Goal: Task Accomplishment & Management: Use online tool/utility

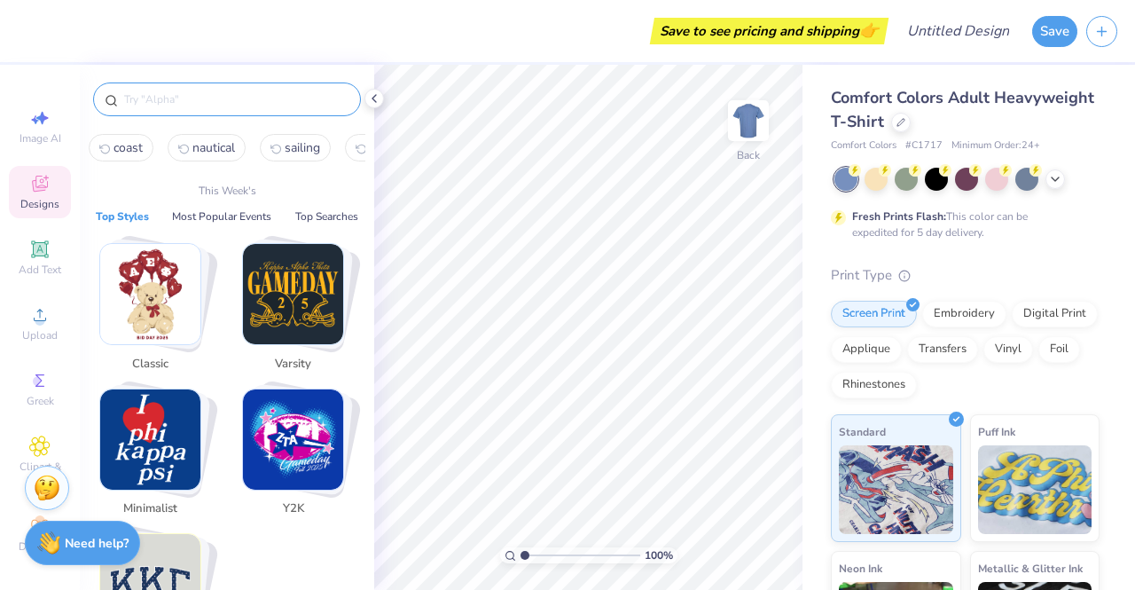
click at [152, 90] on input "text" at bounding box center [235, 99] width 227 height 18
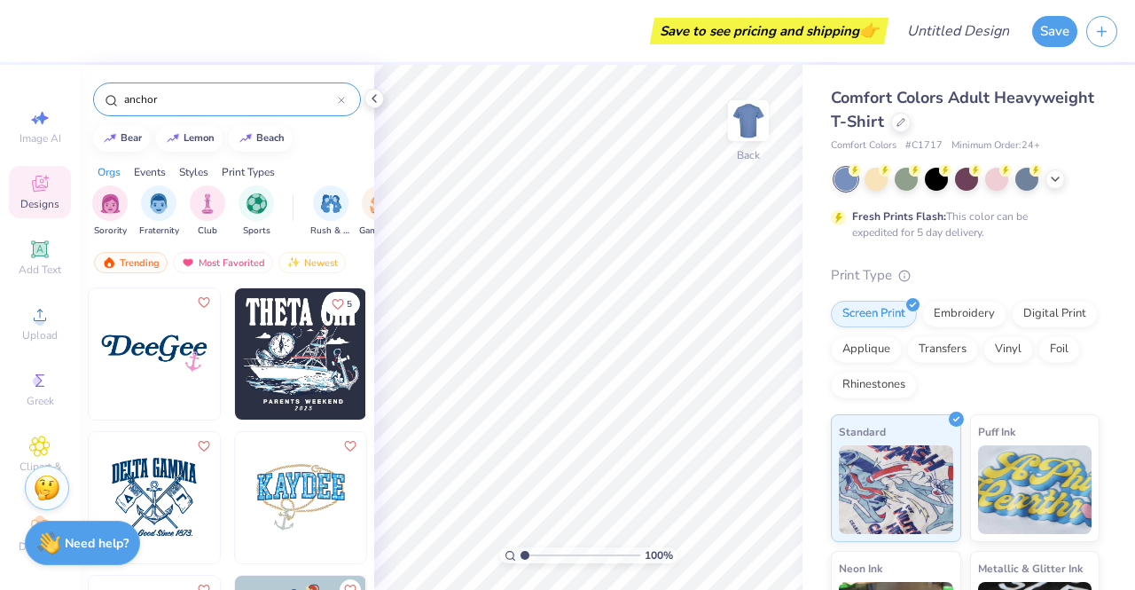
type input "anchor"
click at [11, 456] on div "Clipart & logos" at bounding box center [40, 461] width 62 height 67
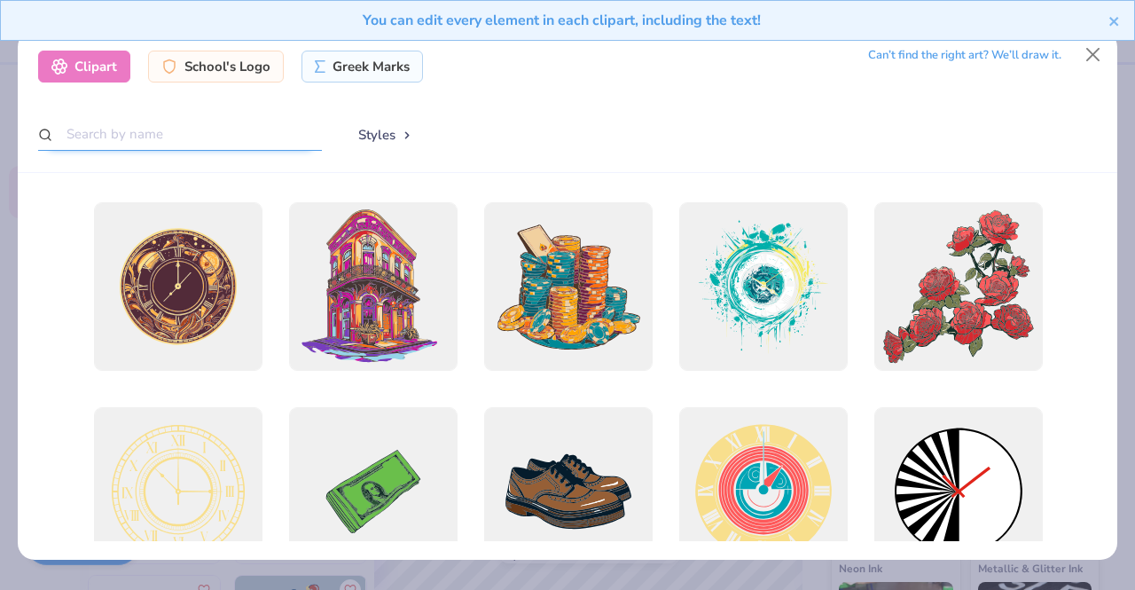
click at [161, 126] on input "text" at bounding box center [180, 134] width 284 height 33
type input "delta gamma"
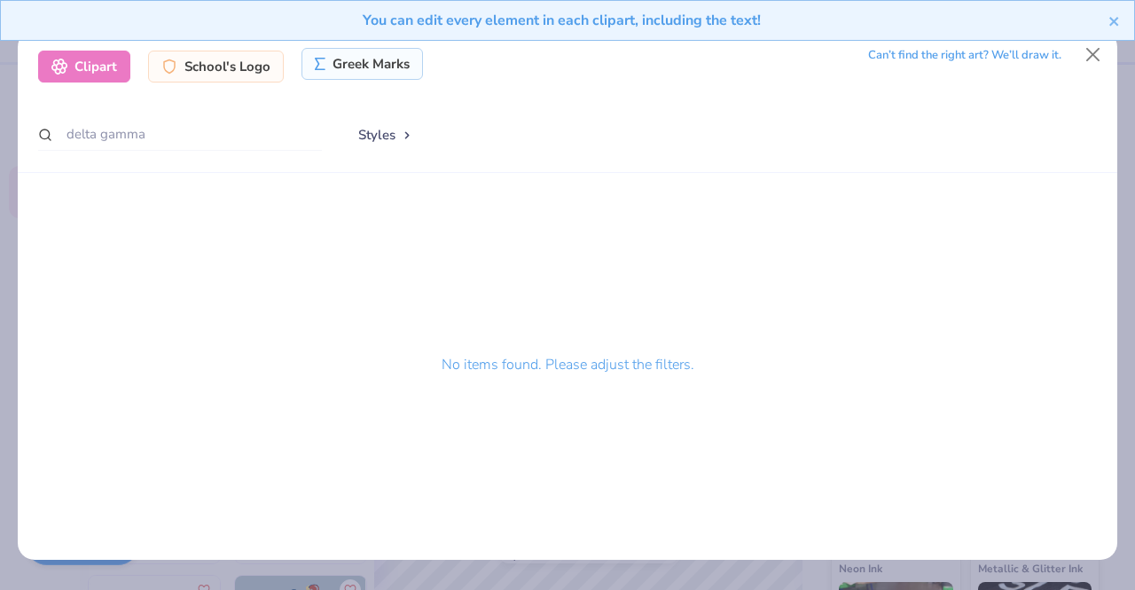
click at [336, 67] on div "Greek Marks" at bounding box center [363, 64] width 122 height 32
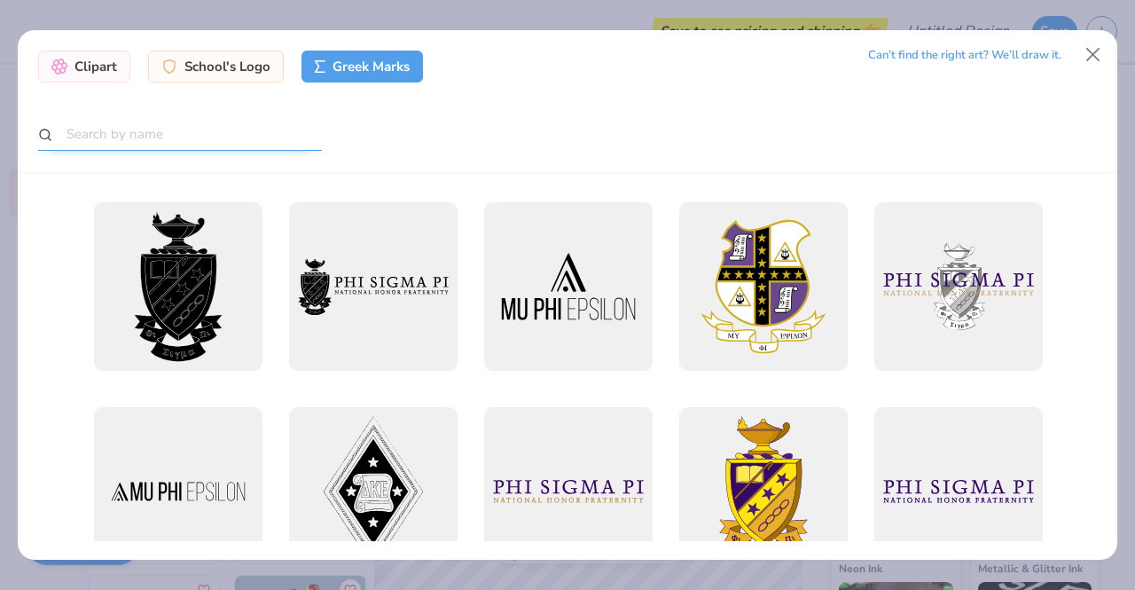
click at [204, 141] on input "text" at bounding box center [180, 134] width 284 height 33
type input "delta gamma"
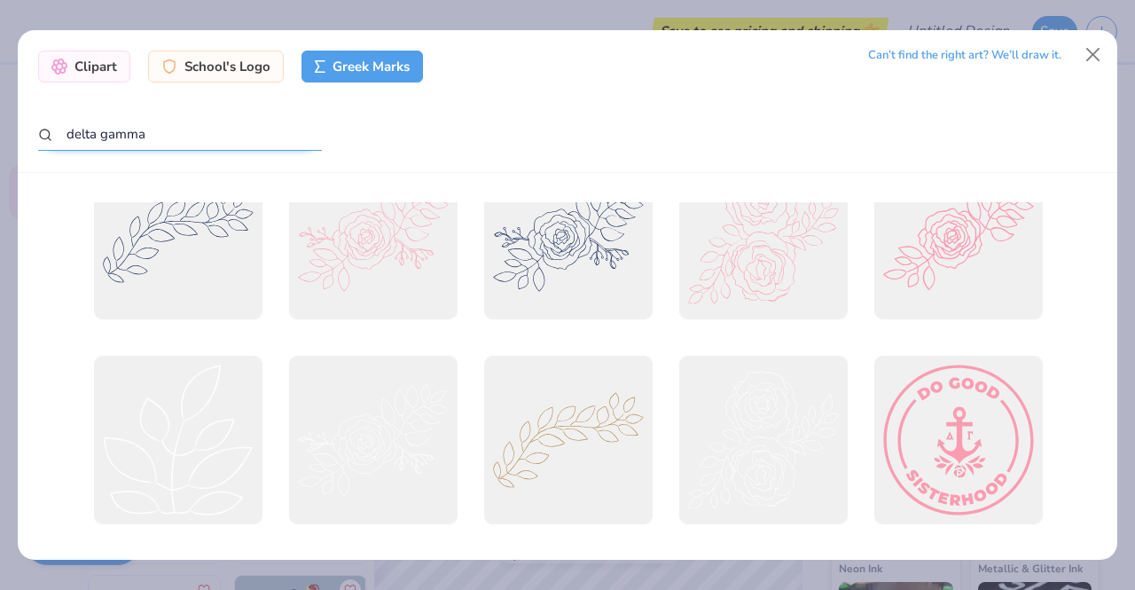
scroll to position [3139, 0]
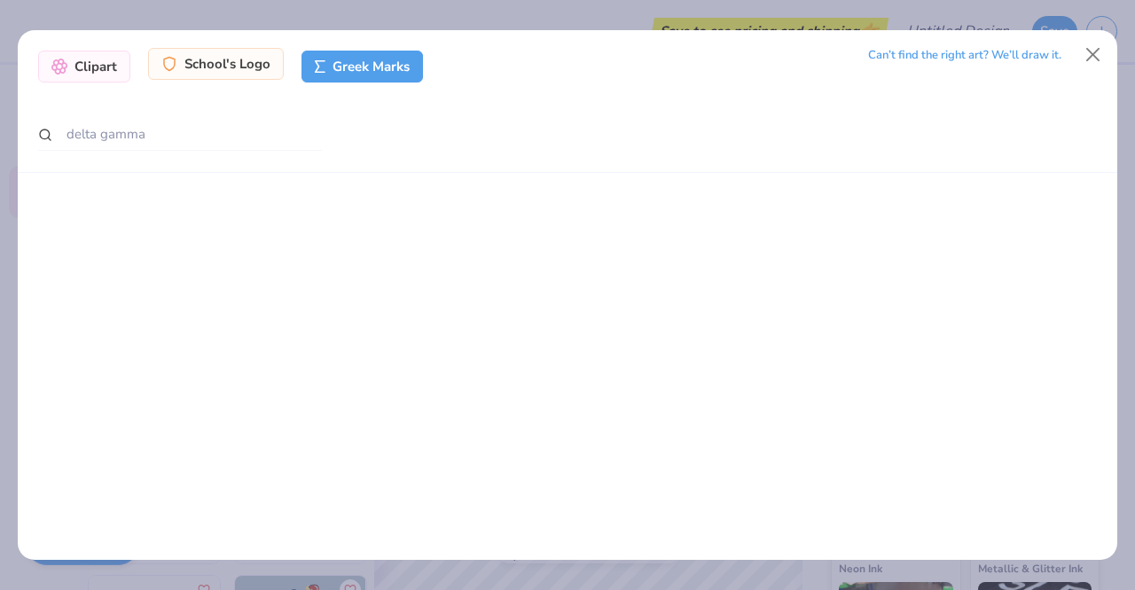
click at [216, 74] on div "School's Logo" at bounding box center [216, 64] width 136 height 32
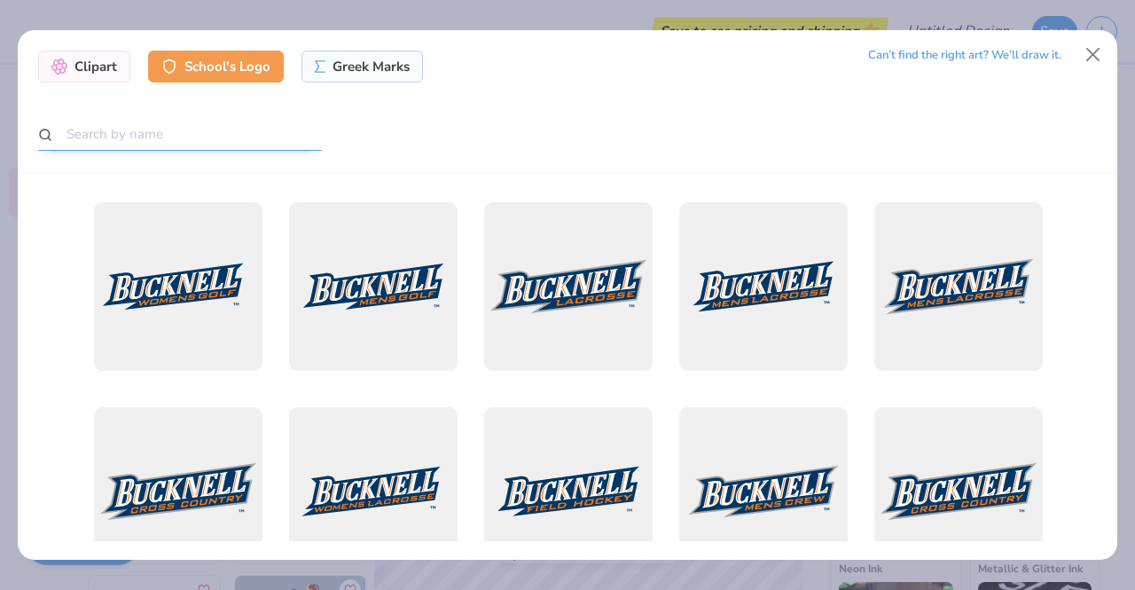
click at [181, 127] on input "text" at bounding box center [180, 134] width 284 height 33
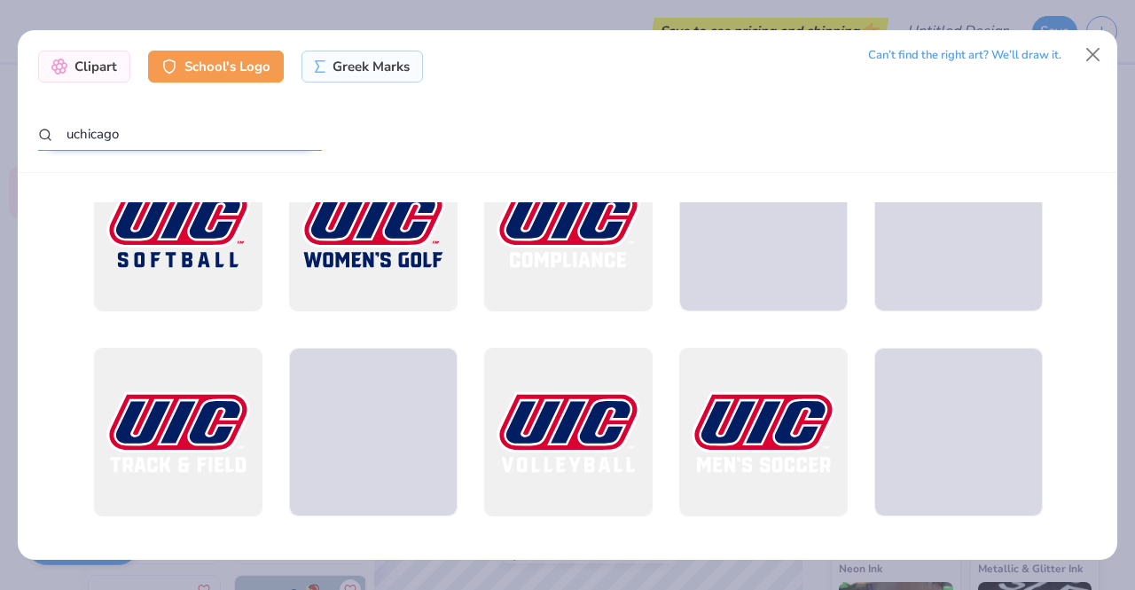
scroll to position [880, 0]
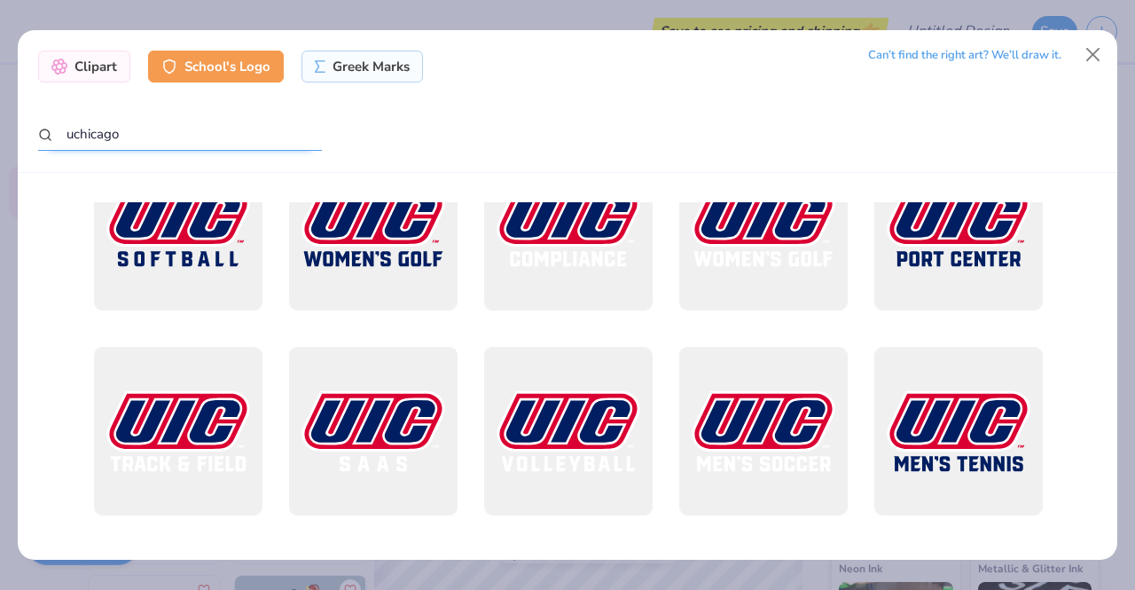
drag, startPoint x: 117, startPoint y: 148, endPoint x: 75, endPoint y: 144, distance: 42.8
click at [75, 144] on input "uchicago" at bounding box center [180, 134] width 284 height 33
type input "university of chicago"
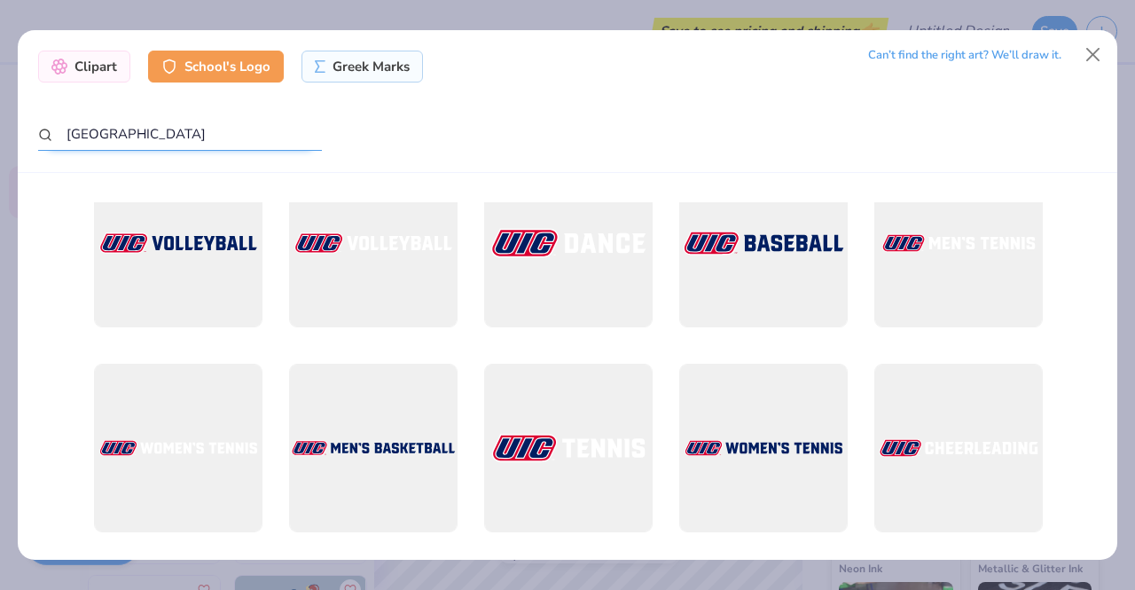
scroll to position [2234, 0]
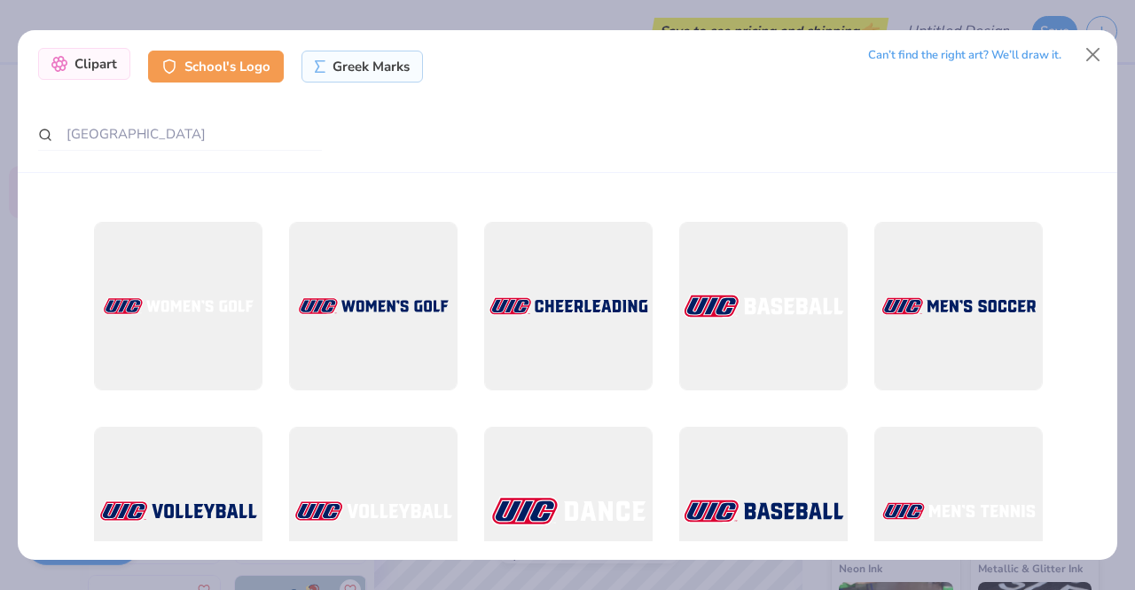
click at [101, 79] on div "Clipart" at bounding box center [84, 64] width 92 height 32
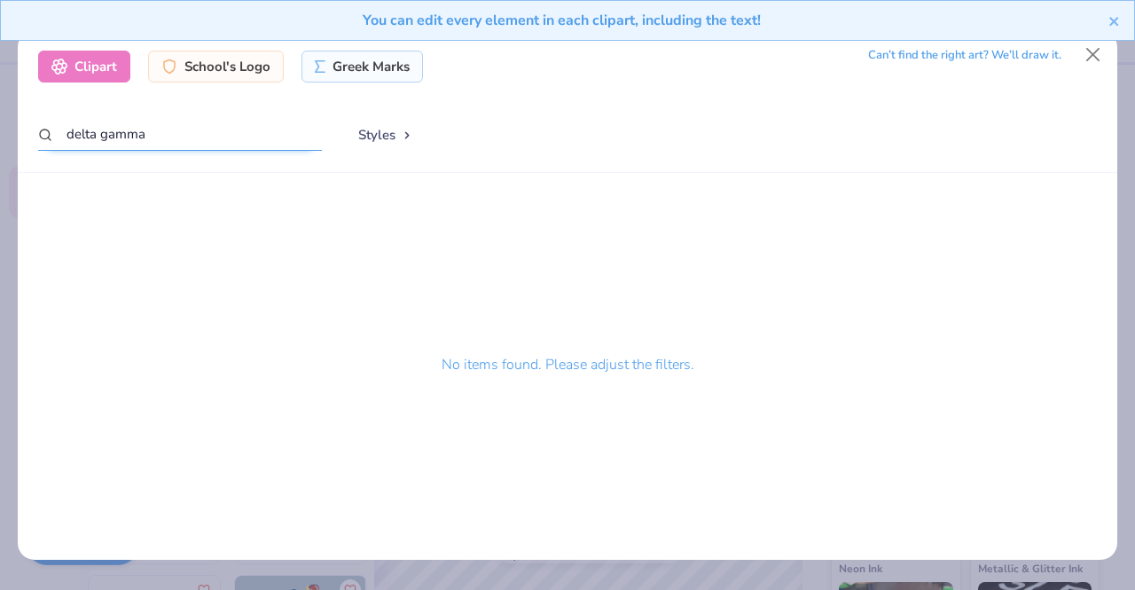
drag, startPoint x: 200, startPoint y: 137, endPoint x: 4, endPoint y: 135, distance: 196.0
click at [4, 135] on div "Clipart School's Logo Greek Marks Can’t find the right art? We’ll draw it. delt…" at bounding box center [567, 295] width 1135 height 590
type input "anchor"
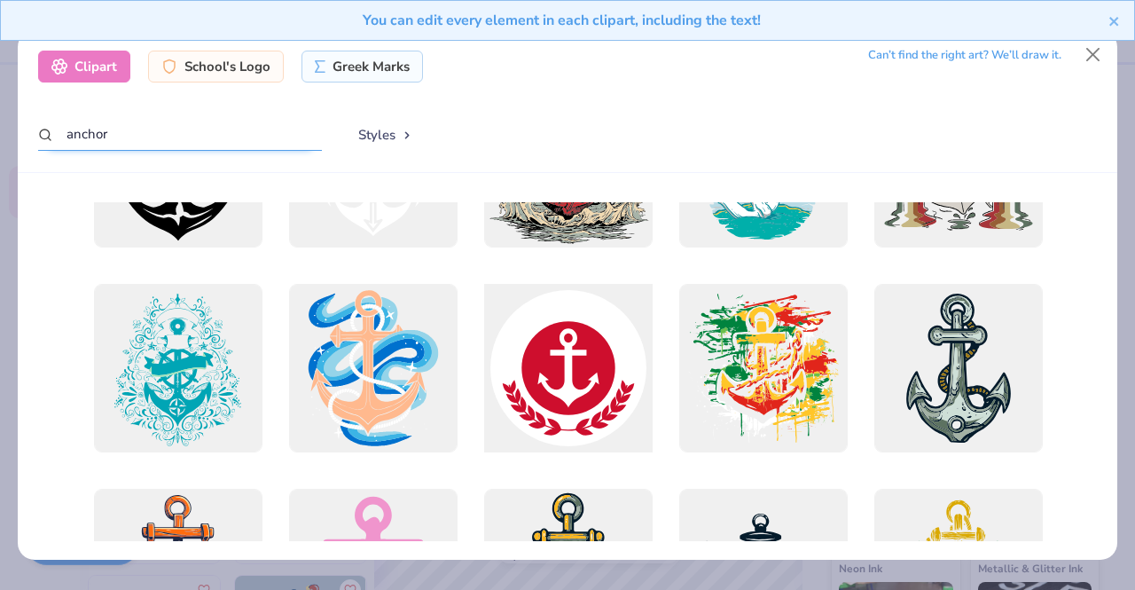
scroll to position [0, 0]
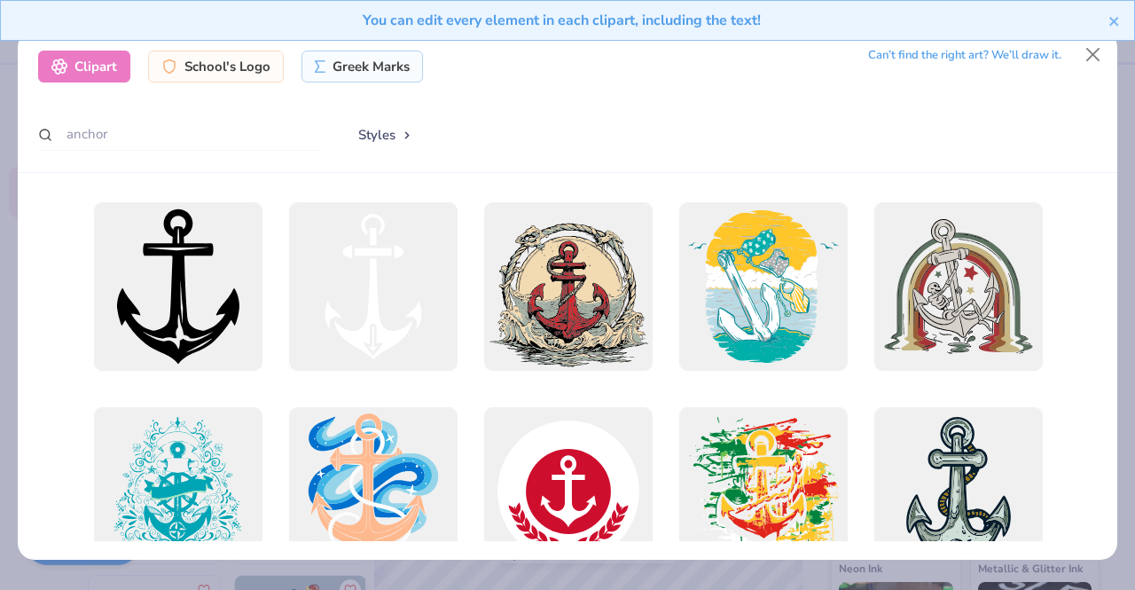
click at [385, 144] on button "Styles" at bounding box center [386, 135] width 92 height 34
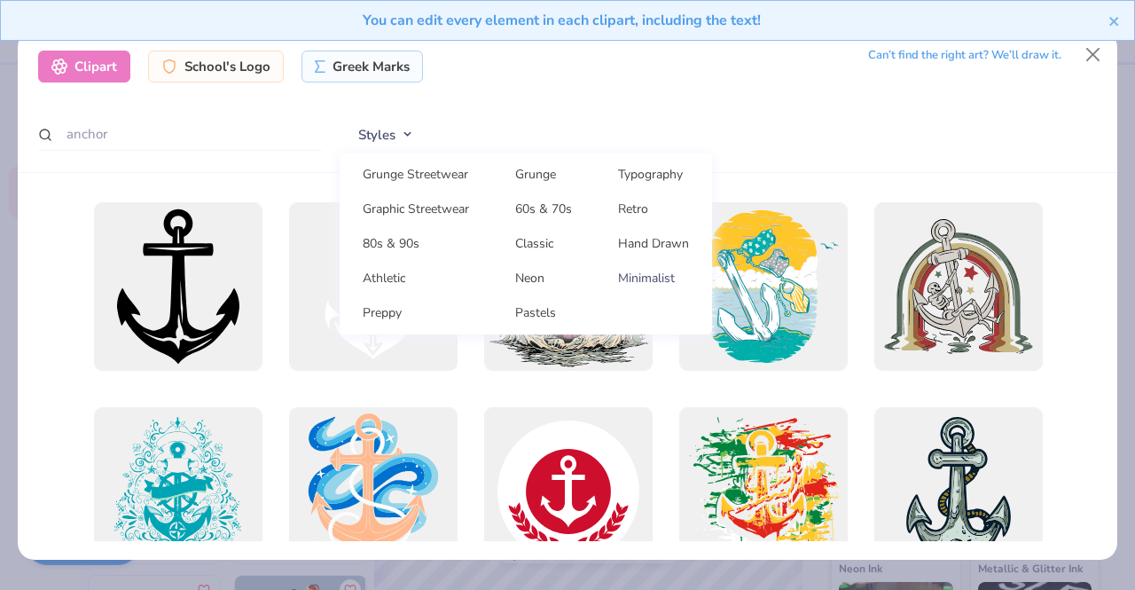
click at [649, 282] on link "Minimalist" at bounding box center [653, 277] width 103 height 29
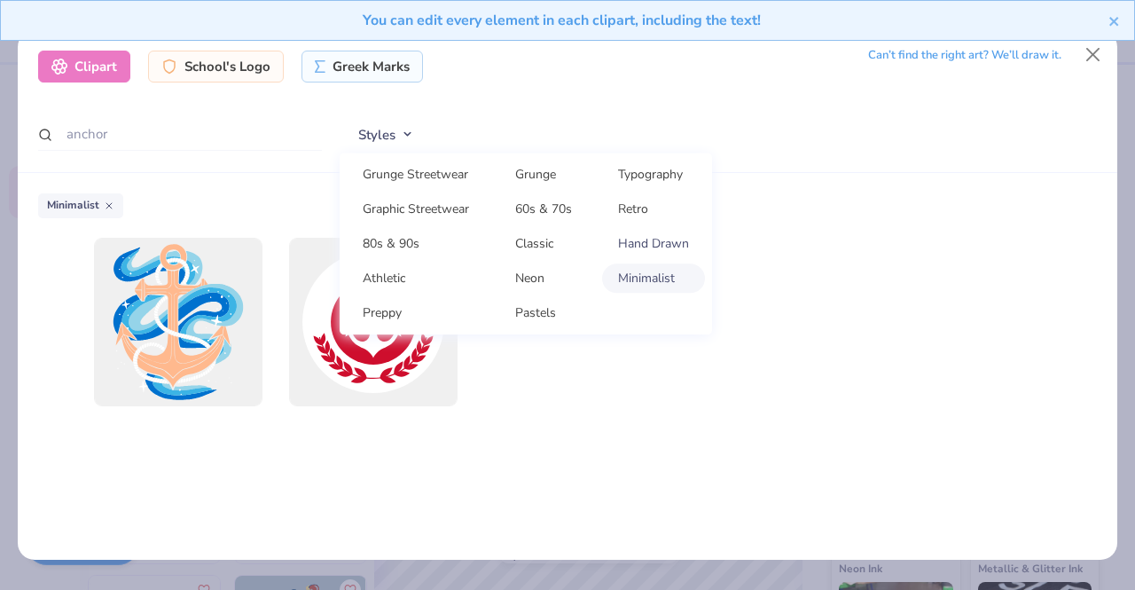
click at [663, 246] on link "Hand Drawn" at bounding box center [653, 243] width 103 height 29
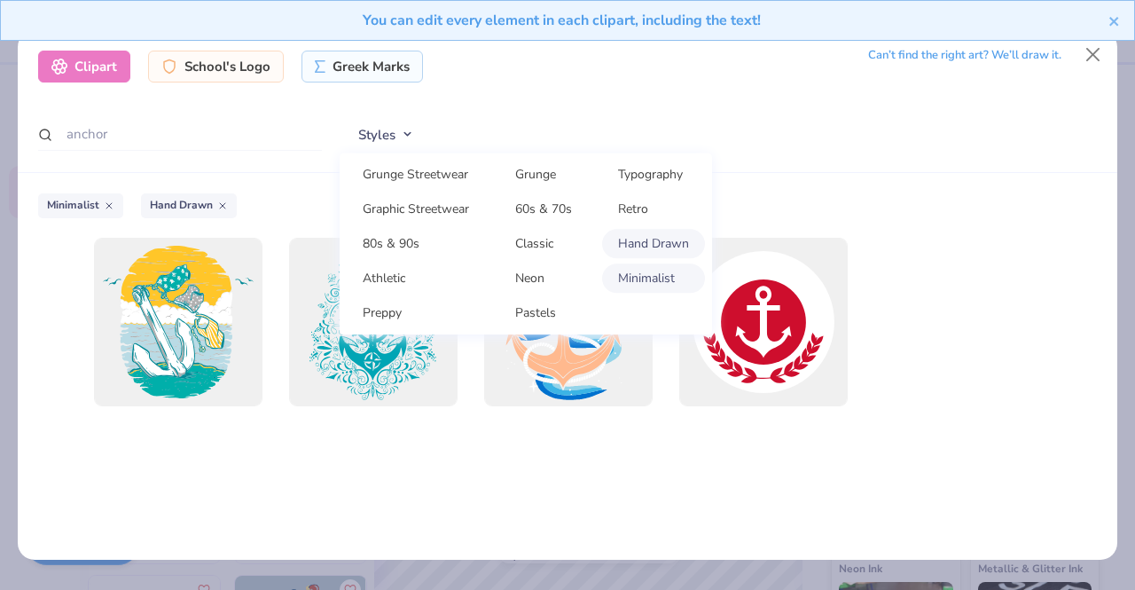
click at [655, 277] on link "Minimalist" at bounding box center [653, 277] width 103 height 29
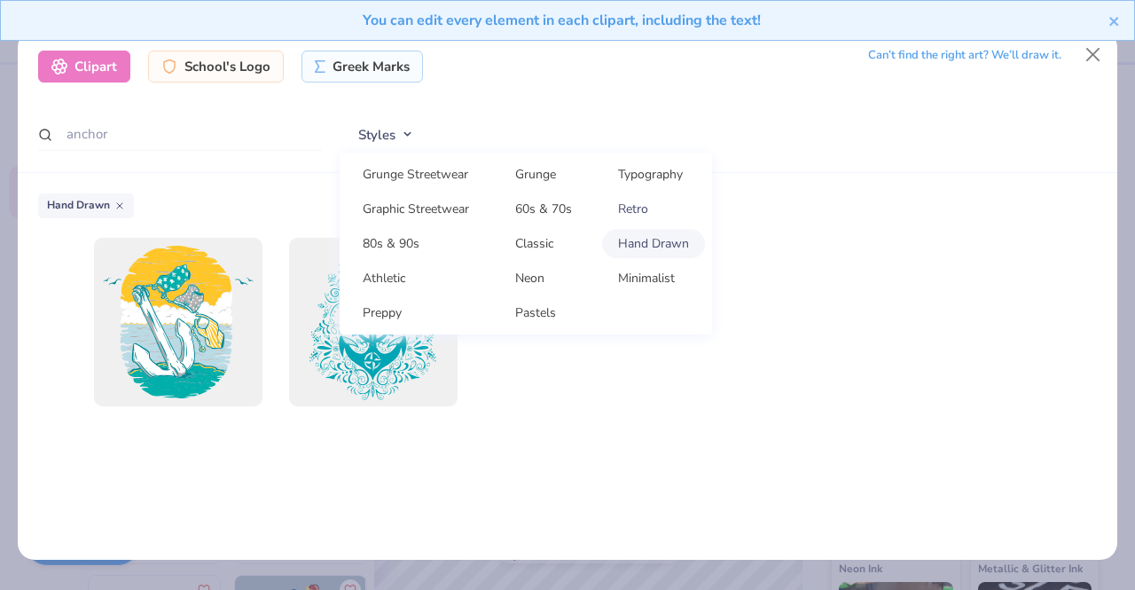
click at [665, 200] on link "Retro" at bounding box center [653, 208] width 103 height 29
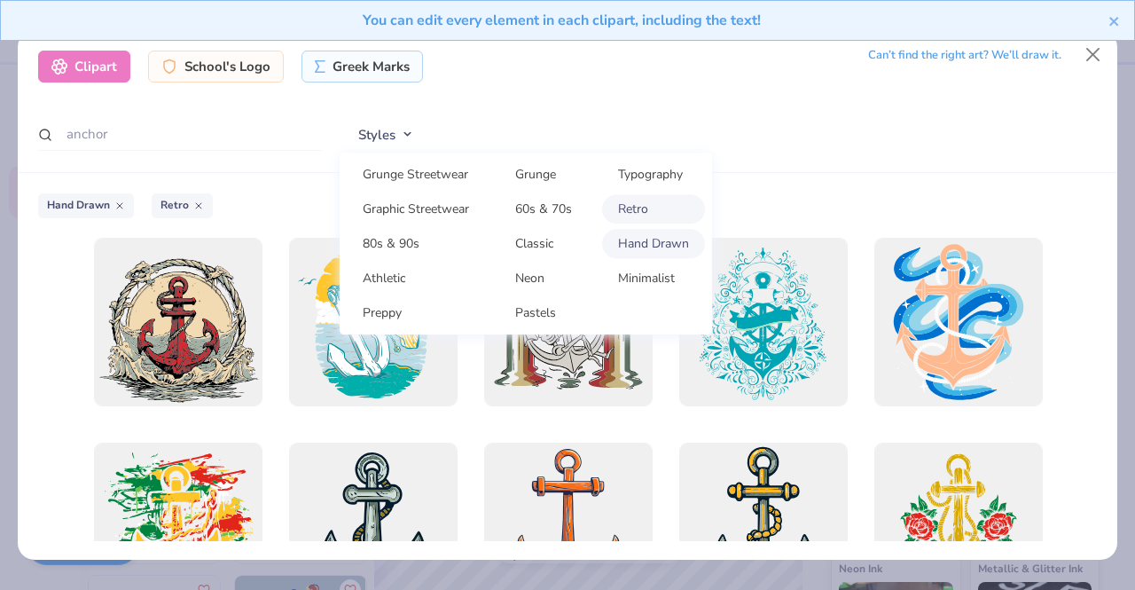
click at [646, 206] on link "Retro" at bounding box center [653, 208] width 103 height 29
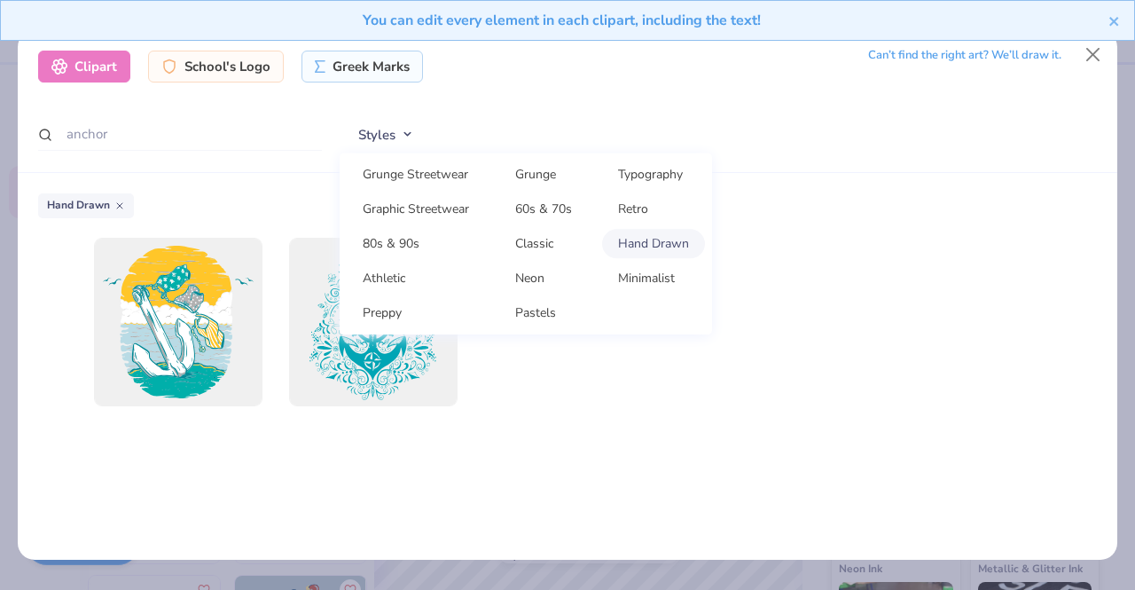
click at [653, 246] on link "Hand Drawn" at bounding box center [653, 243] width 103 height 29
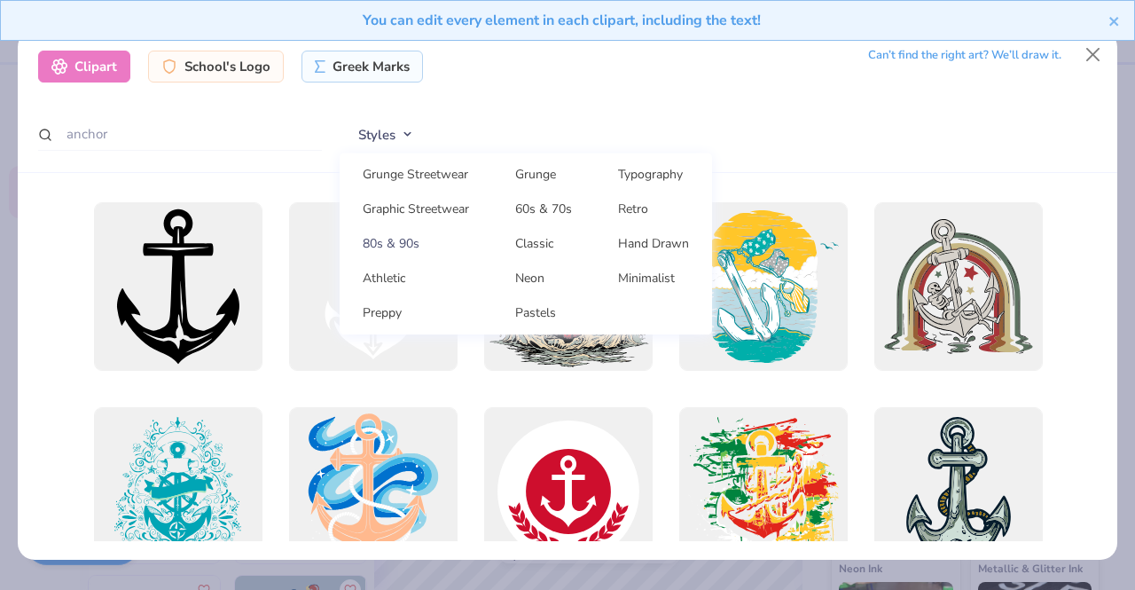
click at [396, 239] on link "80s & 90s" at bounding box center [416, 243] width 138 height 29
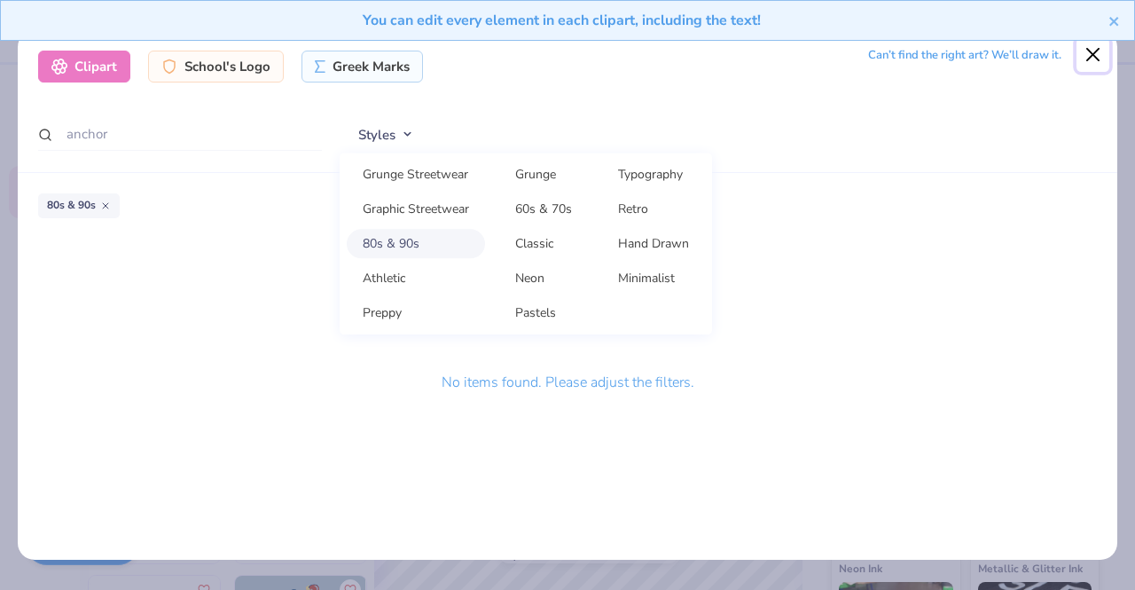
click at [1093, 54] on button "Close" at bounding box center [1094, 55] width 34 height 34
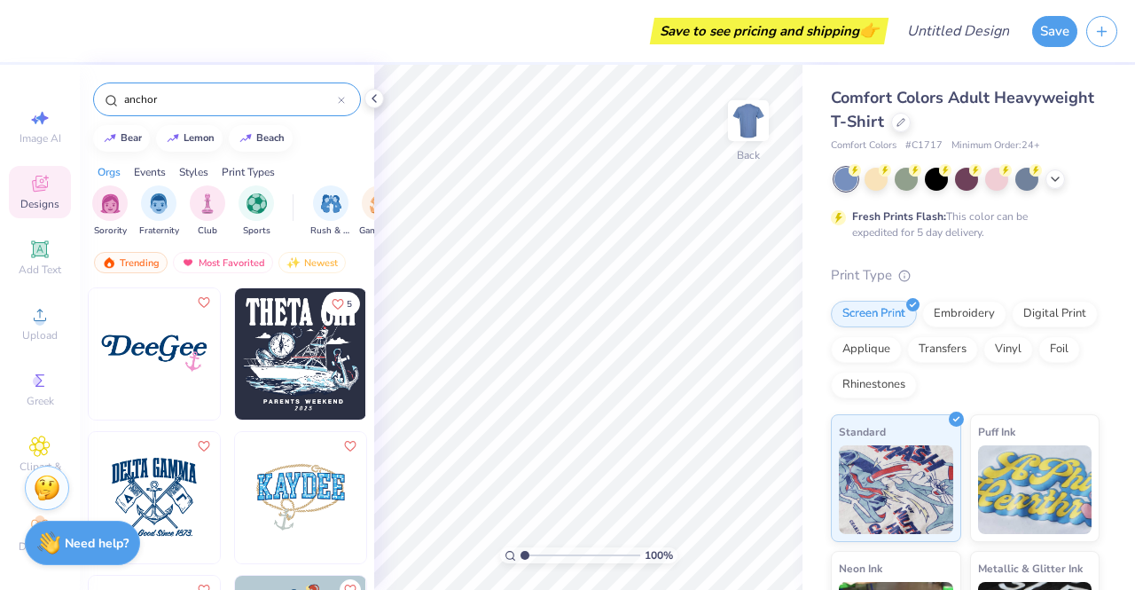
click at [176, 98] on input "anchor" at bounding box center [230, 99] width 216 height 18
click at [212, 256] on div "Most Favorited" at bounding box center [223, 262] width 100 height 21
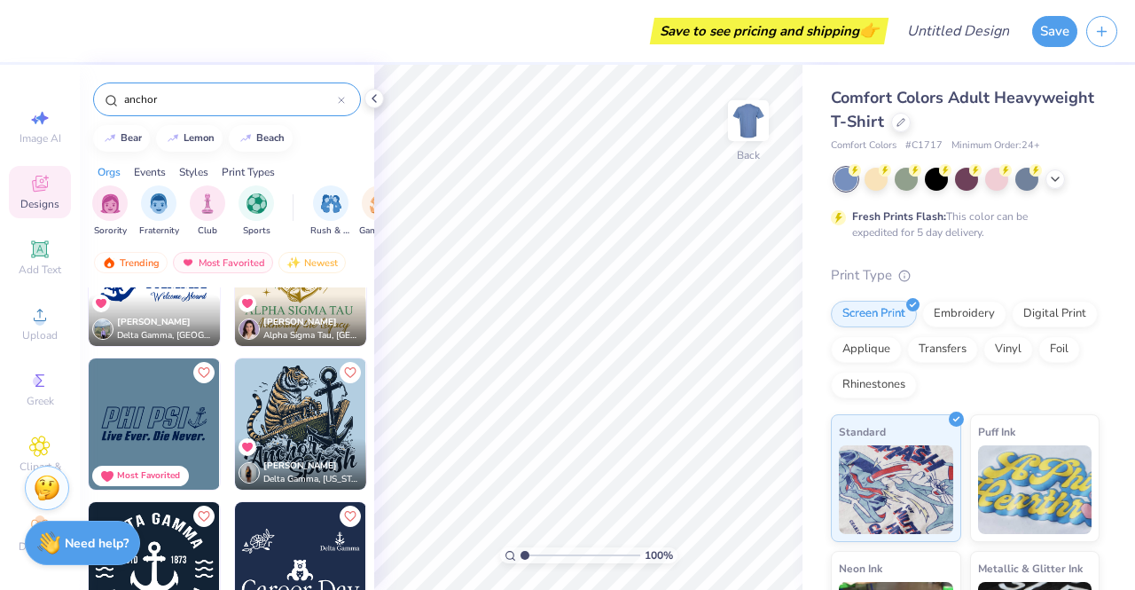
scroll to position [1176, 0]
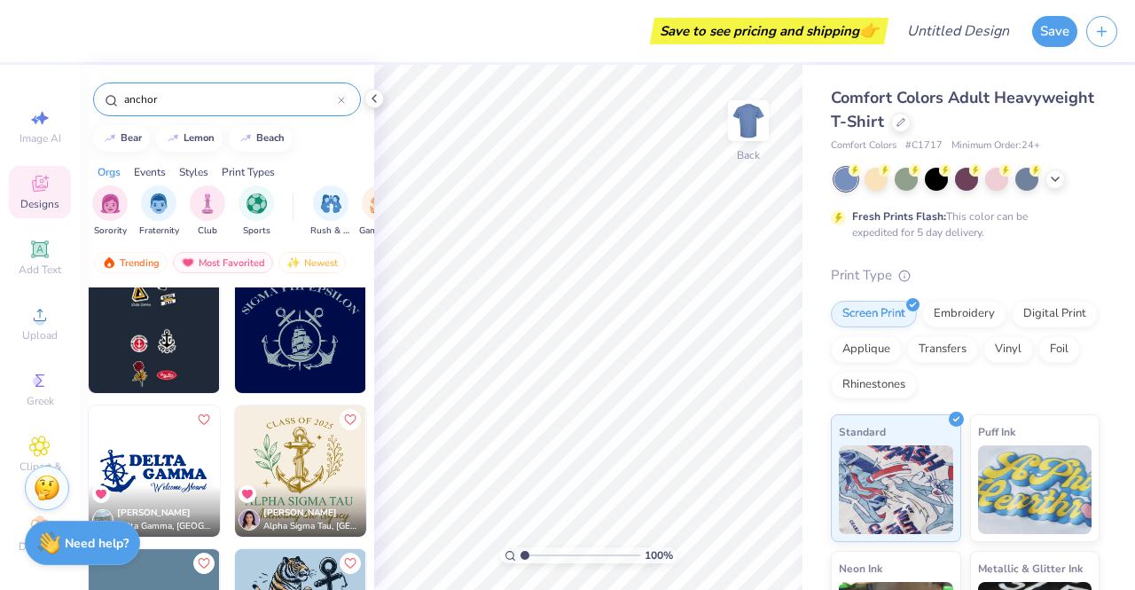
click at [163, 480] on img at bounding box center [154, 470] width 131 height 131
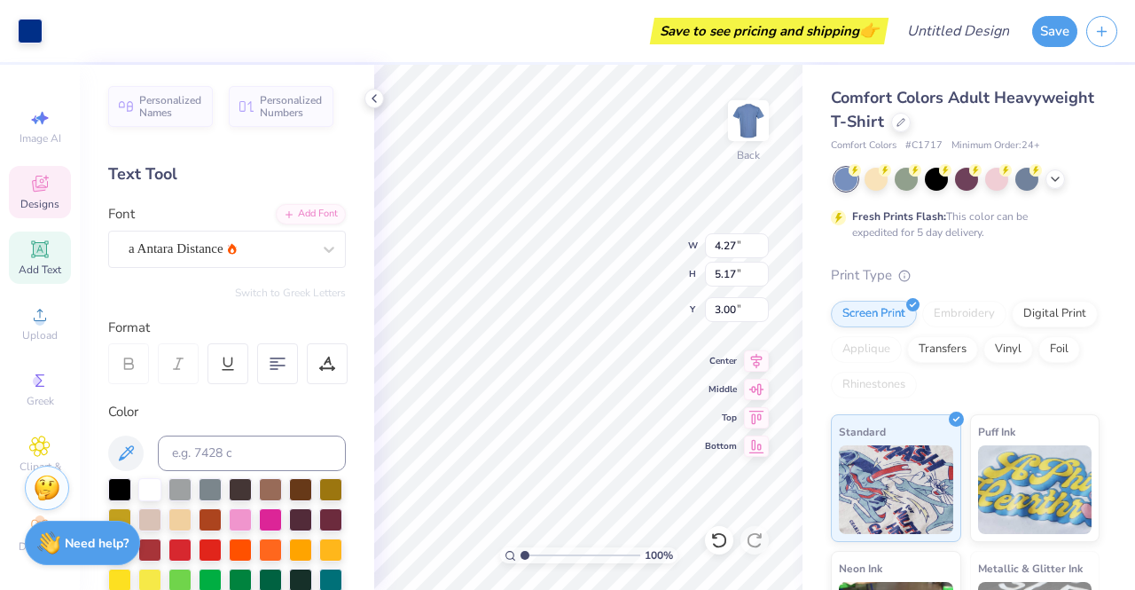
type input "4.50"
type input "4.97"
type input "2.93"
click at [715, 549] on div at bounding box center [719, 540] width 28 height 28
click at [720, 539] on icon at bounding box center [719, 540] width 18 height 18
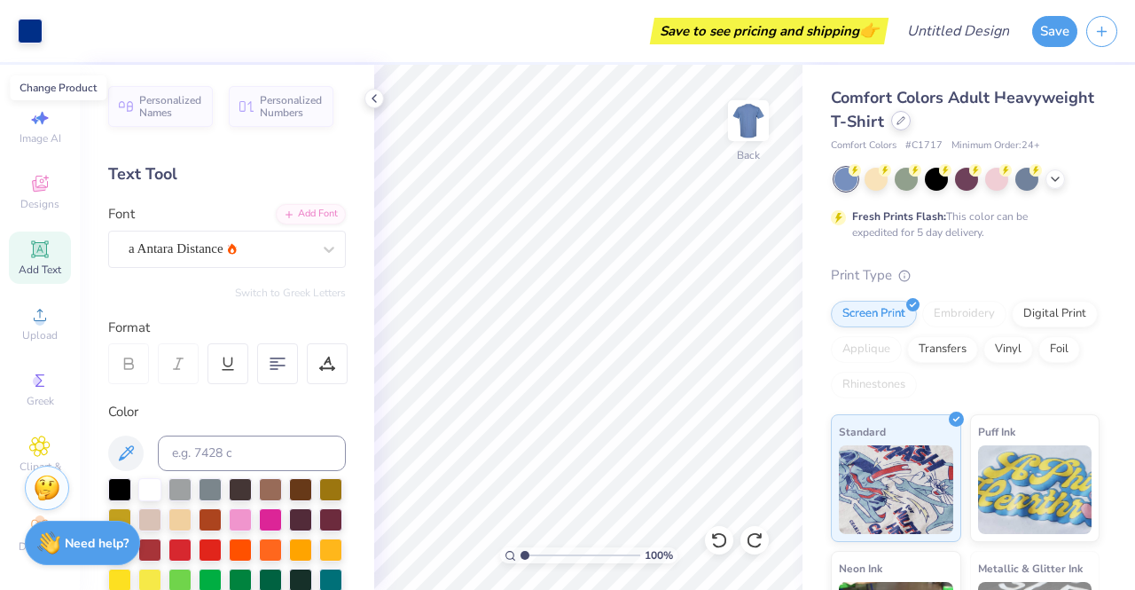
click at [906, 120] on icon at bounding box center [901, 120] width 9 height 9
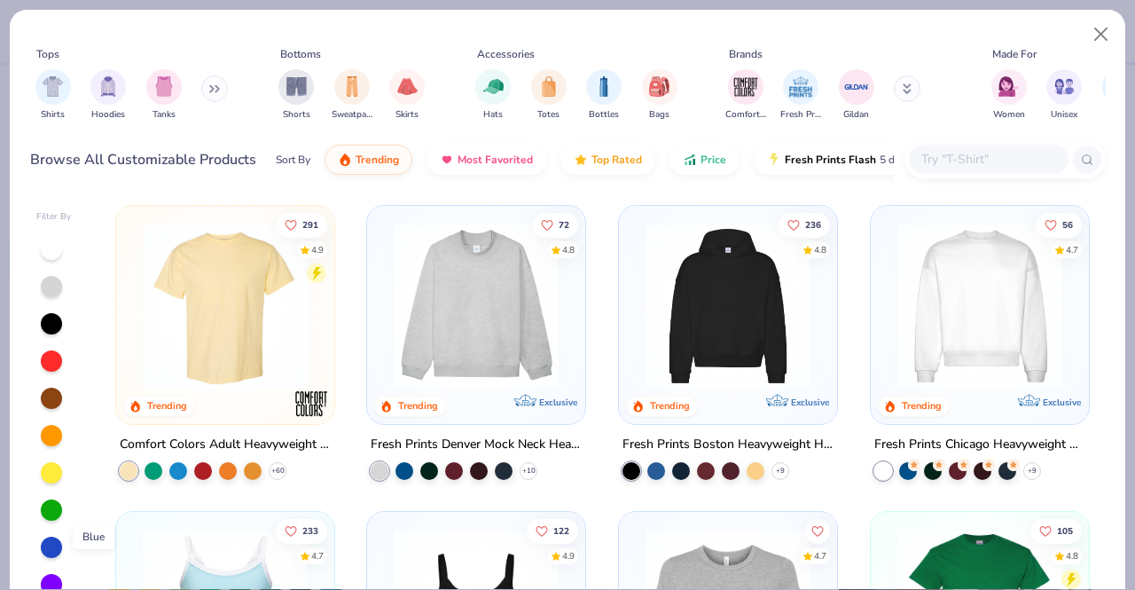
click at [47, 540] on div at bounding box center [51, 547] width 21 height 21
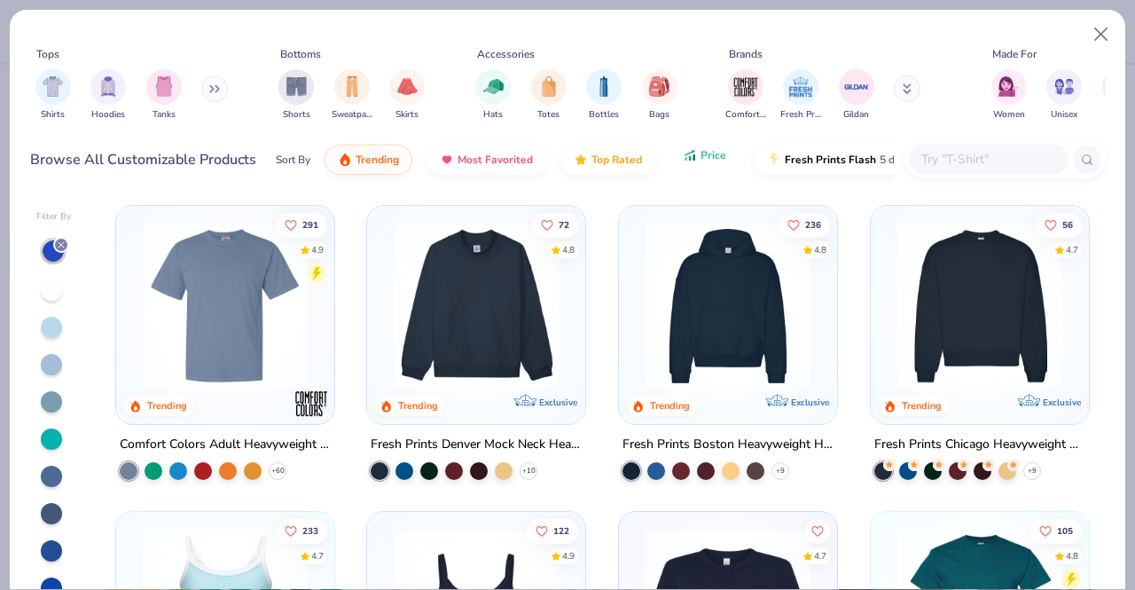
click at [689, 161] on icon "button" at bounding box center [690, 155] width 14 height 16
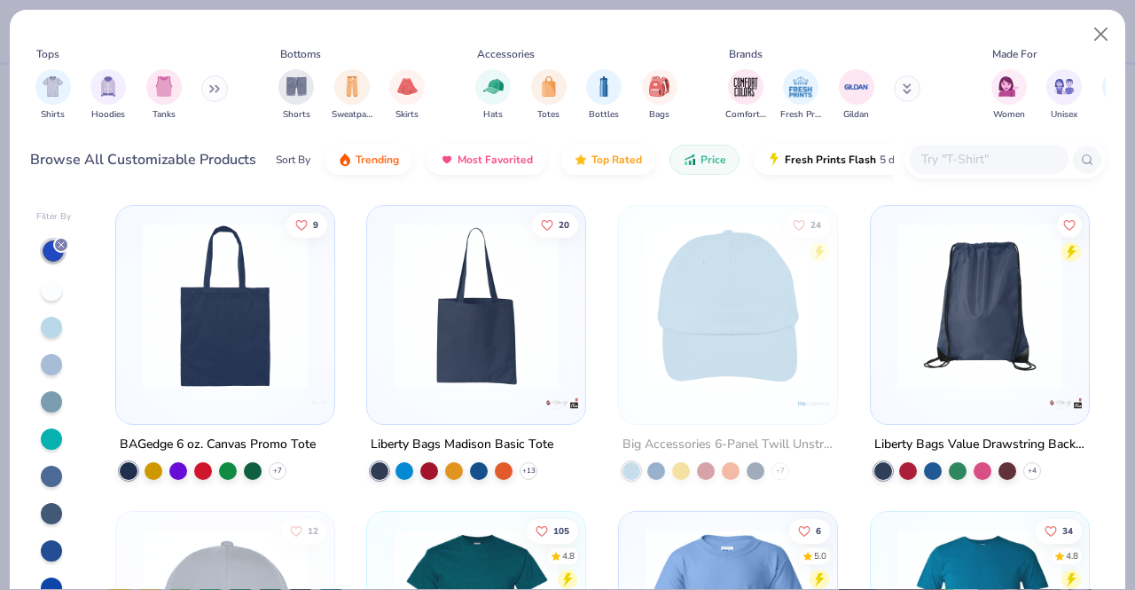
scroll to position [131, 0]
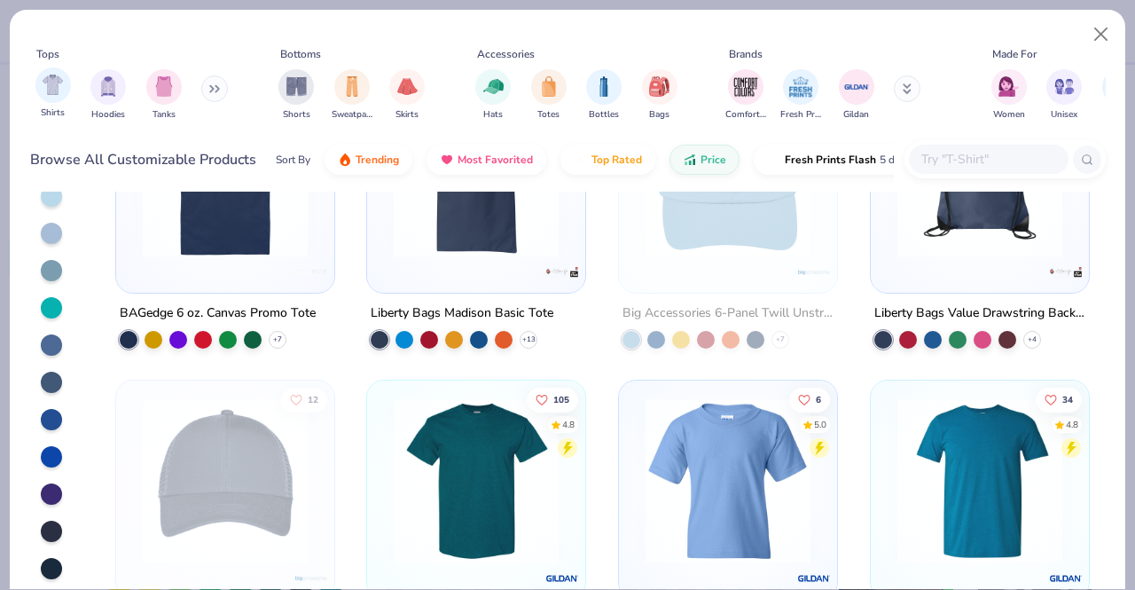
click at [59, 107] on span "Shirts" at bounding box center [53, 112] width 24 height 13
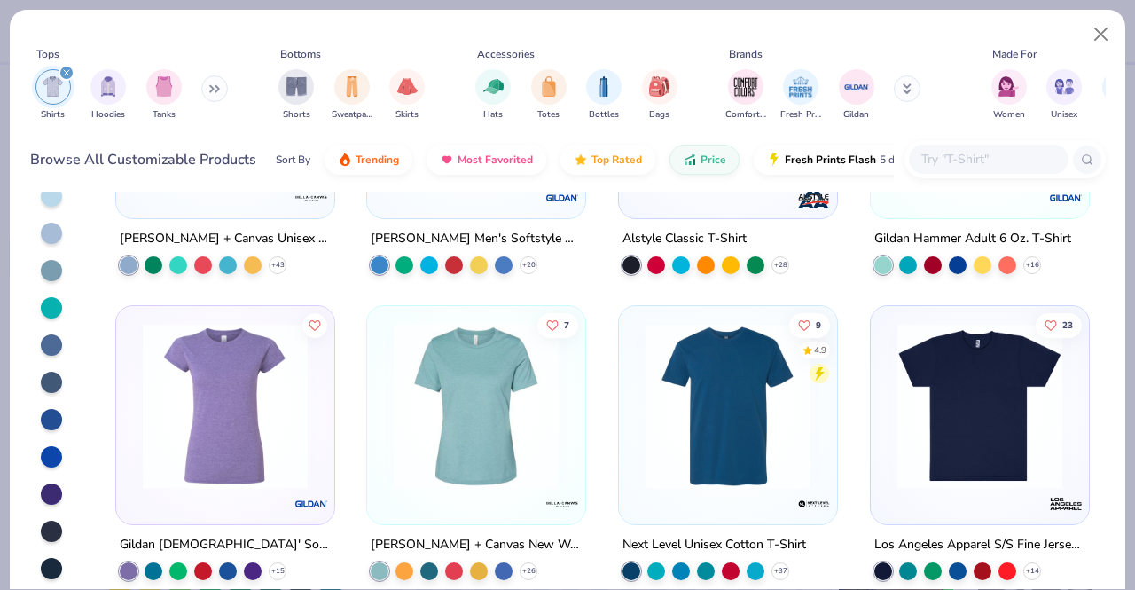
scroll to position [1598, 0]
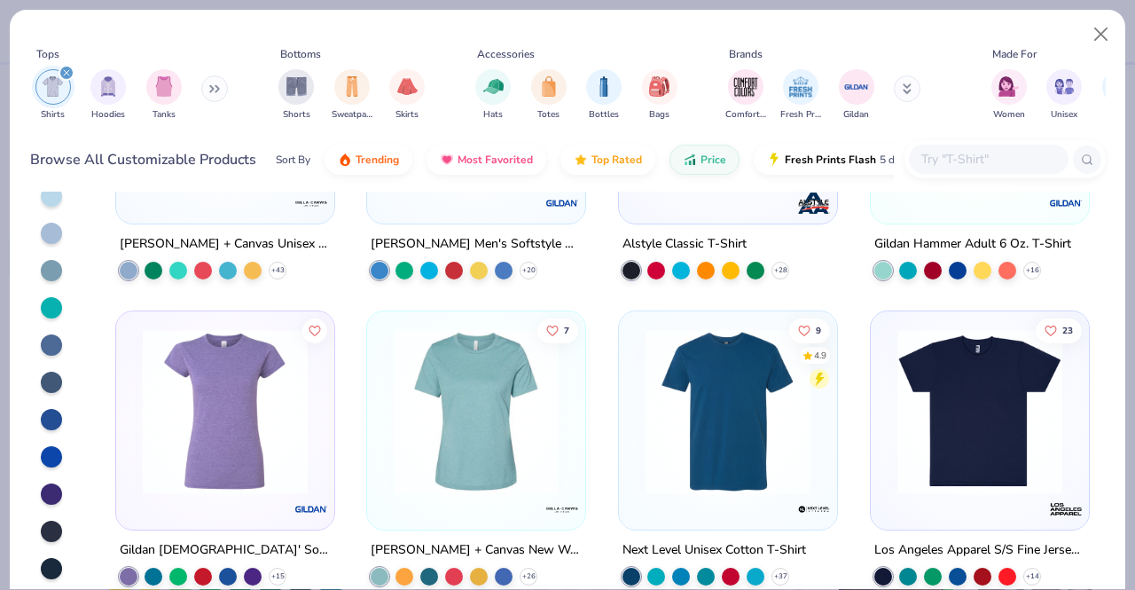
click at [972, 504] on div at bounding box center [980, 415] width 200 height 192
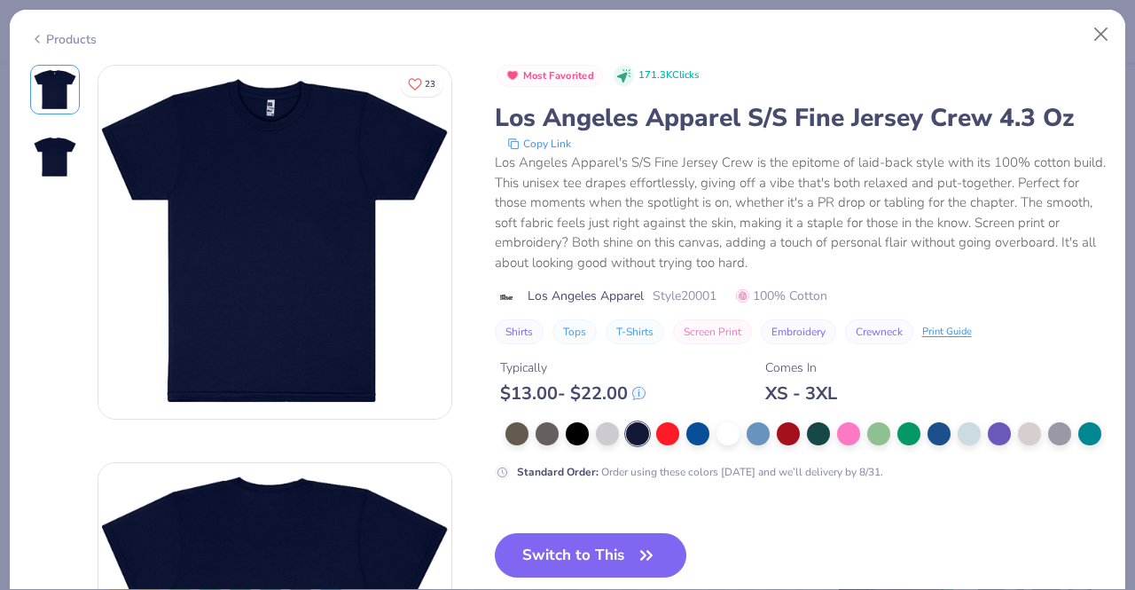
click at [62, 43] on div "Products" at bounding box center [63, 39] width 67 height 19
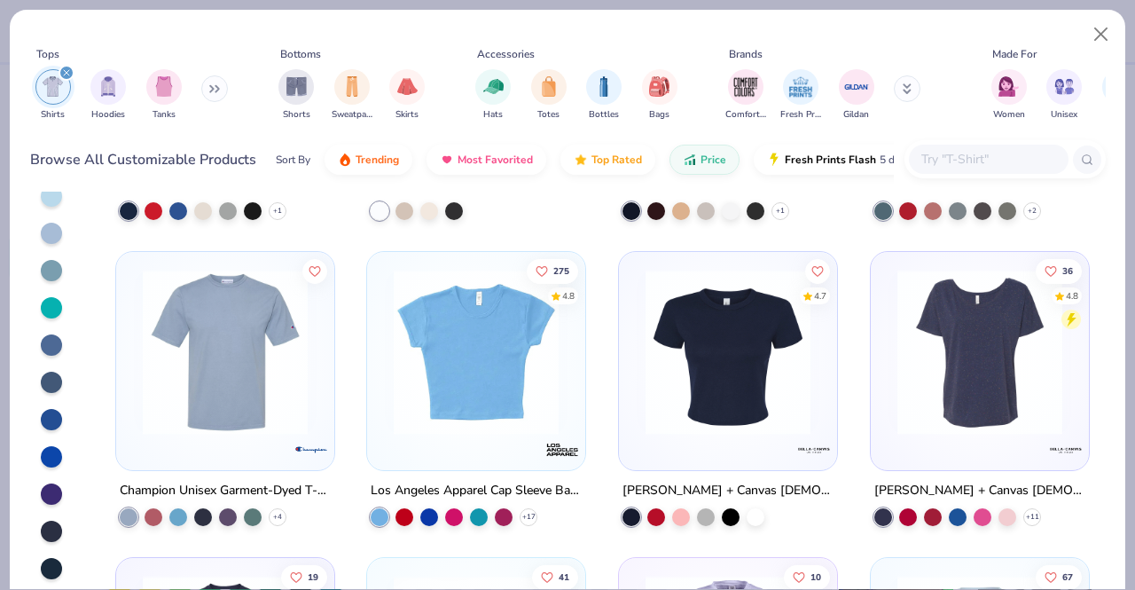
scroll to position [8693, 0]
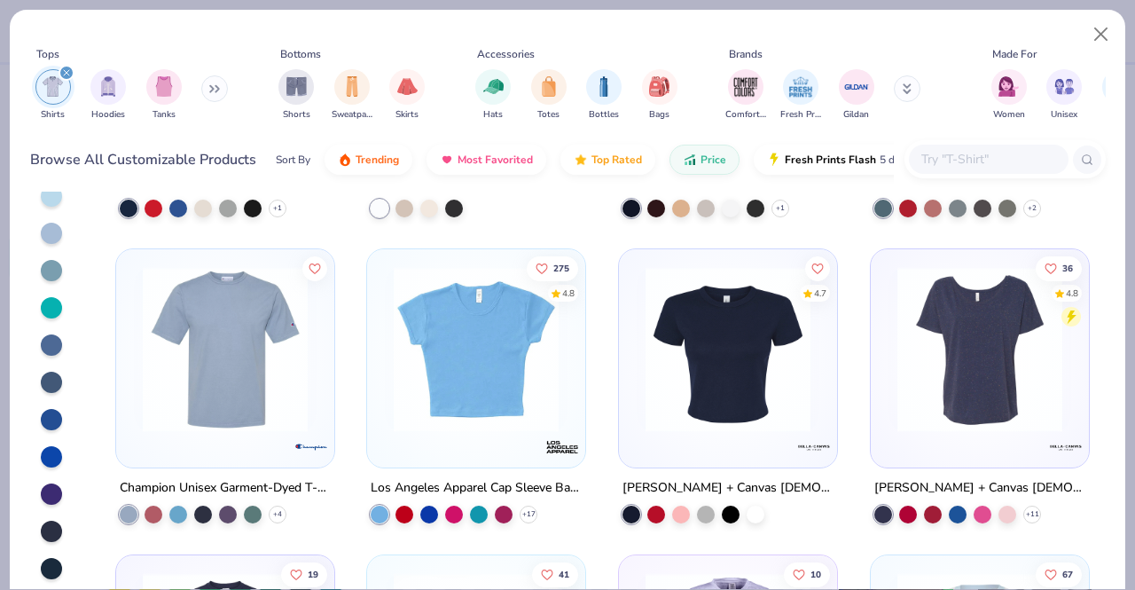
click at [454, 439] on div at bounding box center [476, 354] width 200 height 192
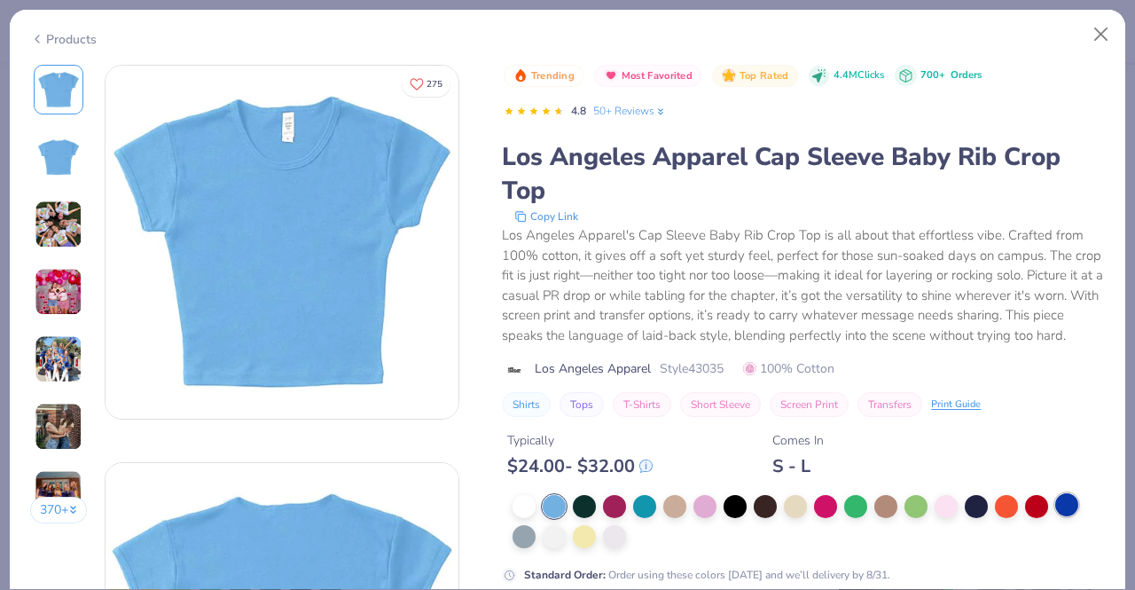
click at [1061, 516] on div at bounding box center [1067, 504] width 23 height 23
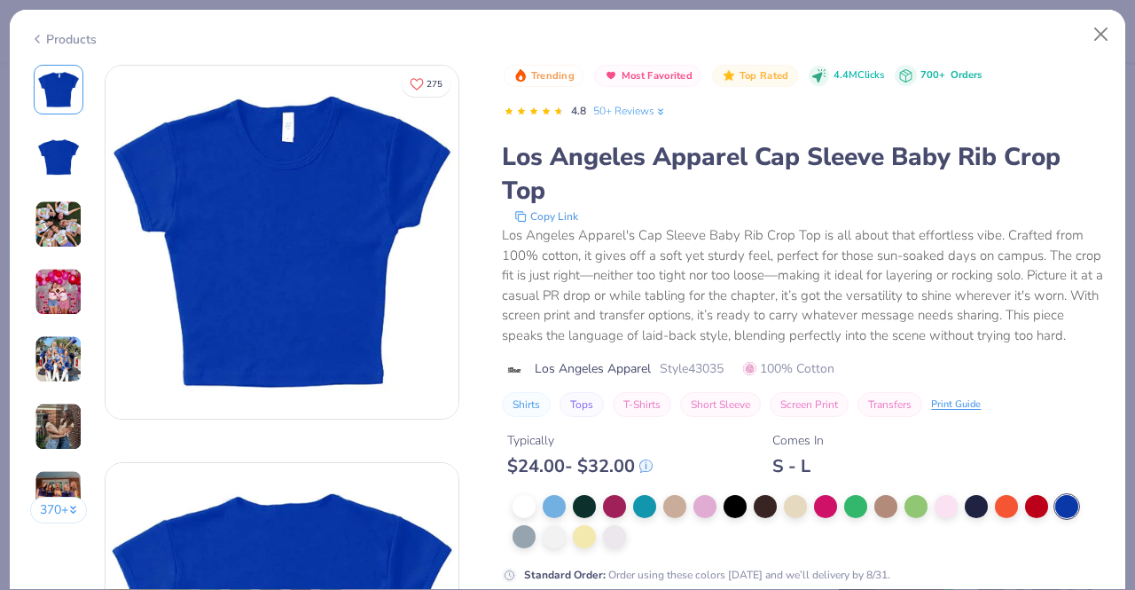
click at [53, 508] on button "370 +" at bounding box center [59, 510] width 58 height 27
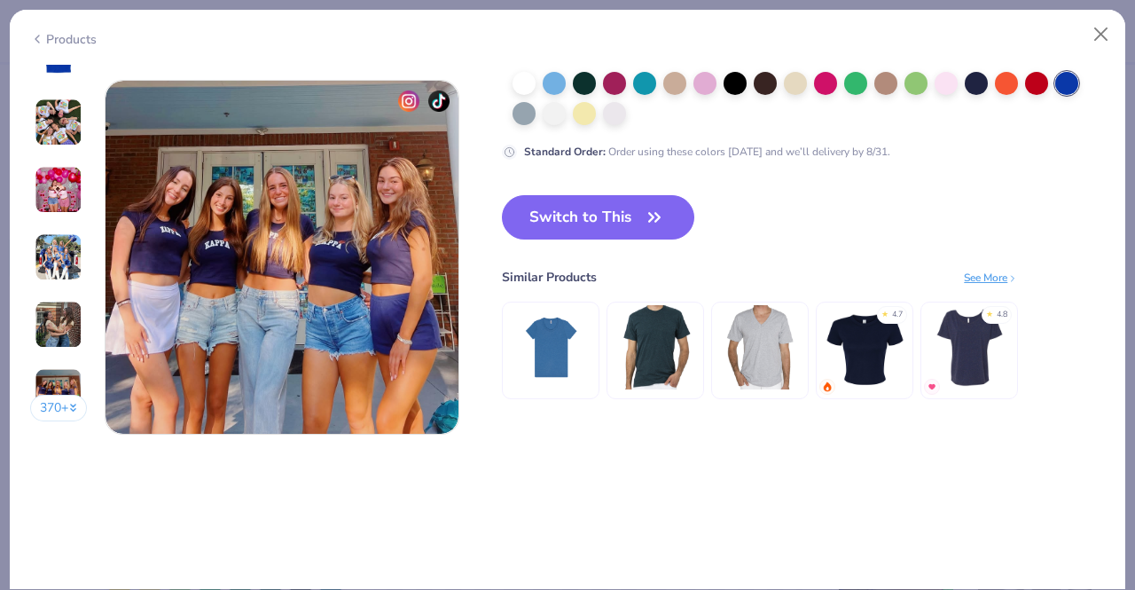
scroll to position [2112, 0]
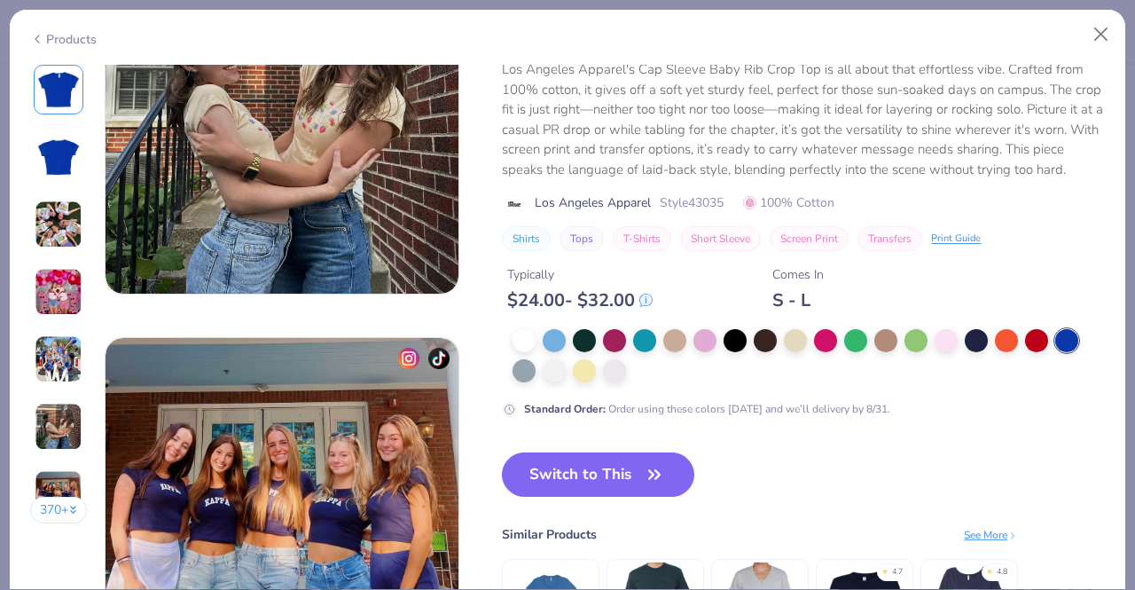
click at [60, 362] on img at bounding box center [59, 359] width 48 height 48
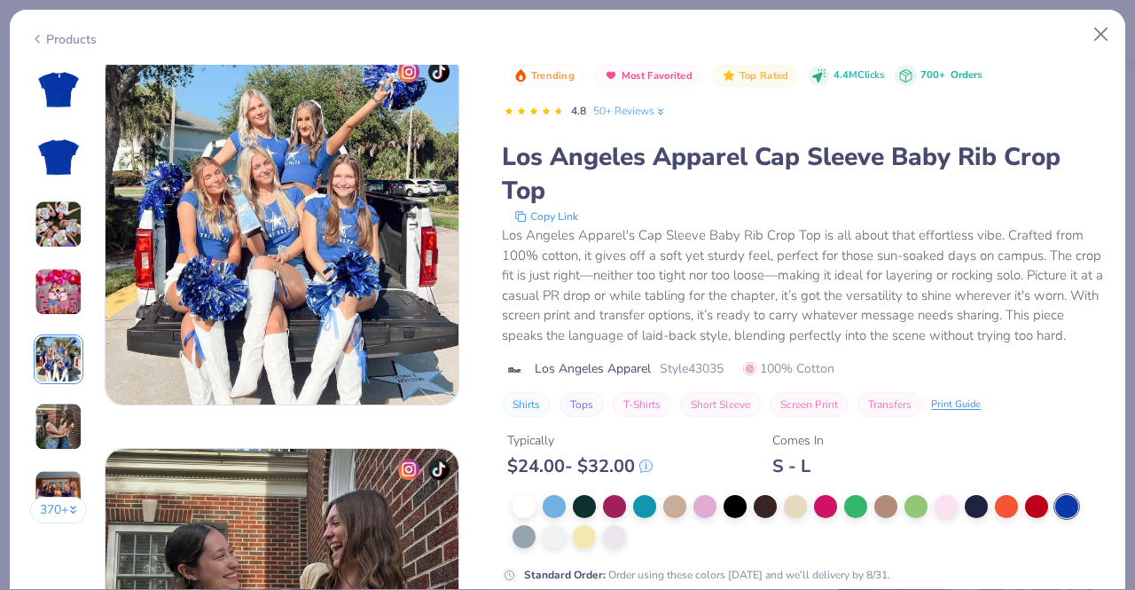
scroll to position [1590, 0]
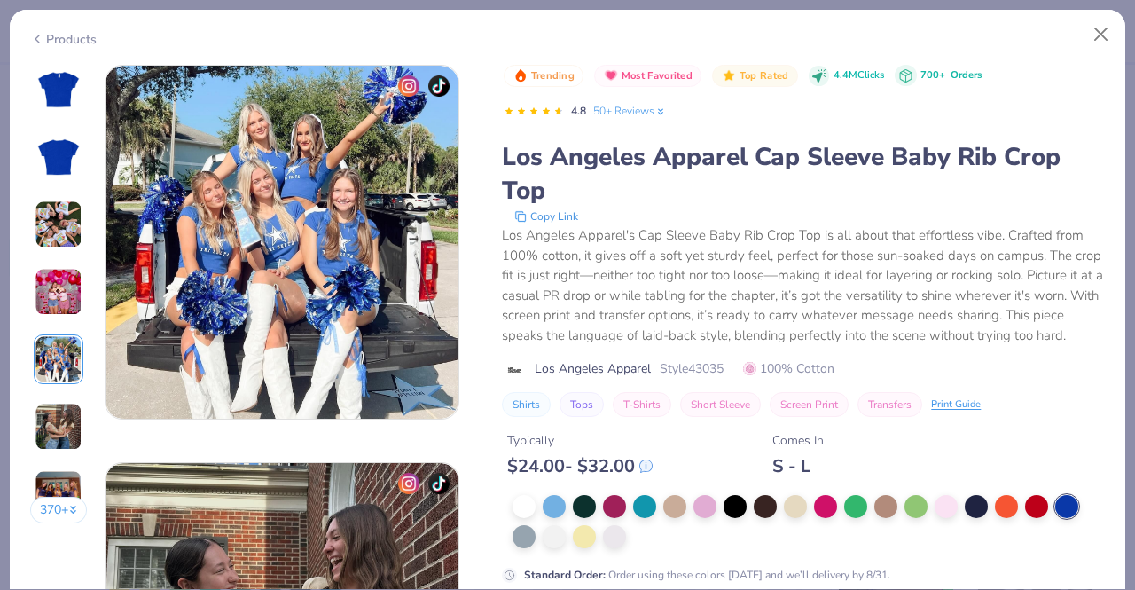
click at [50, 288] on img at bounding box center [59, 292] width 48 height 48
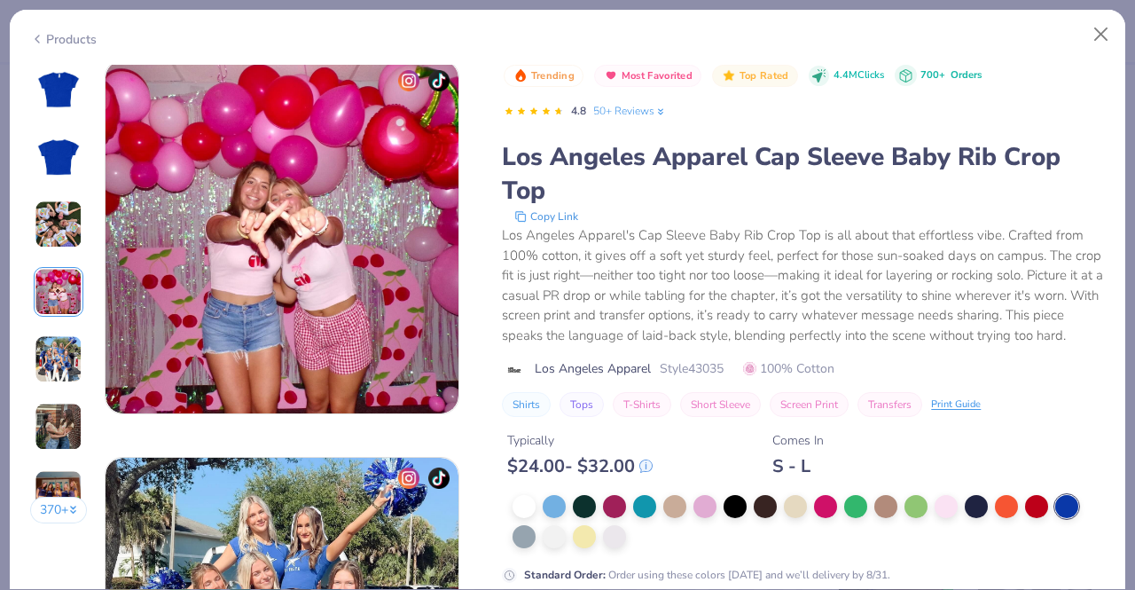
scroll to position [1192, 0]
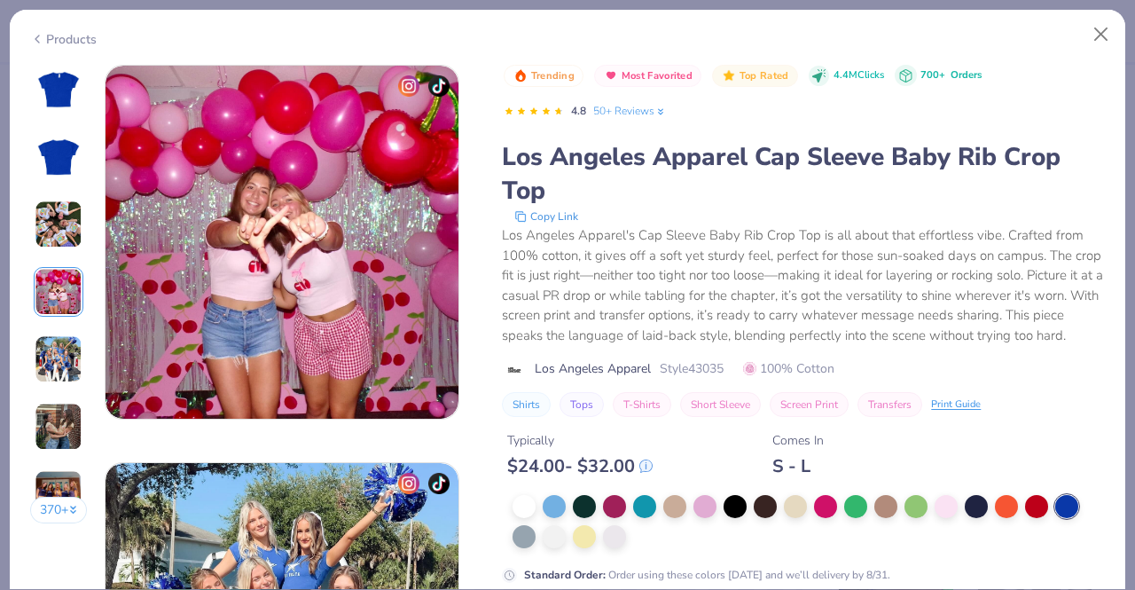
click at [55, 238] on img at bounding box center [59, 224] width 48 height 48
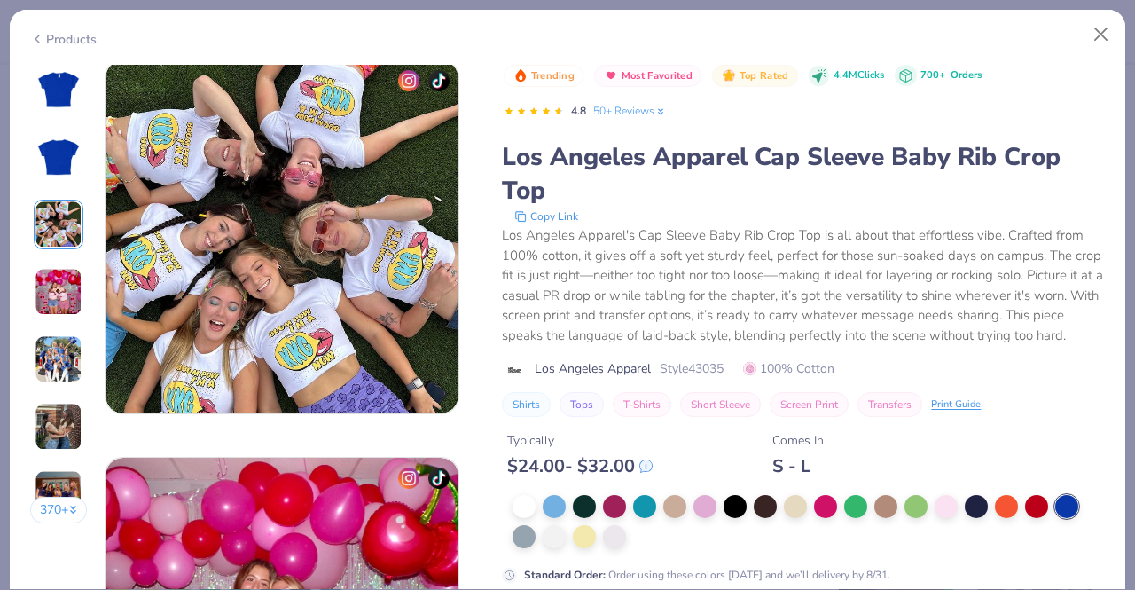
scroll to position [795, 0]
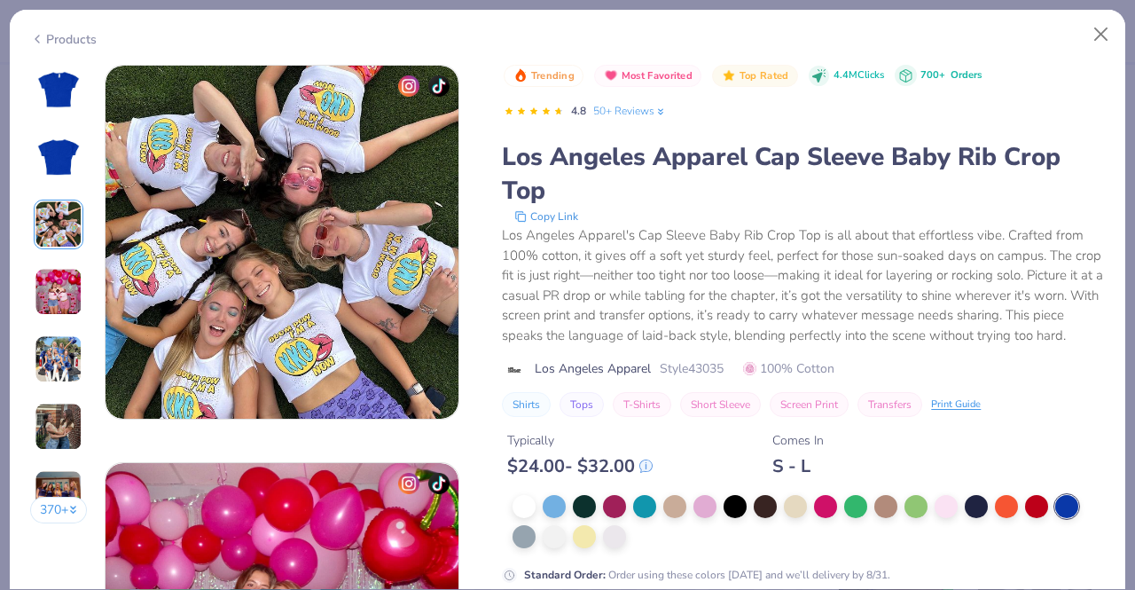
click at [1096, 51] on div "Products" at bounding box center [568, 33] width 1116 height 46
click at [1099, 38] on button "Close" at bounding box center [1102, 35] width 34 height 34
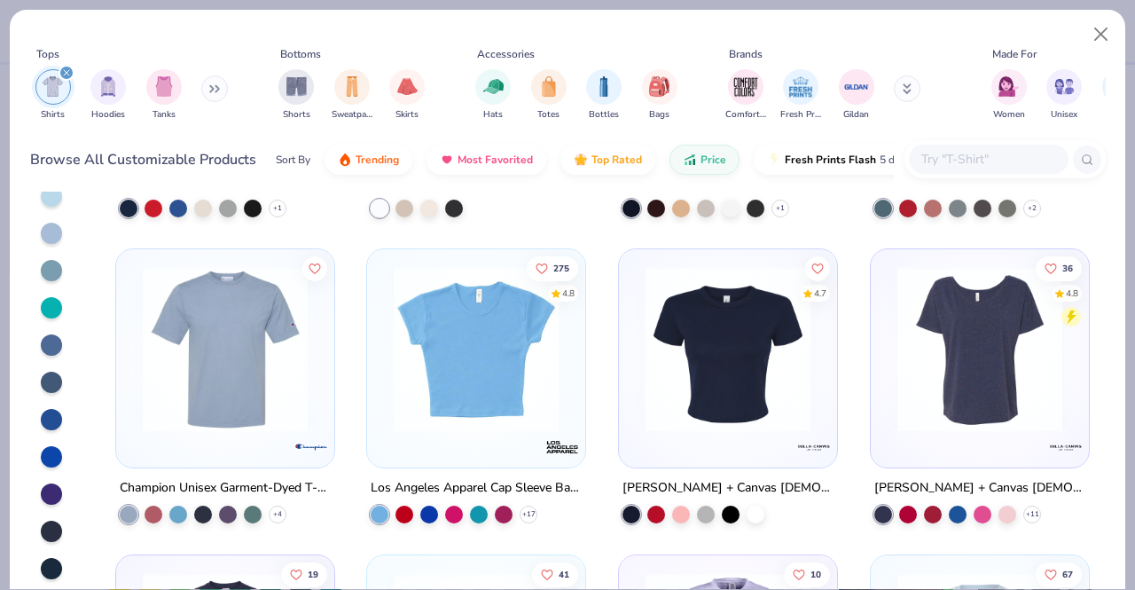
click at [726, 448] on div "4.7" at bounding box center [728, 358] width 218 height 218
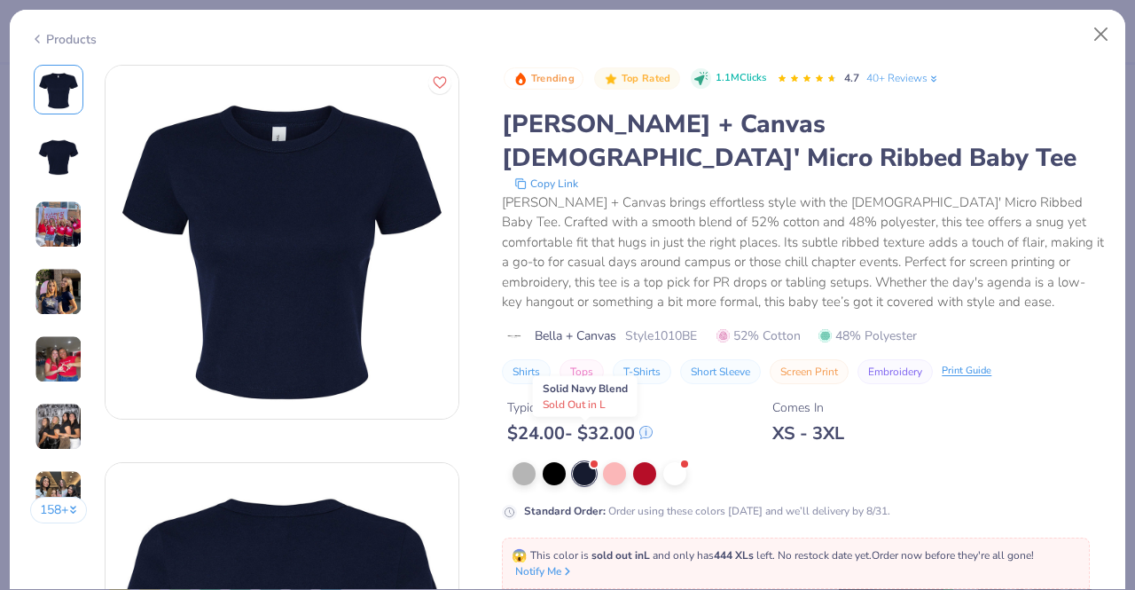
click at [577, 462] on div at bounding box center [584, 473] width 23 height 23
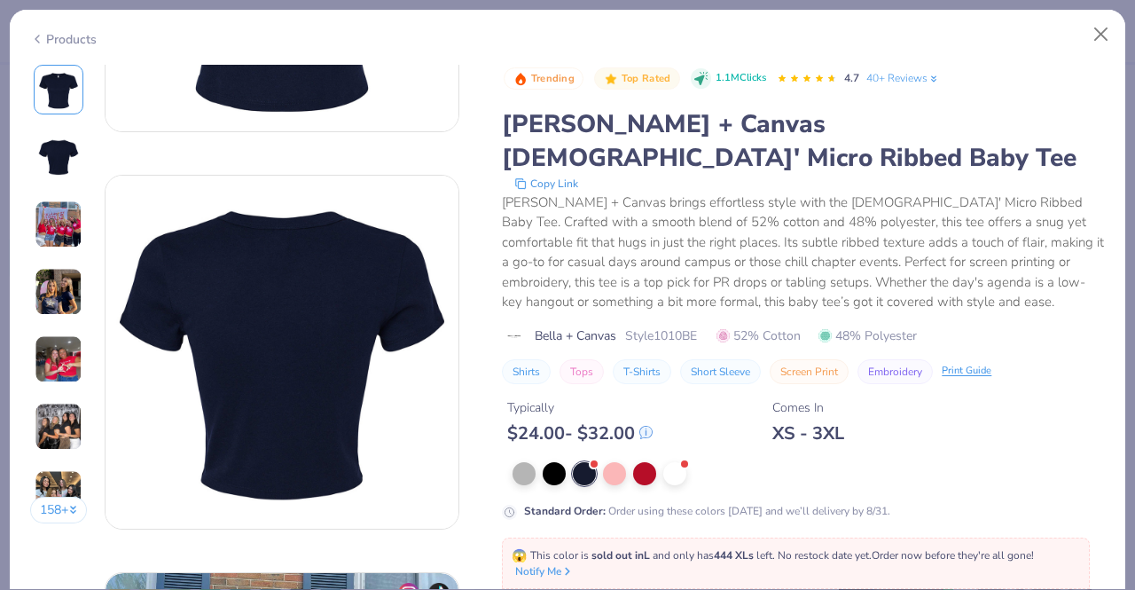
scroll to position [452, 0]
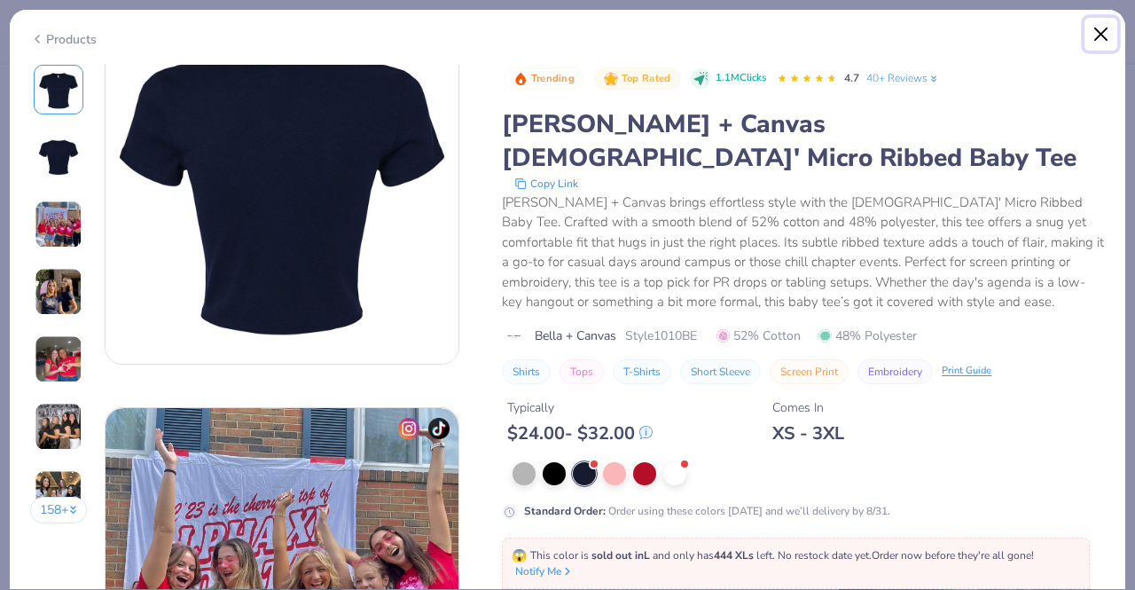
click at [1108, 39] on button "Close" at bounding box center [1102, 35] width 34 height 34
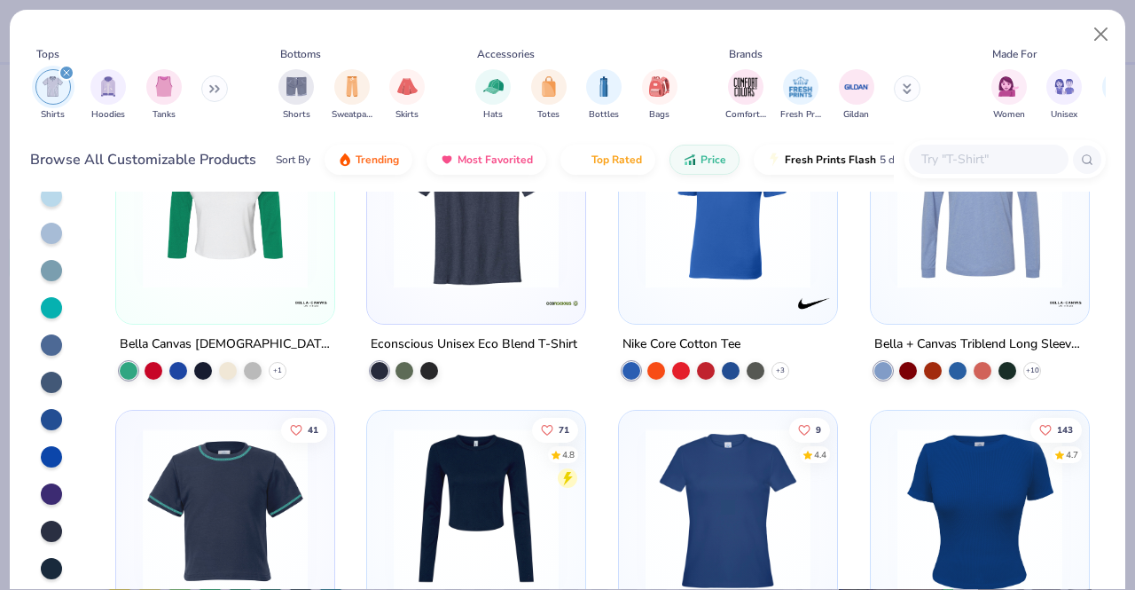
scroll to position [9951, 0]
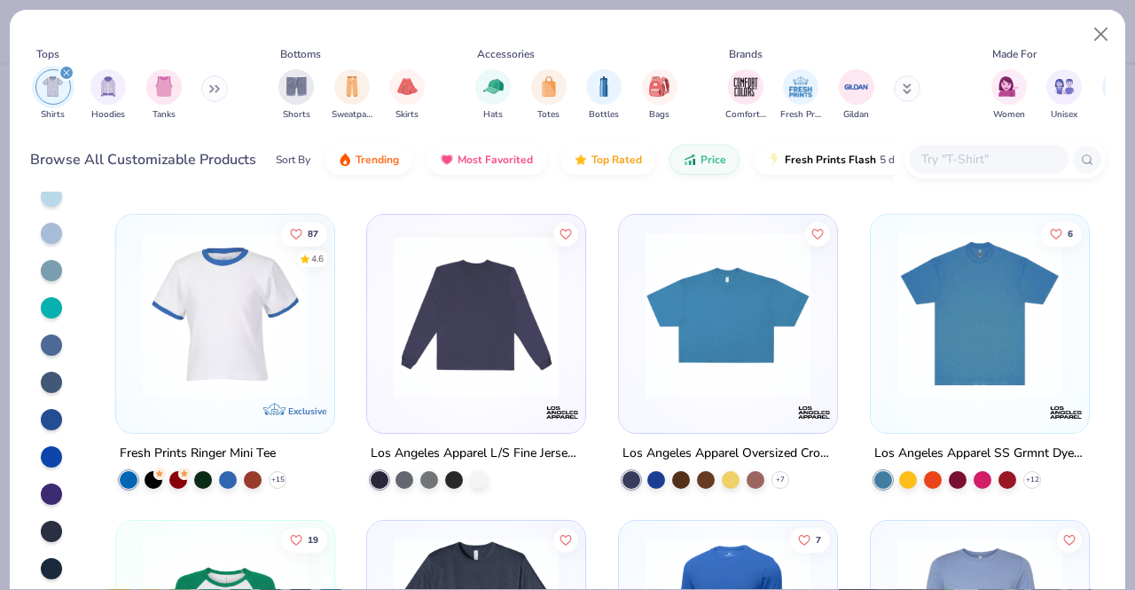
click at [1041, 150] on input "text" at bounding box center [988, 159] width 137 height 20
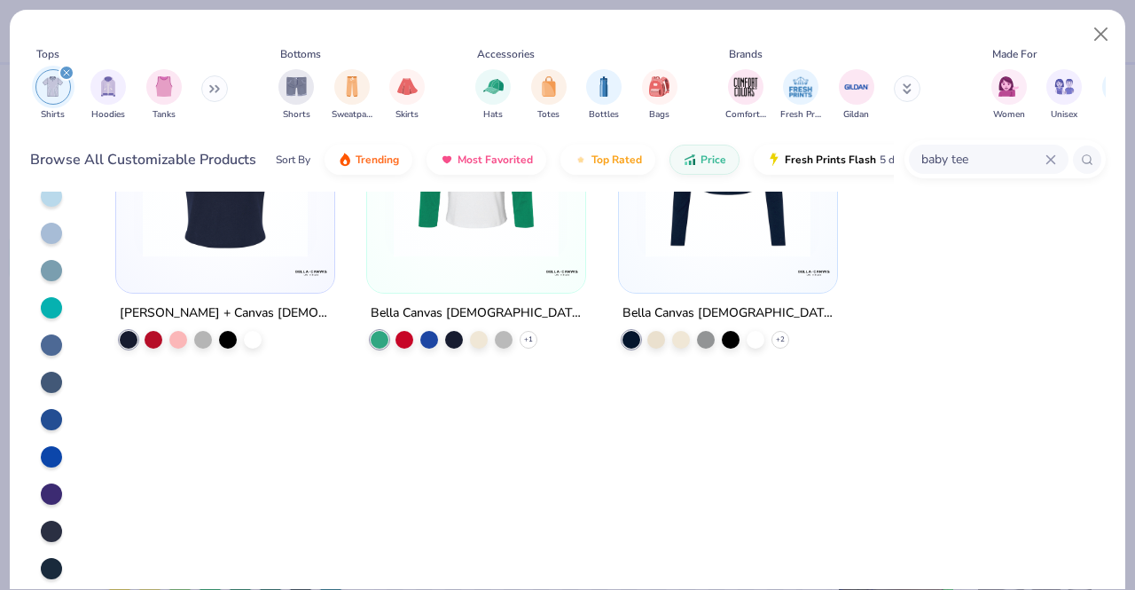
scroll to position [0, 0]
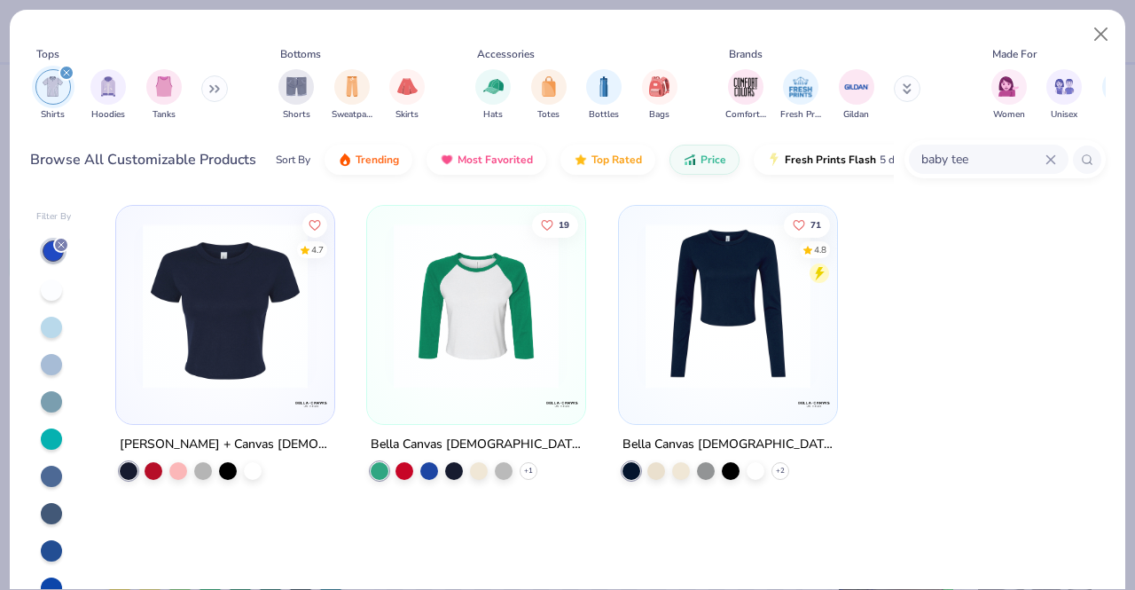
click at [163, 446] on div "[PERSON_NAME] + Canvas [DEMOGRAPHIC_DATA]' Micro Ribbed Baby Tee" at bounding box center [225, 445] width 211 height 22
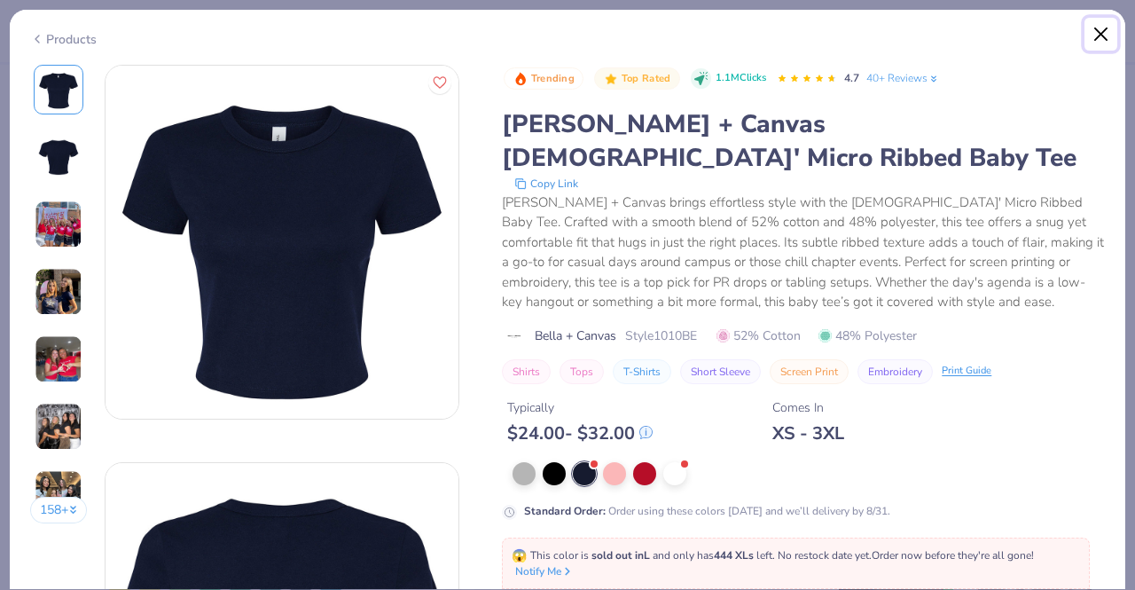
click at [1093, 37] on button "Close" at bounding box center [1102, 35] width 34 height 34
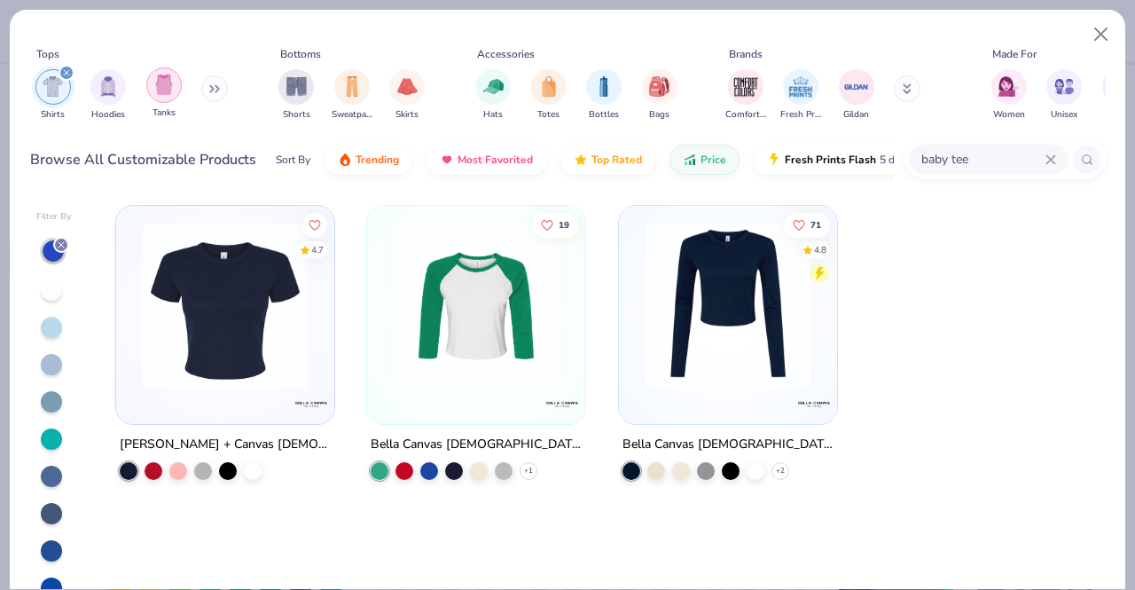
click at [171, 100] on div "Tanks" at bounding box center [163, 93] width 35 height 52
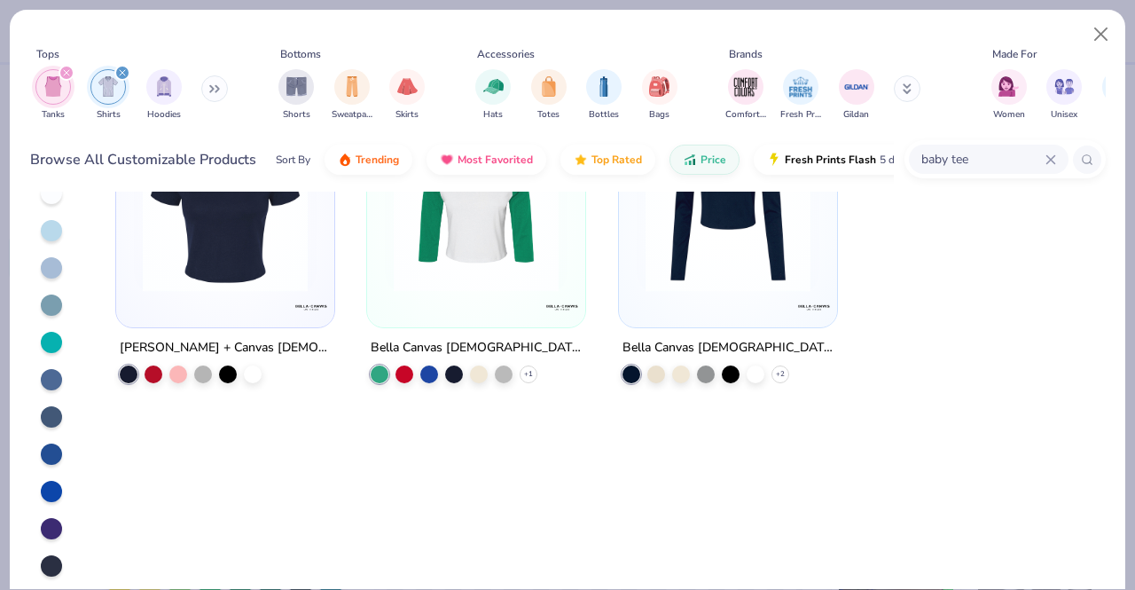
scroll to position [131, 0]
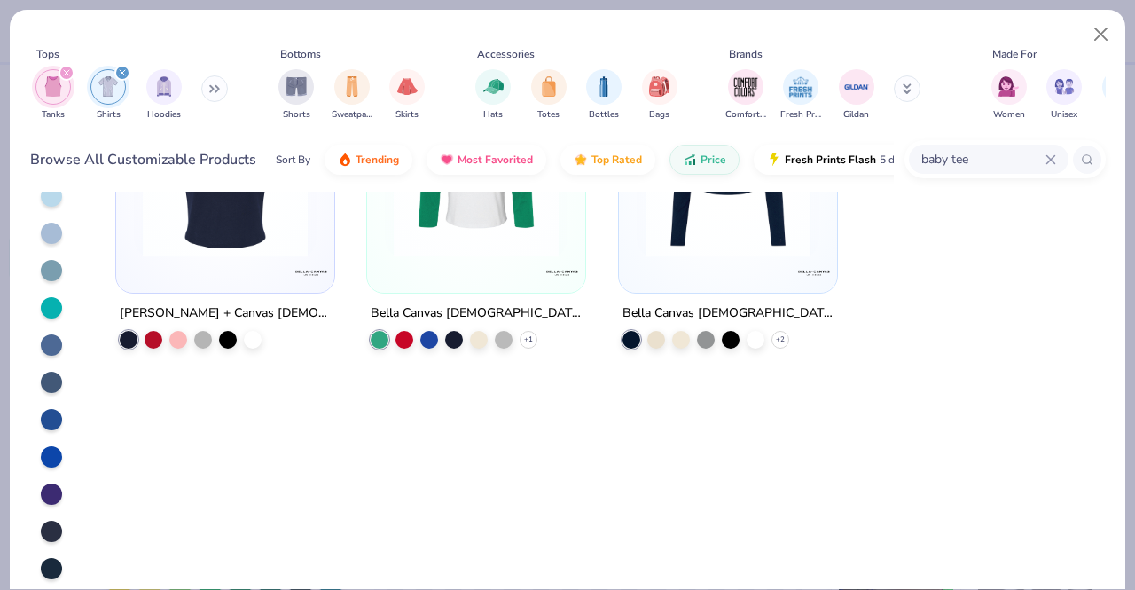
click at [50, 413] on div at bounding box center [51, 419] width 21 height 21
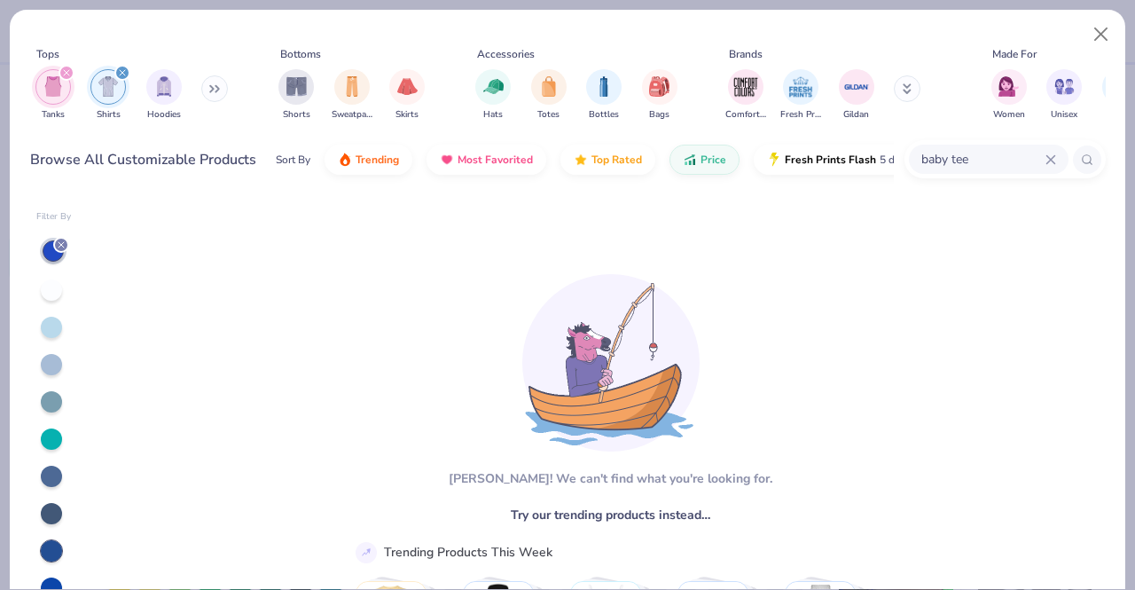
click at [67, 73] on icon "filter for Tanks" at bounding box center [66, 72] width 5 height 5
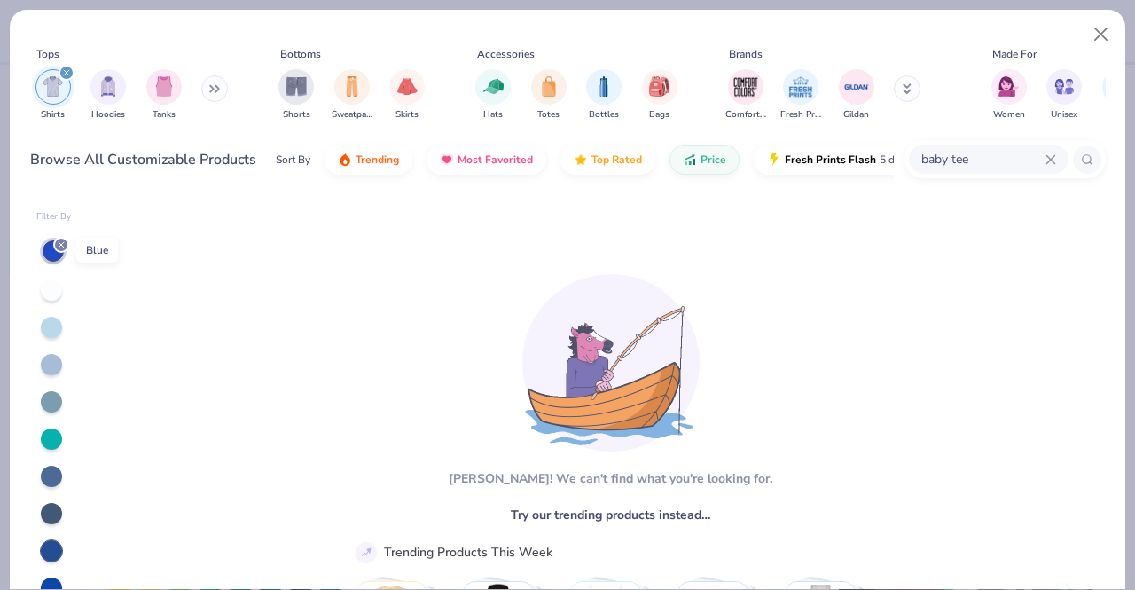
click at [58, 239] on icon at bounding box center [61, 244] width 11 height 11
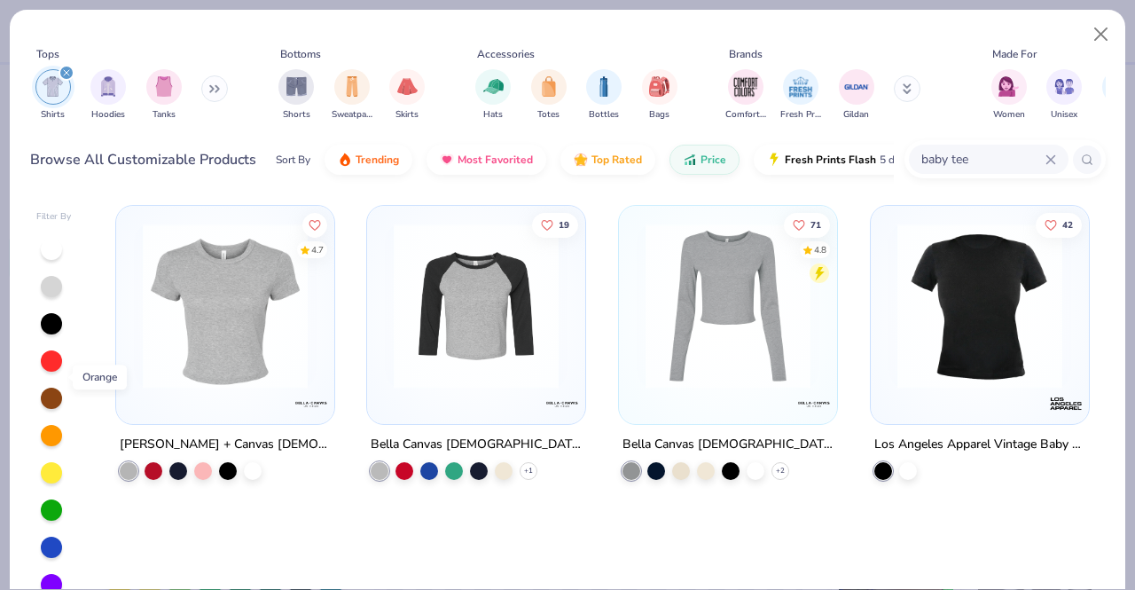
scroll to position [54, 0]
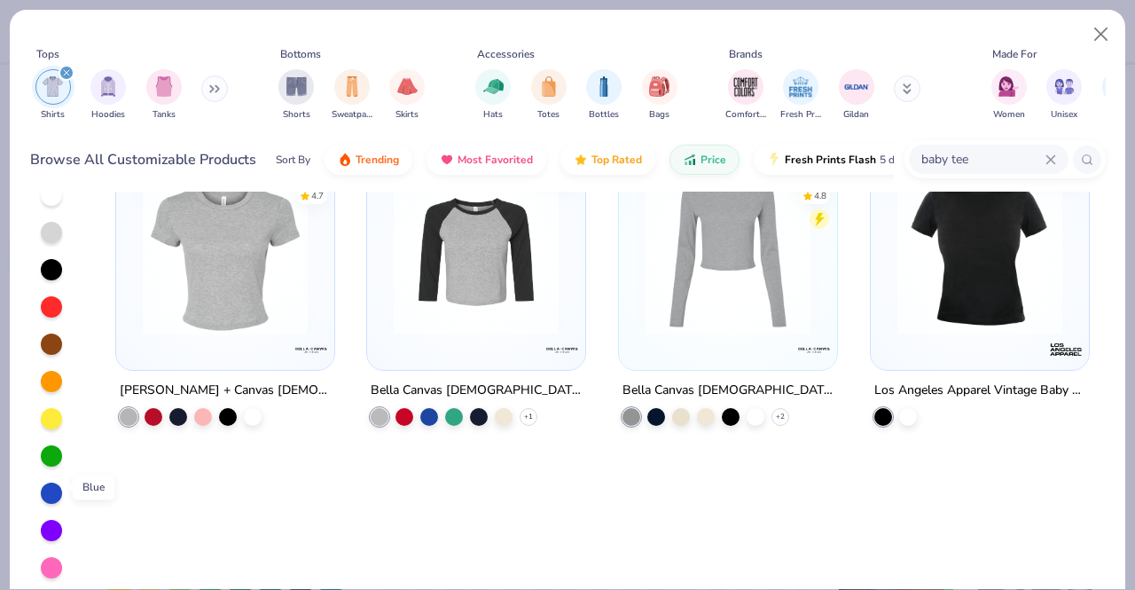
click at [52, 489] on div at bounding box center [51, 493] width 21 height 21
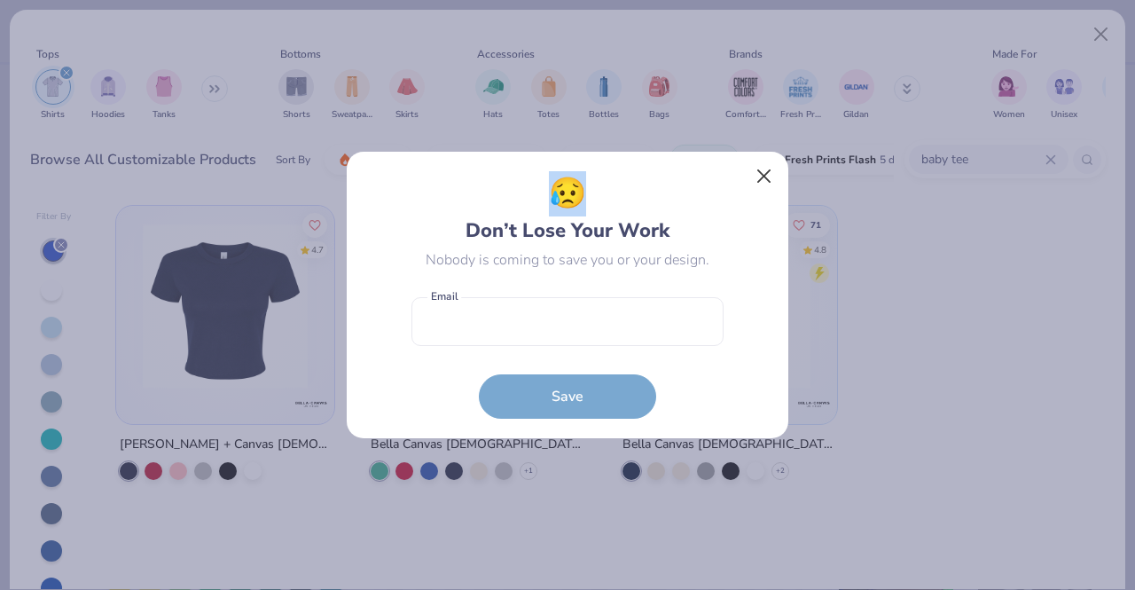
drag, startPoint x: 744, startPoint y: 177, endPoint x: 759, endPoint y: 177, distance: 15.1
click at [759, 177] on div "😥 Don’t Lose Your Work Nobody is coming to save you or your design. Email is a …" at bounding box center [567, 295] width 443 height 289
click at [759, 177] on button "Close" at bounding box center [765, 177] width 34 height 34
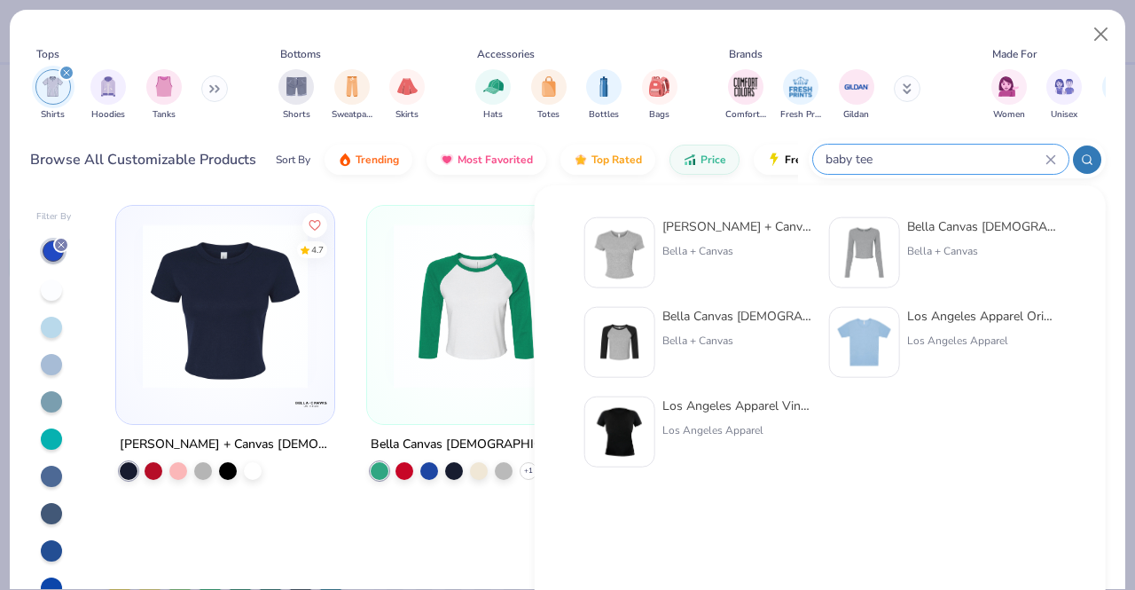
drag, startPoint x: 1008, startPoint y: 164, endPoint x: 937, endPoint y: 161, distance: 71.0
click at [937, 161] on input "baby tee" at bounding box center [935, 159] width 222 height 20
type input "b"
type input "1010"
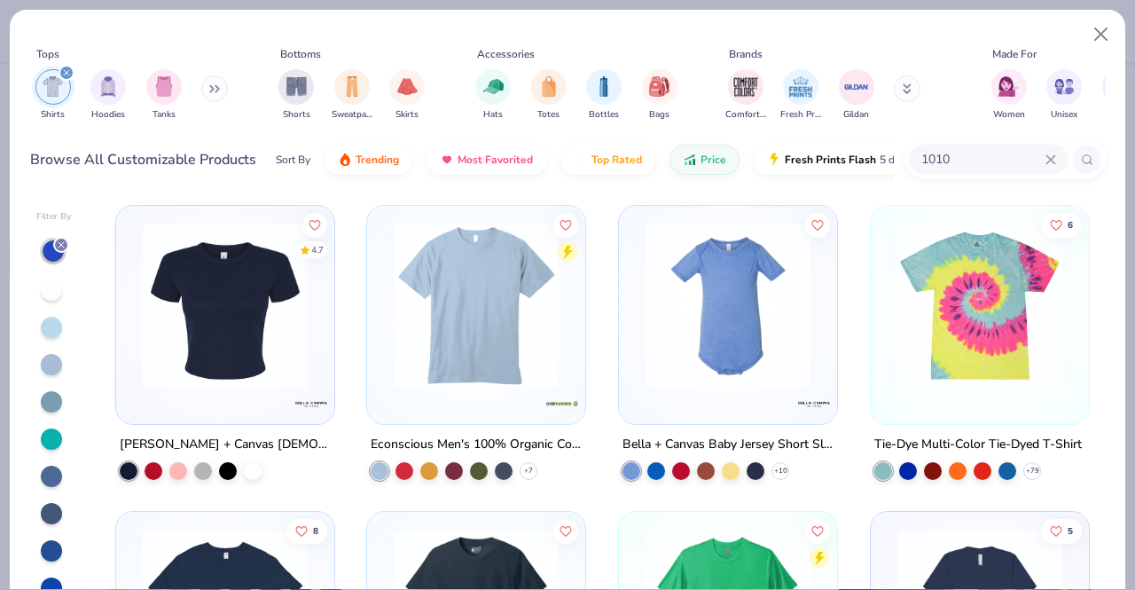
click at [283, 450] on div "[PERSON_NAME] + Canvas [DEMOGRAPHIC_DATA]' Micro Ribbed Baby Tee" at bounding box center [225, 445] width 211 height 22
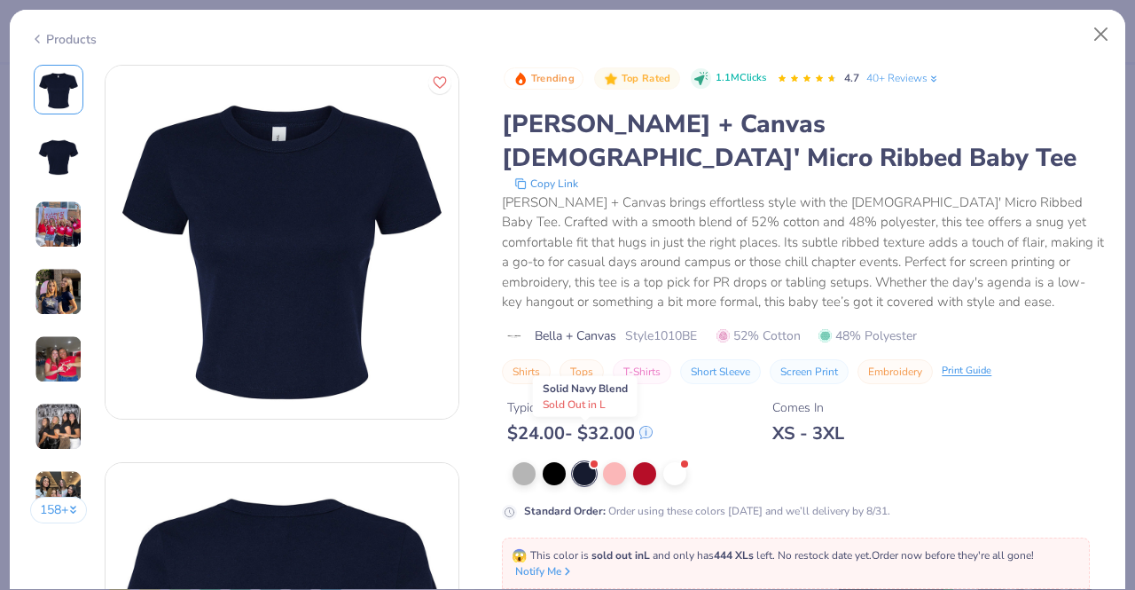
click at [585, 462] on div at bounding box center [584, 473] width 23 height 23
click at [750, 498] on div "Trending Top Rated 1.1M Clicks 4.7 40+ Reviews Bella + Canvas Ladies' Micro Rib…" at bounding box center [803, 486] width 603 height 843
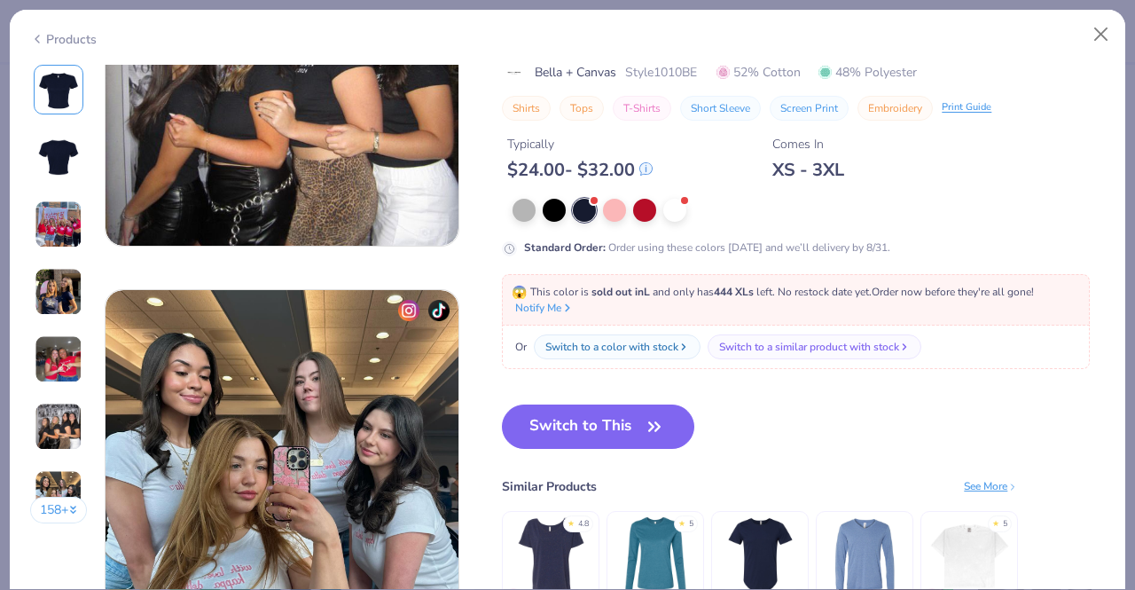
scroll to position [2409, 0]
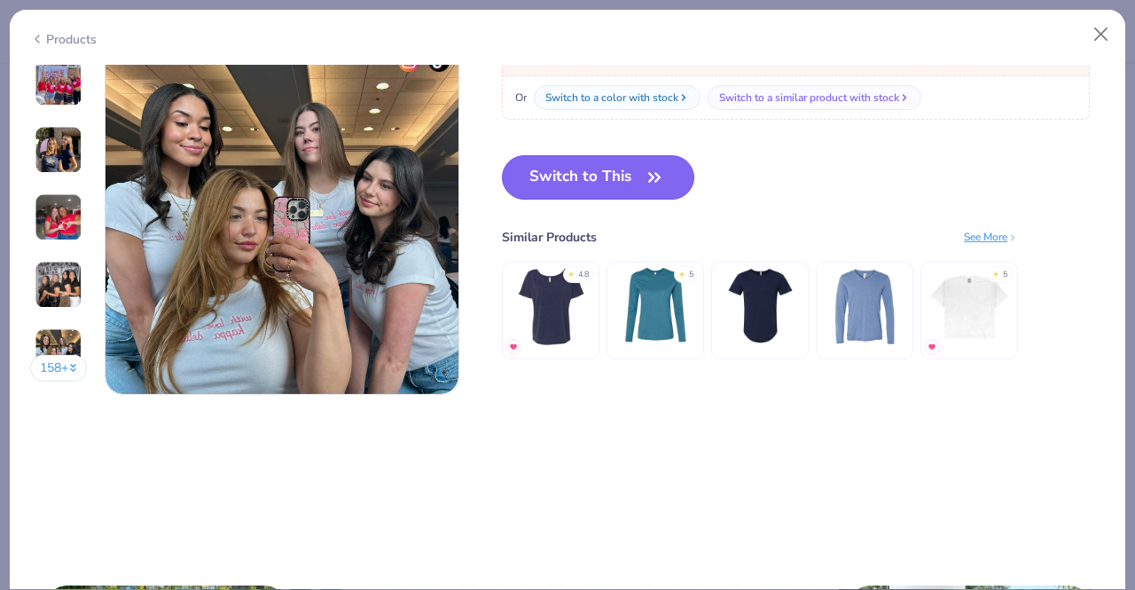
click at [626, 192] on button "Switch to This" at bounding box center [598, 177] width 192 height 44
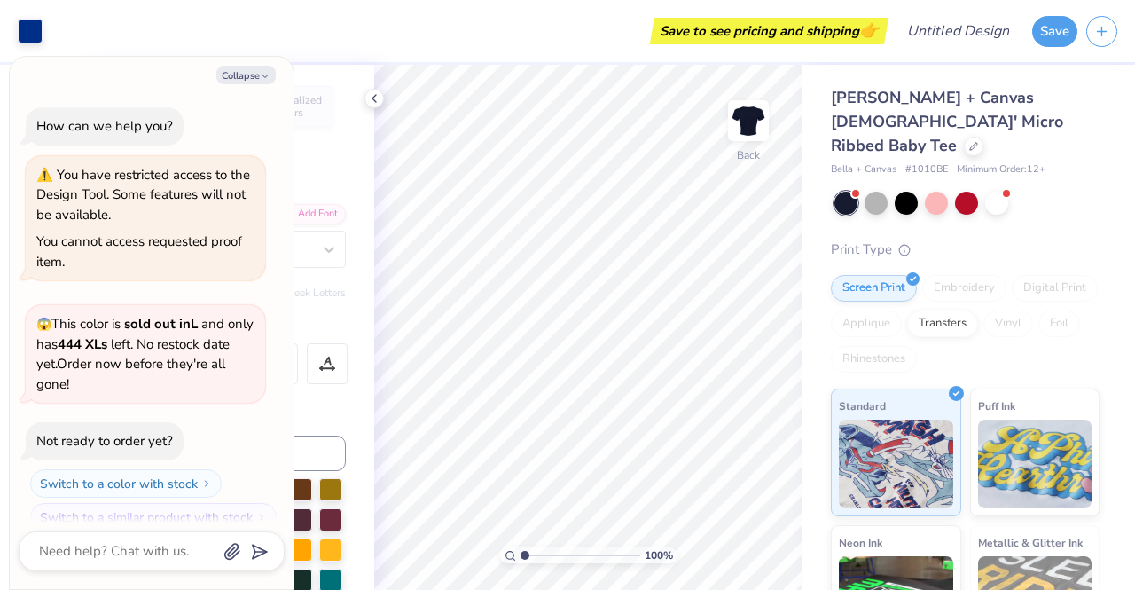
scroll to position [21, 0]
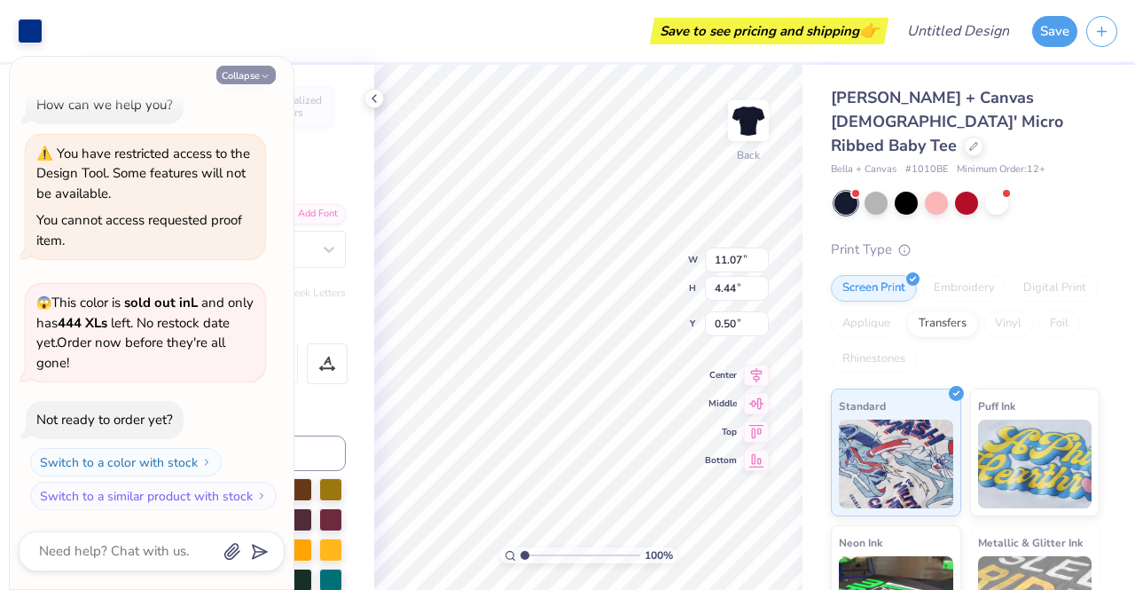
click at [257, 75] on button "Collapse" at bounding box center [245, 75] width 59 height 19
type textarea "x"
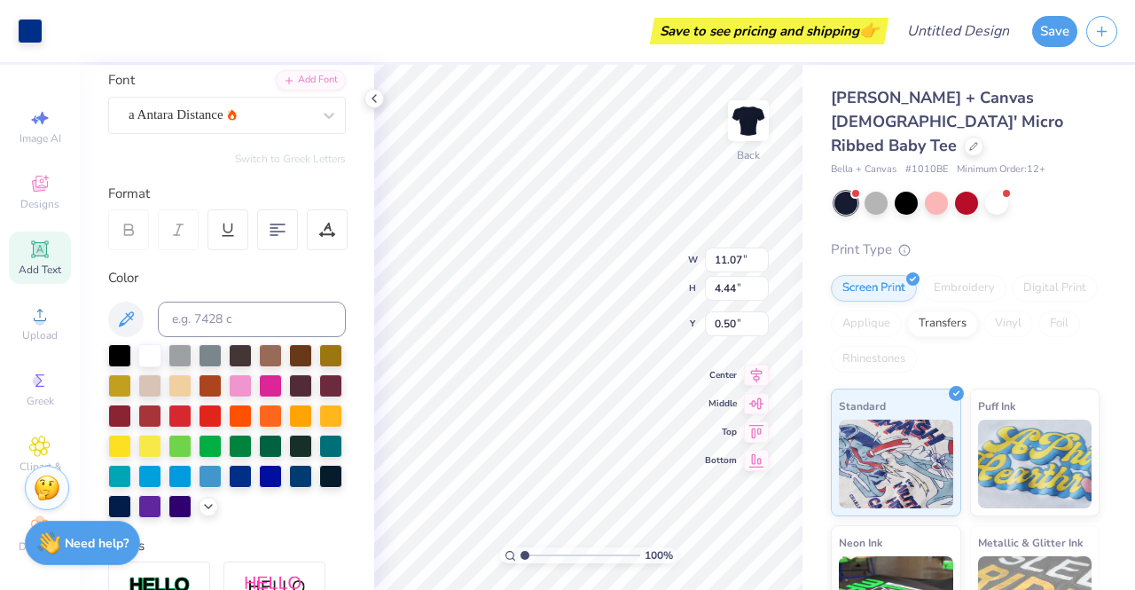
scroll to position [135, 0]
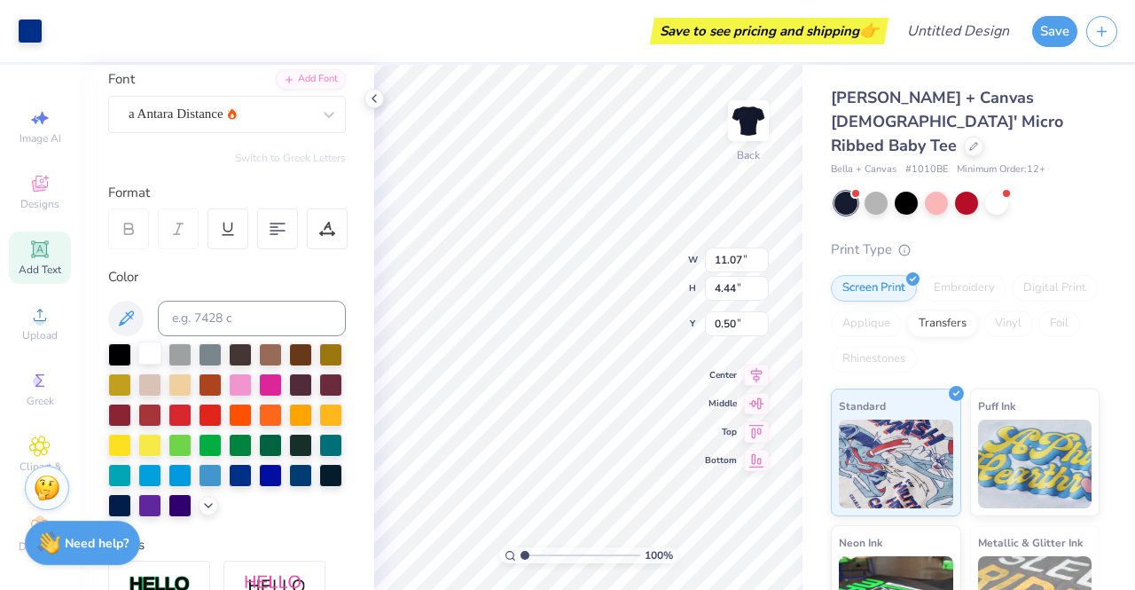
click at [147, 352] on div at bounding box center [149, 352] width 23 height 23
type input "4.43"
click at [718, 550] on div at bounding box center [719, 540] width 28 height 28
click at [145, 357] on div at bounding box center [149, 352] width 23 height 23
type input "4.43"
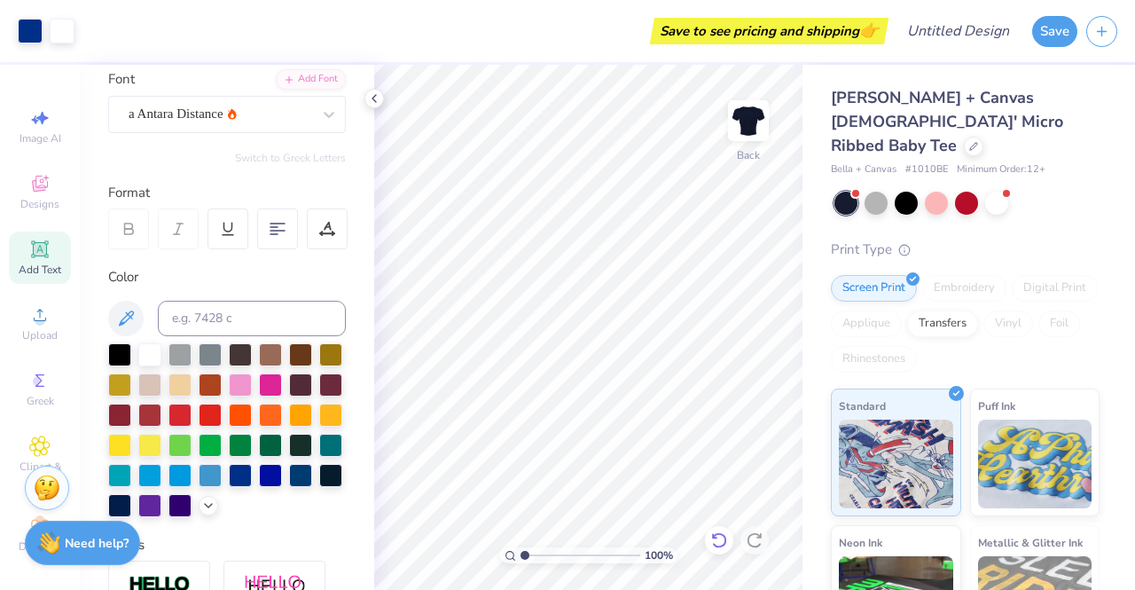
click at [719, 537] on icon at bounding box center [719, 540] width 18 height 18
click at [39, 30] on div at bounding box center [30, 29] width 25 height 25
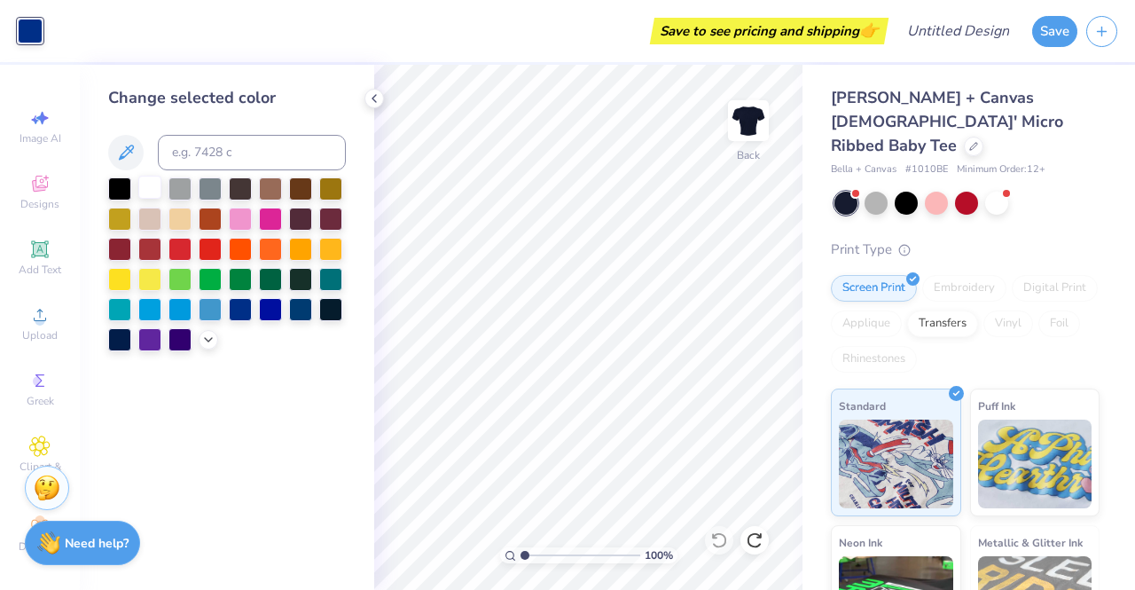
click at [147, 177] on div at bounding box center [149, 187] width 23 height 23
click at [370, 98] on icon at bounding box center [374, 98] width 14 height 14
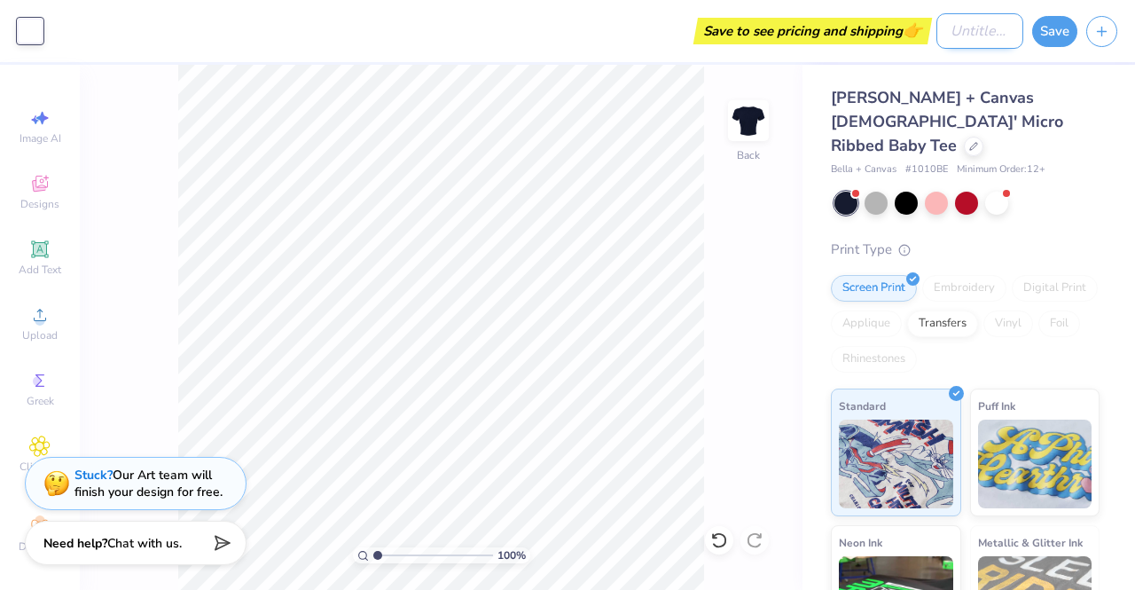
click at [937, 41] on input "Design Title" at bounding box center [980, 30] width 87 height 35
type input "philanthropy 4"
click at [1064, 35] on button "Save" at bounding box center [1054, 28] width 45 height 31
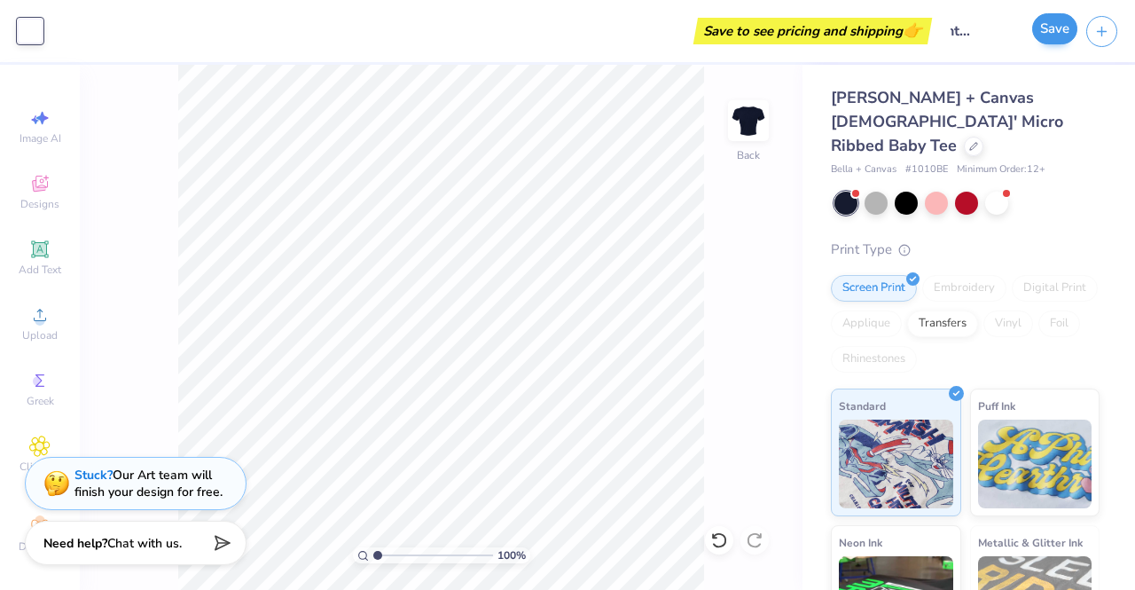
scroll to position [0, 0]
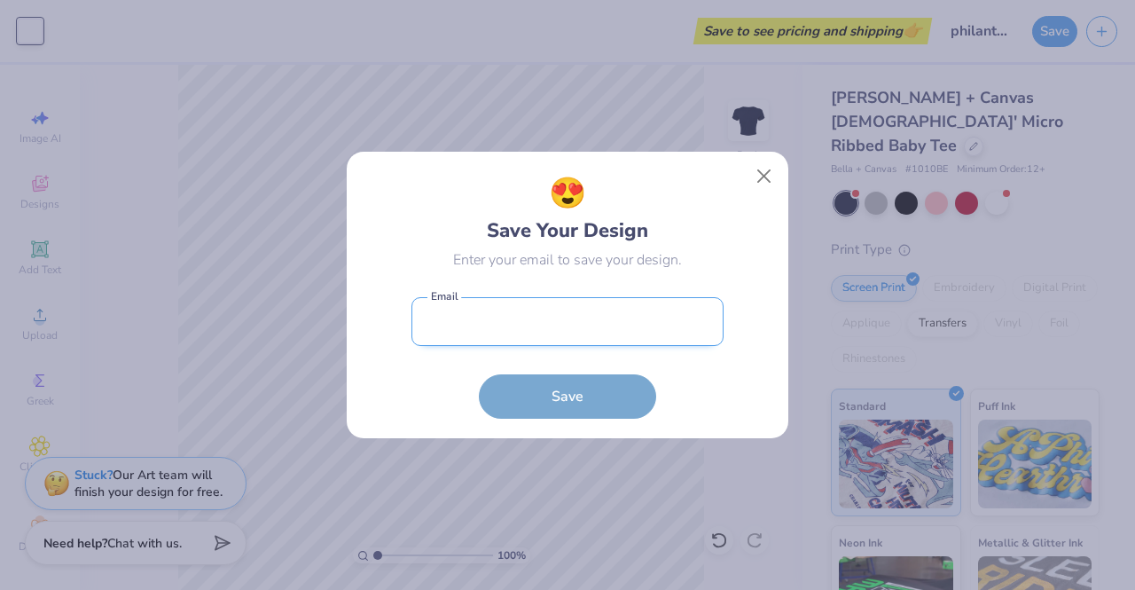
click at [523, 322] on input "email" at bounding box center [568, 321] width 312 height 49
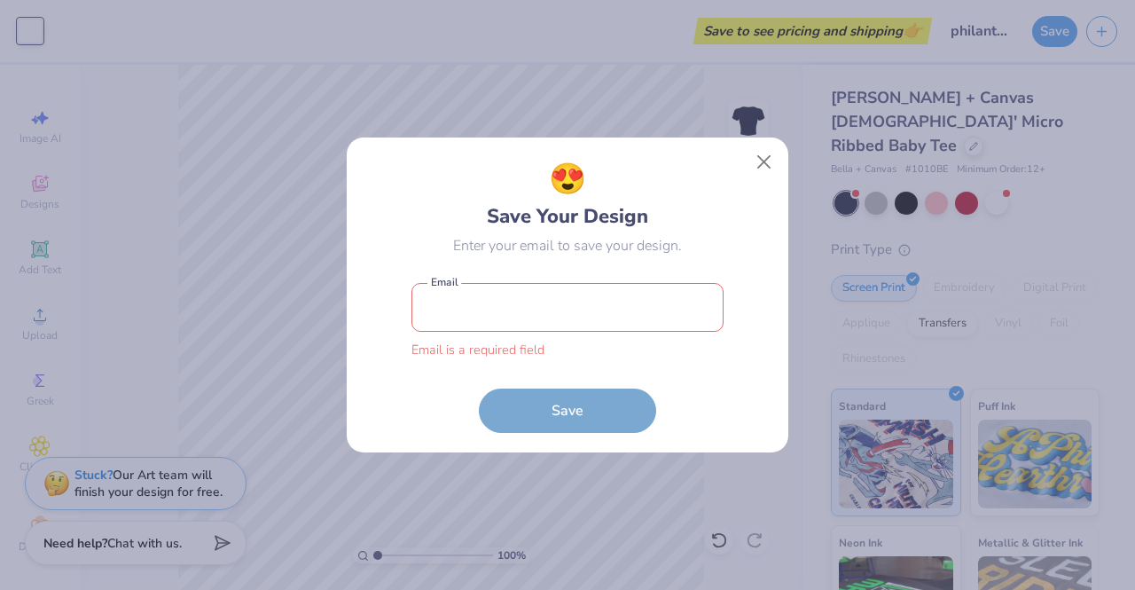
type input "evasalas@uchicago.edu"
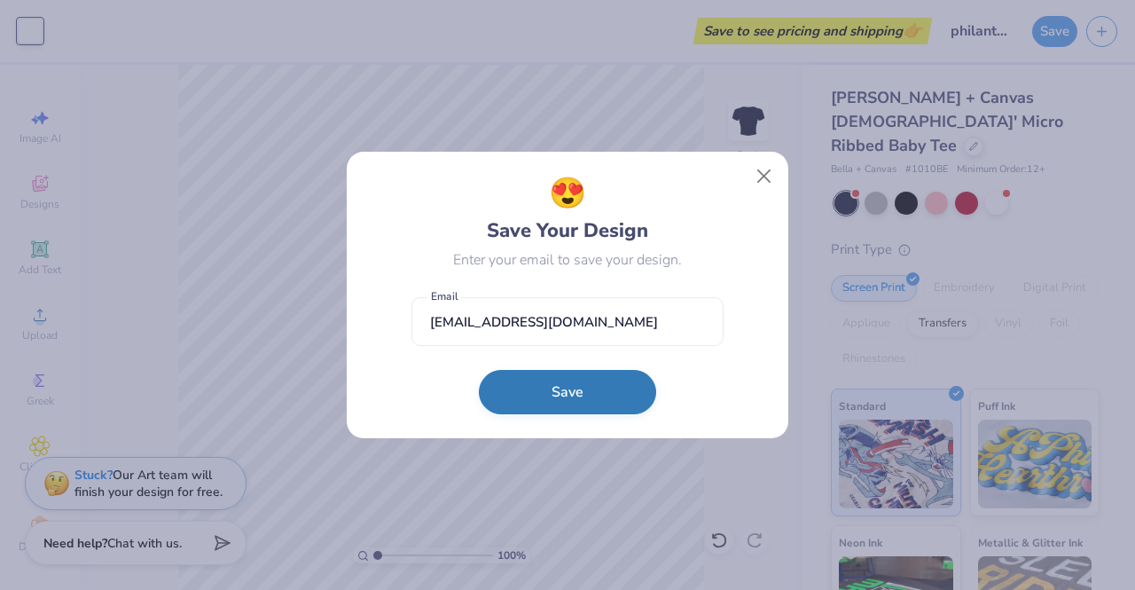
click at [558, 392] on button "Save" at bounding box center [567, 392] width 177 height 44
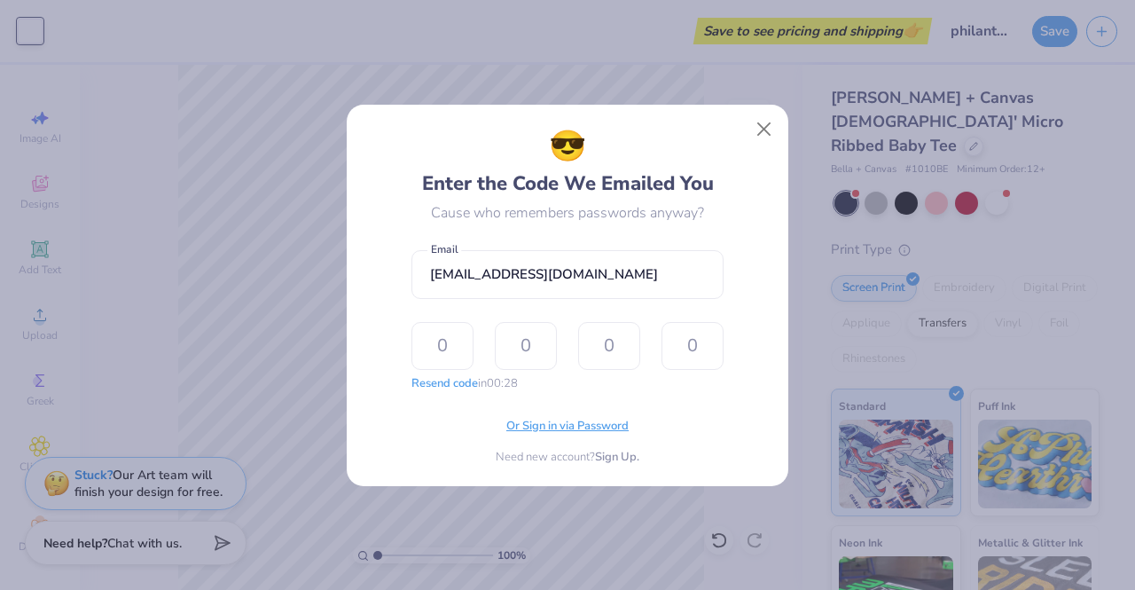
click at [562, 434] on span "Or Sign in via Password" at bounding box center [567, 427] width 122 height 18
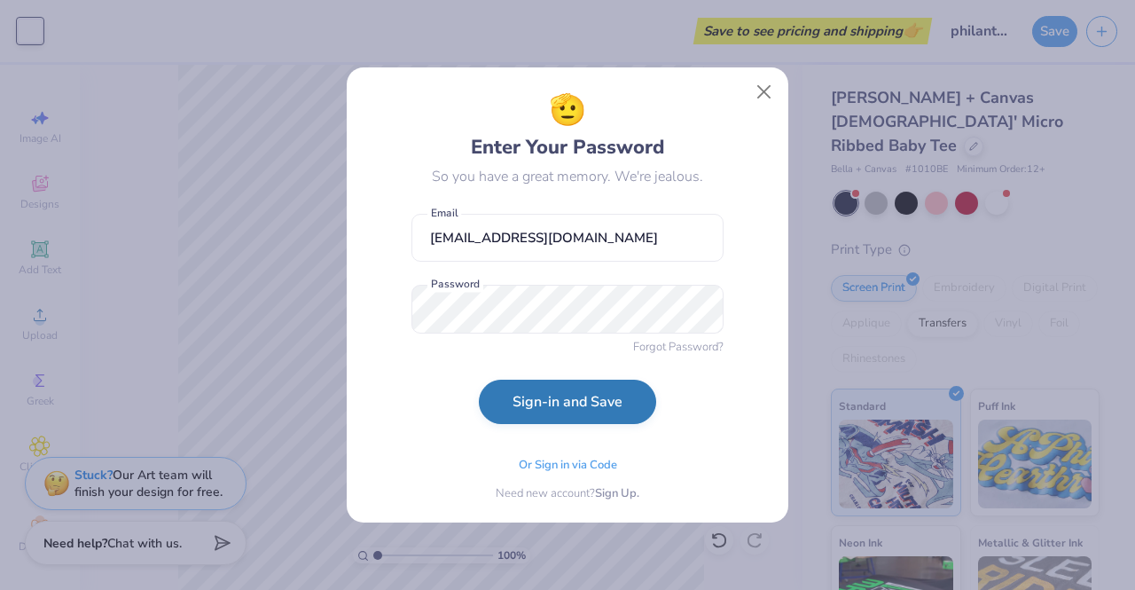
click at [583, 394] on button "Sign-in and Save" at bounding box center [567, 402] width 177 height 44
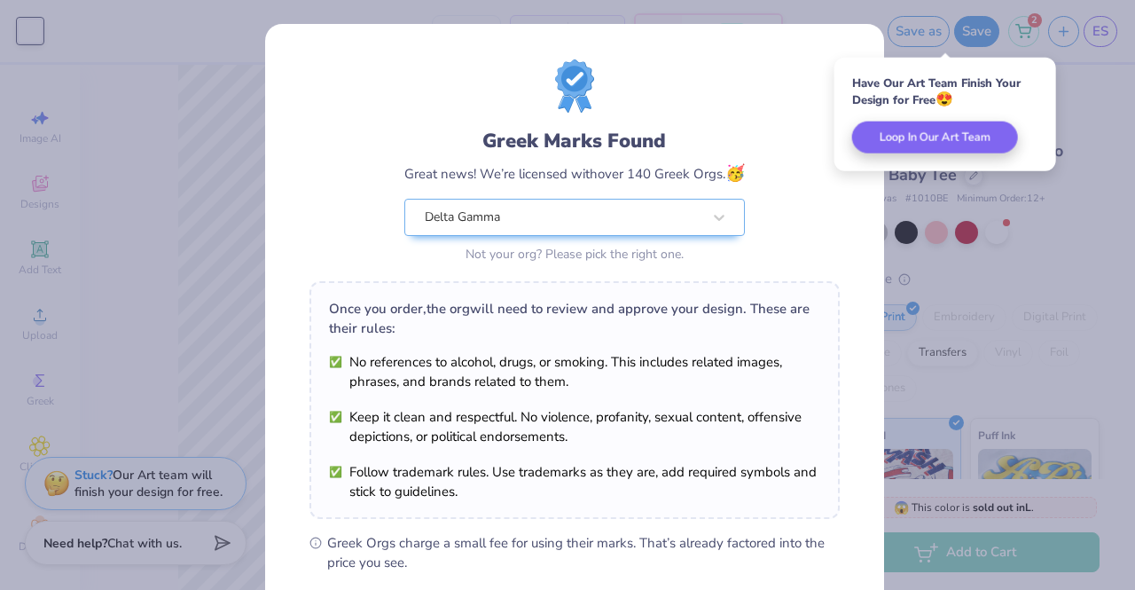
scroll to position [238, 0]
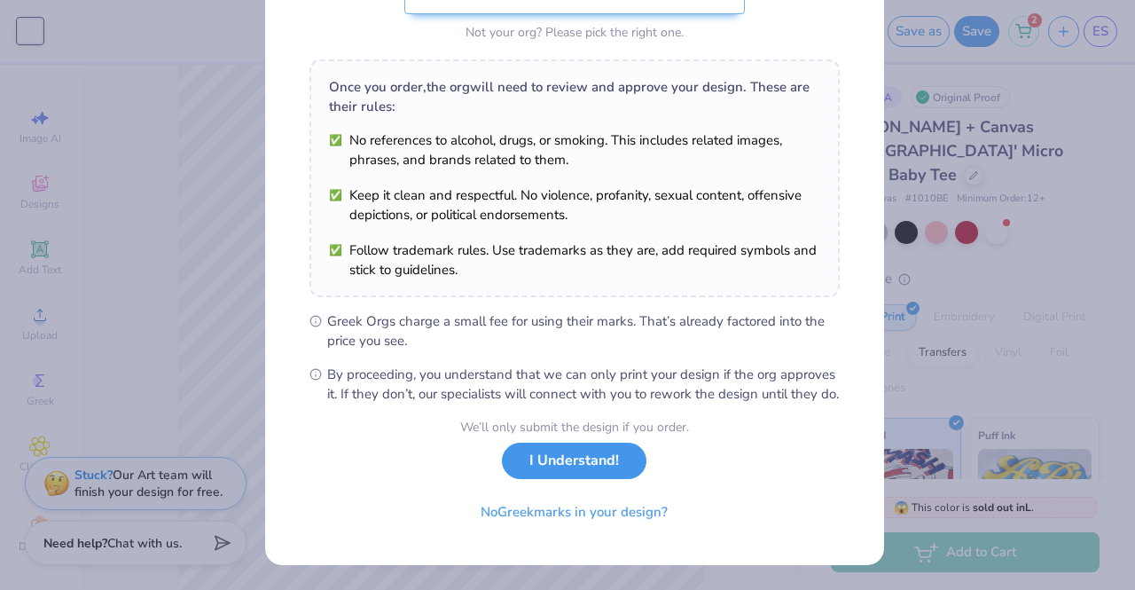
click at [620, 459] on button "I Understand!" at bounding box center [574, 461] width 145 height 36
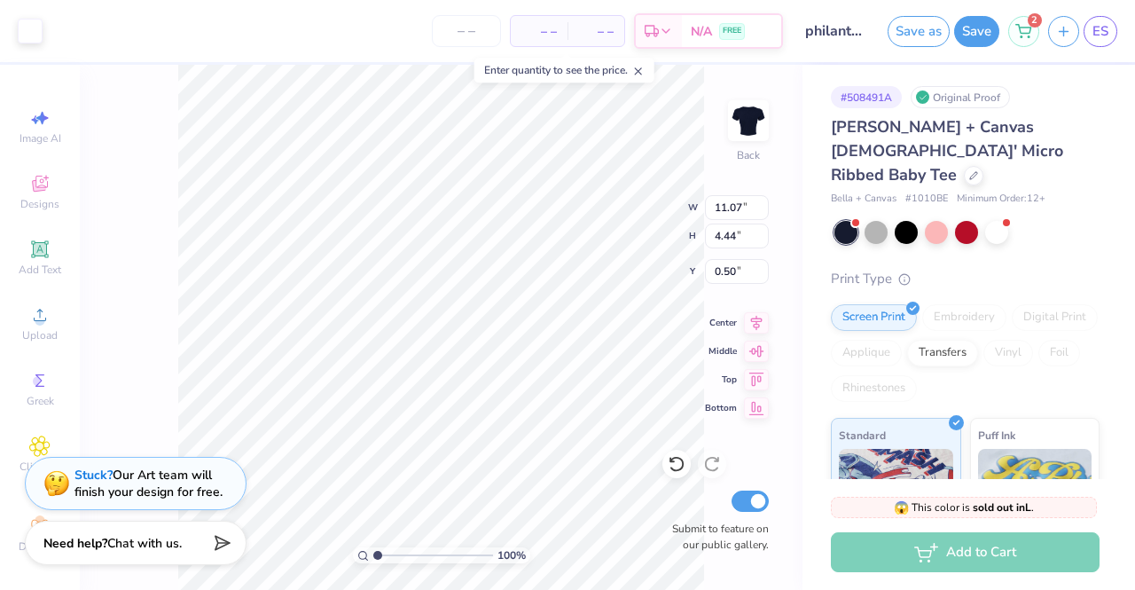
type input "2.05"
click at [508, 37] on div "– – Per Item – – Total Est. Delivery N/A FREE" at bounding box center [417, 31] width 732 height 62
click at [518, 39] on div "– – Per Item" at bounding box center [539, 31] width 57 height 30
click at [453, 37] on input "number" at bounding box center [466, 31] width 69 height 32
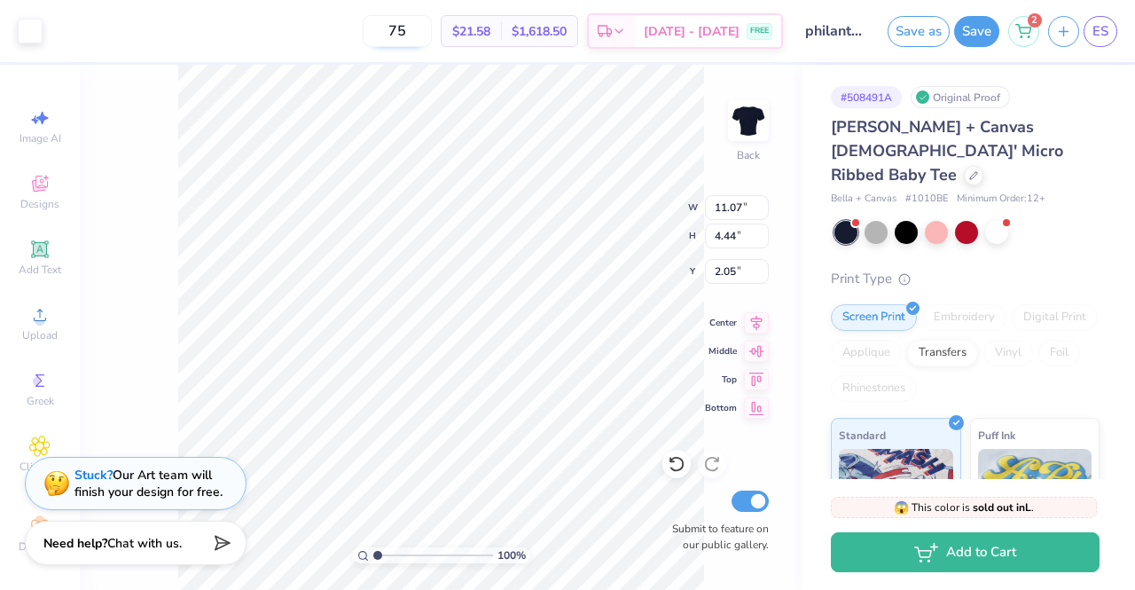
click at [418, 29] on input "75" at bounding box center [397, 31] width 69 height 32
type input "7"
drag, startPoint x: 428, startPoint y: 33, endPoint x: 381, endPoint y: 42, distance: 48.7
click at [381, 42] on input "80" at bounding box center [397, 31] width 69 height 32
type input "75"
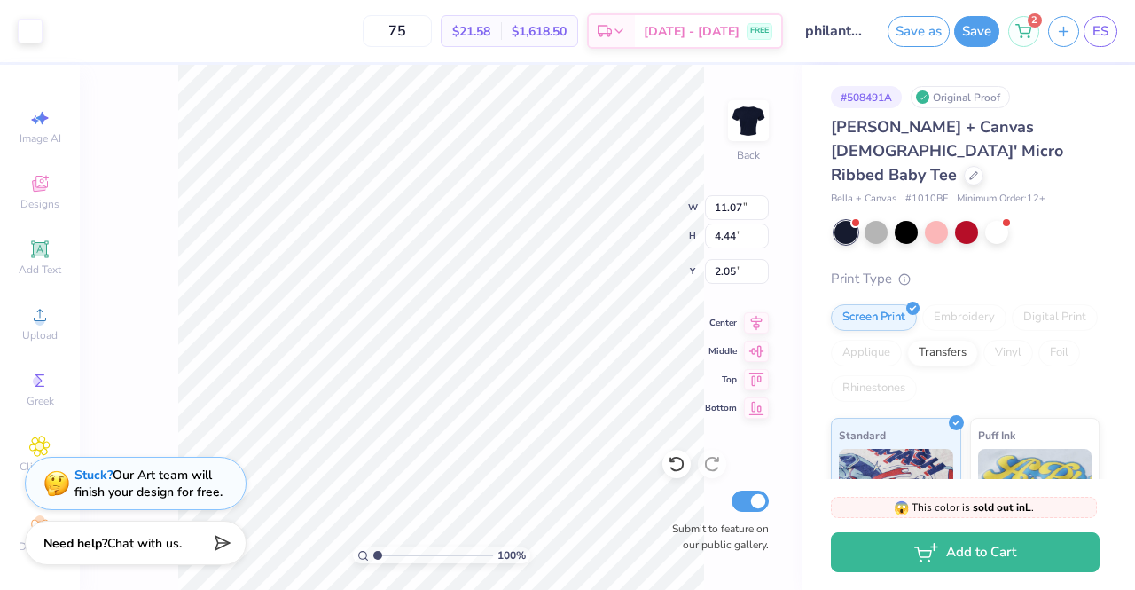
type input "8.11"
type input "3.25"
type input "3.00"
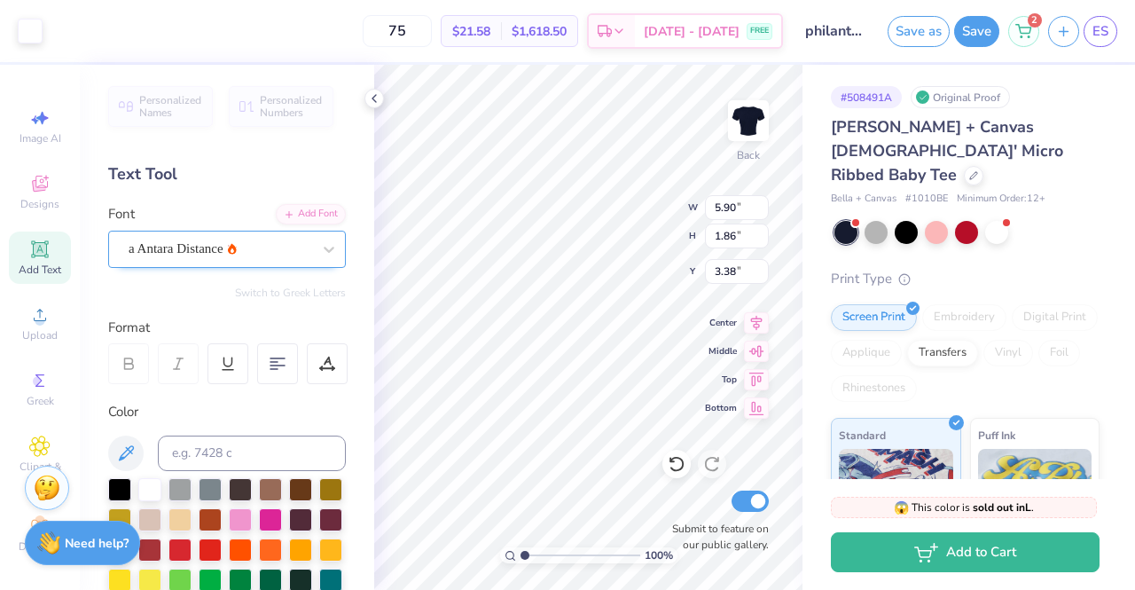
click at [247, 237] on div at bounding box center [220, 249] width 183 height 24
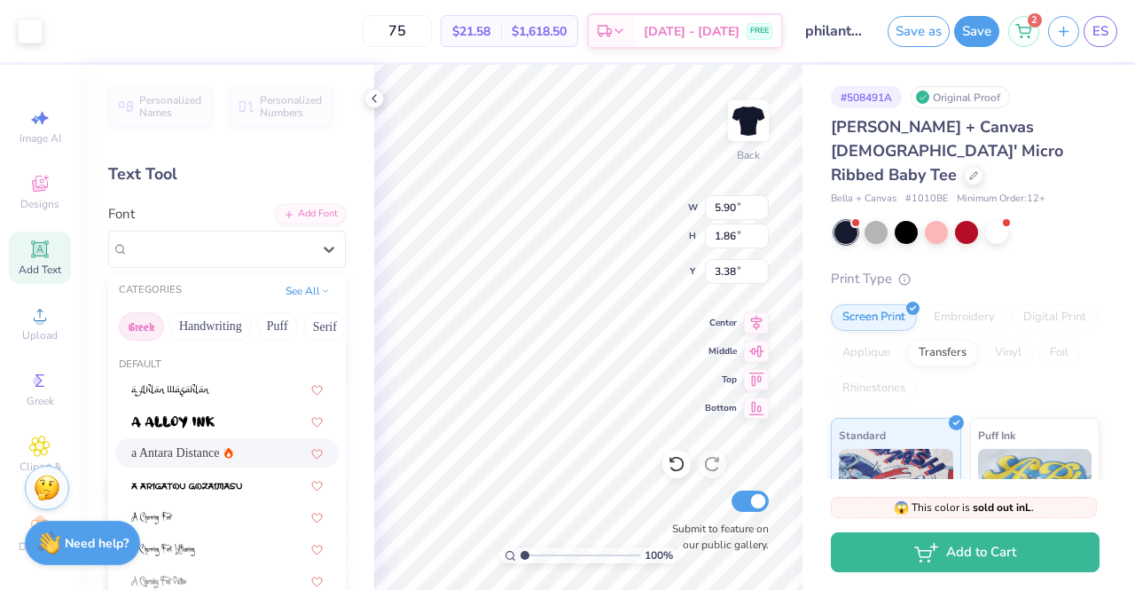
click at [153, 328] on button "Greek" at bounding box center [141, 326] width 45 height 28
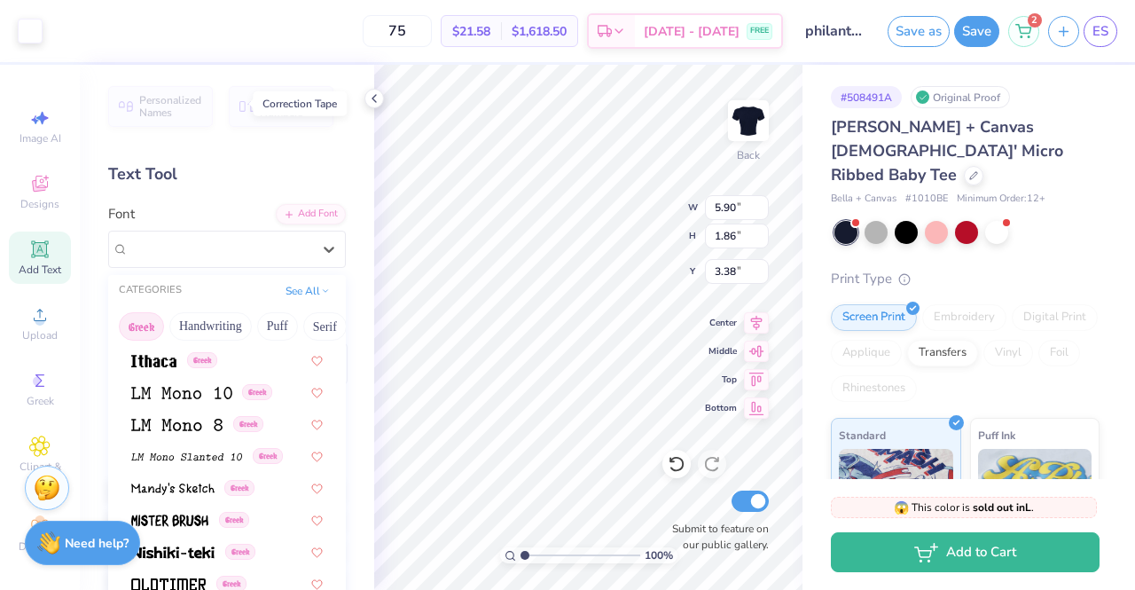
scroll to position [765, 0]
click at [183, 416] on span at bounding box center [176, 422] width 91 height 19
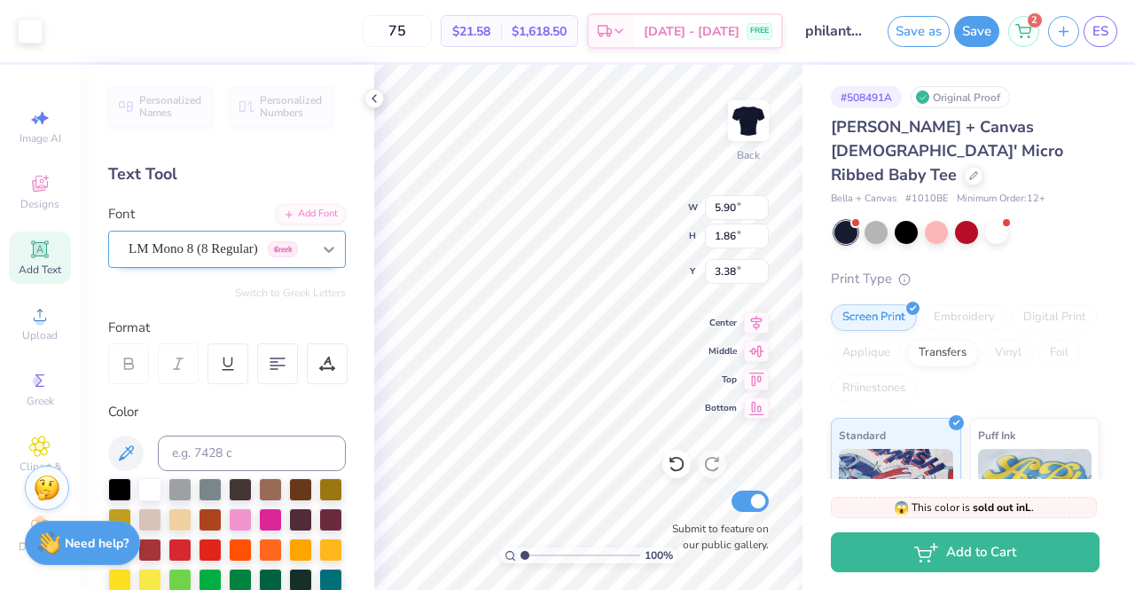
click at [313, 247] on div at bounding box center [329, 249] width 32 height 32
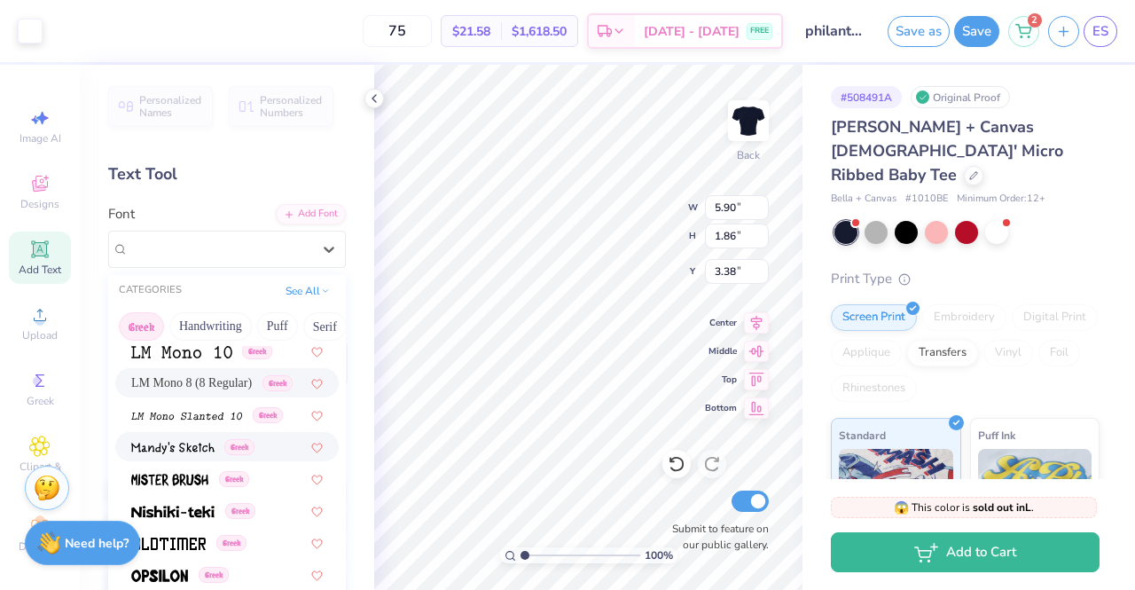
scroll to position [804, 0]
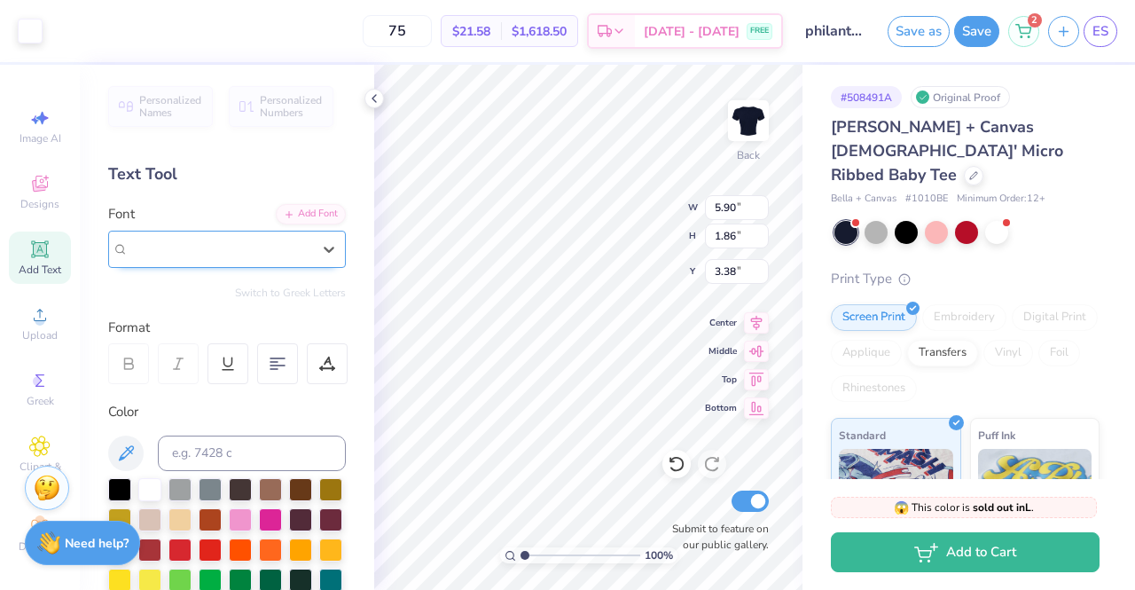
click at [281, 245] on span "Greek" at bounding box center [283, 249] width 30 height 16
type input "v"
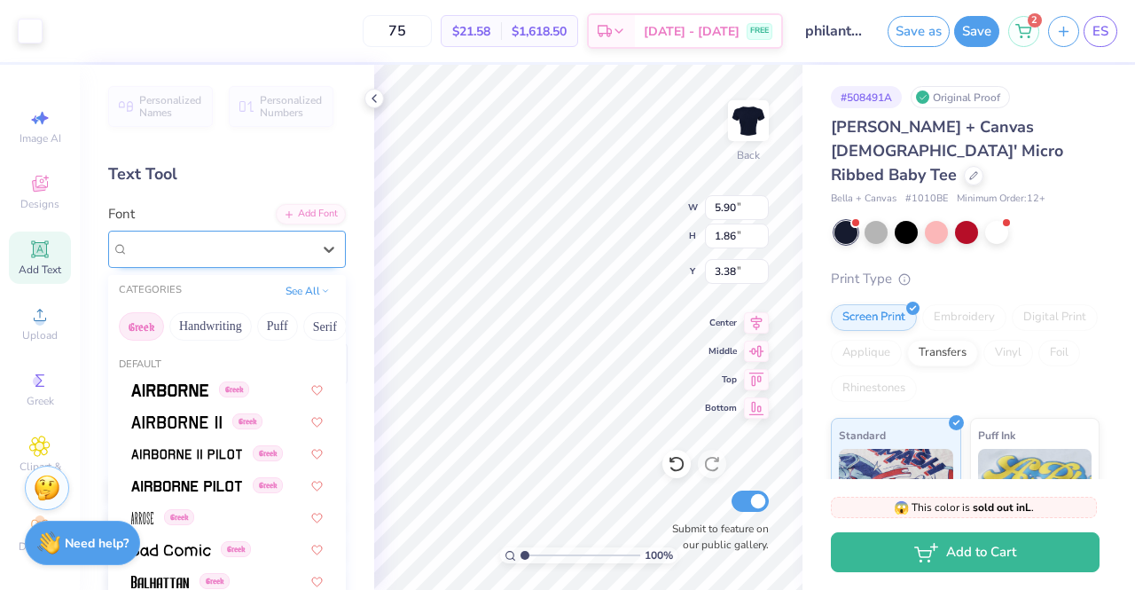
click at [133, 331] on button "Greek" at bounding box center [141, 326] width 45 height 28
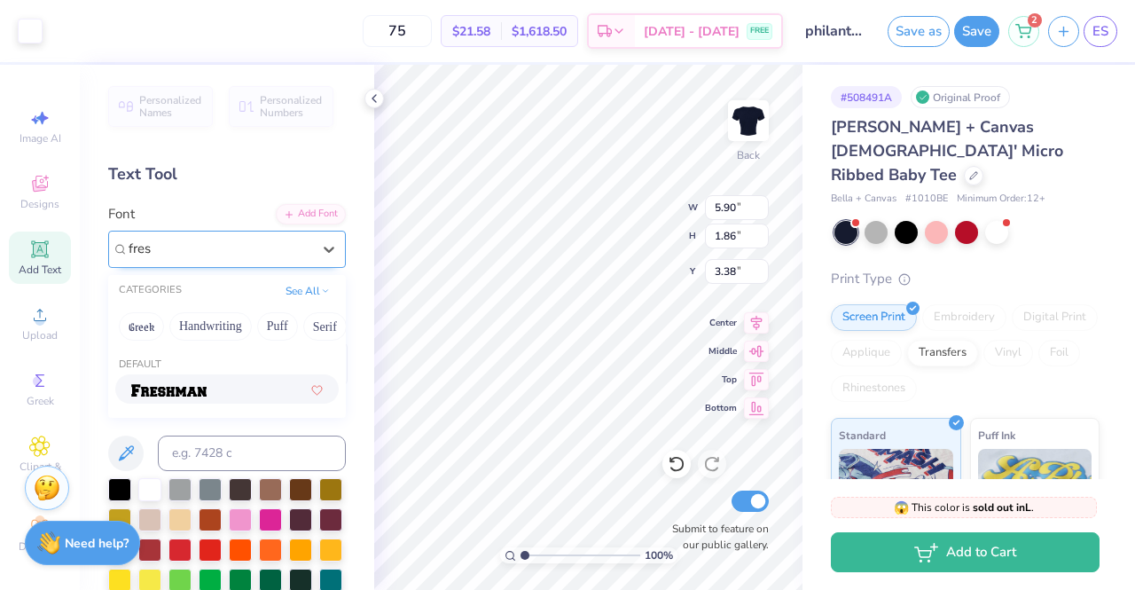
click at [229, 382] on div at bounding box center [227, 389] width 192 height 19
type input "fres"
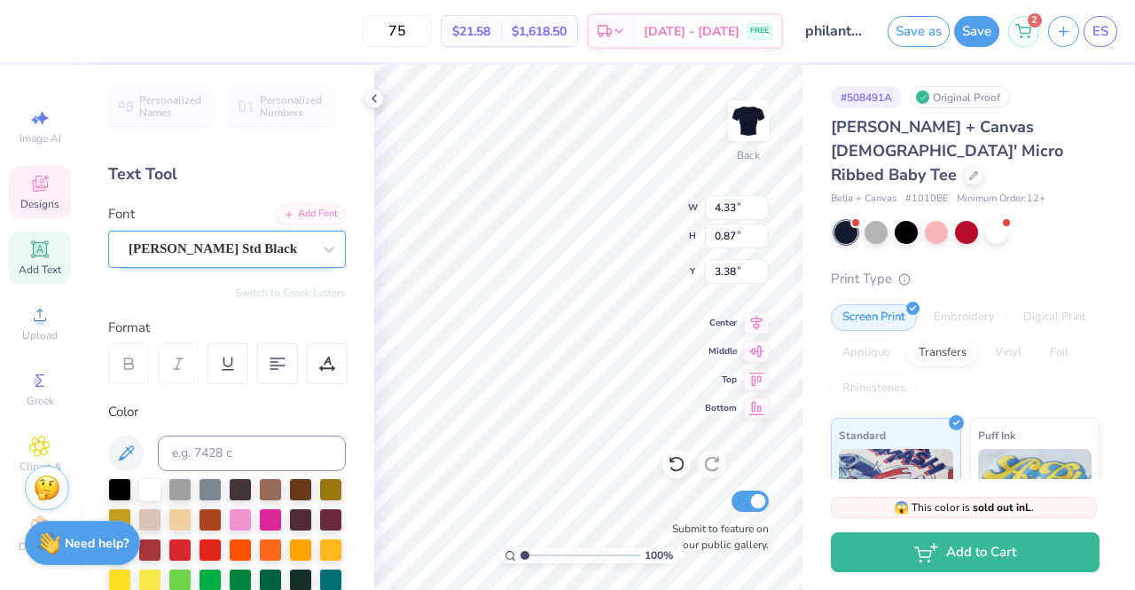
click at [231, 237] on div at bounding box center [220, 249] width 183 height 24
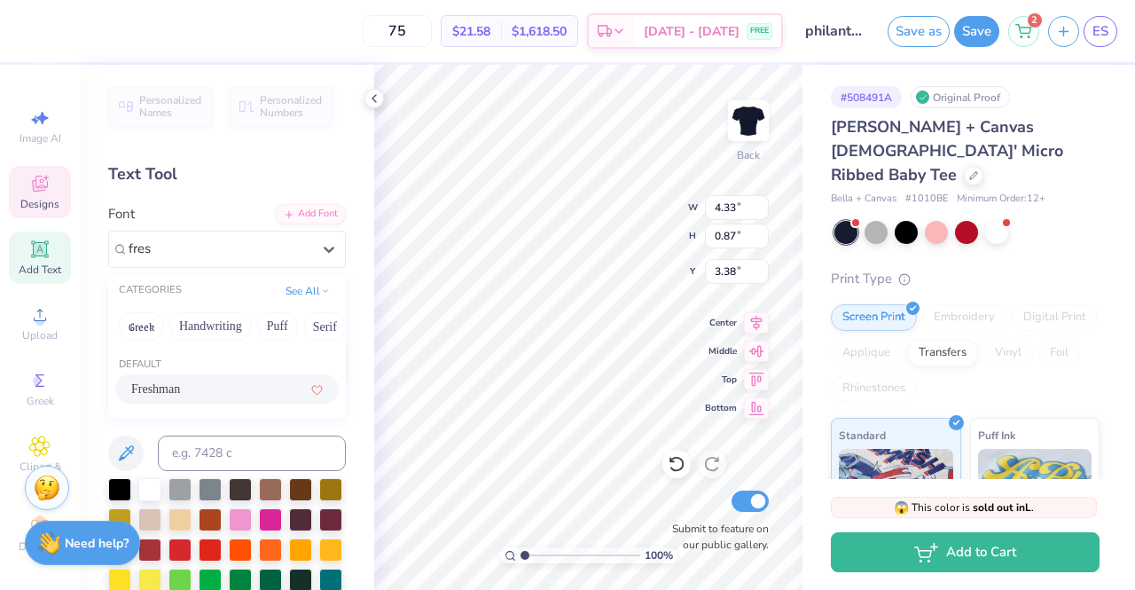
click at [207, 391] on div "Freshman" at bounding box center [227, 389] width 192 height 19
type input "fres"
type input "4.06"
type input "0.98"
type input "3.32"
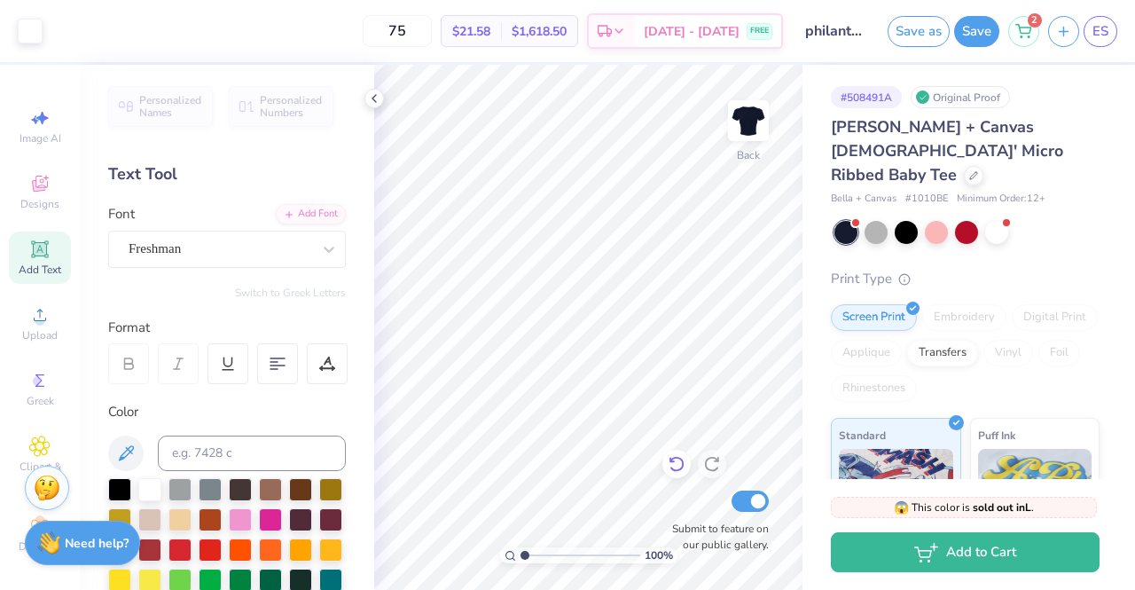
click at [671, 467] on icon at bounding box center [676, 465] width 15 height 16
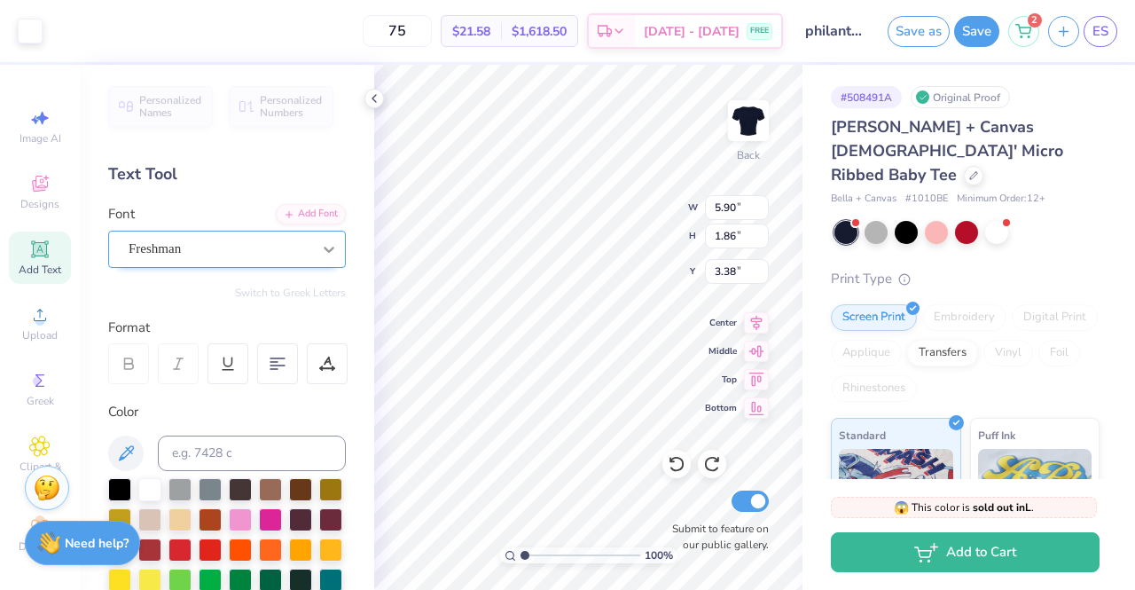
click at [320, 249] on icon at bounding box center [329, 249] width 18 height 18
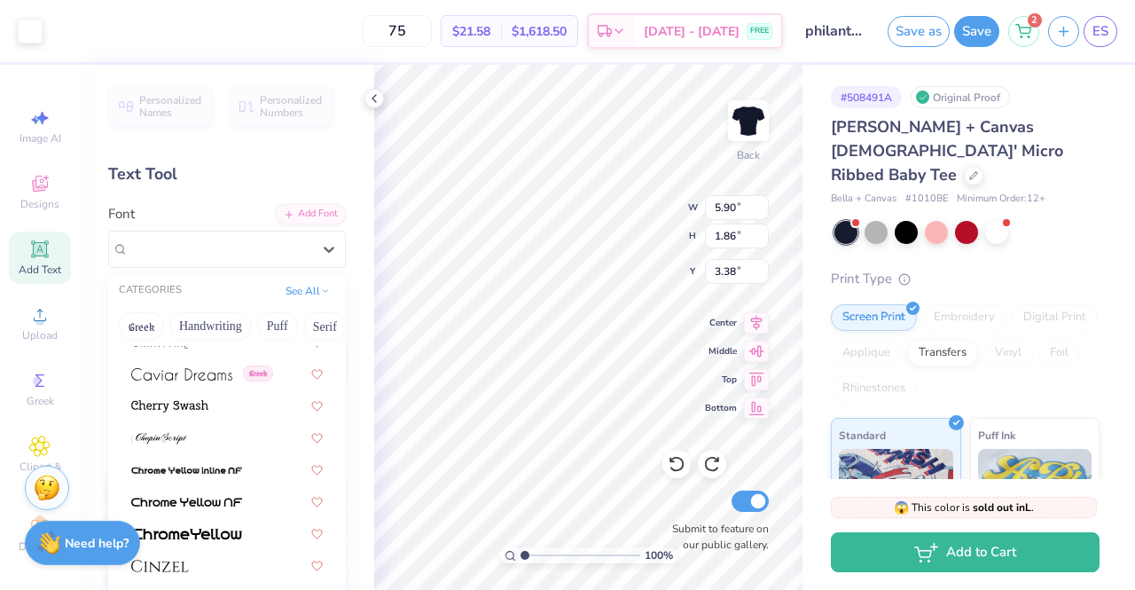
scroll to position [1936, 0]
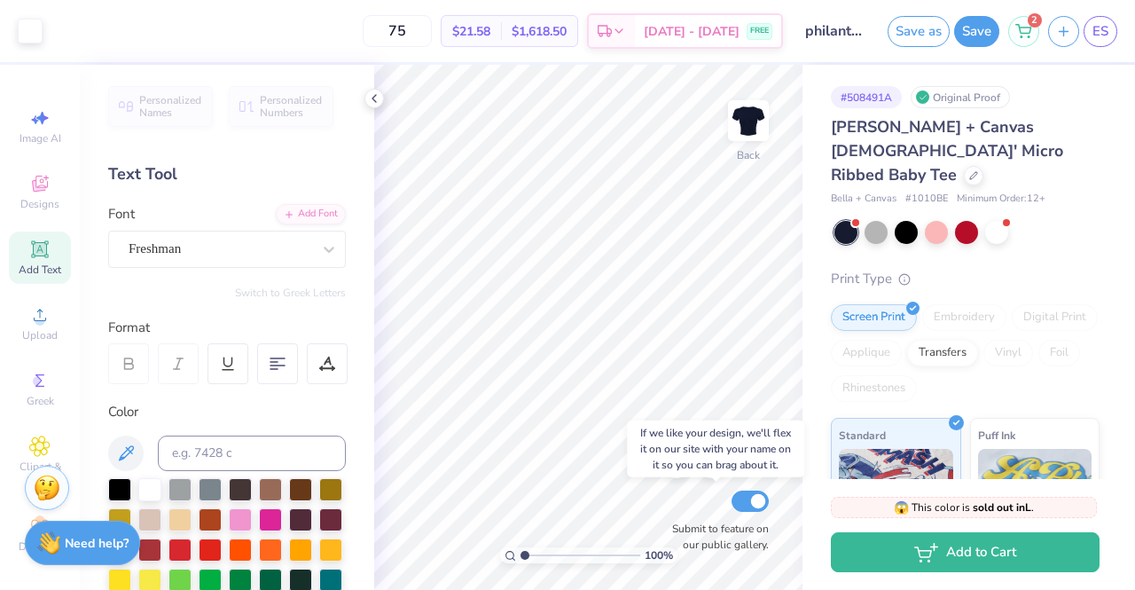
click at [768, 500] on div "100 % Back Submit to feature on our public gallery." at bounding box center [588, 327] width 428 height 525
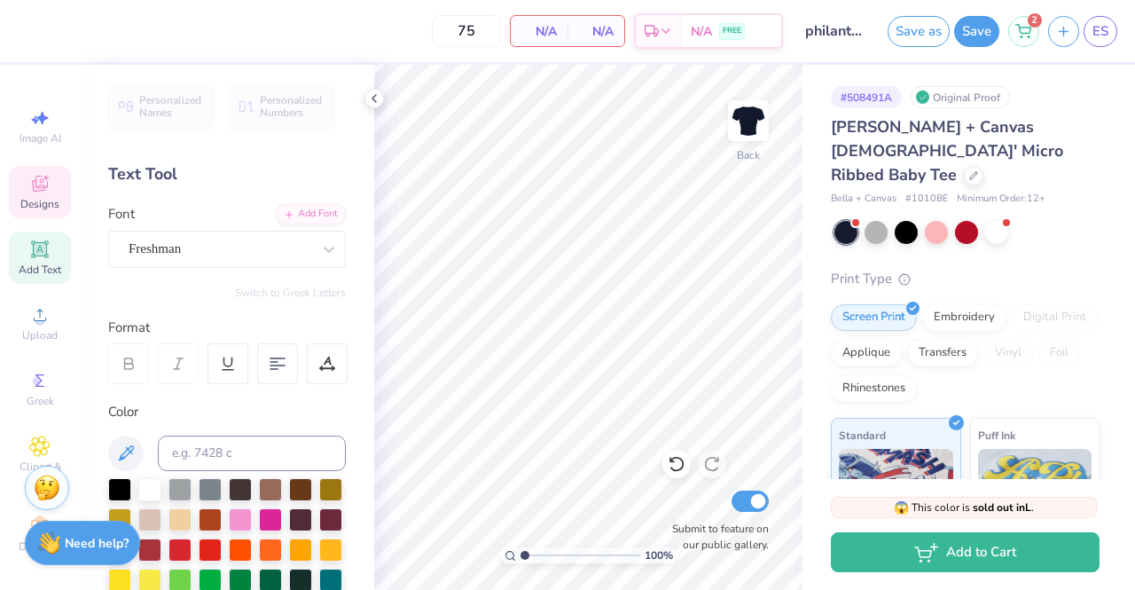
click at [36, 214] on div "Designs" at bounding box center [40, 192] width 62 height 52
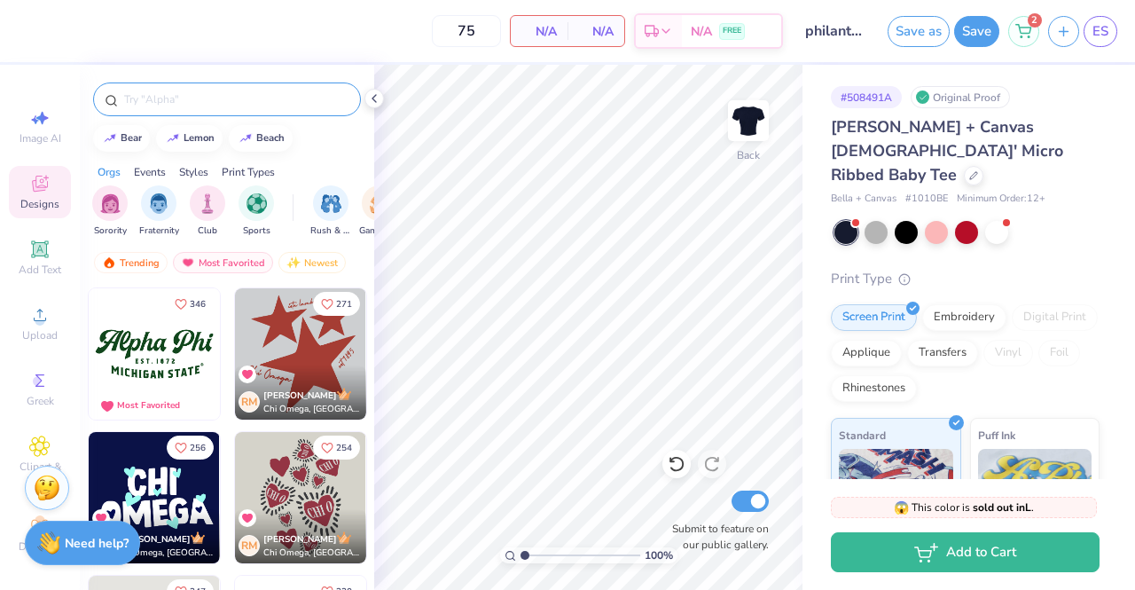
click at [222, 88] on div at bounding box center [227, 99] width 268 height 34
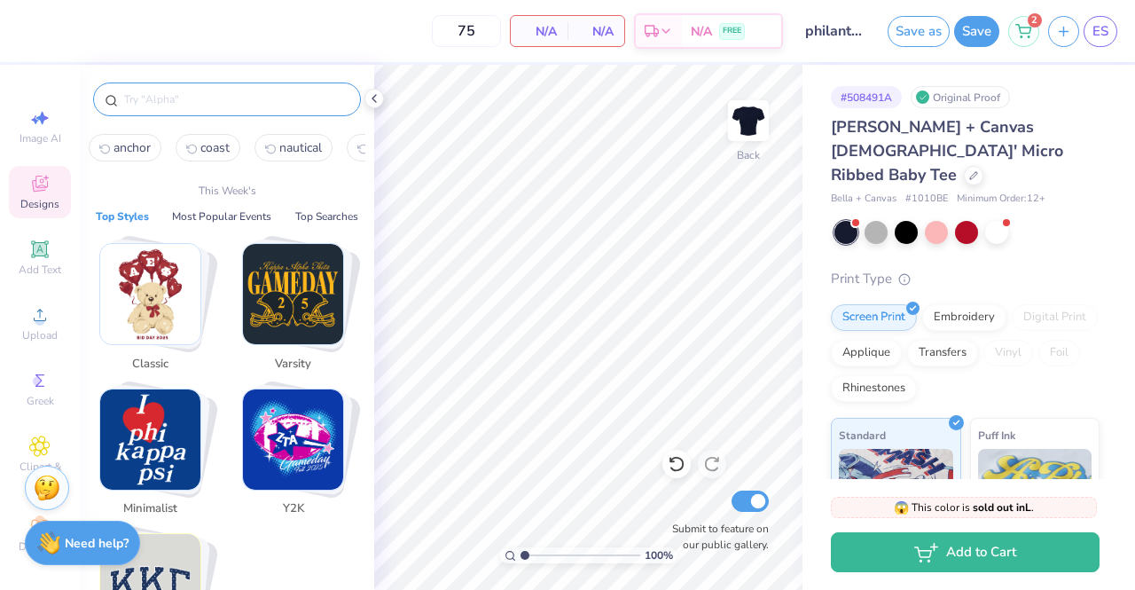
click at [211, 98] on input "text" at bounding box center [235, 99] width 227 height 18
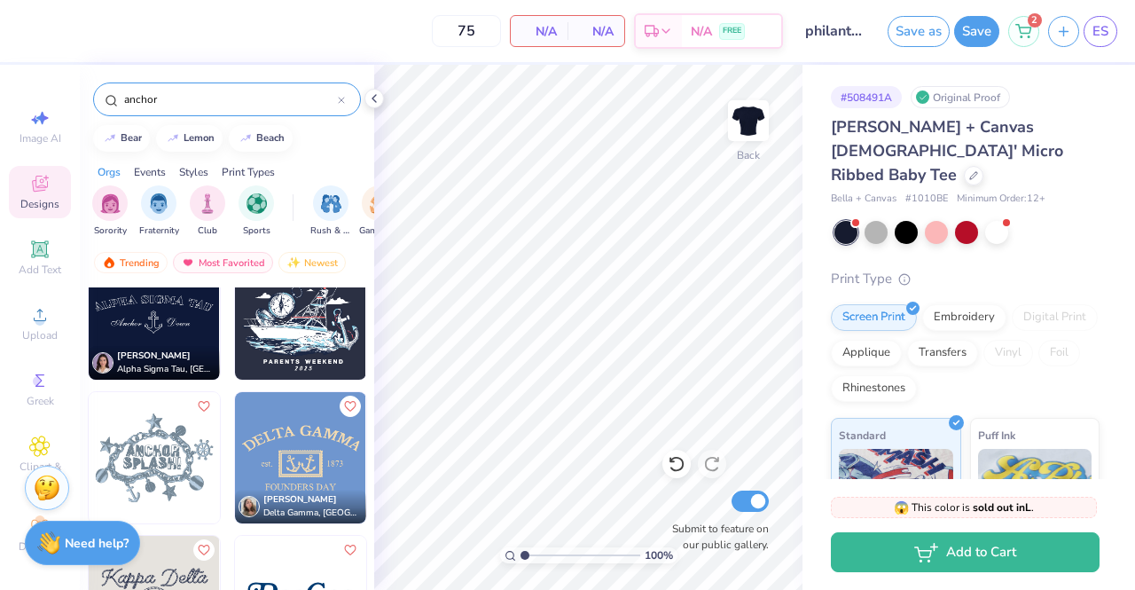
scroll to position [482, 0]
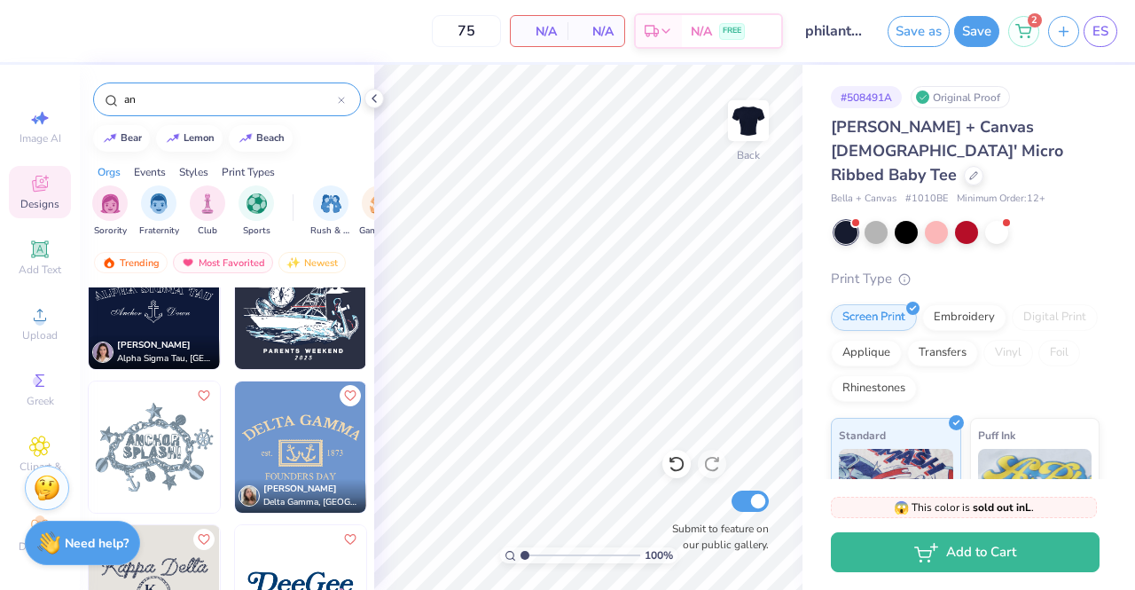
type input "a"
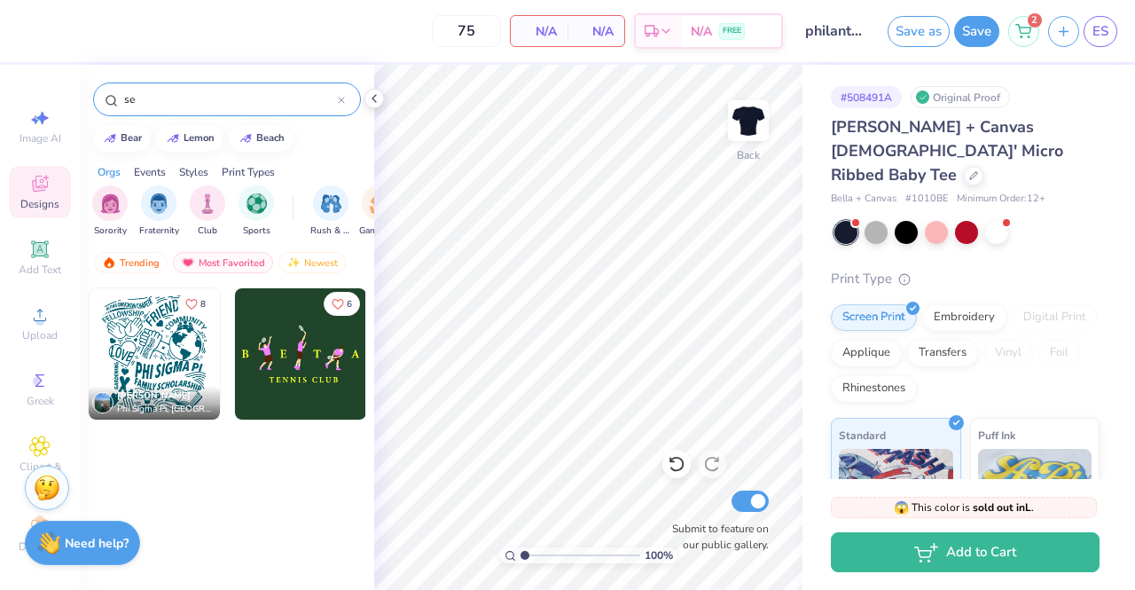
type input "s"
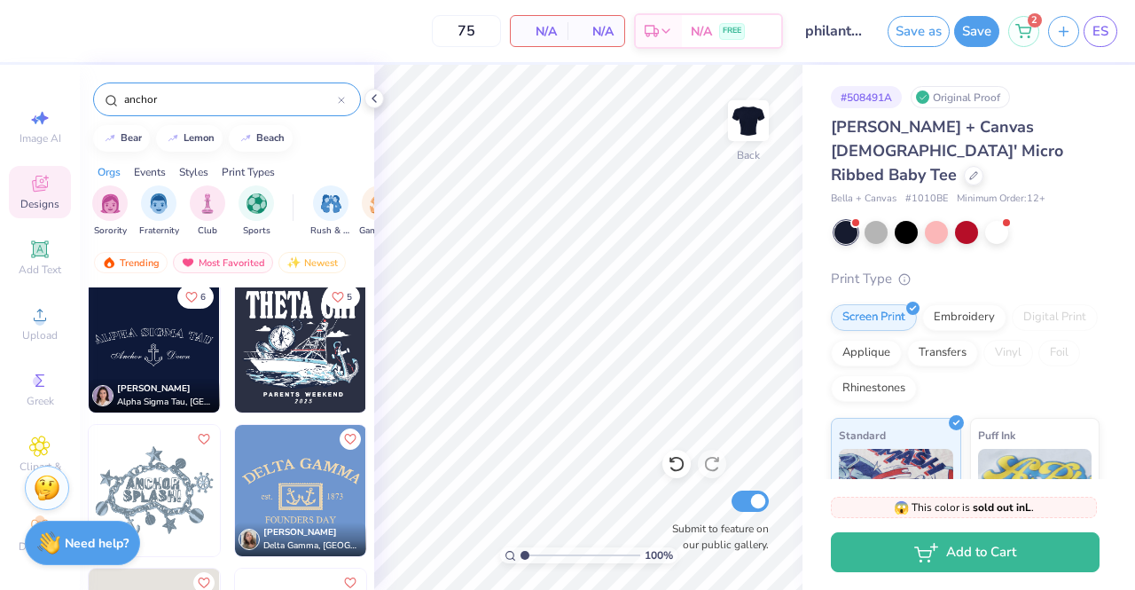
scroll to position [442, 0]
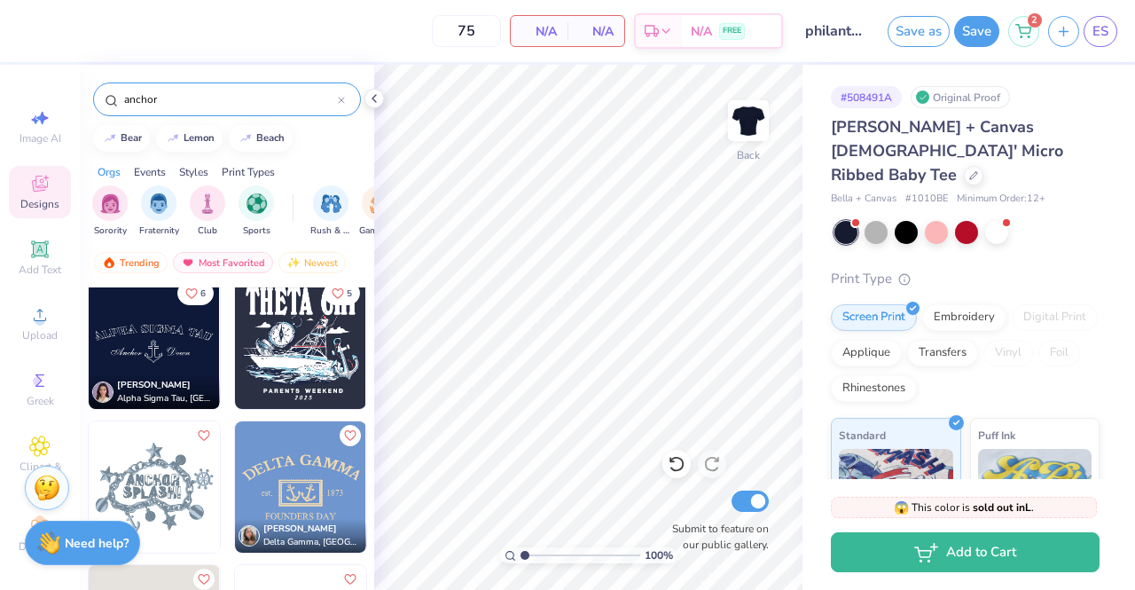
type input "anchor"
click at [161, 501] on img at bounding box center [154, 486] width 131 height 131
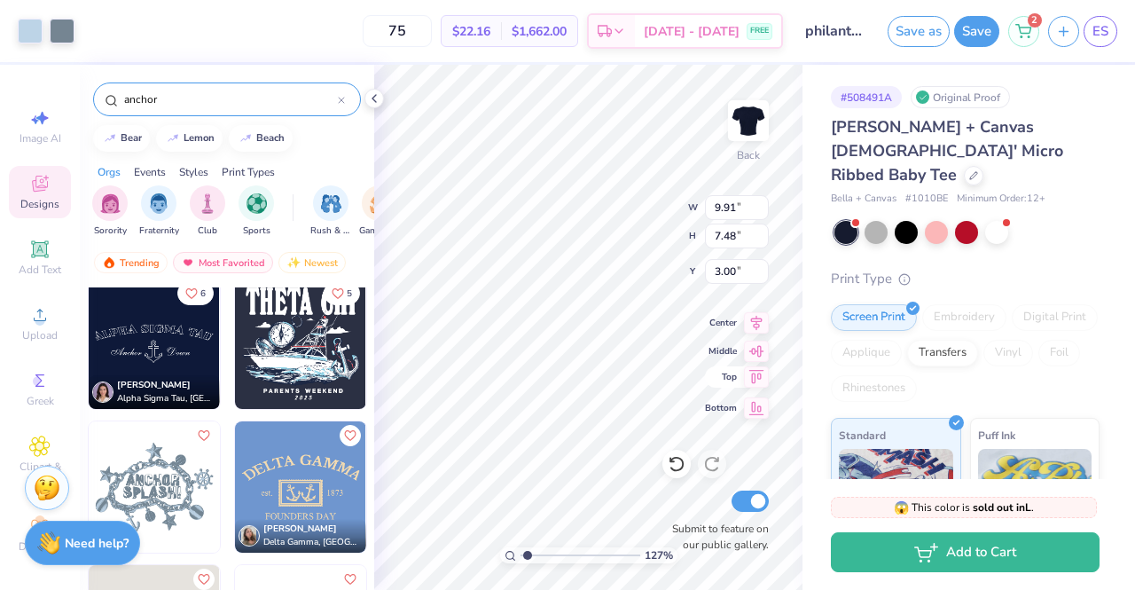
click at [622, 204] on div "127 % Back W 9.91 9.91 " H 7.48 7.48 " Y 3.00 3.00 " Center Middle Top Bottom S…" at bounding box center [588, 327] width 428 height 525
type input "1.26720470232237"
click at [671, 522] on label "Submit to feature on our public gallery." at bounding box center [716, 537] width 106 height 32
click at [732, 512] on input "Submit to feature on our public gallery." at bounding box center [750, 501] width 37 height 21
checkbox input "false"
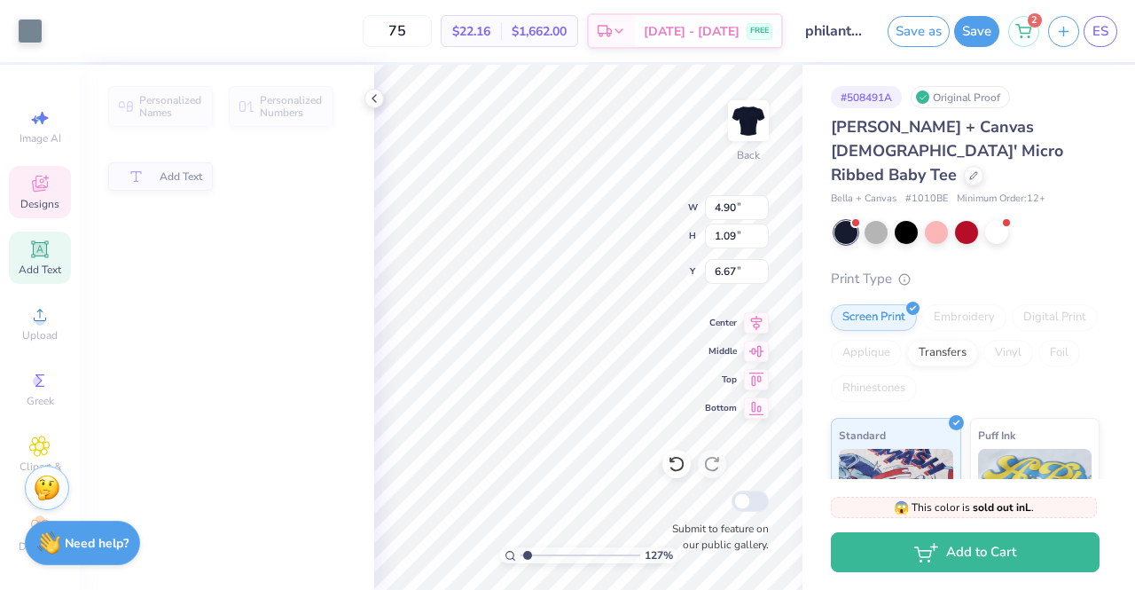
type input "1.26720470232237"
type input "4.90"
type input "1.09"
type input "6.67"
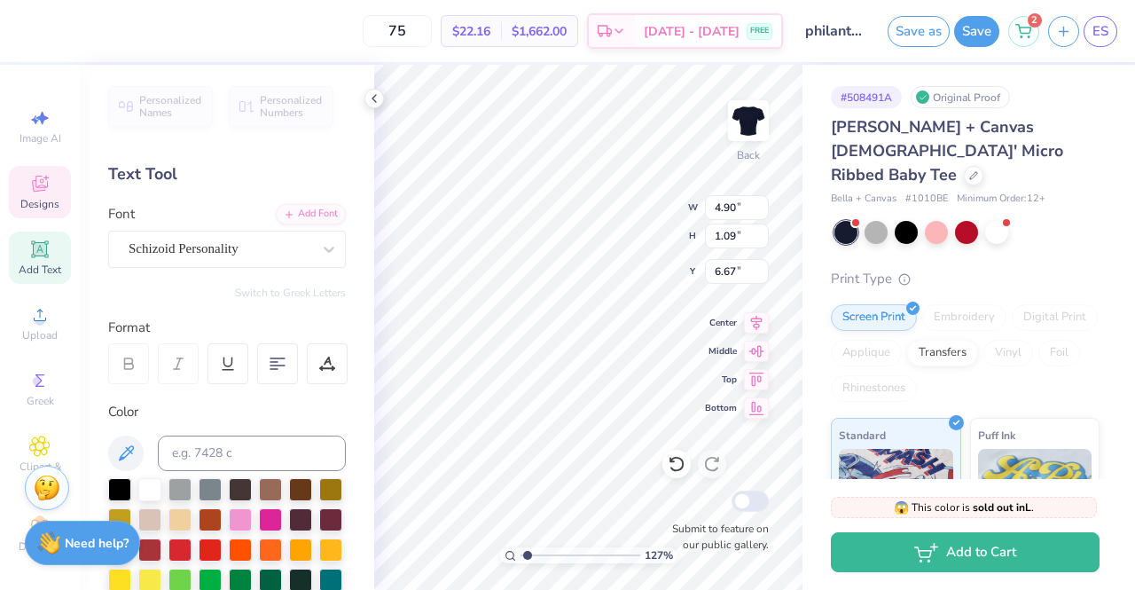
scroll to position [14, 2]
type input "1.26720470232237"
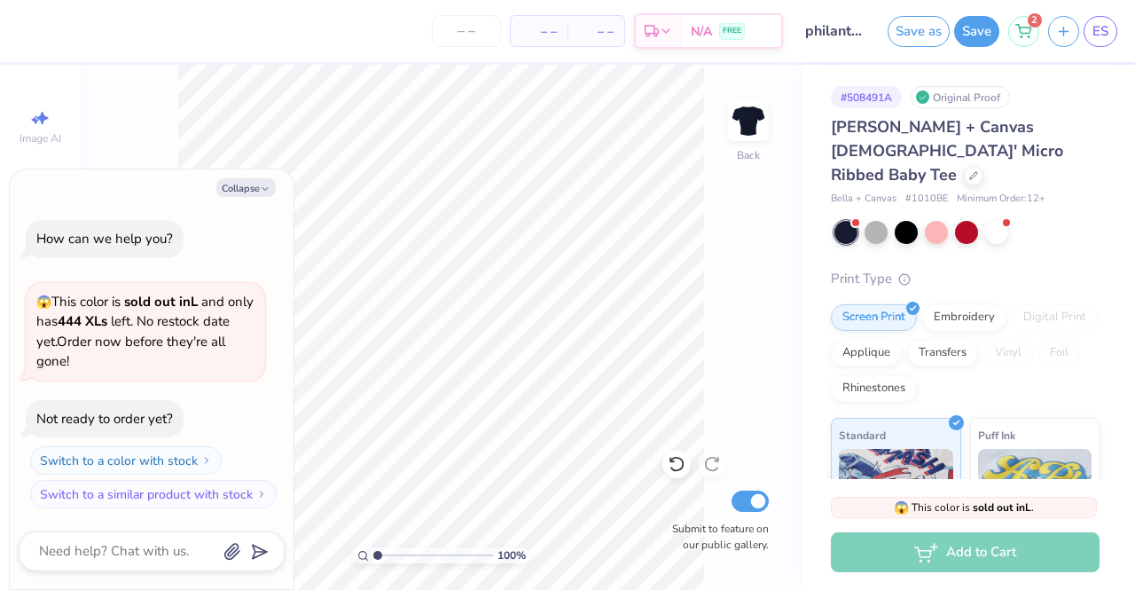
click at [241, 178] on div "Collapse How can we help you? 😱 This color is sold out in L and only has 444 XL…" at bounding box center [152, 379] width 284 height 420
click at [252, 195] on button "Collapse" at bounding box center [245, 187] width 59 height 19
type textarea "x"
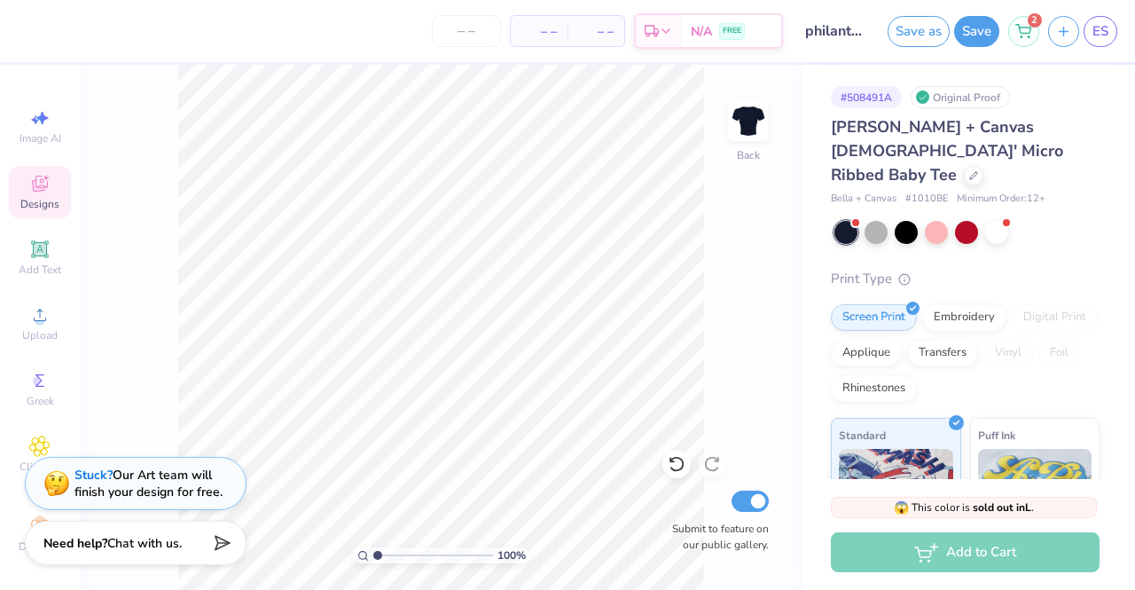
click at [37, 205] on span "Designs" at bounding box center [39, 204] width 39 height 14
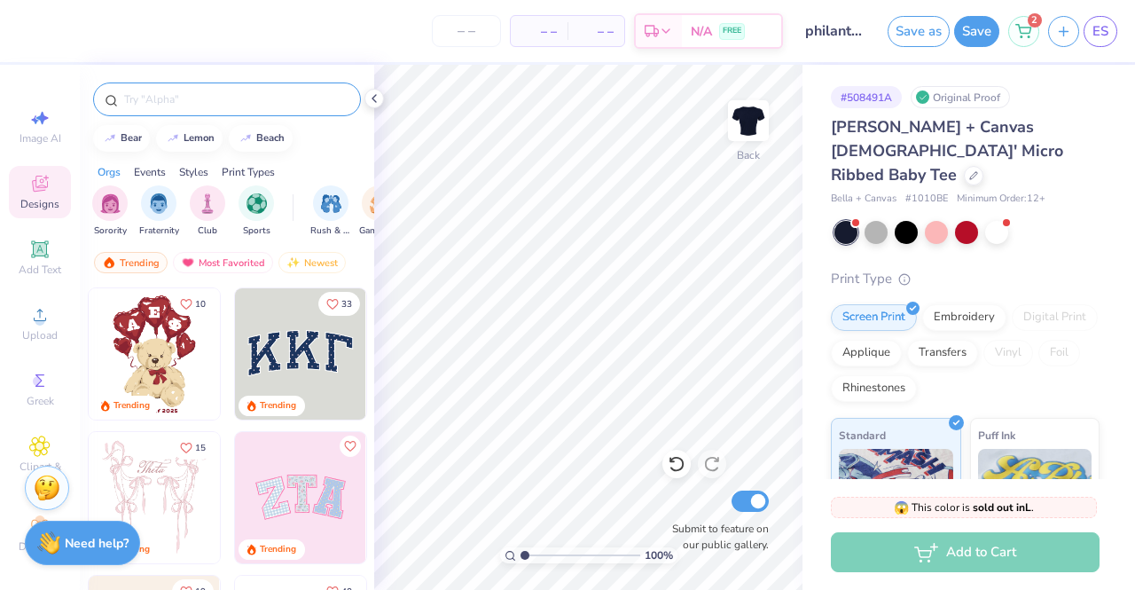
click at [184, 107] on div at bounding box center [227, 99] width 268 height 34
click at [179, 100] on input "text" at bounding box center [235, 99] width 227 height 18
type input "anchor"
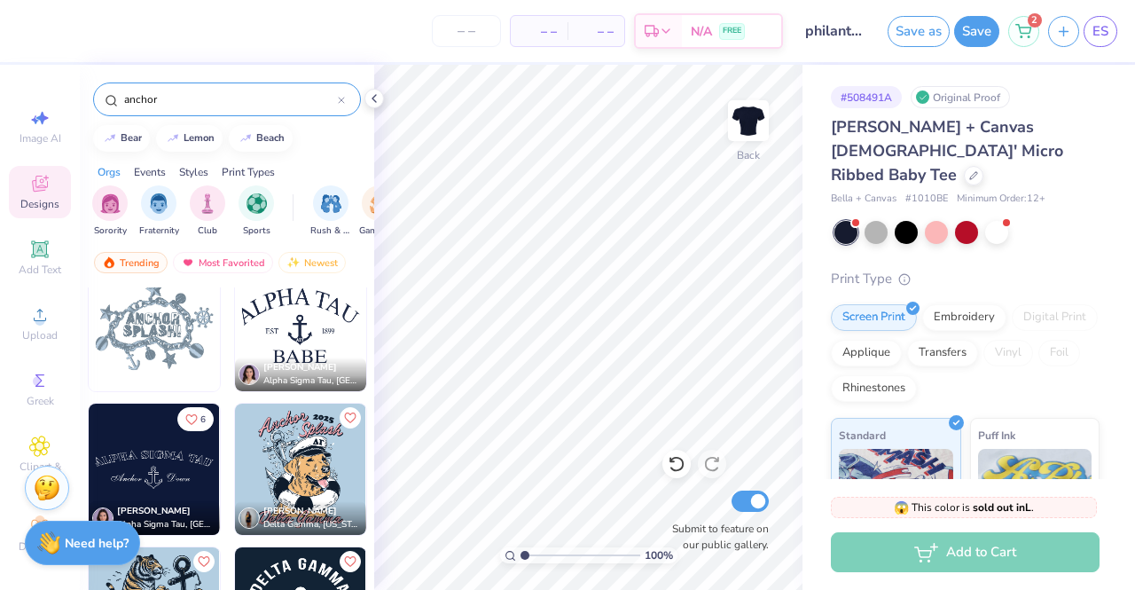
scroll to position [1178, 0]
click at [145, 333] on img at bounding box center [154, 325] width 131 height 131
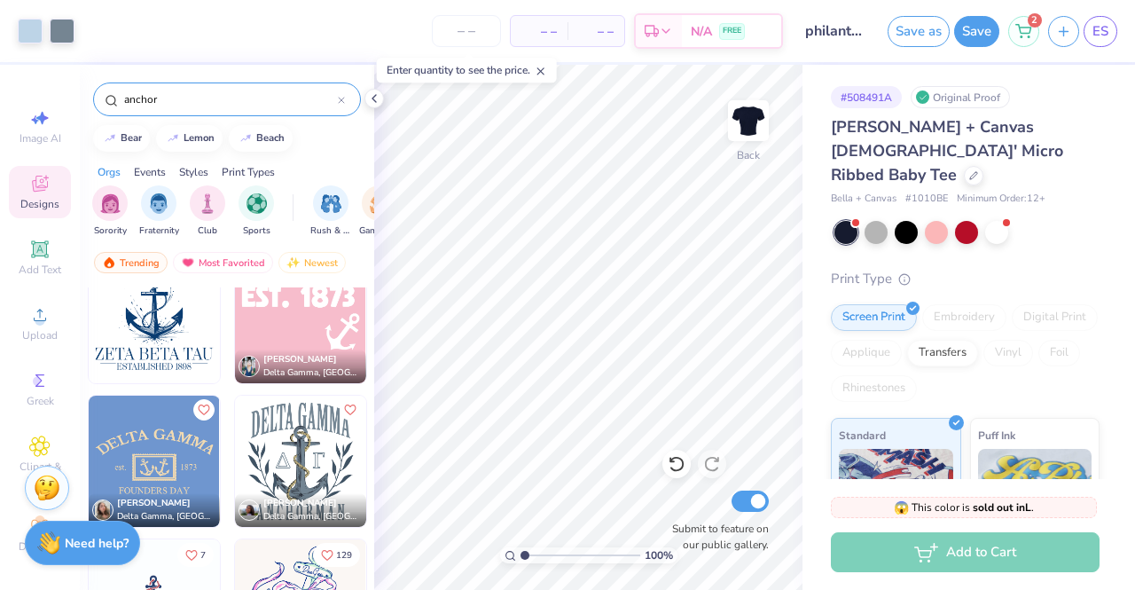
scroll to position [1762, 0]
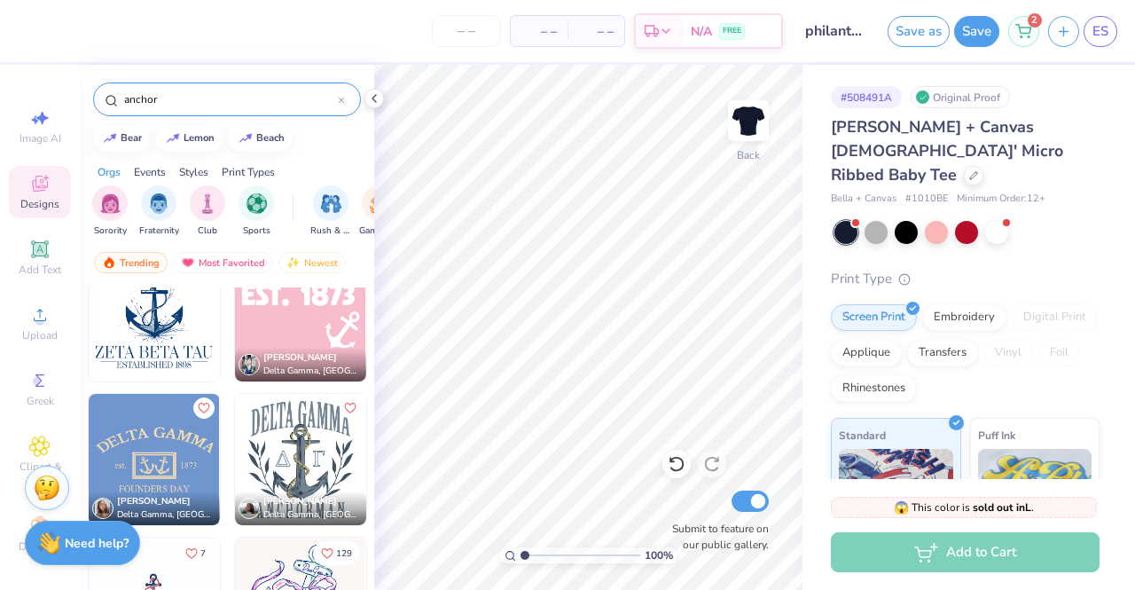
click at [300, 466] on img at bounding box center [300, 459] width 131 height 131
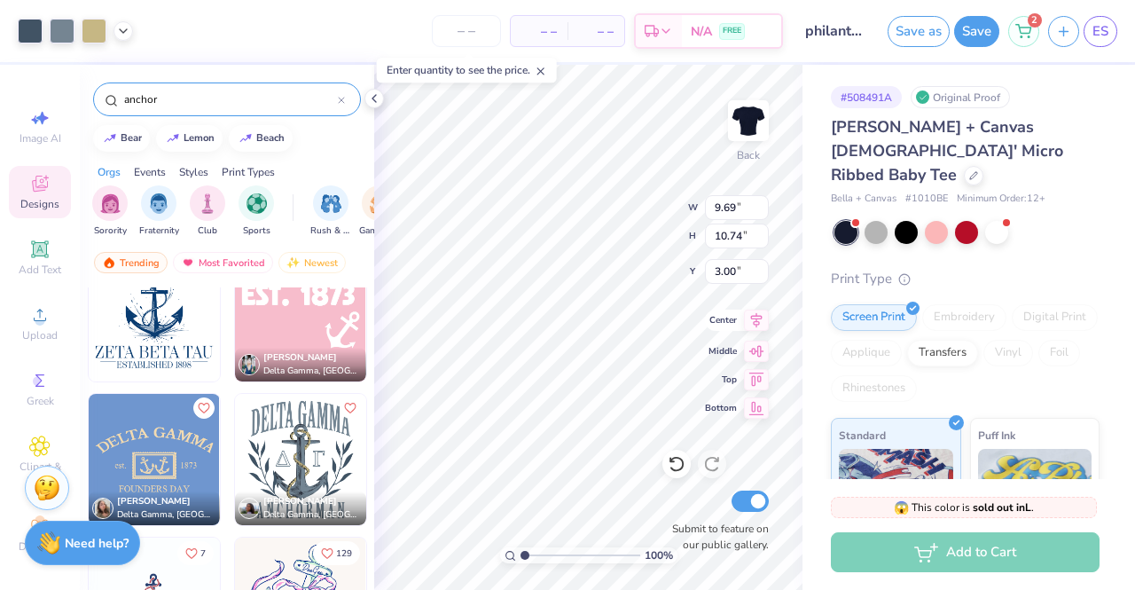
click at [645, 549] on span "100 %" at bounding box center [659, 555] width 28 height 16
click at [714, 318] on div "Center" at bounding box center [737, 320] width 64 height 21
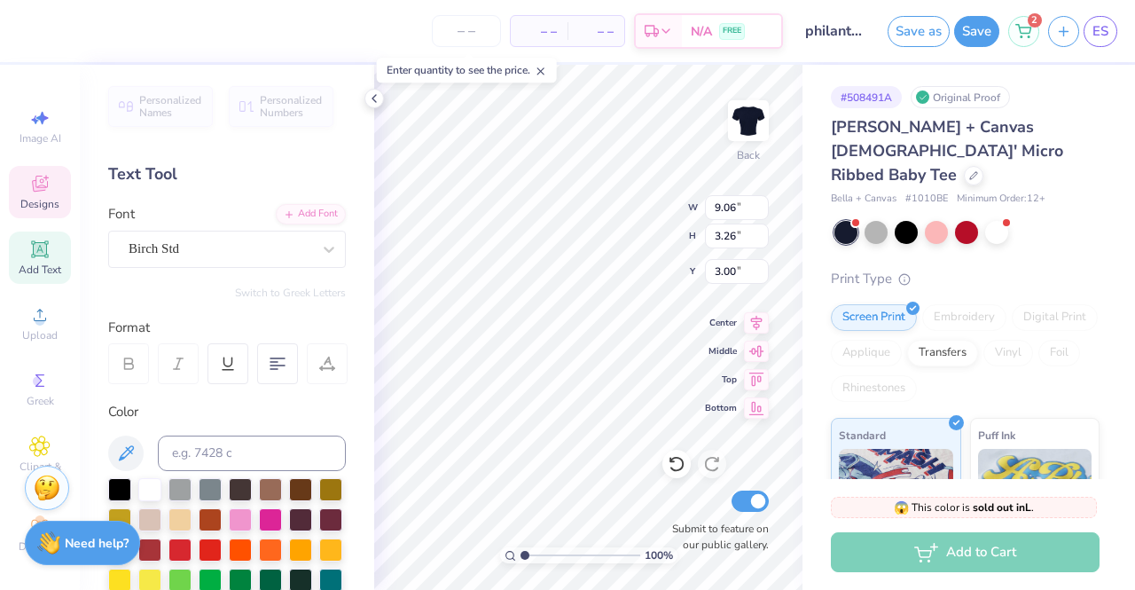
scroll to position [14, 3]
type textarea "DELTA"
click at [684, 468] on icon at bounding box center [677, 464] width 18 height 18
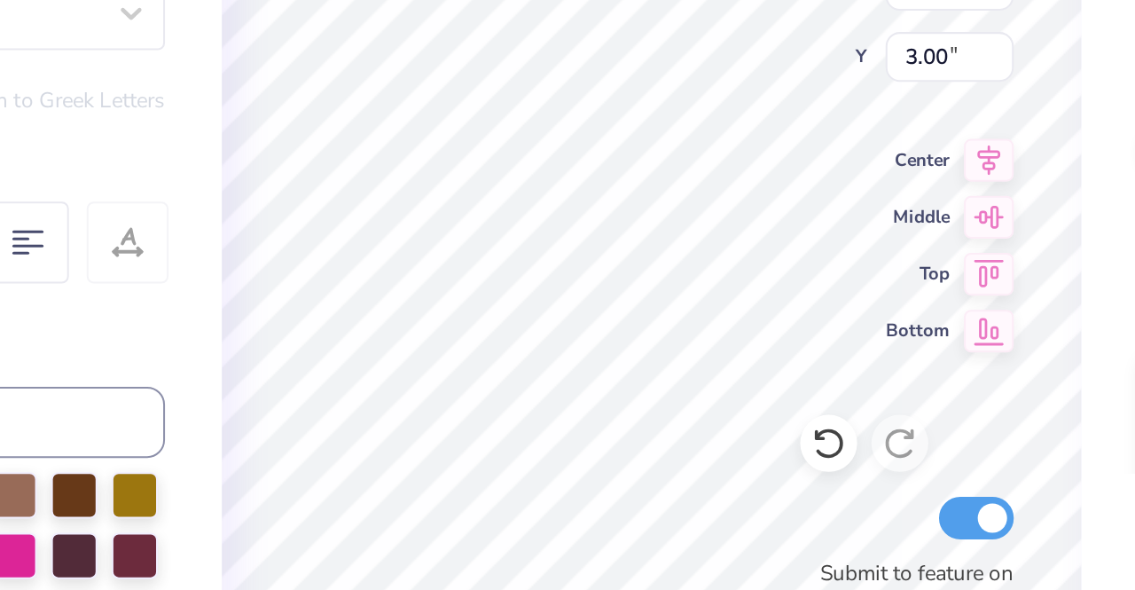
type input "9.06"
type input "3.26"
type input "3.00"
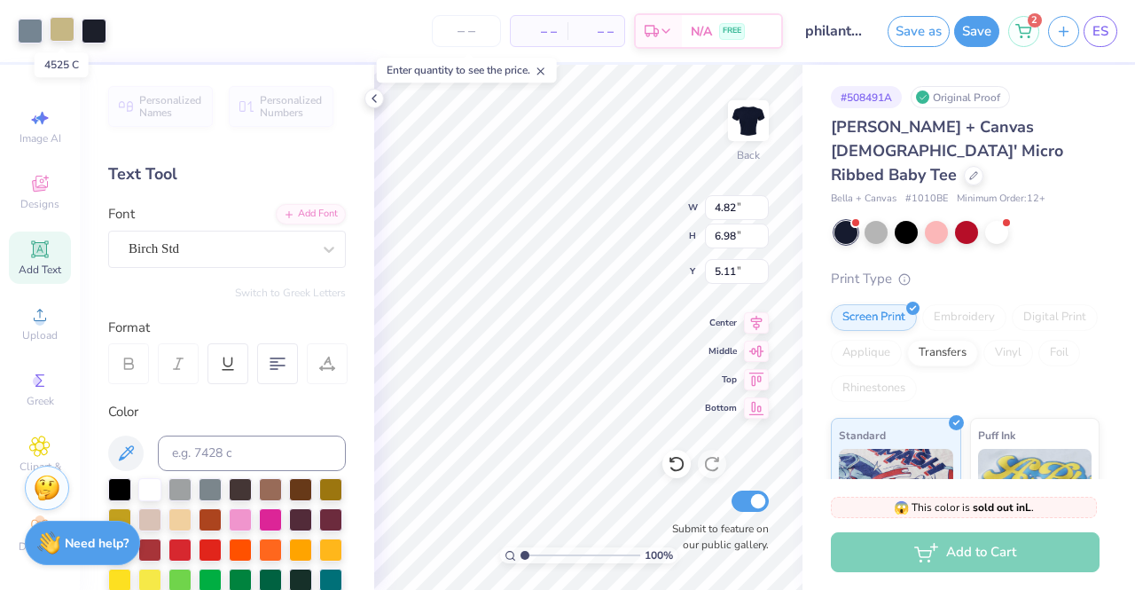
click at [59, 27] on div at bounding box center [62, 29] width 25 height 25
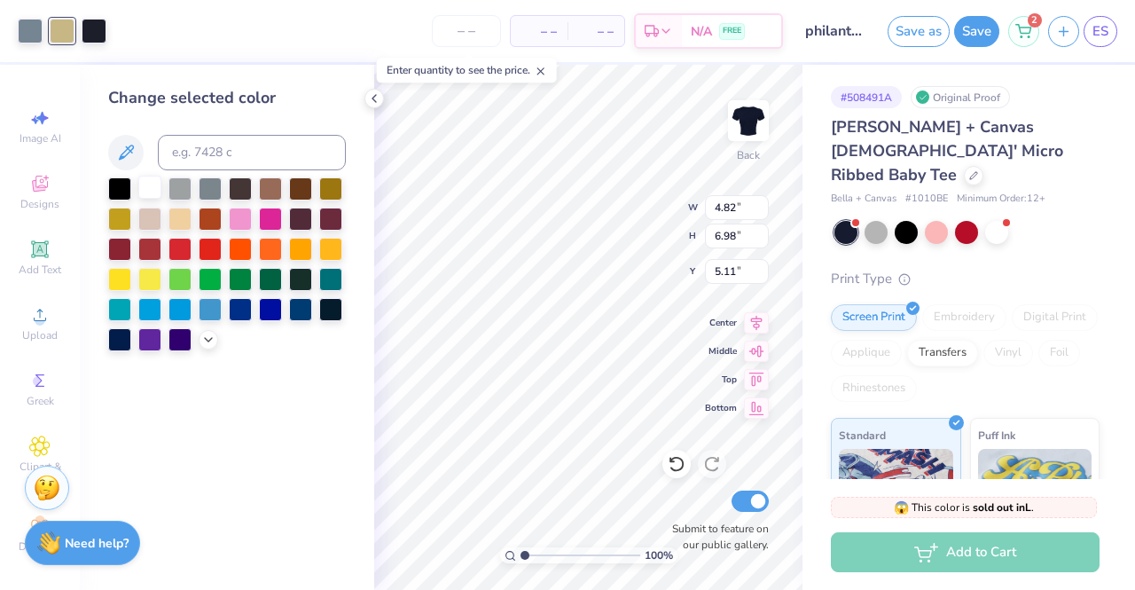
click at [149, 192] on div at bounding box center [149, 187] width 23 height 23
click at [37, 40] on div at bounding box center [30, 29] width 25 height 25
click at [145, 182] on div at bounding box center [149, 187] width 23 height 23
click at [53, 35] on div at bounding box center [62, 29] width 25 height 25
click at [60, 35] on div at bounding box center [62, 31] width 25 height 25
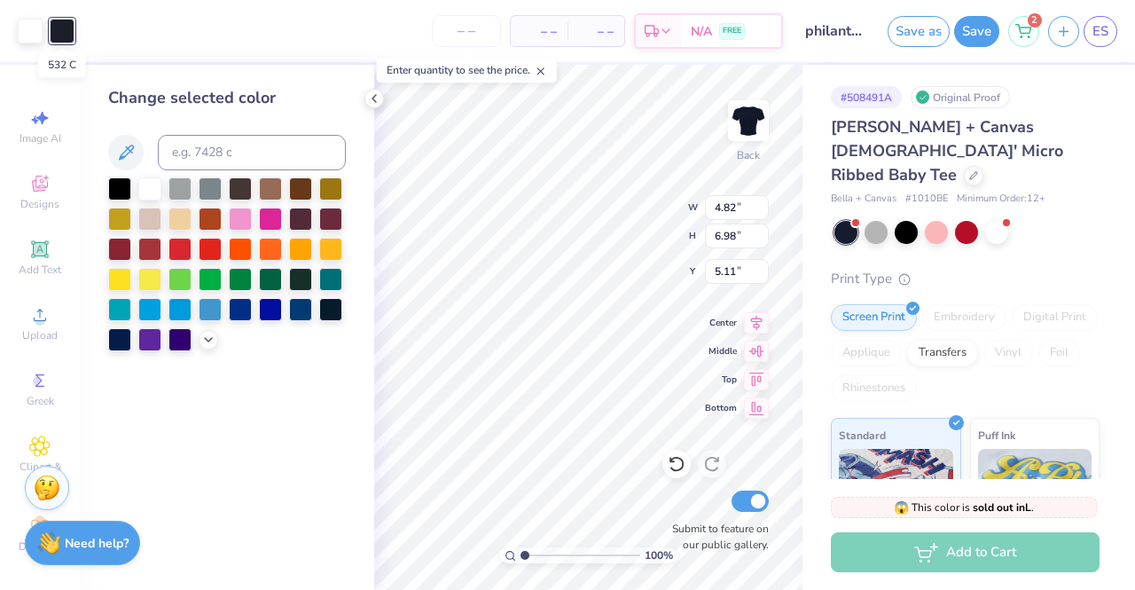
click at [60, 35] on div at bounding box center [62, 31] width 25 height 25
click at [236, 306] on div at bounding box center [240, 307] width 23 height 23
type input "1.19556109649586"
type input "3.72"
type input "5.39"
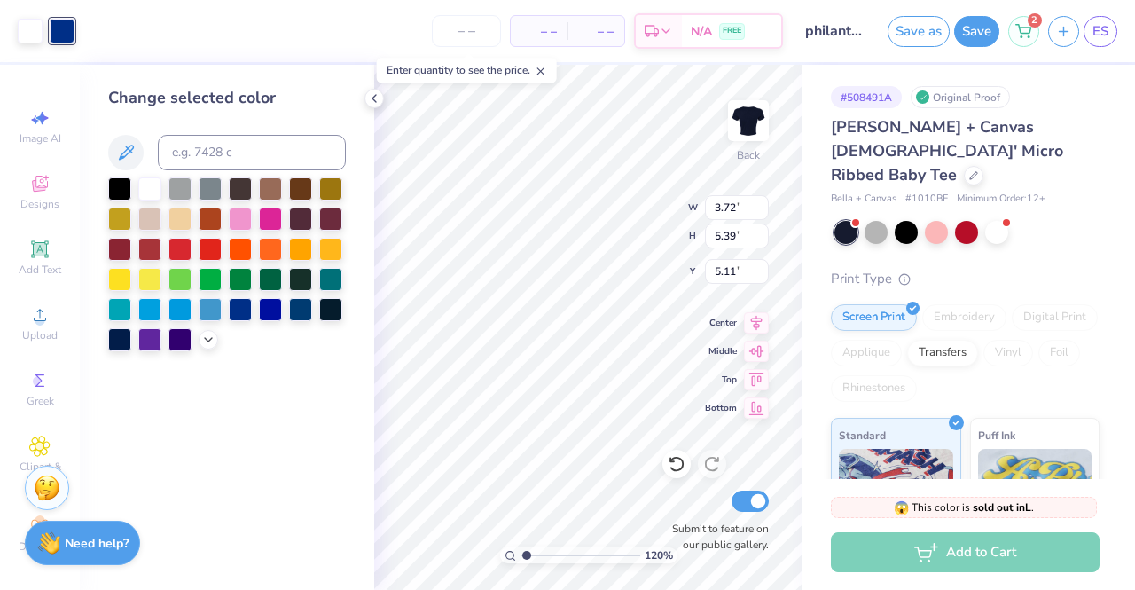
type input "1.19556109649586"
type input "3.00"
type input "1.19556109649586"
type input "3.04"
type input "4.44"
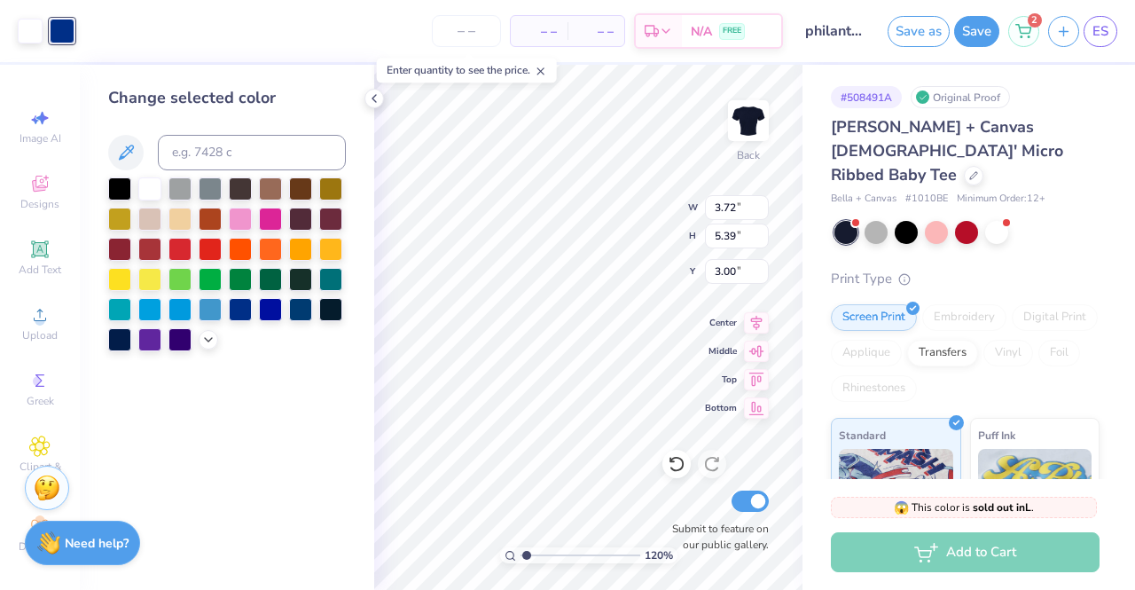
type input "3.01"
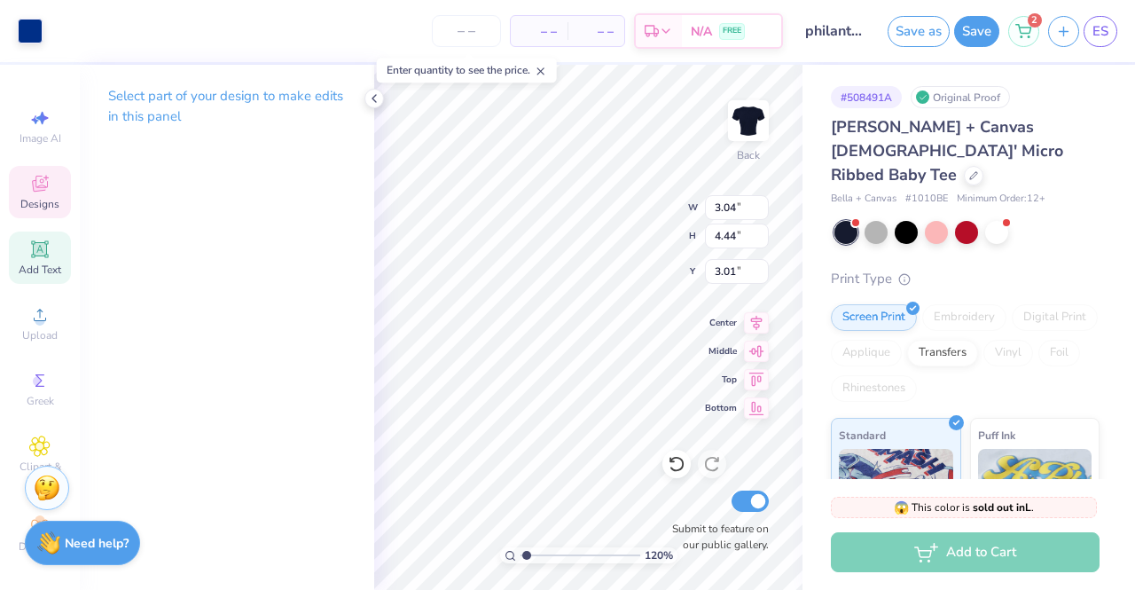
type input "1.19556109649586"
type input "3.00"
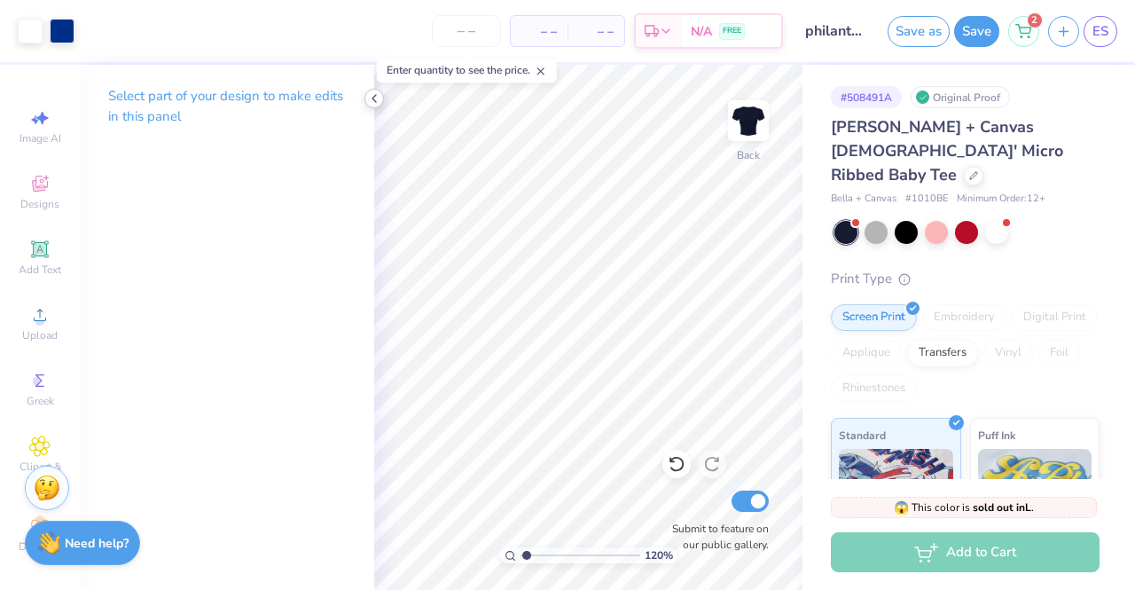
click at [367, 97] on icon at bounding box center [374, 98] width 14 height 14
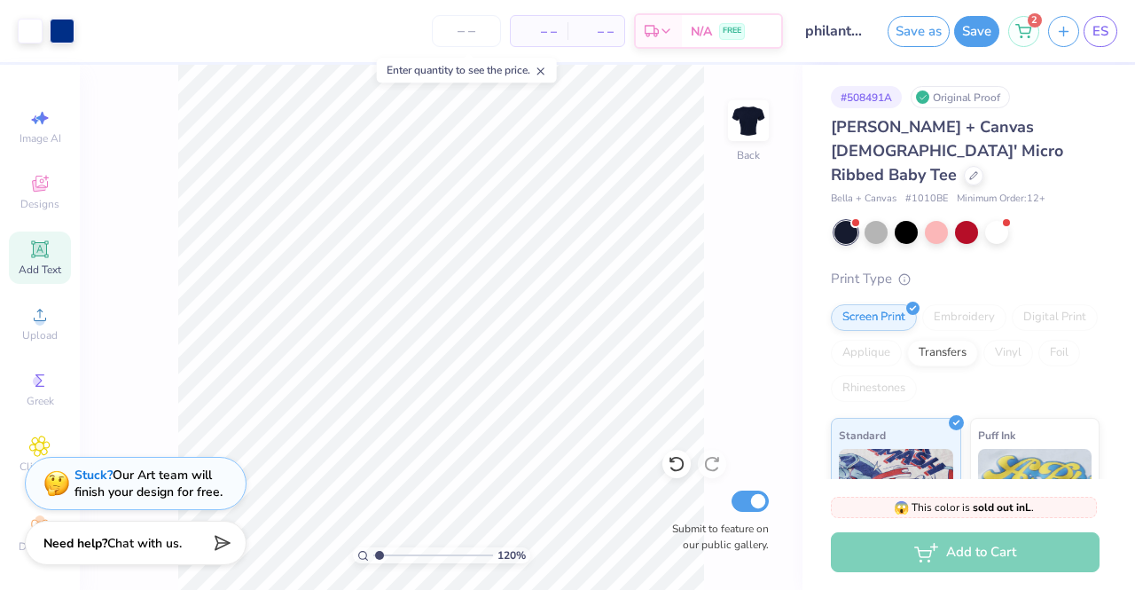
click at [29, 265] on span "Add Text" at bounding box center [40, 270] width 43 height 14
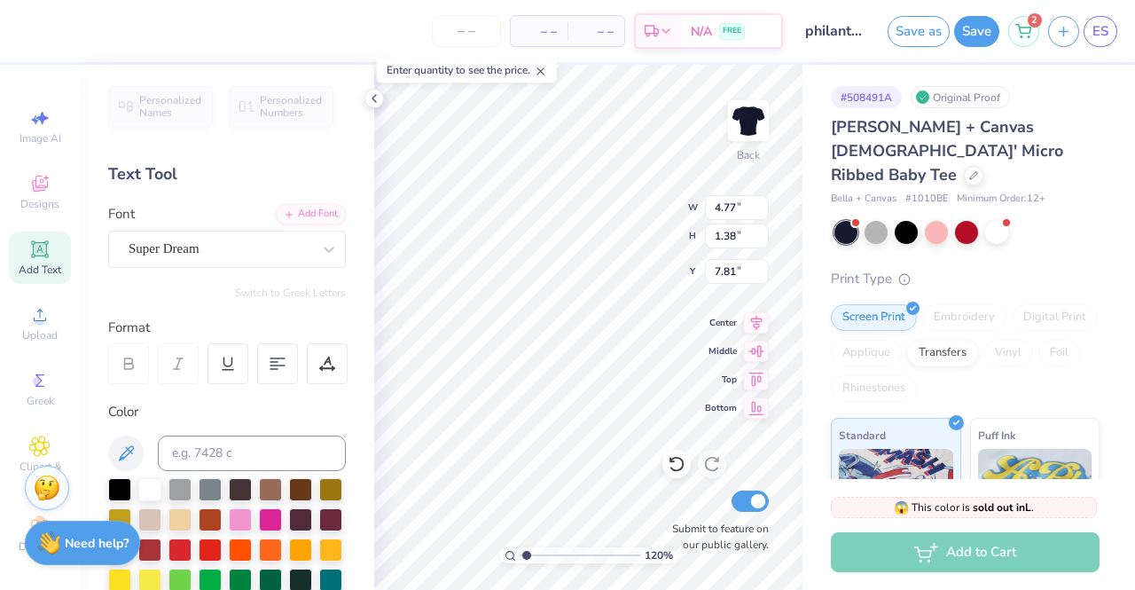
scroll to position [14, 2]
type input "1.19556109649586"
type textarea "EXT"
type input "1.19556109649586"
type textarea "XT"
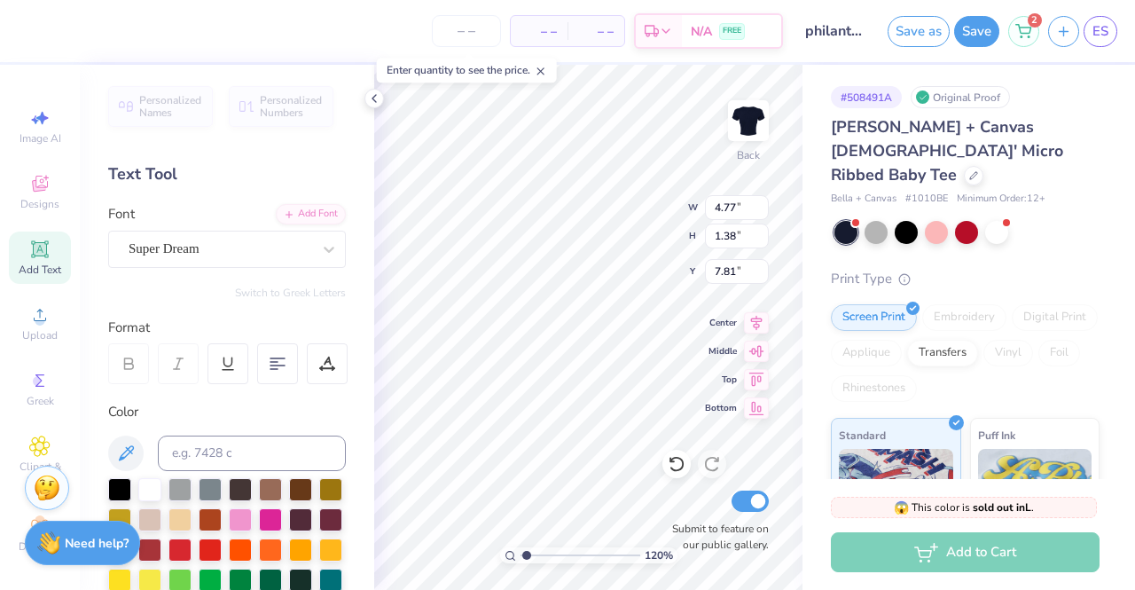
type input "1.19556109649586"
type textarea "T"
type input "1.19556109649586"
type textarea "D"
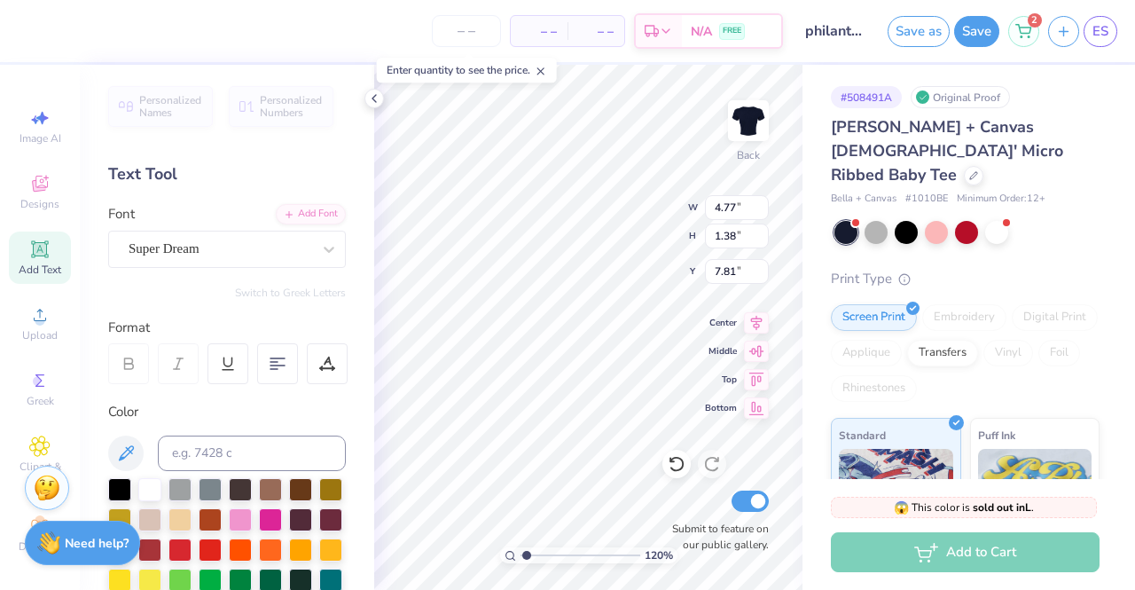
type input "1.19556109649586"
type textarea "De"
type input "1.19556109649586"
type textarea "Det"
type input "1.19556109649586"
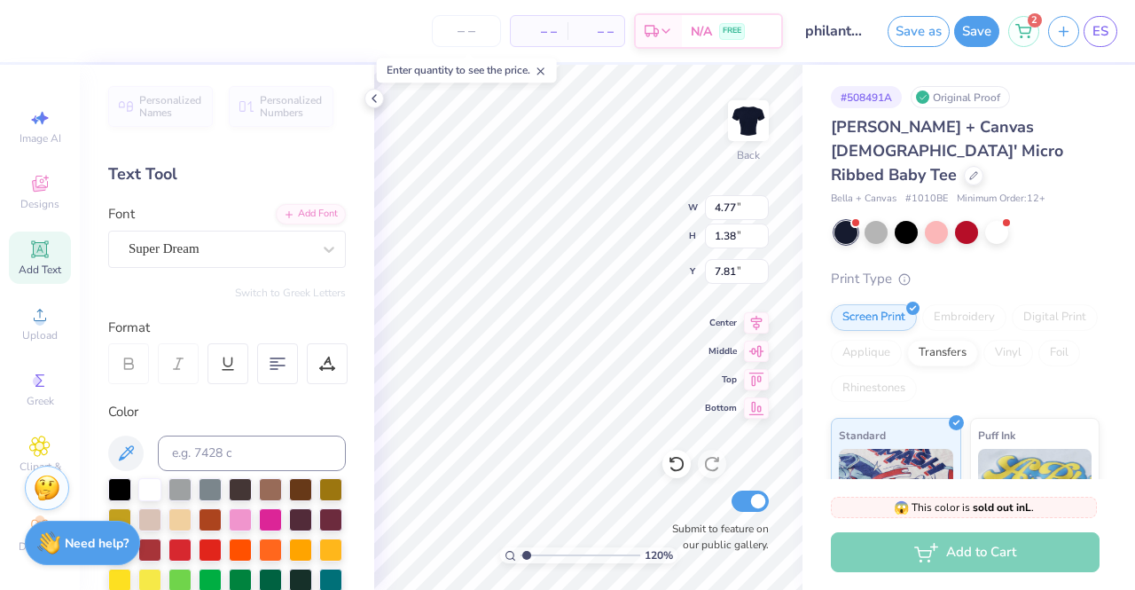
type textarea "De"
type input "1.19556109649586"
type textarea "D"
type input "1.19556109649586"
type textarea "DE"
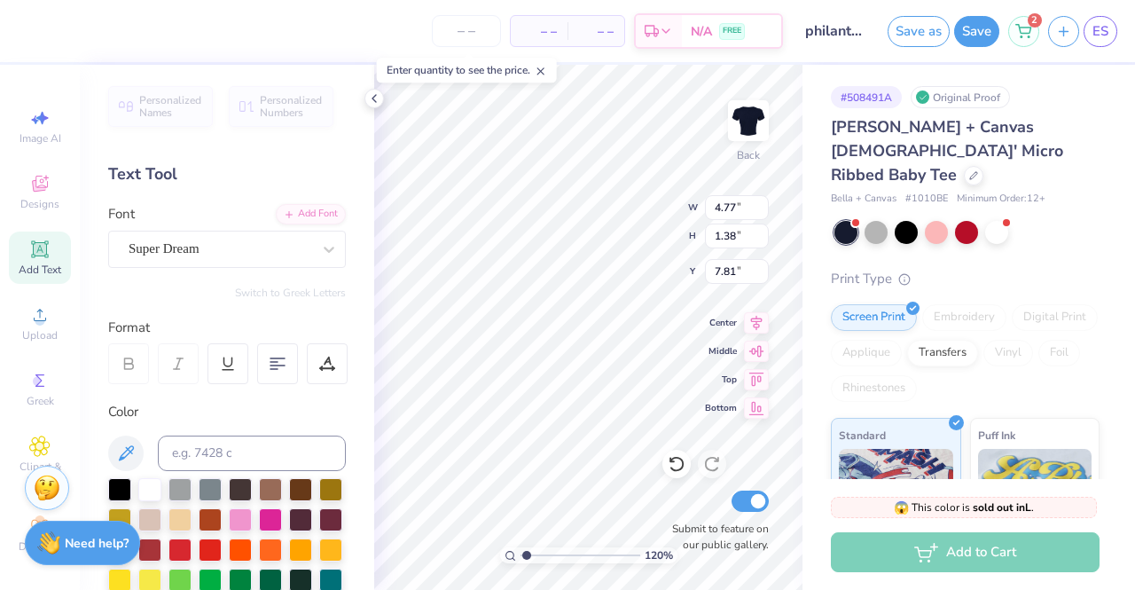
type input "1.19556109649586"
type textarea "DEL"
type input "1.19556109649586"
type textarea "DELTA"
type input "1.19556109649586"
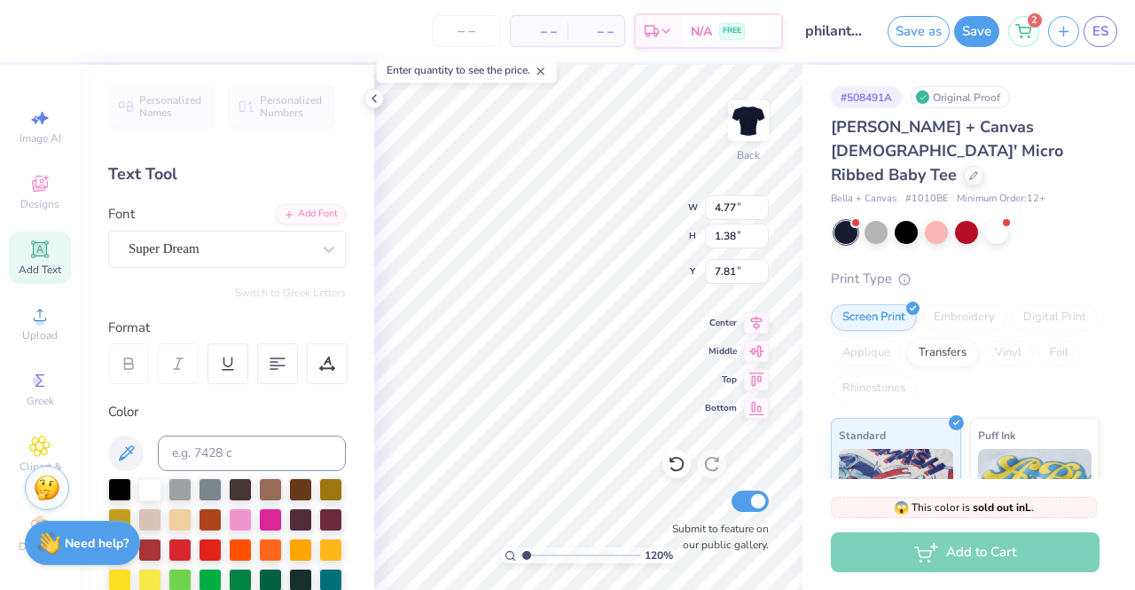
type textarea "DELTA"
type input "1.19556109649586"
type textarea "DELTA G"
type input "1.19556109649586"
type textarea "DELTA GA"
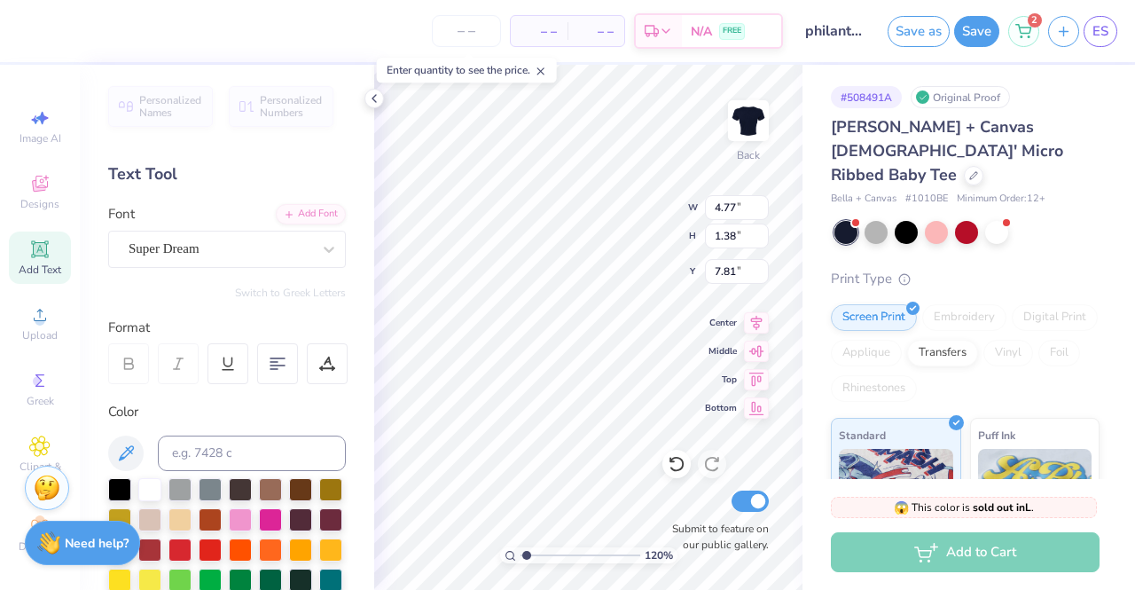
type input "1.19556109649586"
type textarea "DELTA GAM"
type input "1.19556109649586"
type textarea "DELTA [PERSON_NAME]"
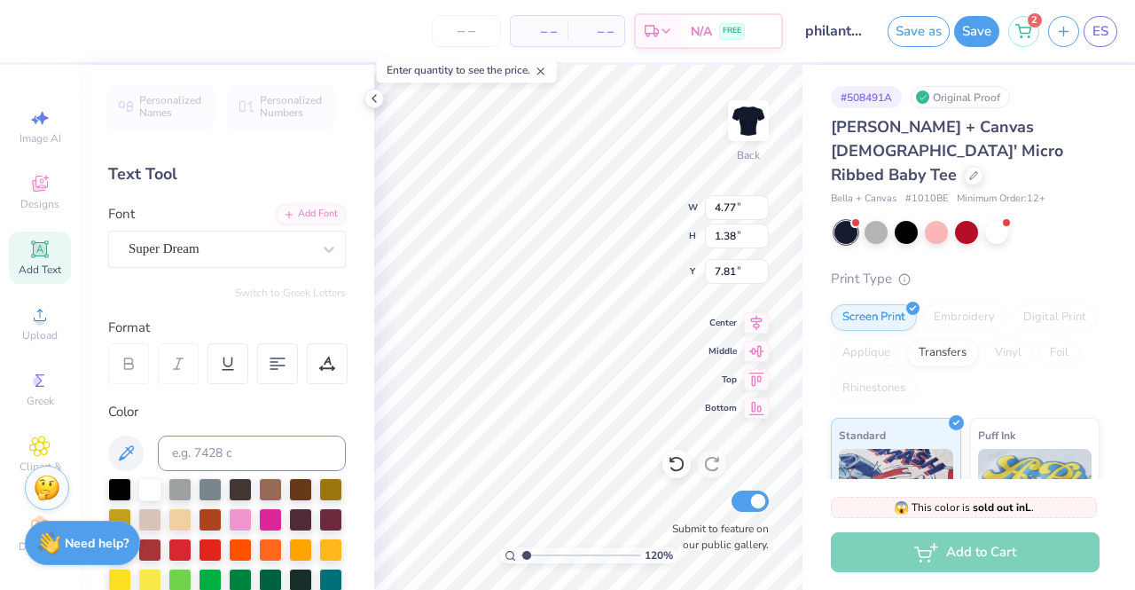
type input "1.19556109649586"
type textarea "DELTA GAMMA"
click at [279, 245] on div "Super Dream" at bounding box center [220, 248] width 186 height 27
type input "1.19556109649586"
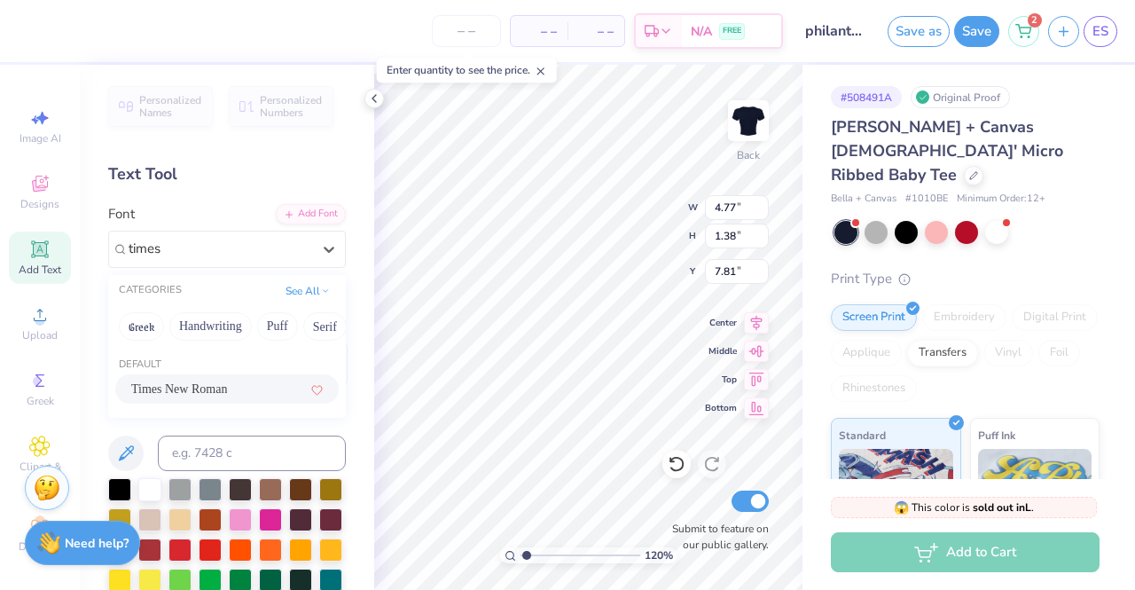
click at [239, 381] on div "Times New Roman" at bounding box center [227, 389] width 192 height 19
type input "times"
type input "1.19556109649586"
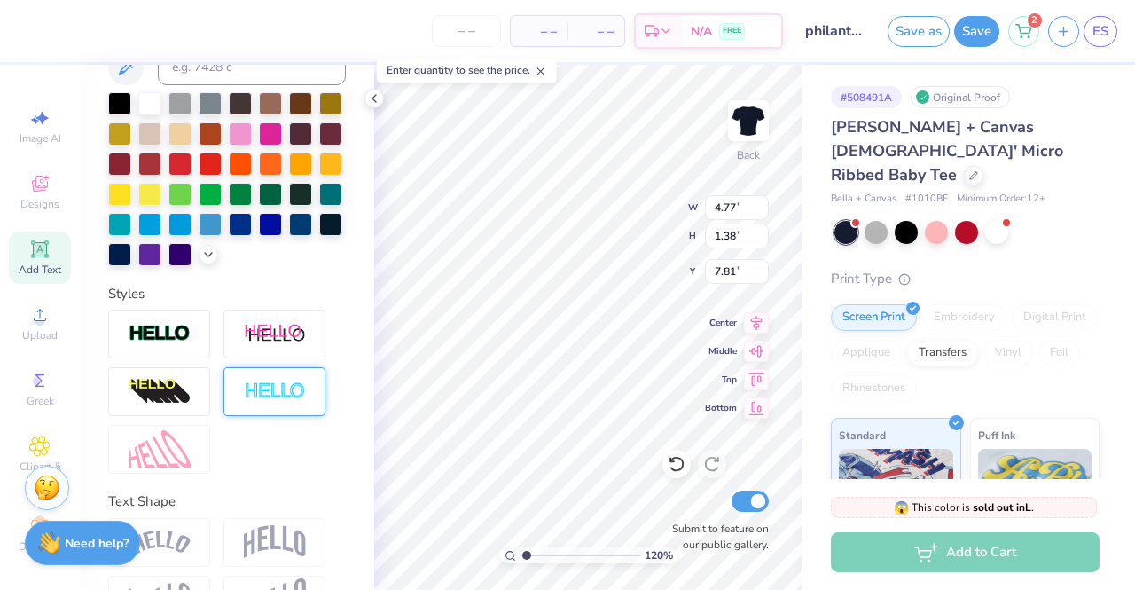
scroll to position [470, 0]
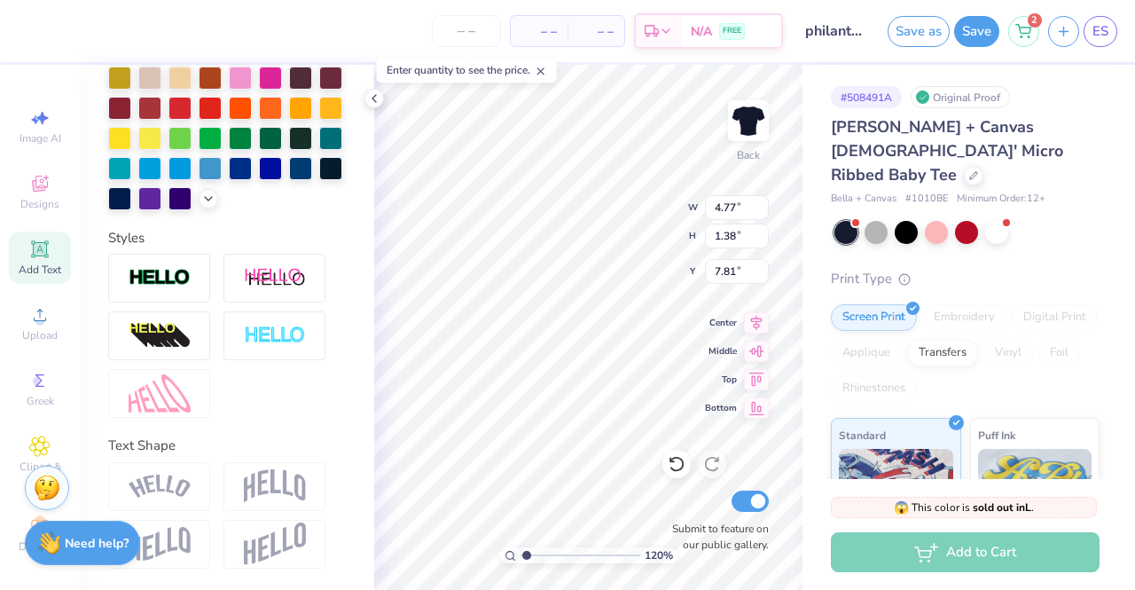
click at [140, 237] on div "Styles" at bounding box center [227, 238] width 238 height 20
click at [163, 278] on img at bounding box center [160, 278] width 62 height 20
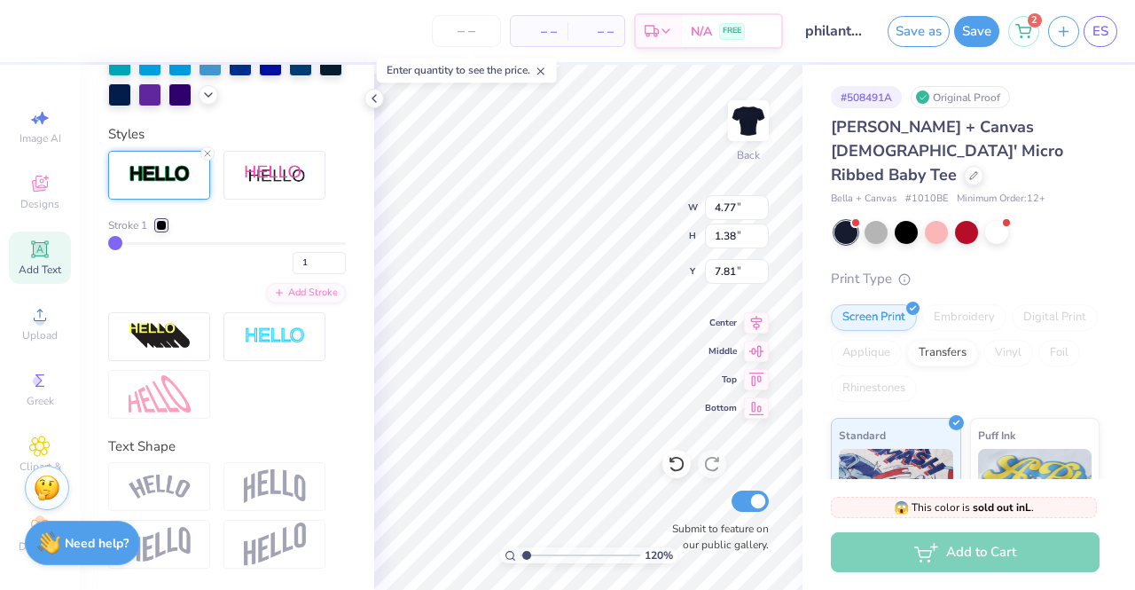
scroll to position [642, 0]
type input "2"
type input "3"
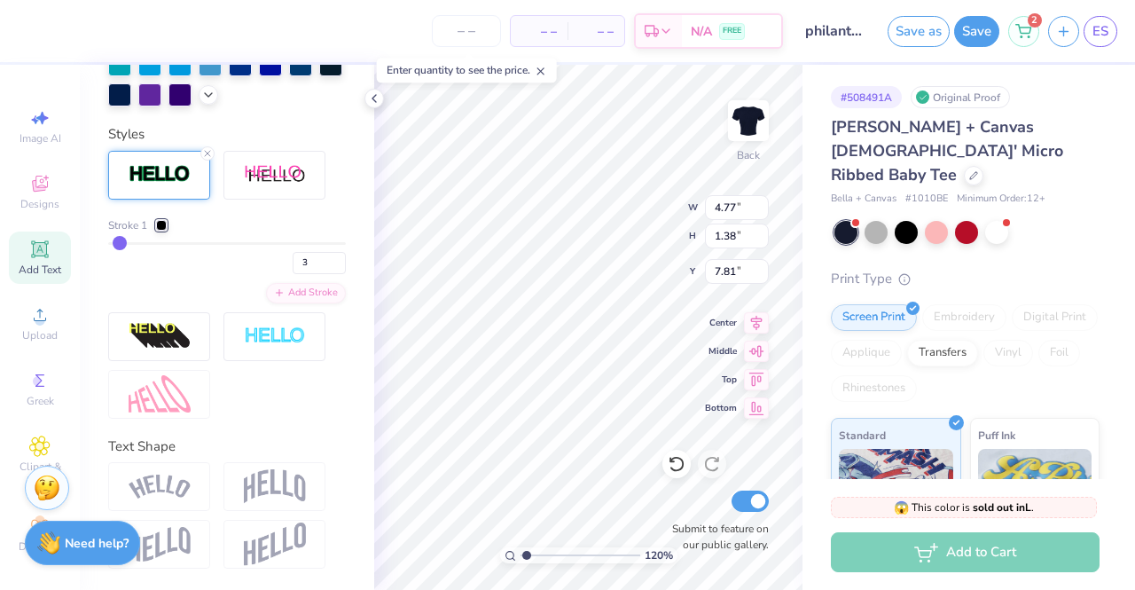
type input "4"
type input "5"
type input "6"
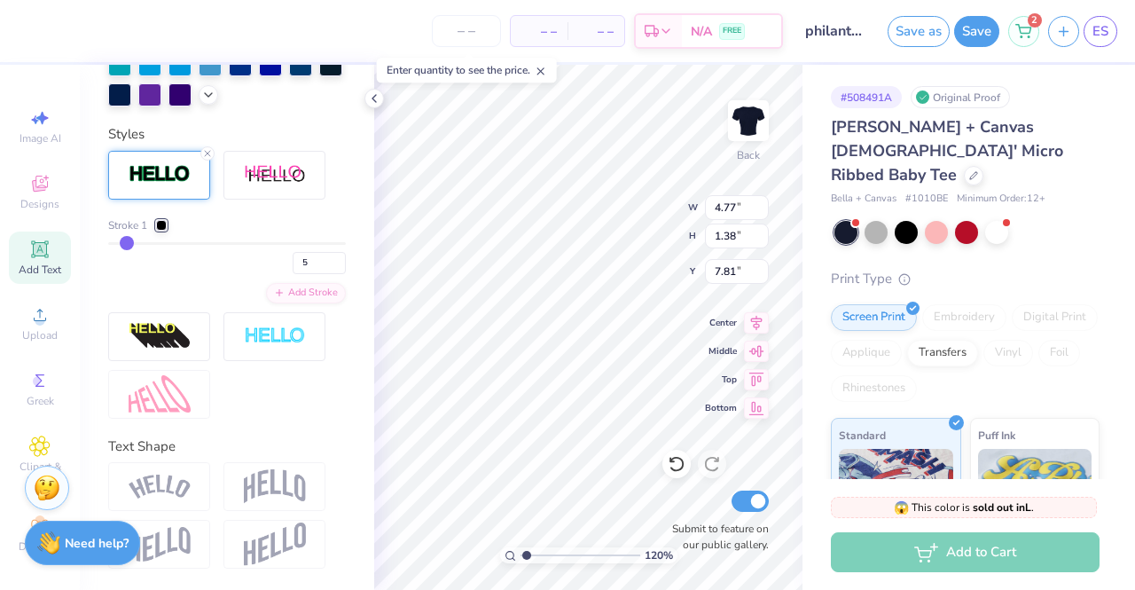
type input "6"
drag, startPoint x: 117, startPoint y: 240, endPoint x: 126, endPoint y: 242, distance: 9.0
type input "6"
click at [126, 242] on input "range" at bounding box center [227, 243] width 238 height 3
type input "5"
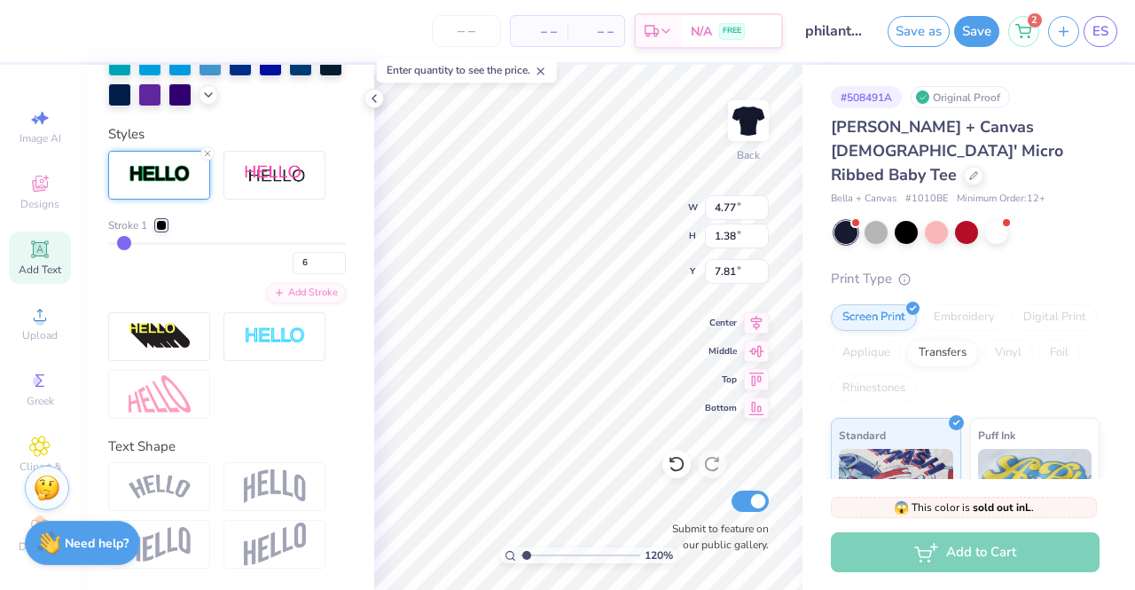
type input "5"
drag, startPoint x: 126, startPoint y: 242, endPoint x: 110, endPoint y: 243, distance: 16.0
type input "3"
type input "2"
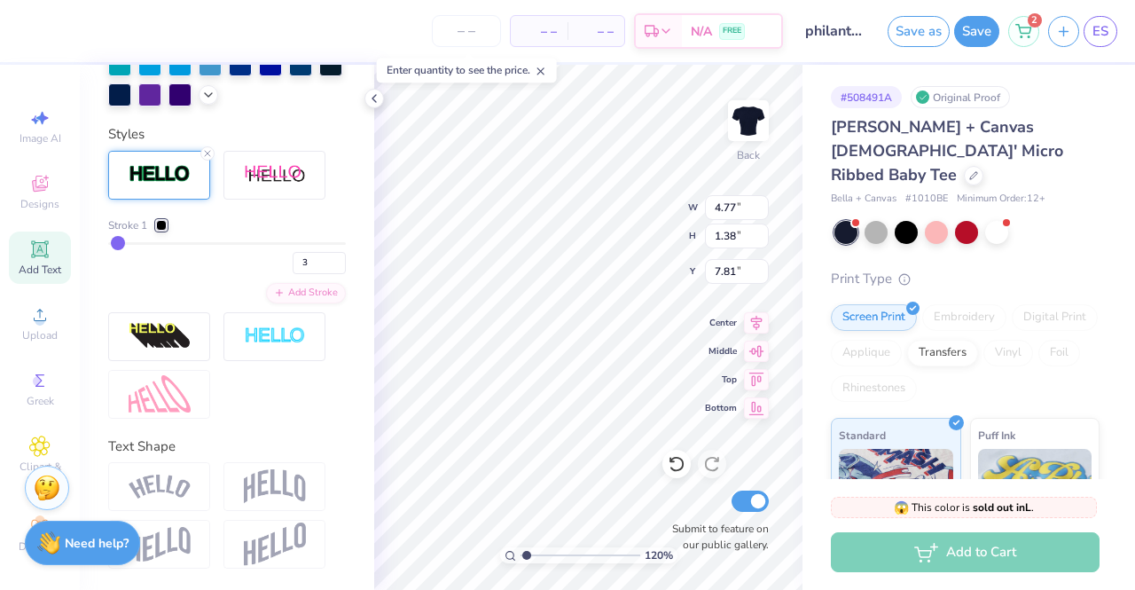
type input "2"
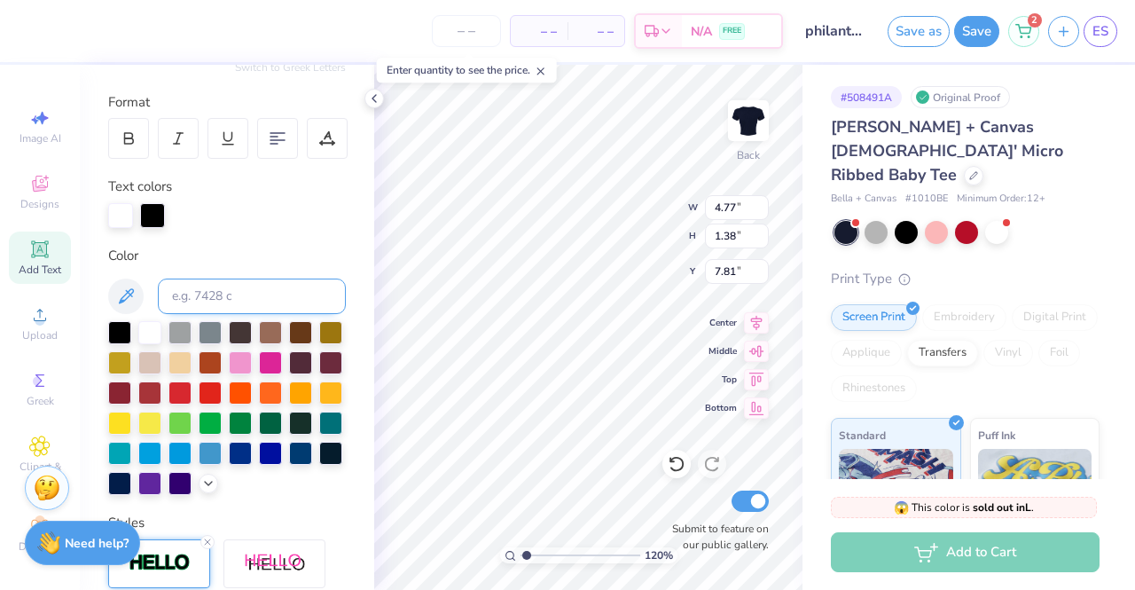
scroll to position [204, 0]
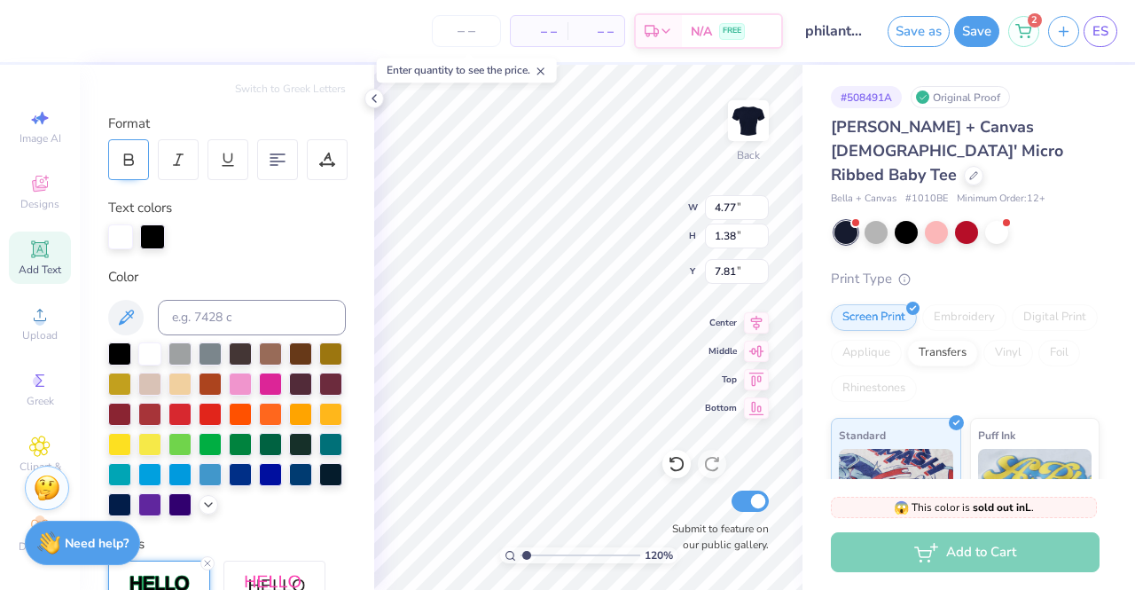
click at [125, 147] on div at bounding box center [128, 159] width 41 height 41
click at [229, 484] on div at bounding box center [240, 472] width 23 height 23
click at [149, 355] on div at bounding box center [149, 352] width 23 height 23
click at [151, 238] on div at bounding box center [152, 236] width 25 height 25
click at [229, 484] on div at bounding box center [240, 472] width 23 height 23
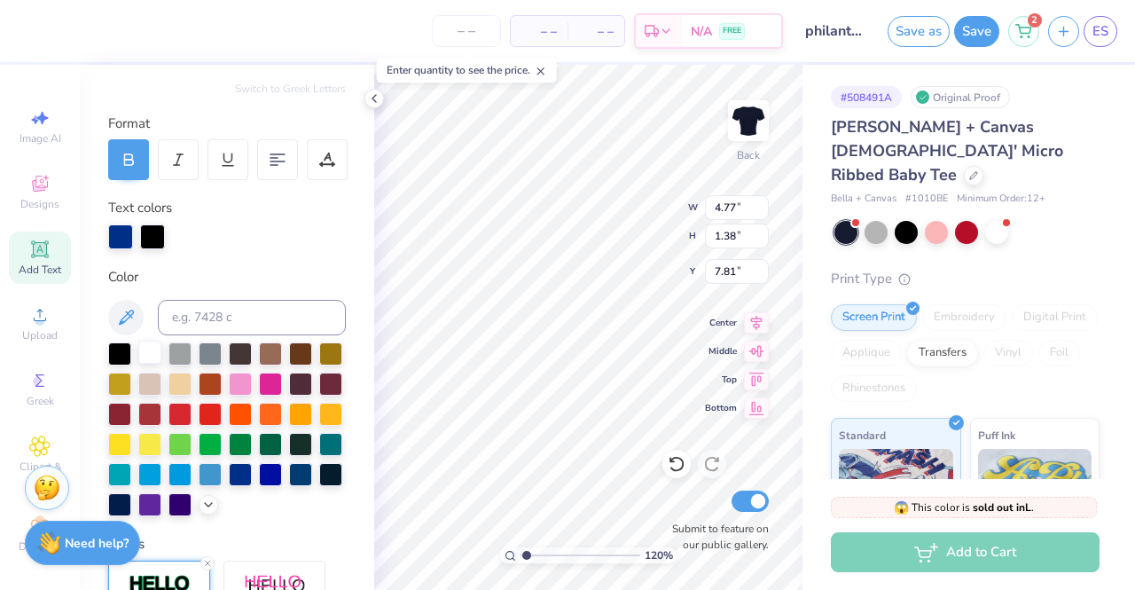
click at [152, 347] on div at bounding box center [149, 352] width 23 height 23
click at [155, 233] on div at bounding box center [152, 236] width 25 height 25
click at [156, 245] on div at bounding box center [152, 236] width 25 height 25
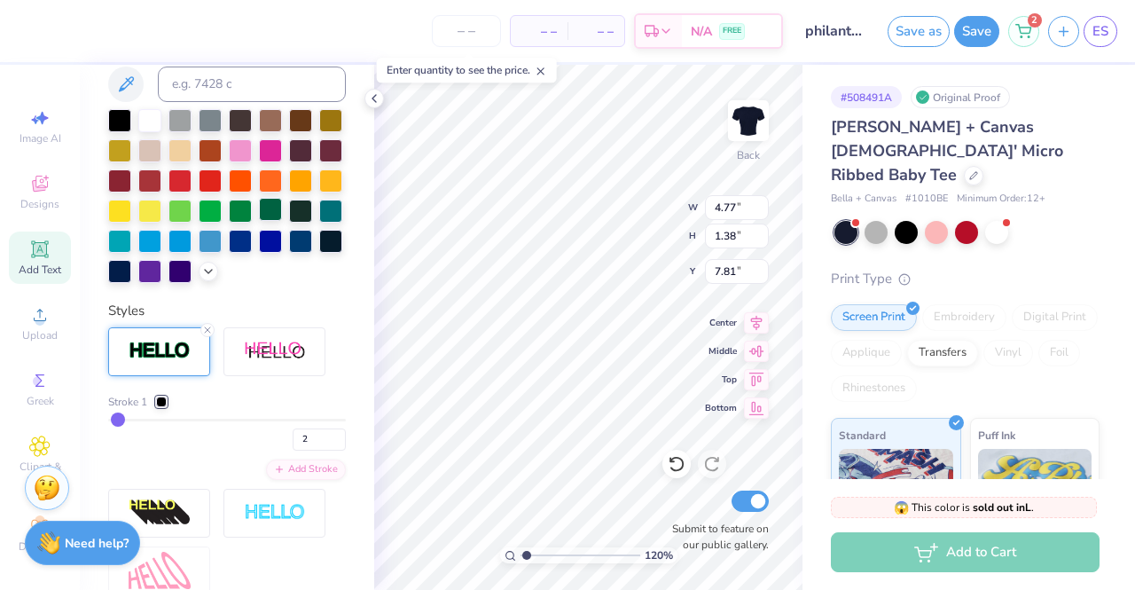
scroll to position [236, 0]
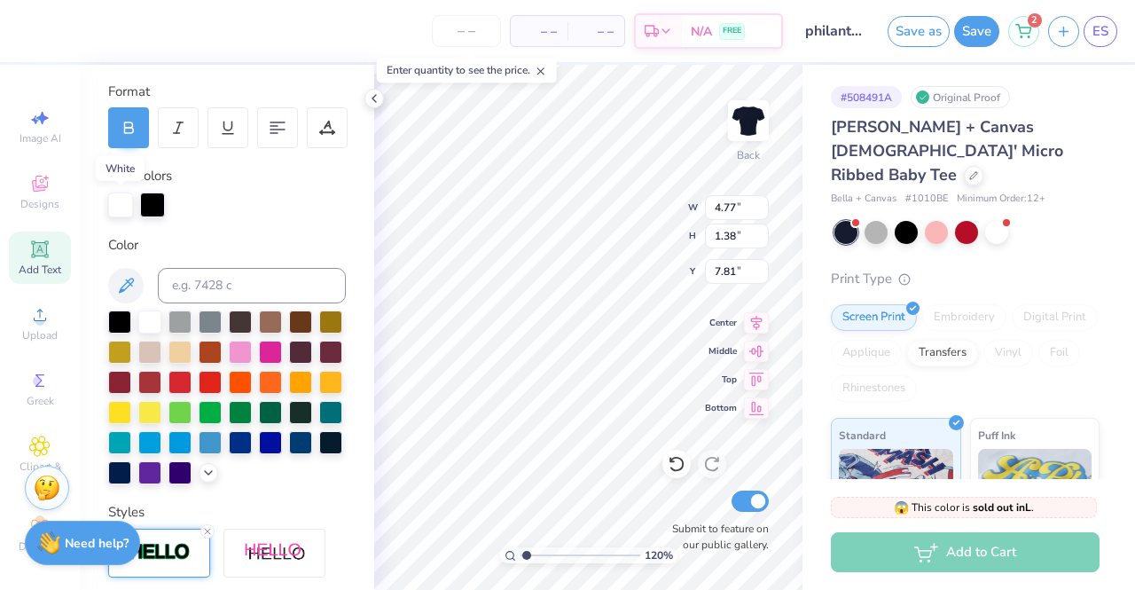
click at [114, 201] on div at bounding box center [120, 204] width 25 height 25
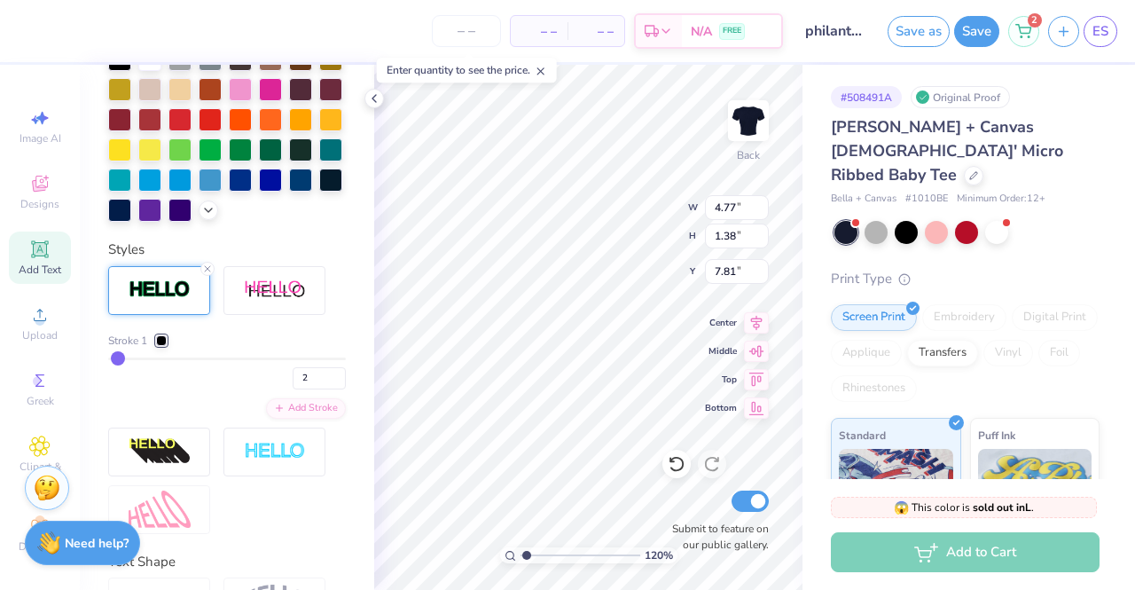
scroll to position [499, 0]
click at [162, 345] on div at bounding box center [161, 339] width 11 height 11
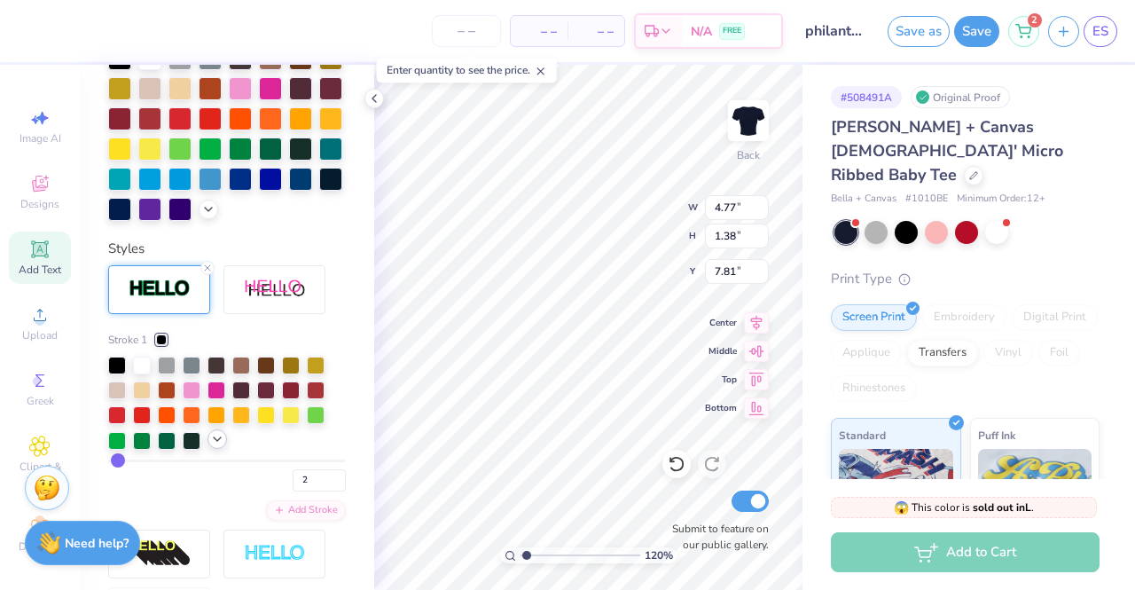
click at [218, 446] on icon at bounding box center [217, 439] width 14 height 14
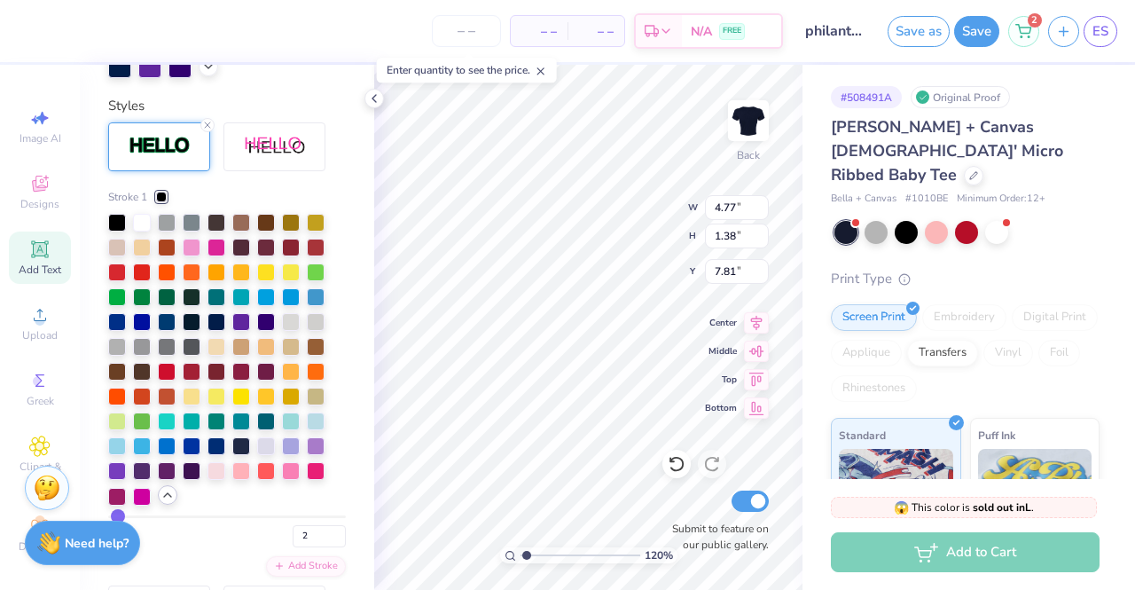
scroll to position [646, 0]
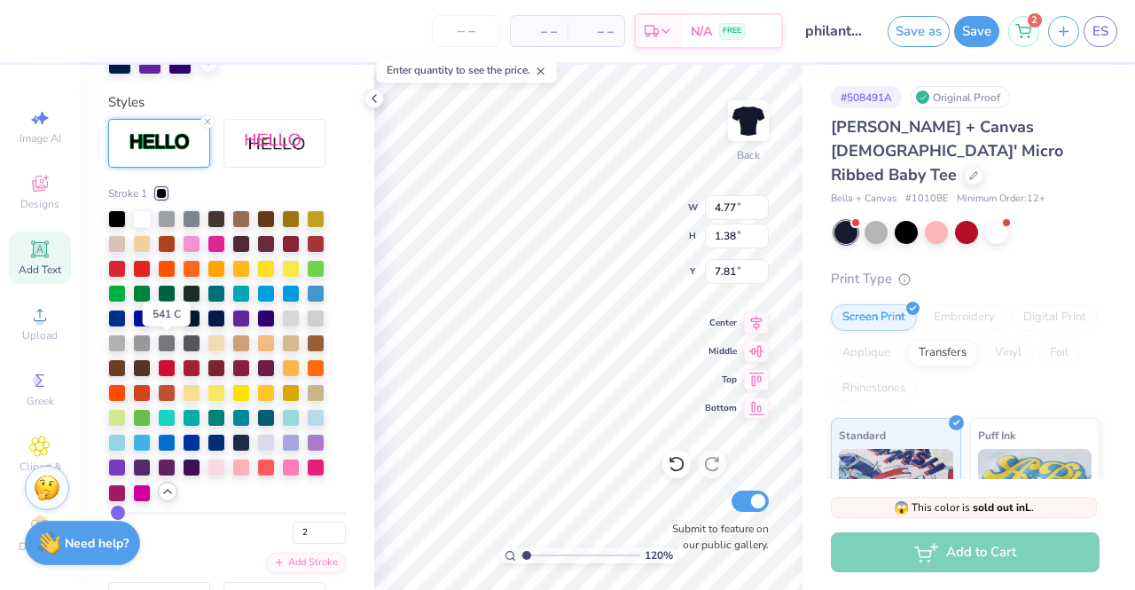
click at [165, 326] on div at bounding box center [167, 317] width 18 height 18
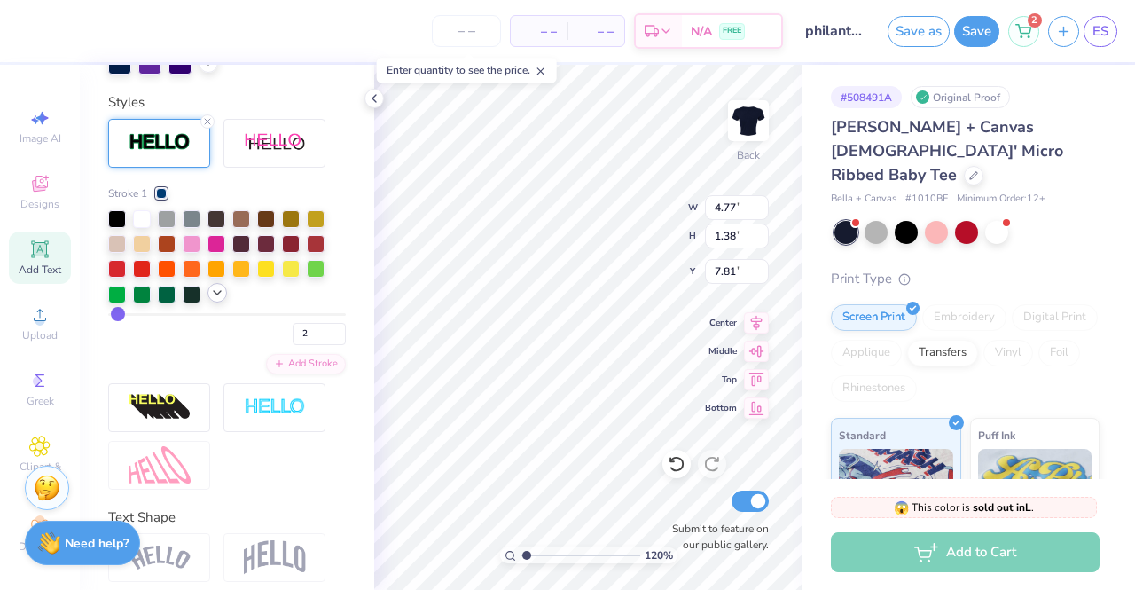
click at [215, 300] on icon at bounding box center [217, 293] width 14 height 14
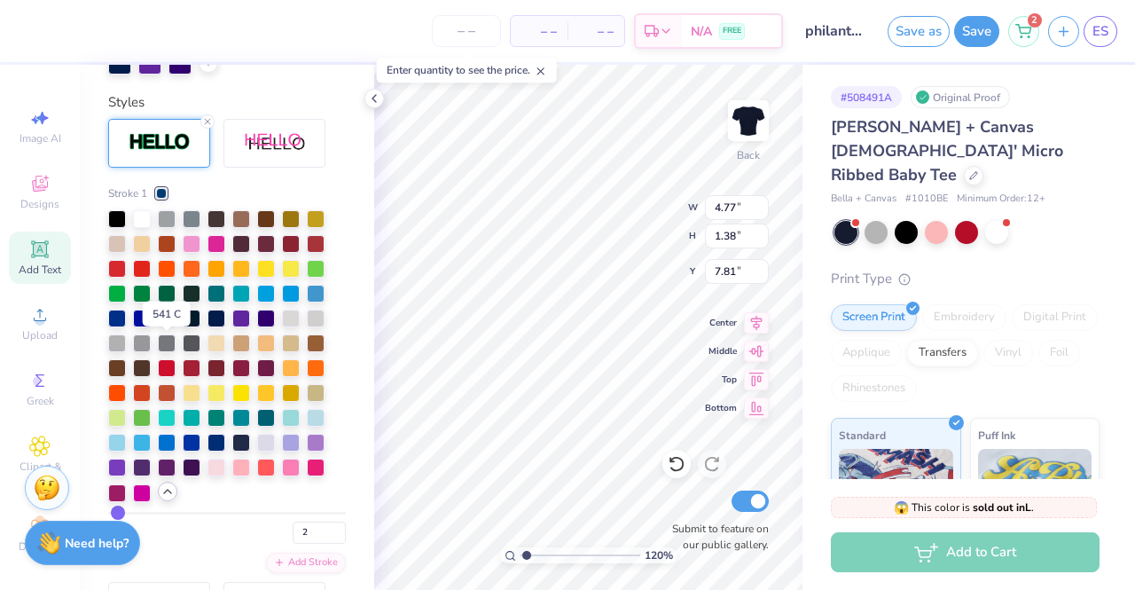
click at [164, 326] on div at bounding box center [167, 317] width 18 height 18
click at [121, 326] on div at bounding box center [117, 317] width 18 height 18
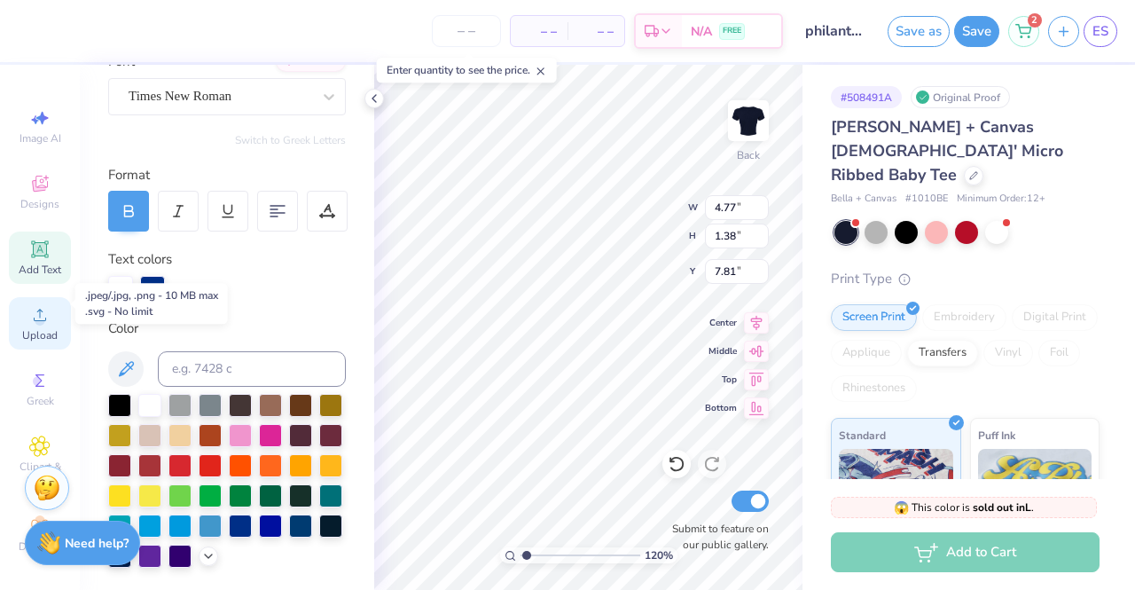
scroll to position [20, 0]
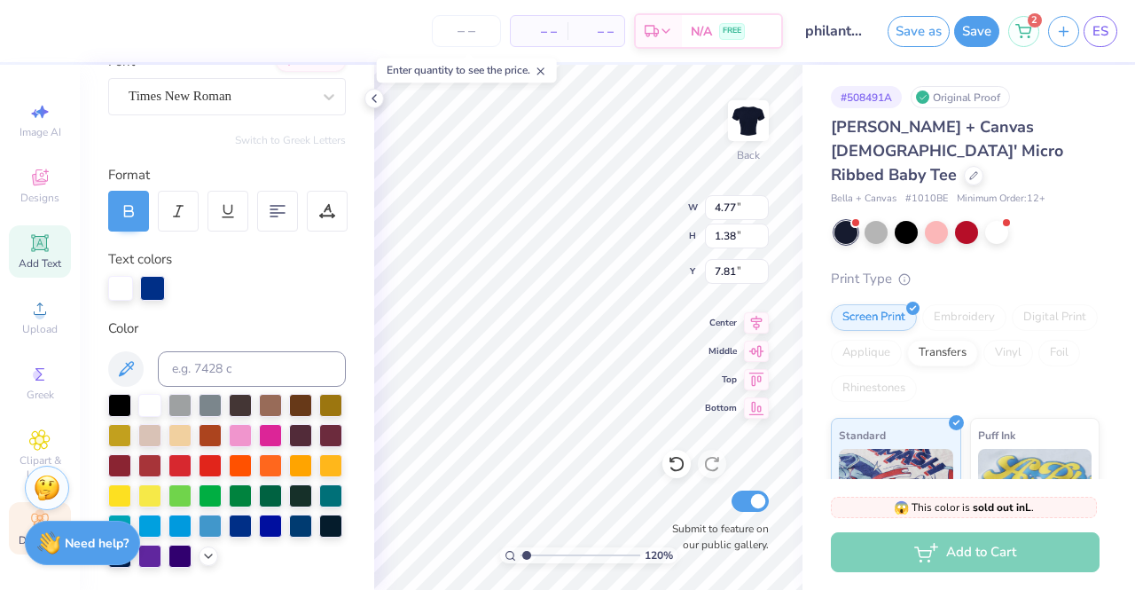
click at [15, 510] on div "Decorate" at bounding box center [40, 528] width 62 height 52
click at [35, 516] on icon at bounding box center [39, 519] width 21 height 21
type input "1.19556109649586"
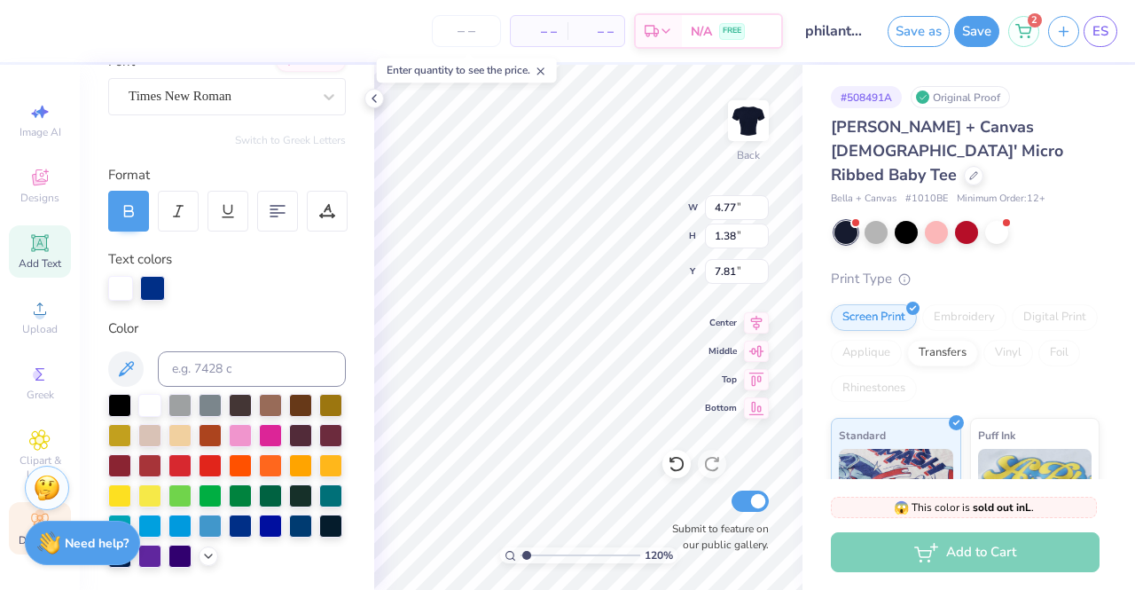
type input "11.02"
type input "1.08"
type input "7.87"
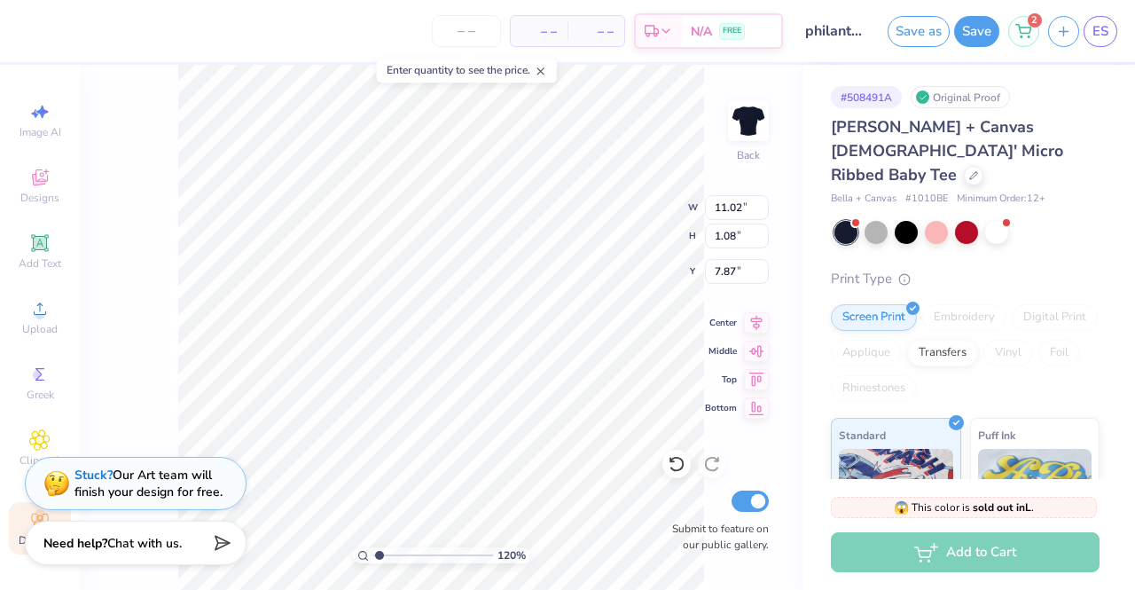
click at [29, 514] on icon at bounding box center [39, 519] width 21 height 21
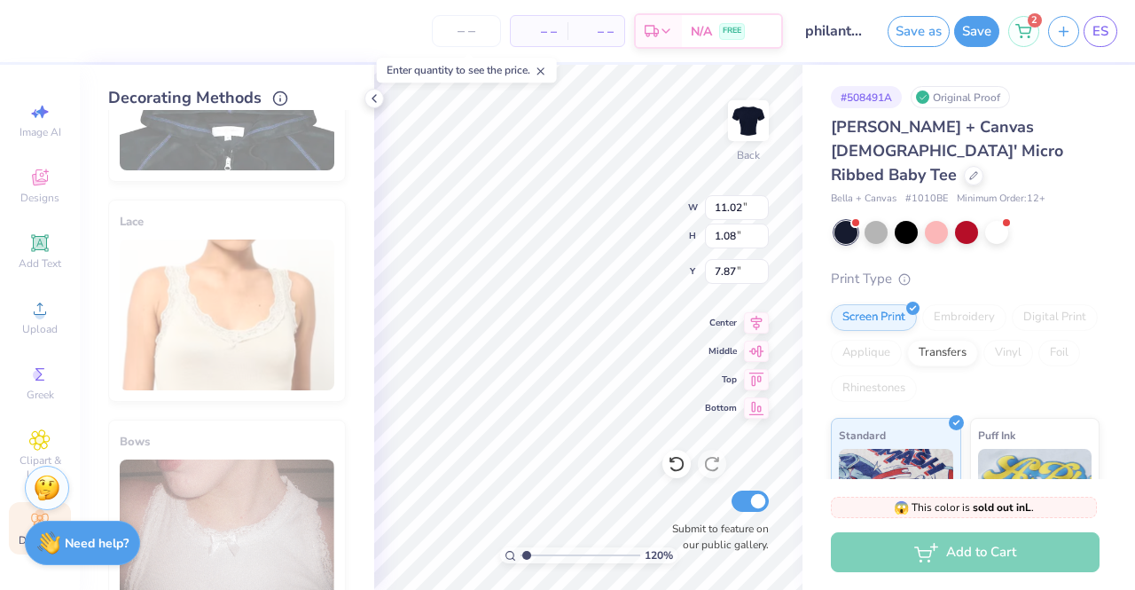
scroll to position [1070, 0]
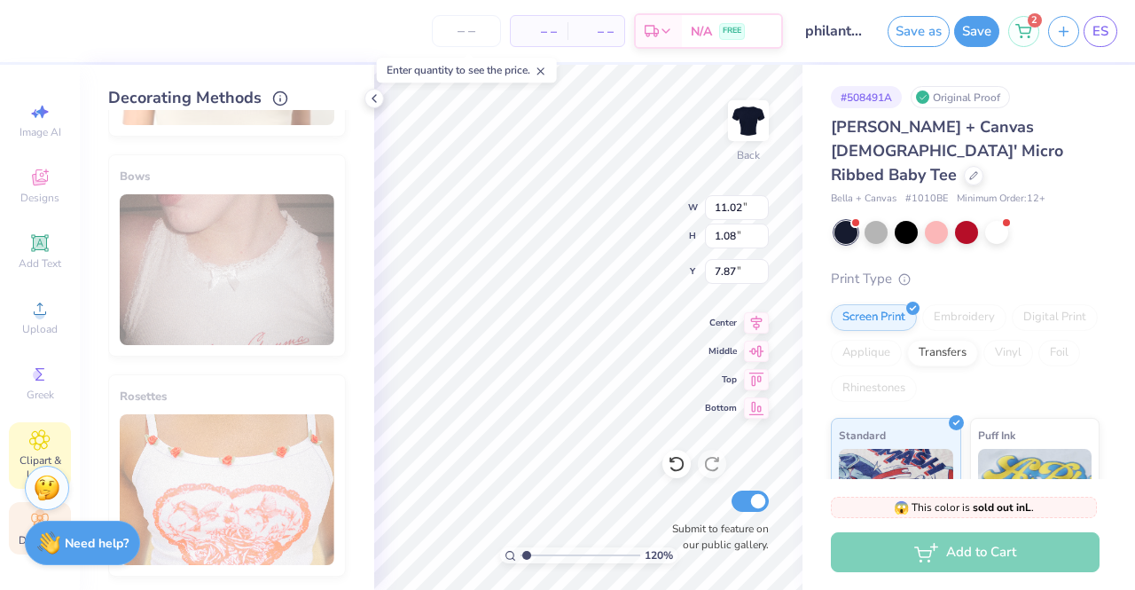
click at [33, 438] on div "Clipart & logos" at bounding box center [40, 455] width 62 height 67
type input "1.19556109649586"
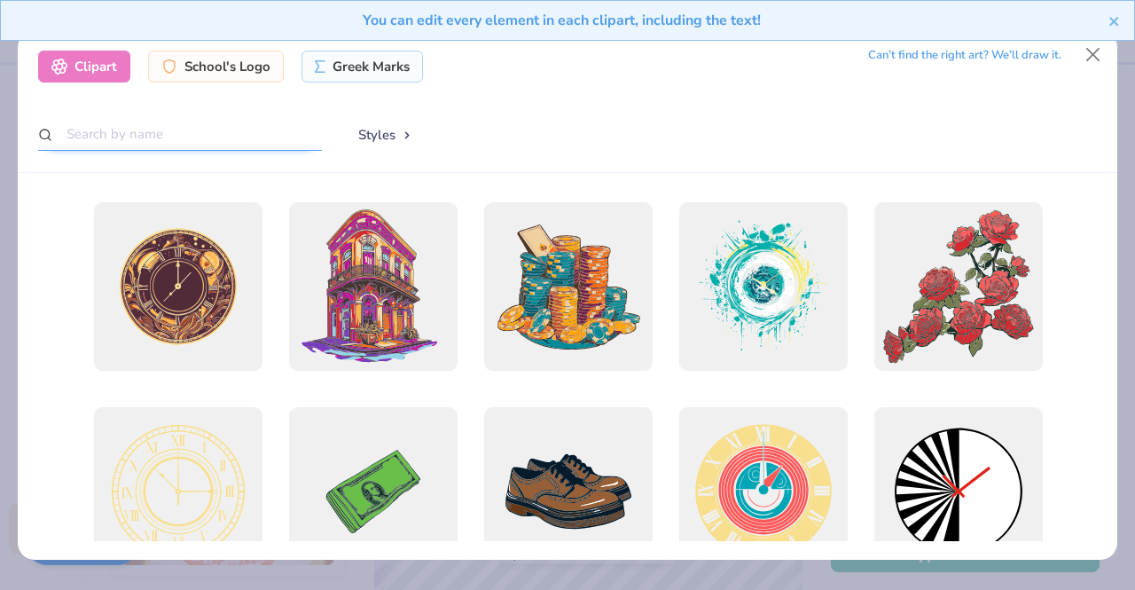
click at [186, 137] on input "text" at bounding box center [180, 134] width 284 height 33
type input "anchor"
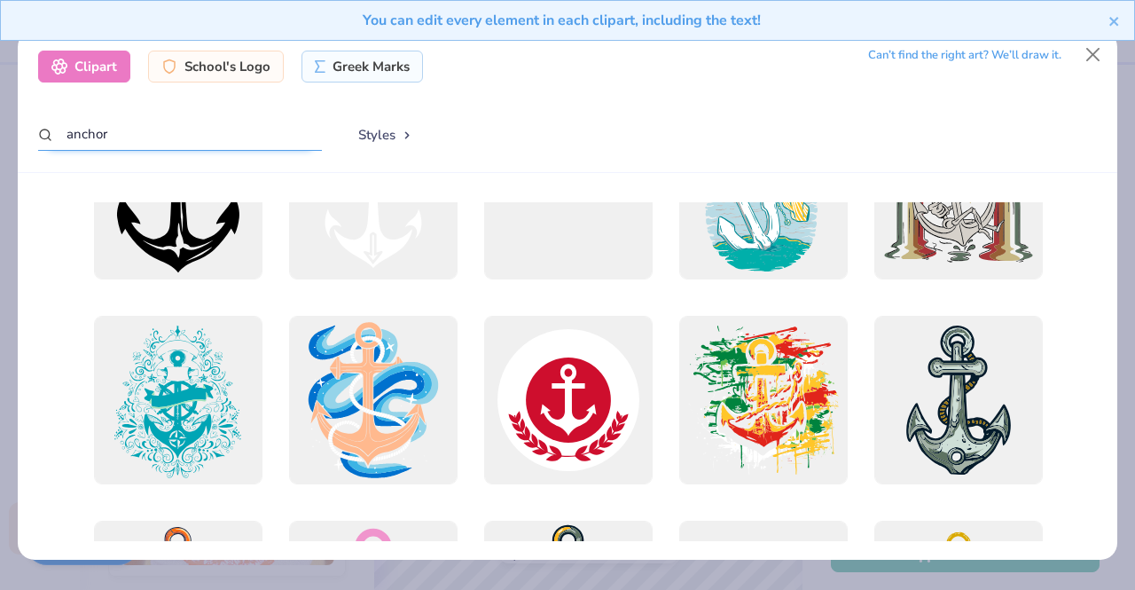
scroll to position [0, 0]
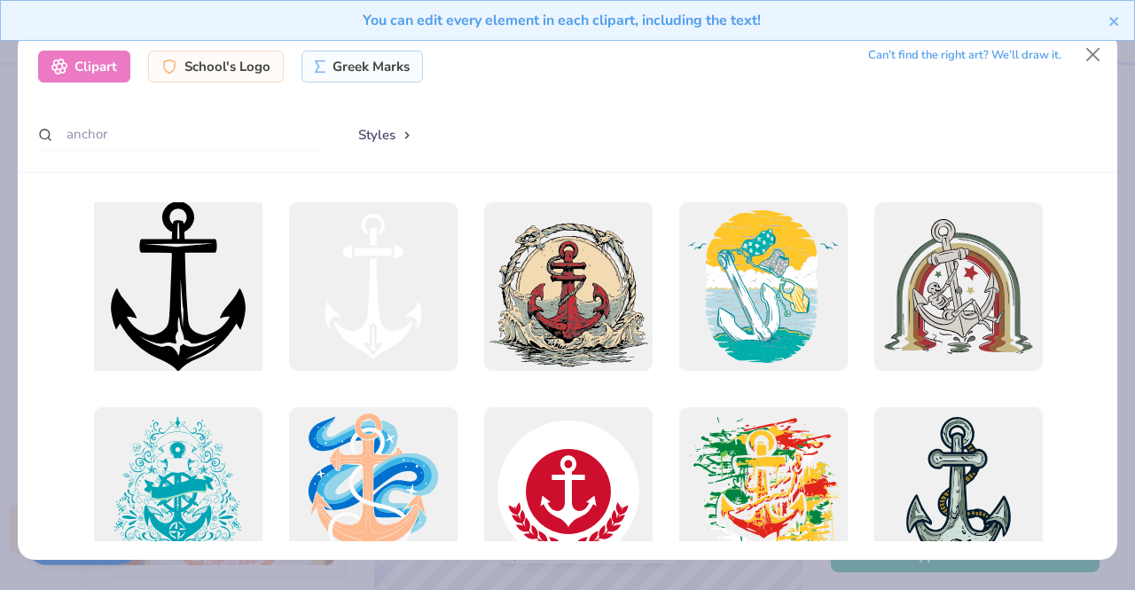
click at [172, 287] on div at bounding box center [177, 285] width 185 height 185
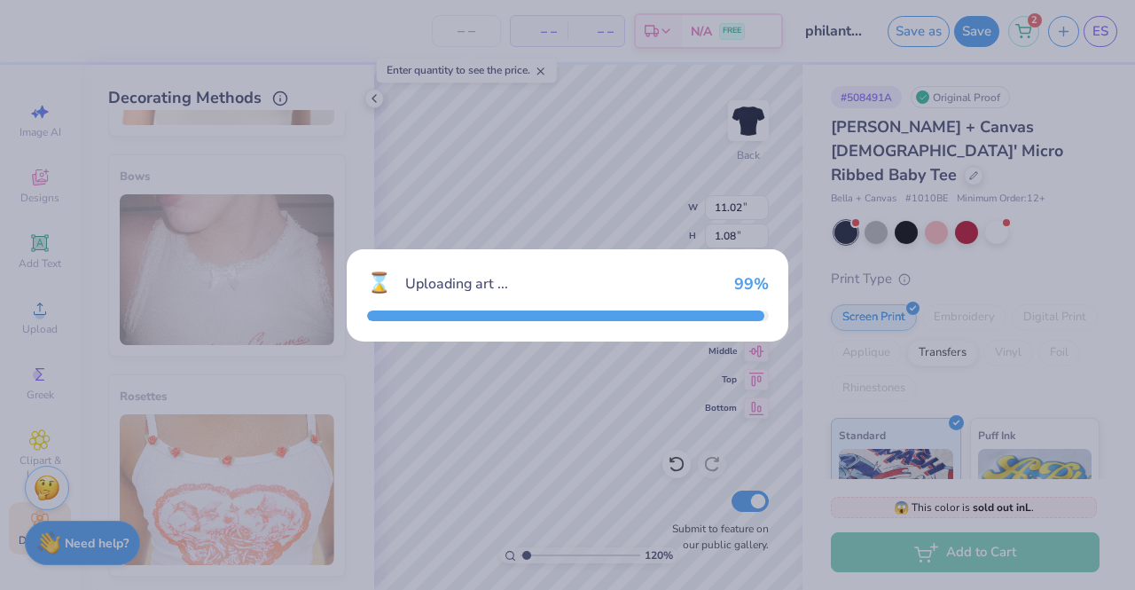
type input "1.19556109649586"
type input "10.66"
type input "13.47"
type input "3.00"
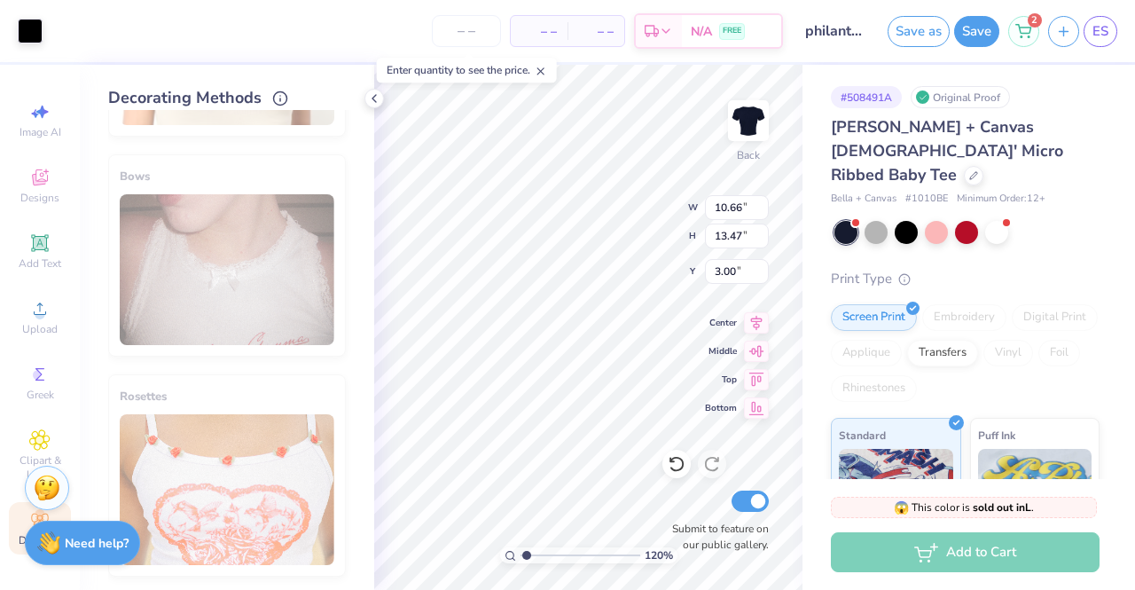
click at [44, 35] on div "Art colors – – Per Item – – Total Est. Delivery N/A FREE Design Title philanthr…" at bounding box center [567, 31] width 1135 height 62
click at [35, 35] on div at bounding box center [30, 29] width 25 height 25
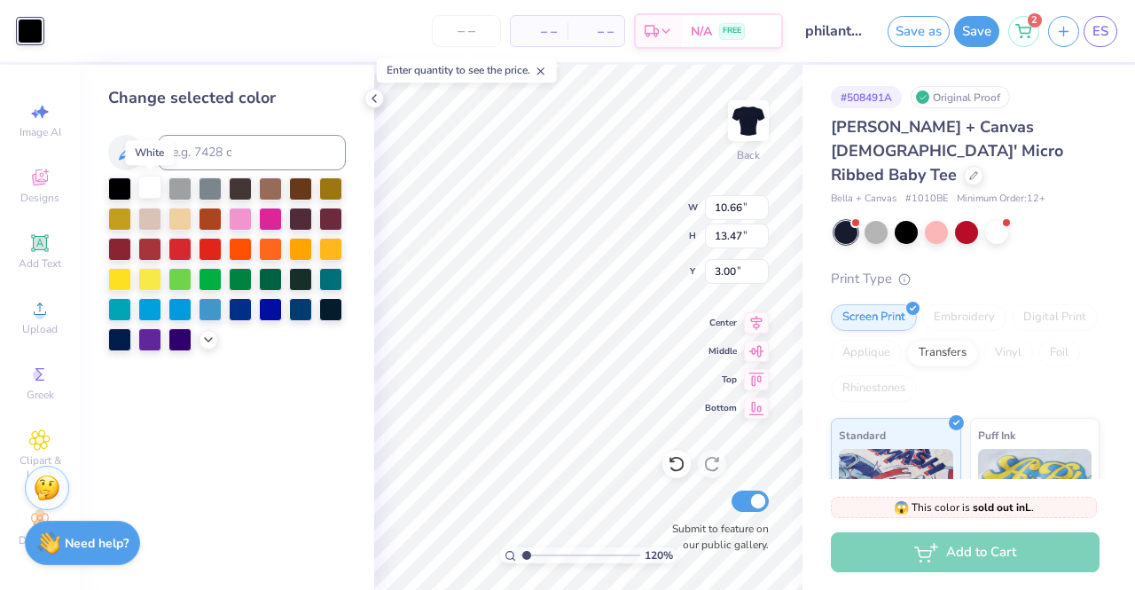
click at [153, 177] on div at bounding box center [149, 187] width 23 height 23
click at [152, 190] on div at bounding box center [149, 187] width 23 height 23
type input "1.19556109649586"
type input "4.94"
type input "6.24"
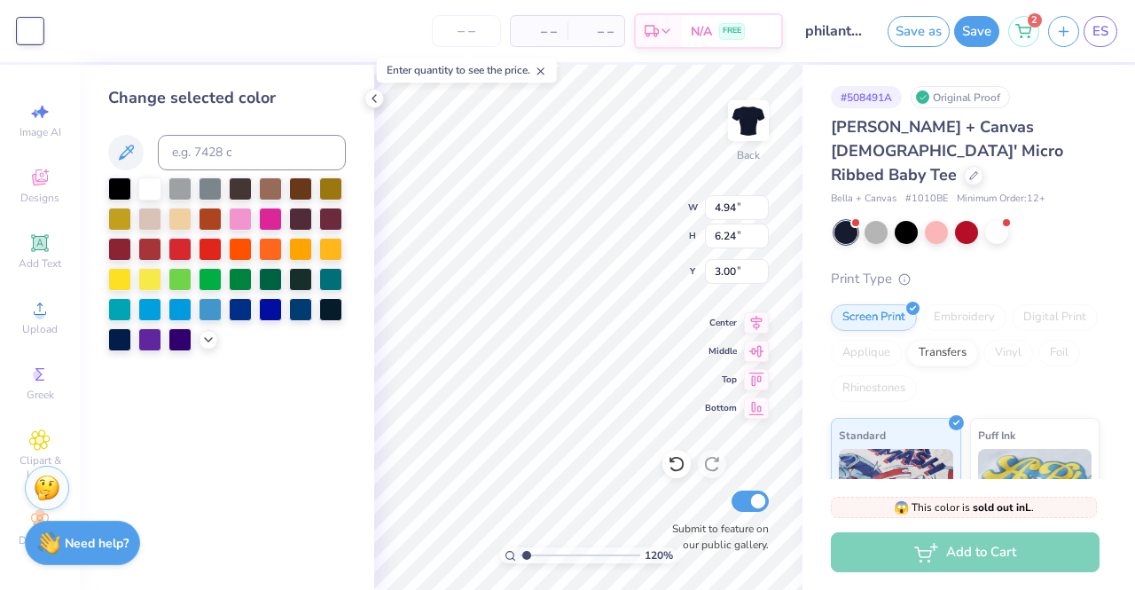
type input "1.19556109649586"
type input "9.20"
click at [687, 538] on label "Submit to feature on our public gallery." at bounding box center [716, 537] width 106 height 32
click at [732, 512] on input "Submit to feature on our public gallery." at bounding box center [750, 501] width 37 height 21
checkbox input "false"
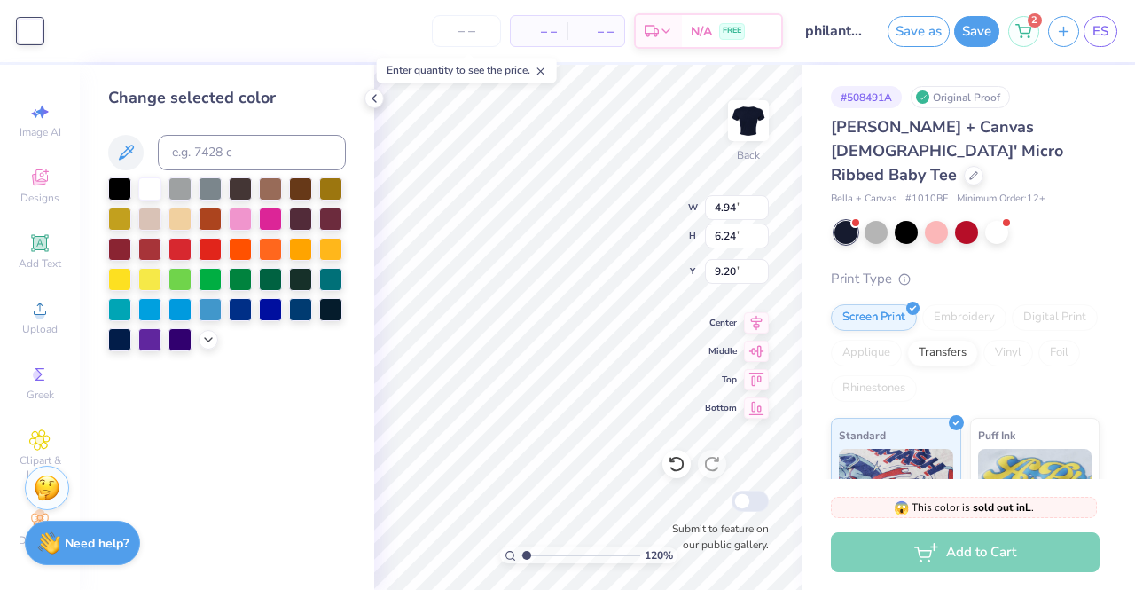
type input "1.19556109649586"
type input "2.80"
type input "3.54"
type input "9.66"
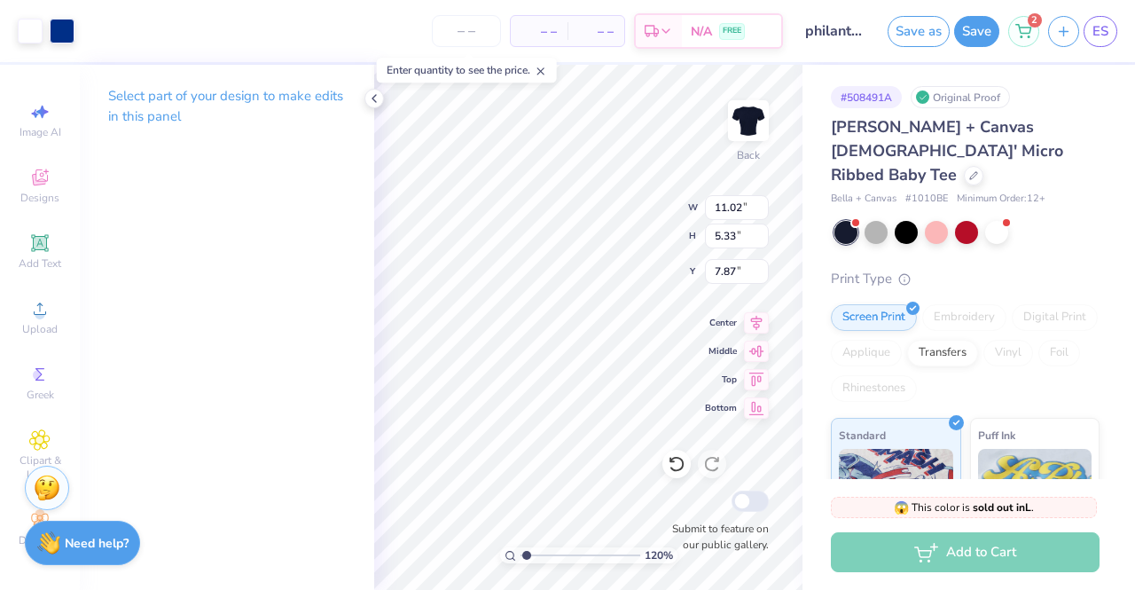
type input "1.19556109649586"
type input "1.08"
type input "8.87"
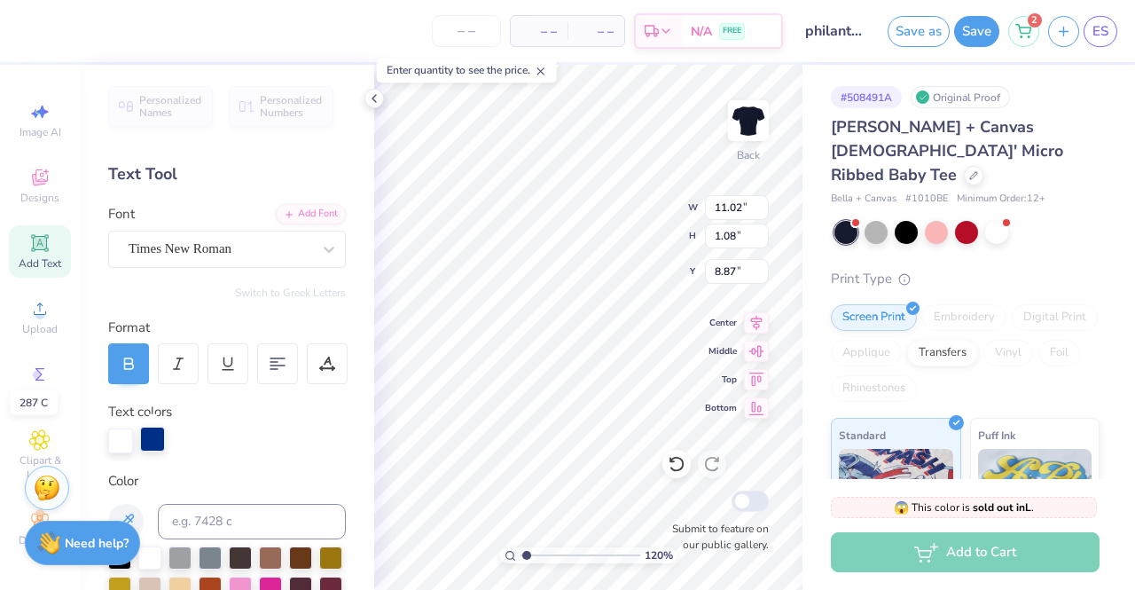
click at [157, 428] on div at bounding box center [152, 439] width 25 height 25
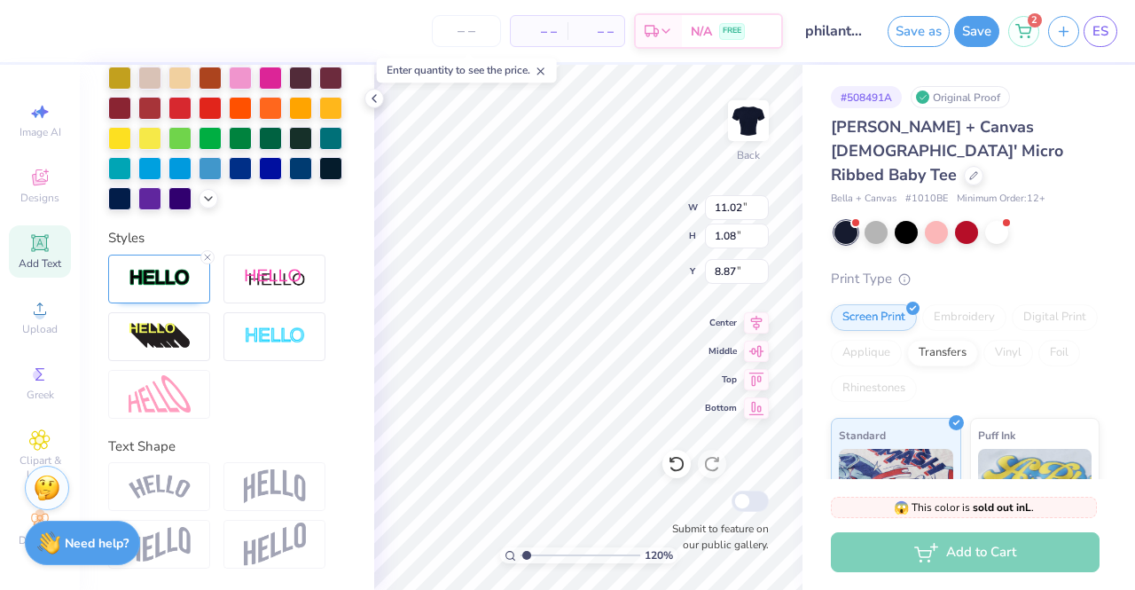
scroll to position [389, 0]
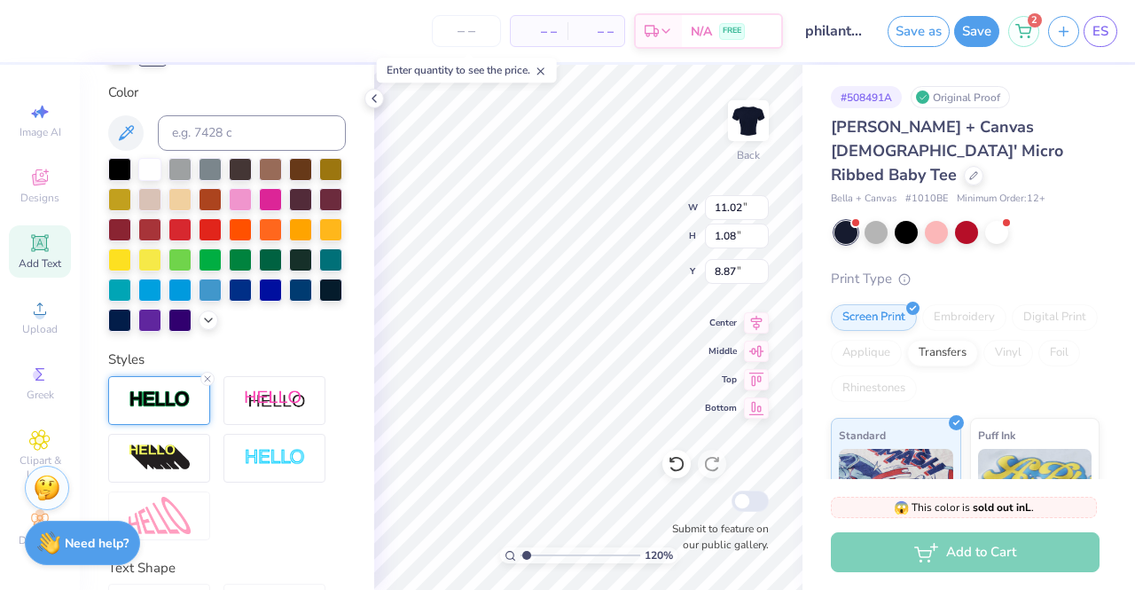
click at [172, 410] on img at bounding box center [160, 399] width 62 height 20
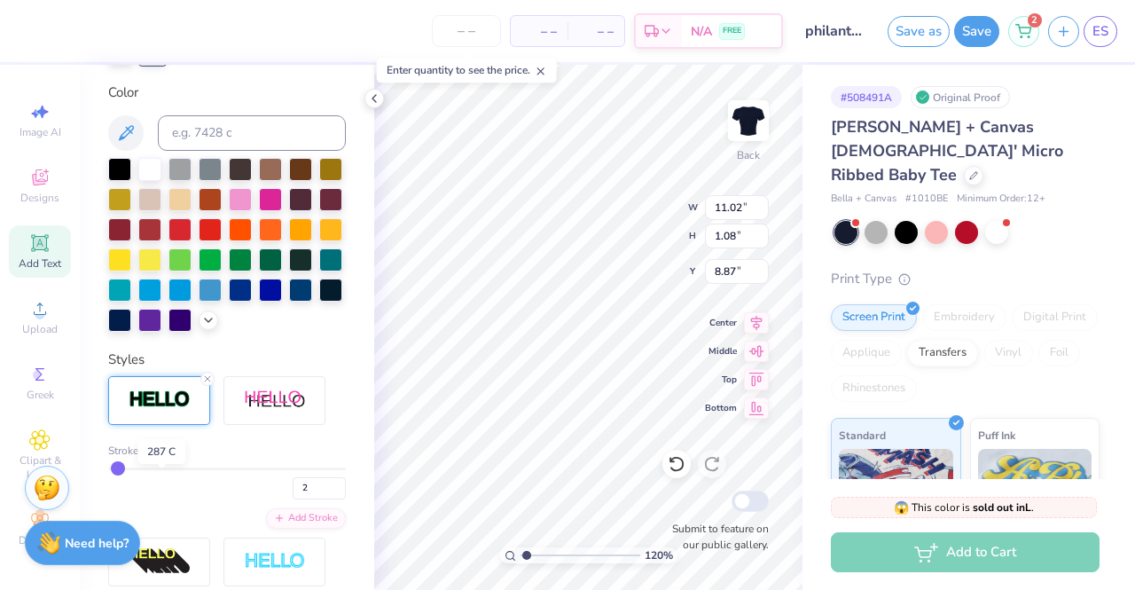
click at [166, 456] on div at bounding box center [161, 450] width 11 height 11
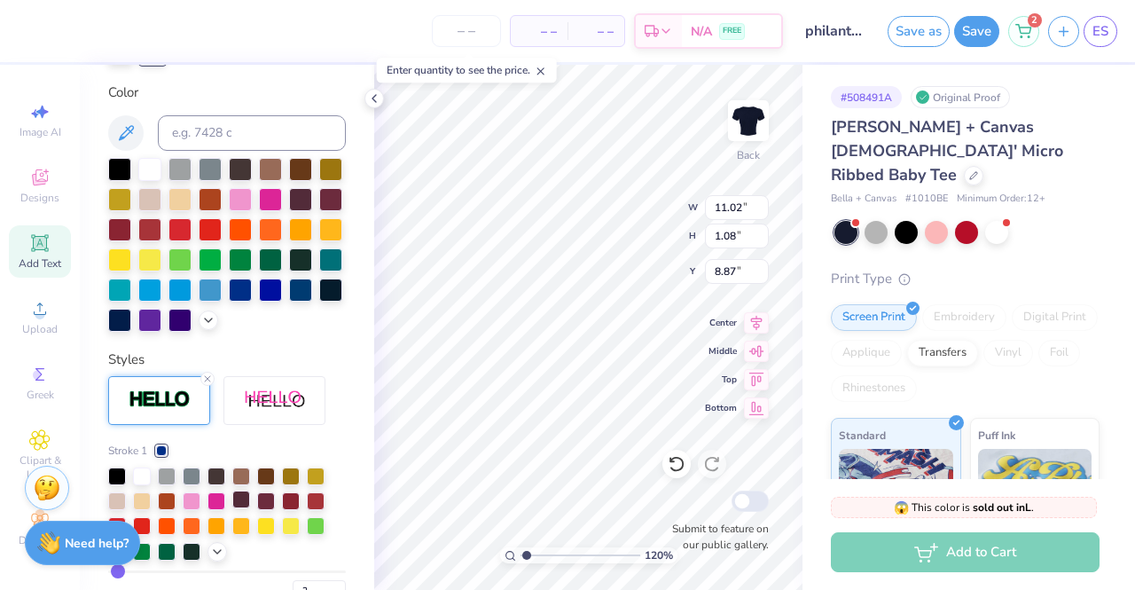
scroll to position [541, 0]
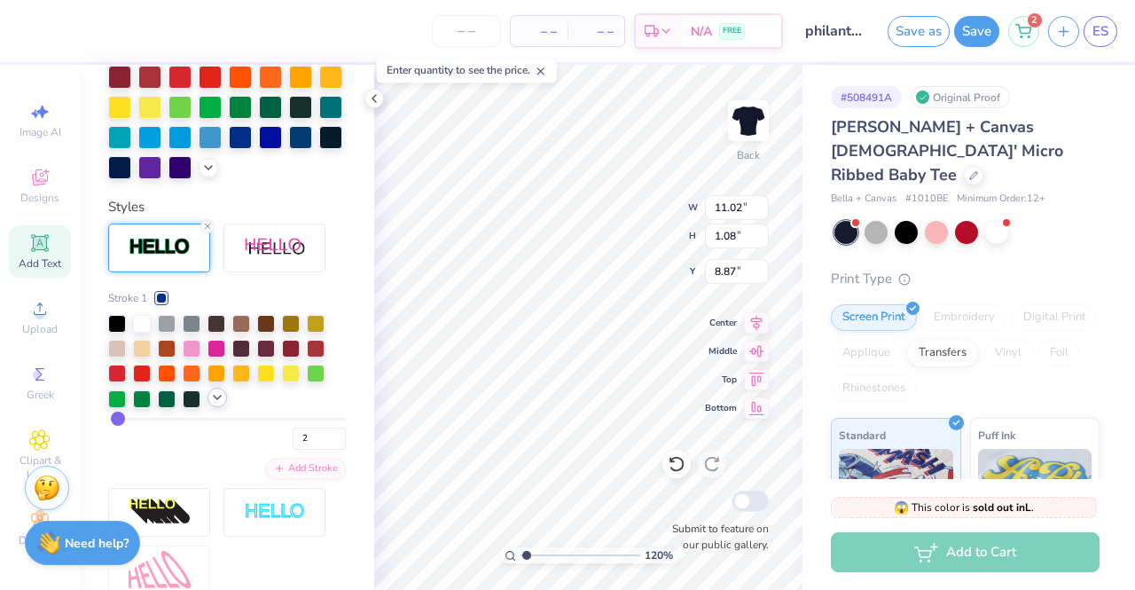
click at [213, 404] on icon at bounding box center [217, 397] width 14 height 14
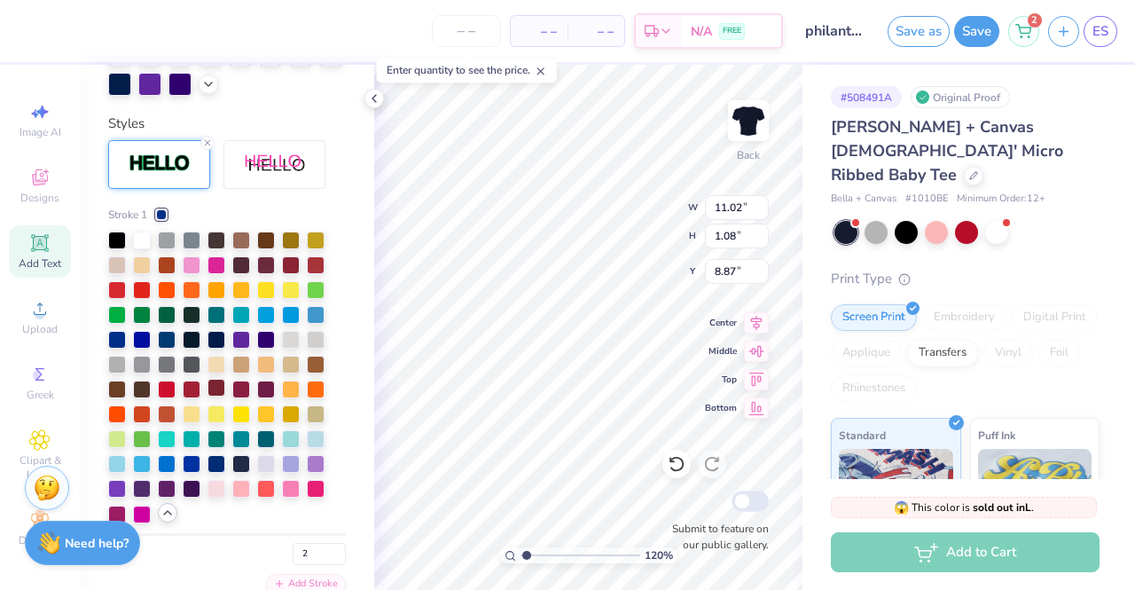
scroll to position [632, 0]
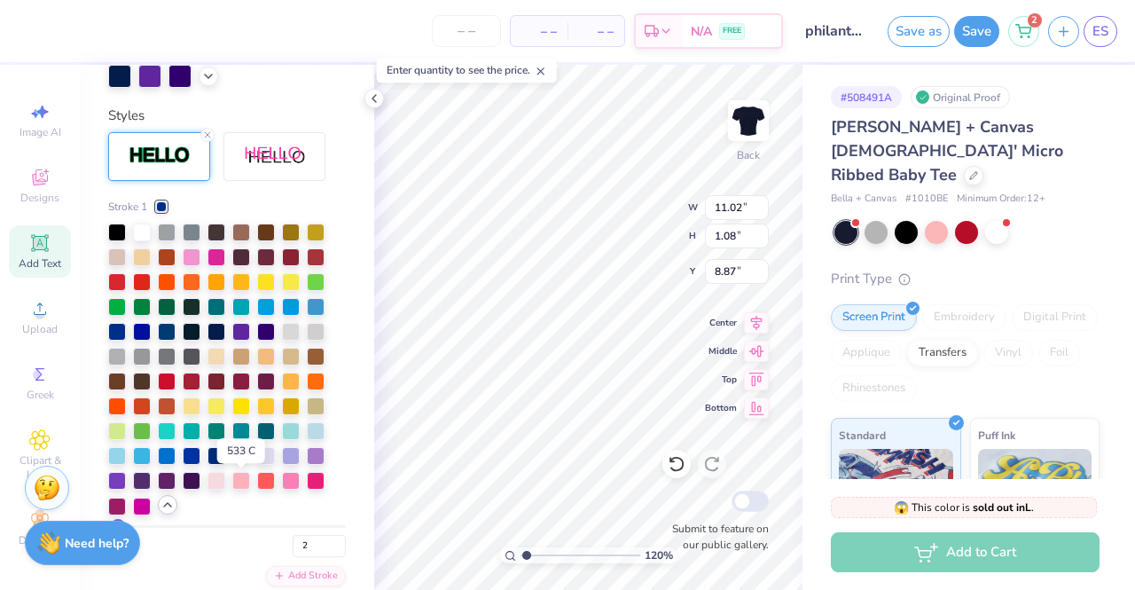
click at [236, 463] on div at bounding box center [241, 454] width 18 height 18
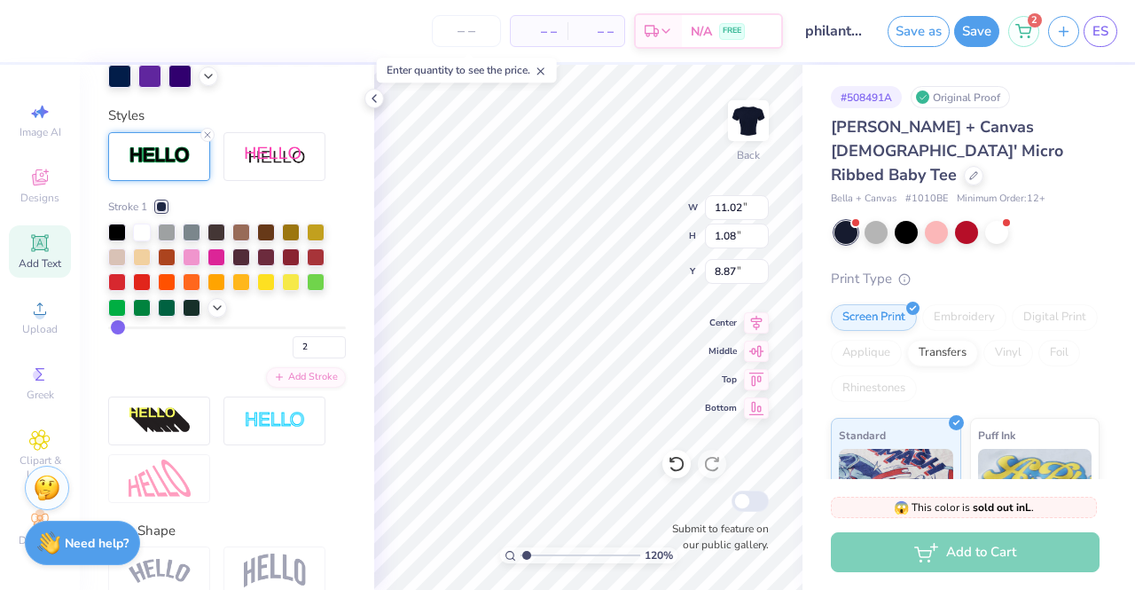
click at [243, 480] on div "Stroke 1 2 Add Stroke" at bounding box center [227, 317] width 238 height 371
type input "1.19556109649586"
type input "4.68"
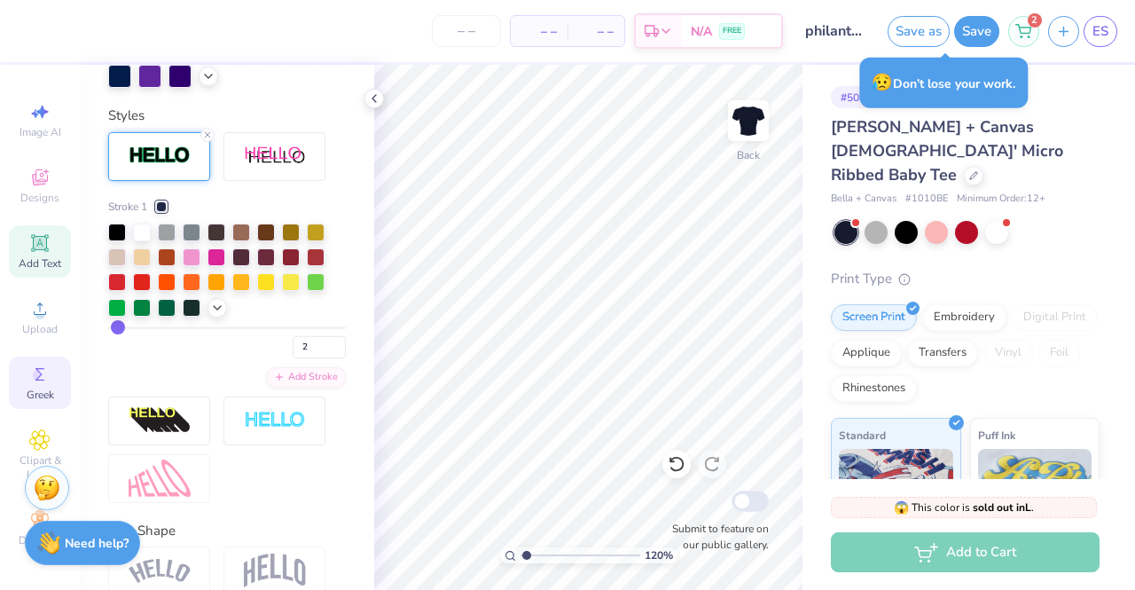
scroll to position [0, 0]
click at [39, 143] on span "Image AI" at bounding box center [41, 138] width 42 height 14
type input "1.19556109649586"
select select "4"
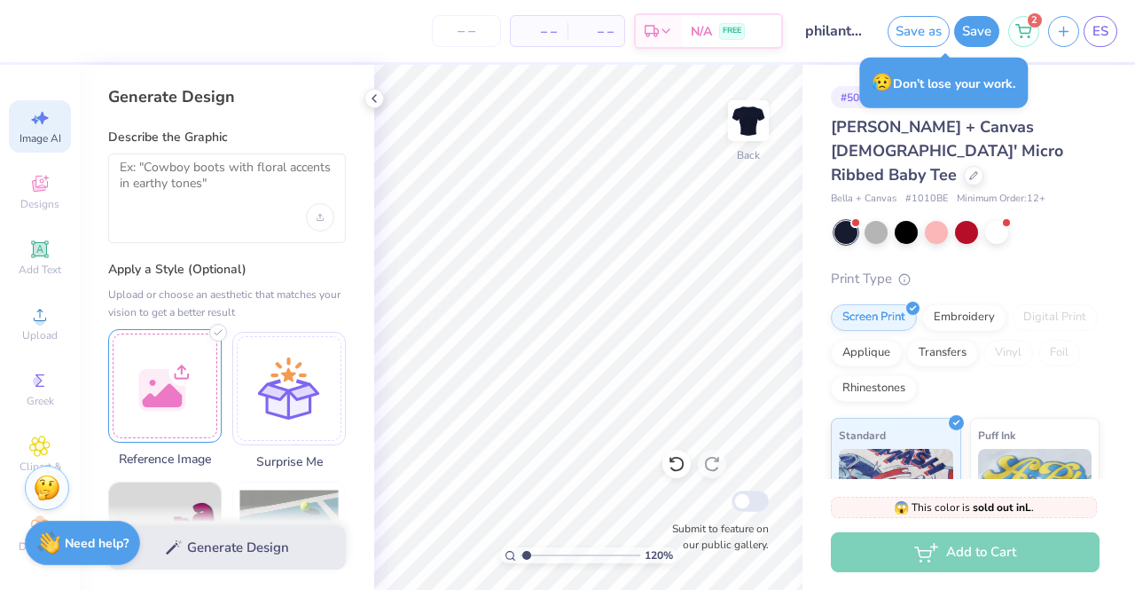
click at [205, 395] on div at bounding box center [165, 386] width 114 height 114
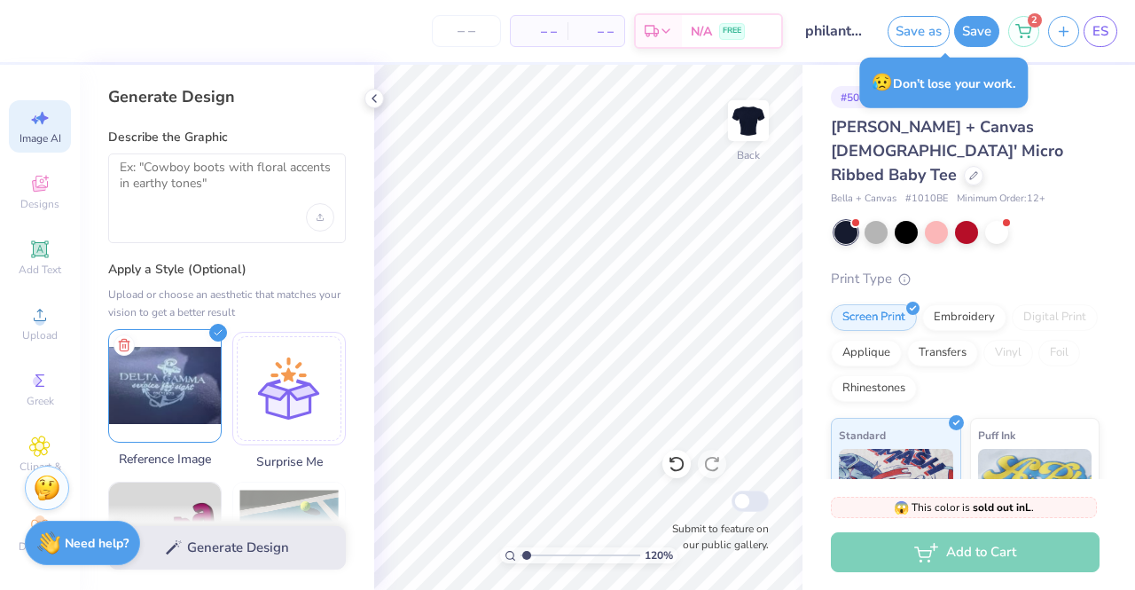
type input "1.19556109649586"
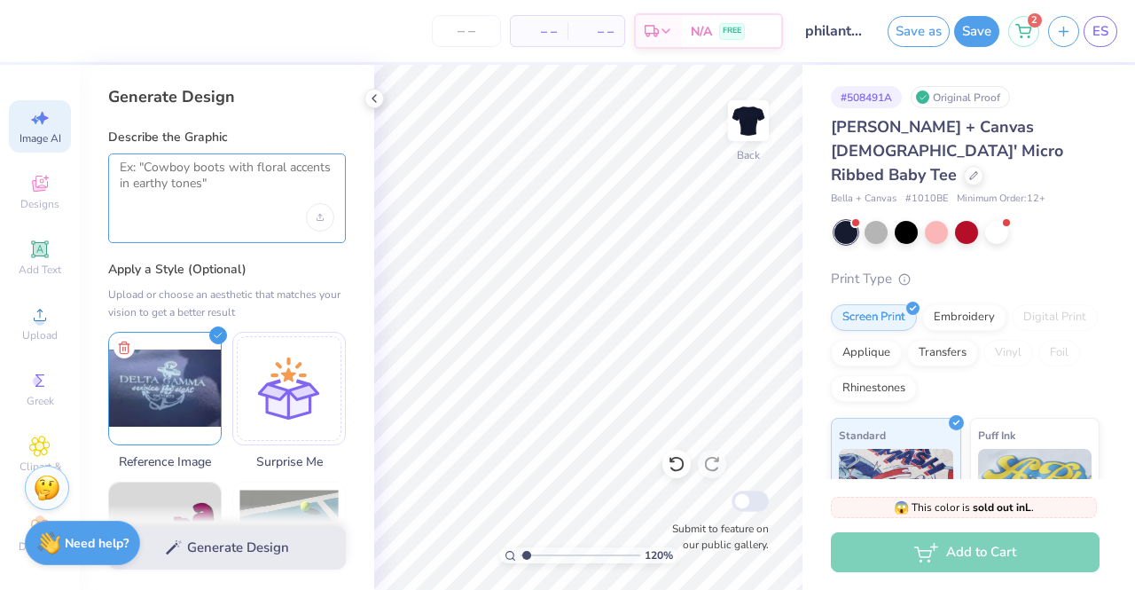
click at [237, 177] on textarea at bounding box center [227, 182] width 215 height 44
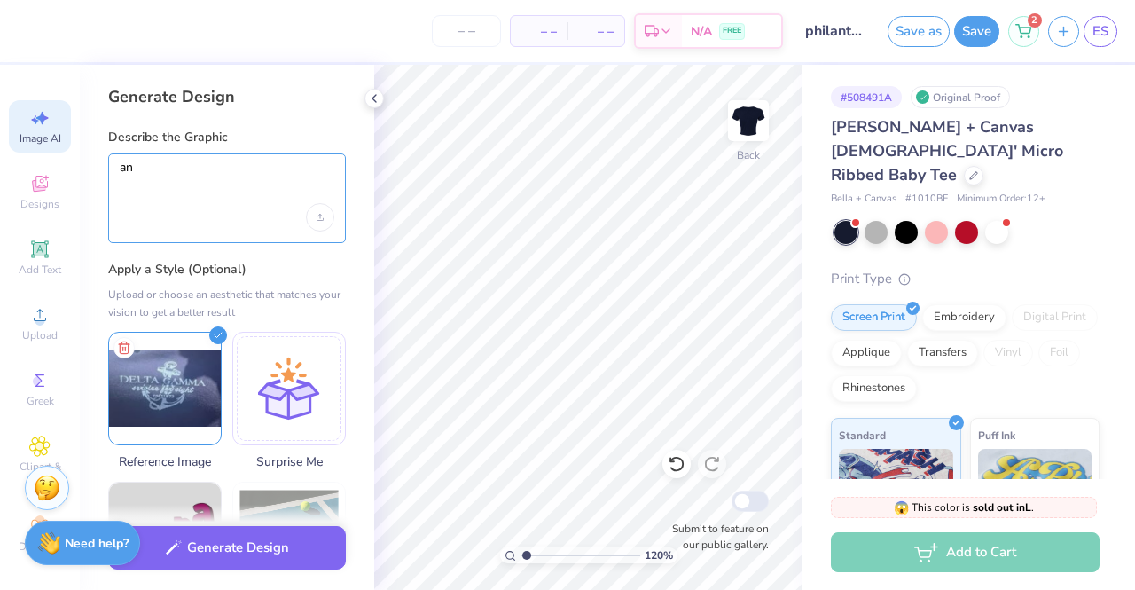
type textarea "a"
click at [251, 174] on textarea "white anchor with rope, delta gamma service for site" at bounding box center [227, 182] width 215 height 44
click at [255, 192] on textarea "white anchor with rope, delta gamma service for site" at bounding box center [227, 182] width 215 height 44
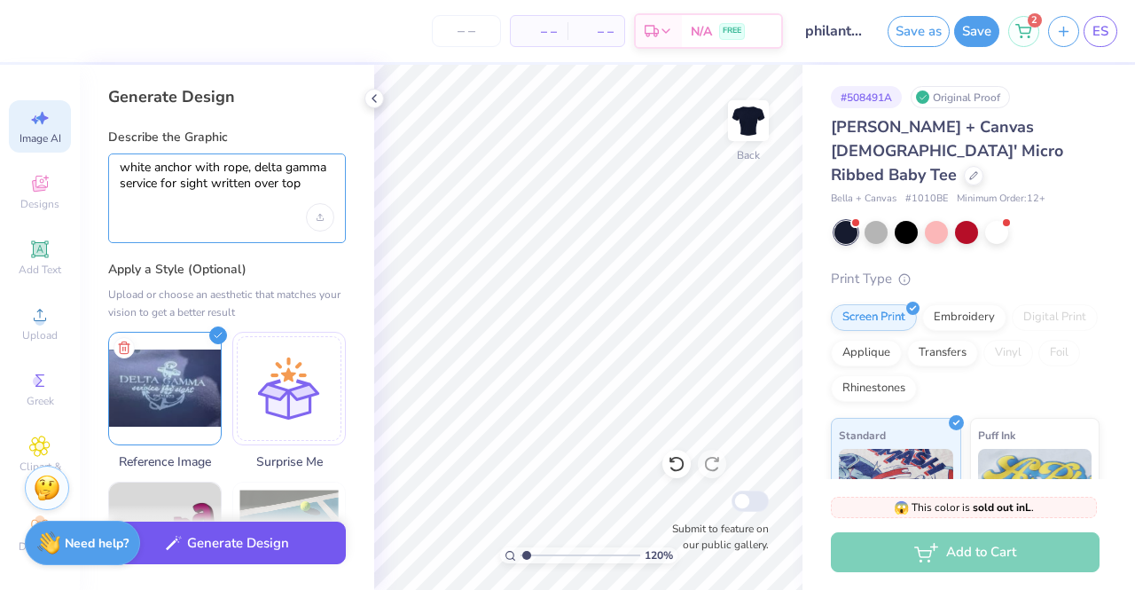
type textarea "white anchor with rope, delta gamma service for sight written over top"
click at [274, 540] on button "Generate Design" at bounding box center [227, 543] width 238 height 43
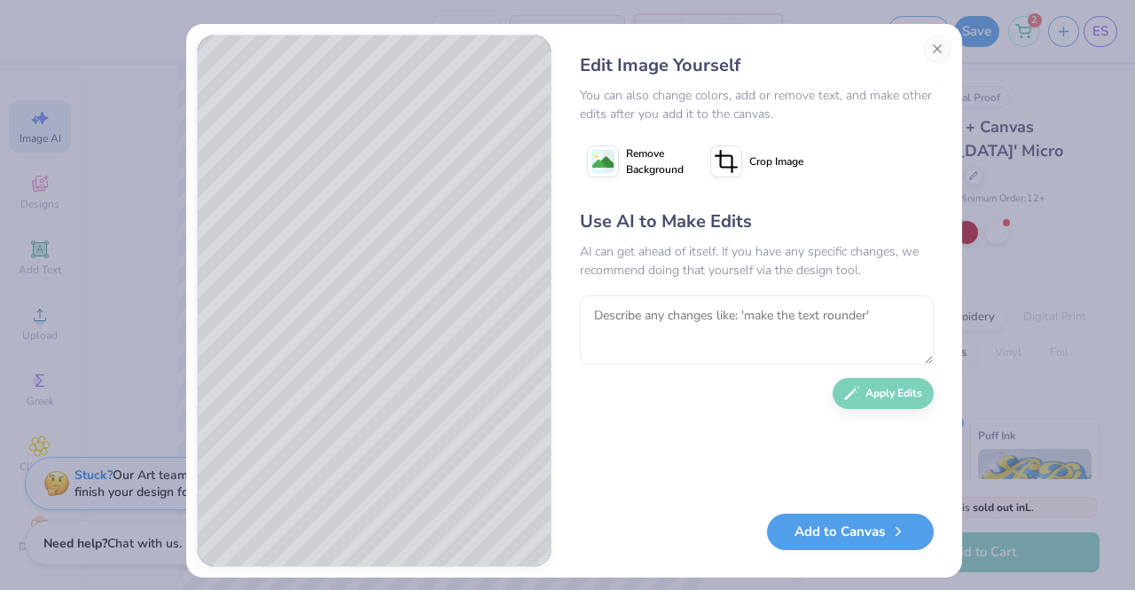
click at [646, 168] on span "Remove Background" at bounding box center [655, 161] width 58 height 32
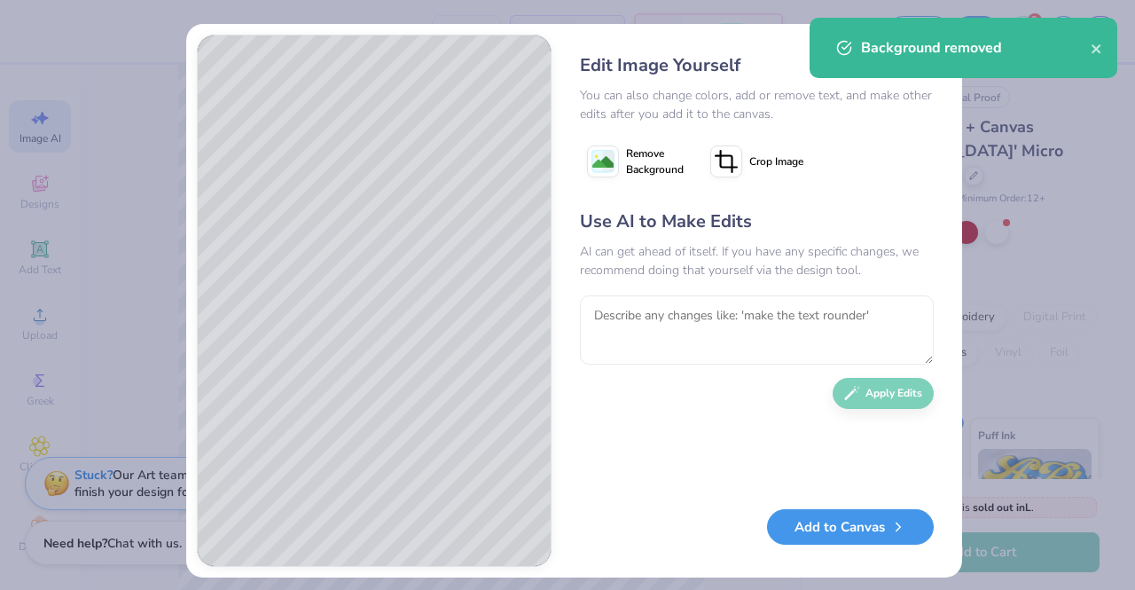
click at [836, 523] on button "Add to Canvas" at bounding box center [850, 527] width 167 height 36
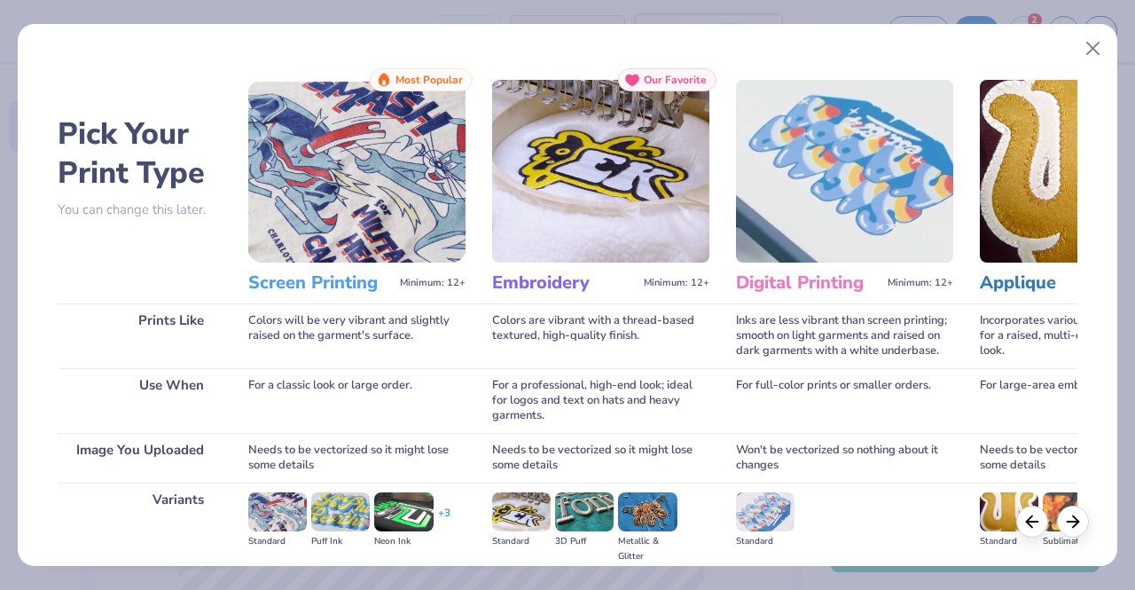
click at [344, 222] on img at bounding box center [356, 171] width 217 height 183
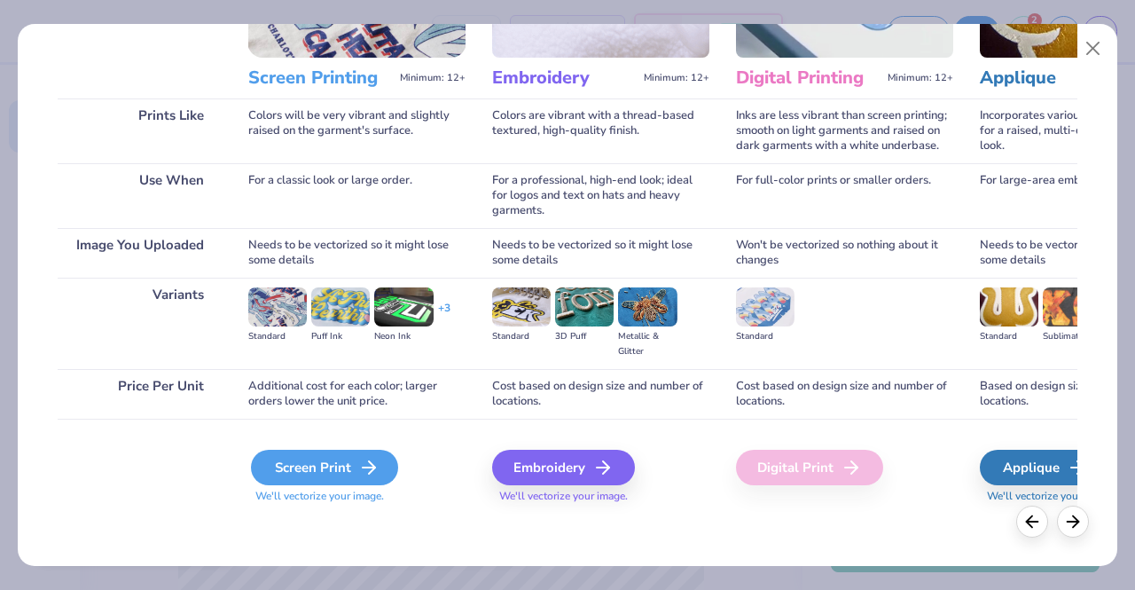
click at [341, 460] on div "Screen Print" at bounding box center [324, 467] width 147 height 35
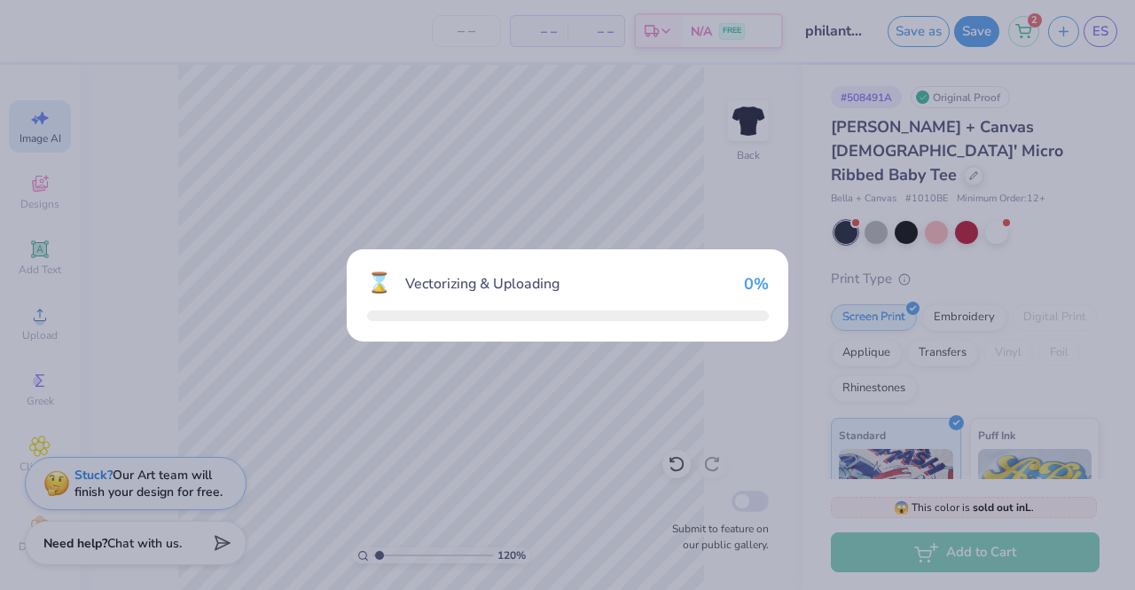
type input "1.19556109649586"
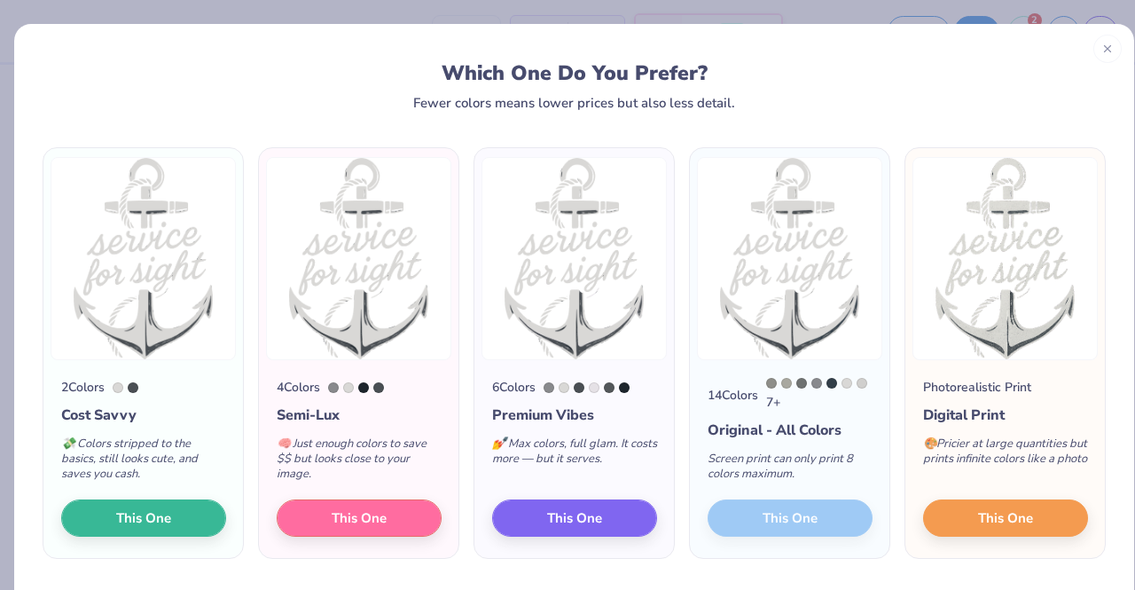
scroll to position [53, 0]
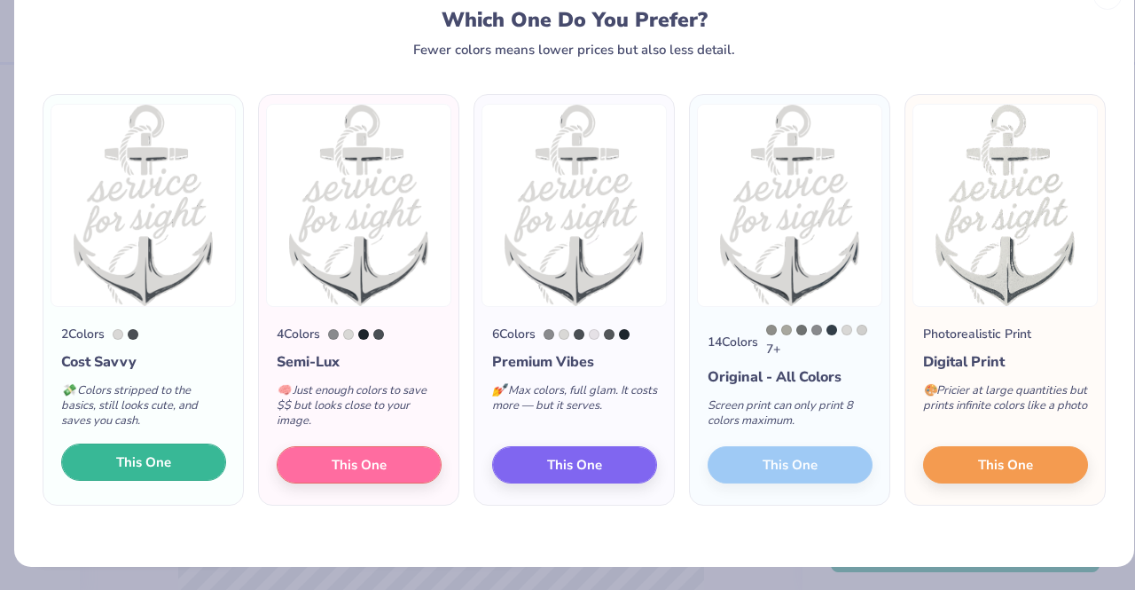
click at [188, 475] on button "This One" at bounding box center [143, 461] width 165 height 37
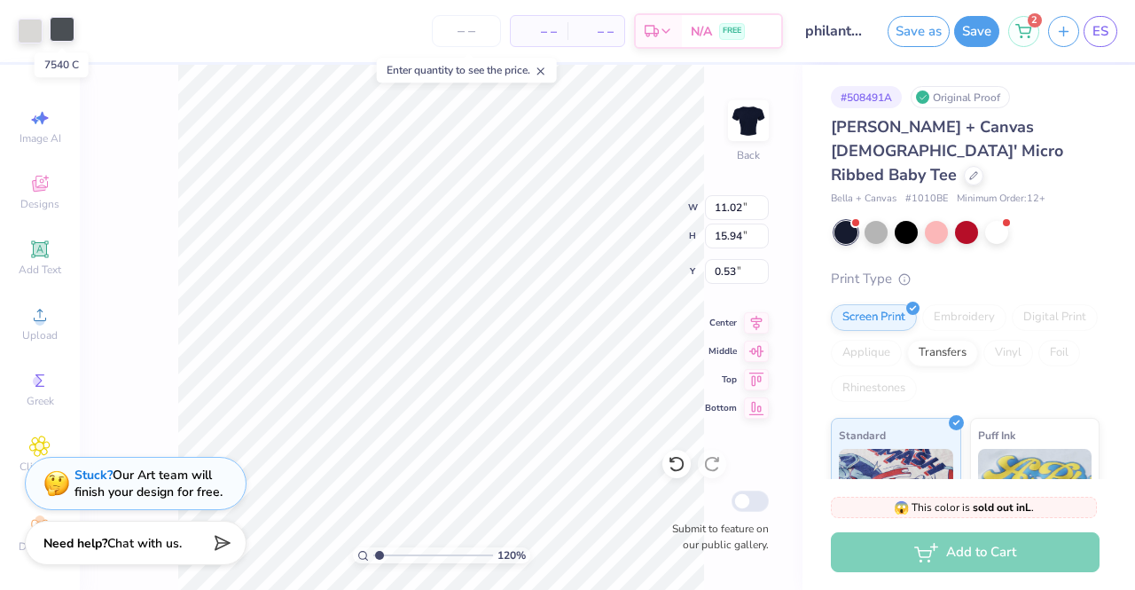
click at [50, 33] on div at bounding box center [62, 29] width 25 height 25
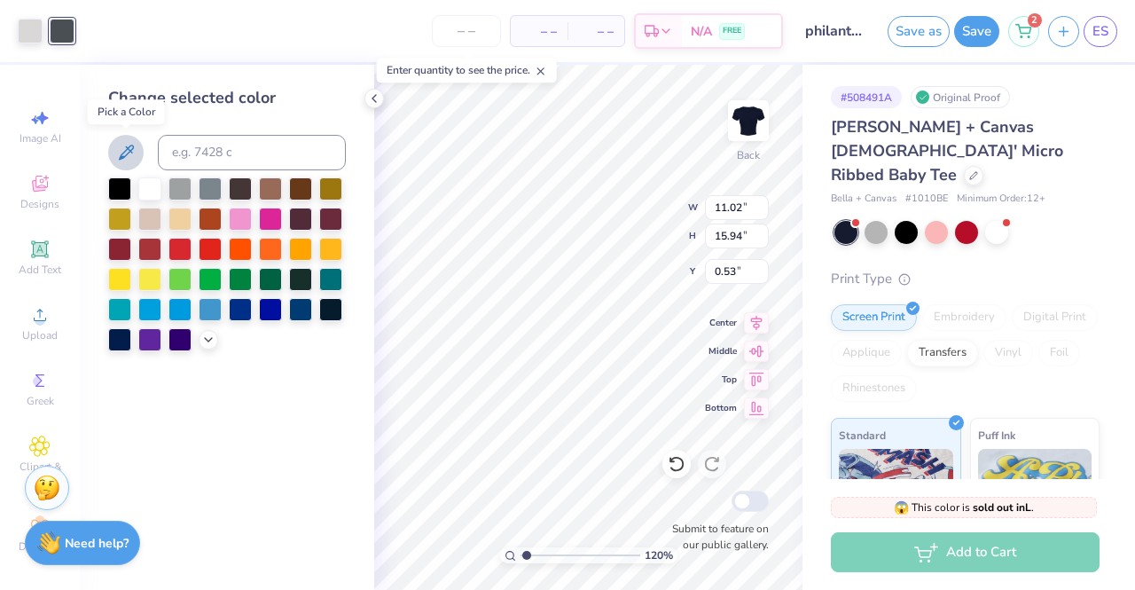
click at [121, 151] on icon at bounding box center [125, 152] width 21 height 21
click at [121, 159] on icon at bounding box center [126, 152] width 15 height 15
click at [28, 35] on div at bounding box center [30, 29] width 25 height 25
click at [378, 104] on icon at bounding box center [374, 98] width 14 height 14
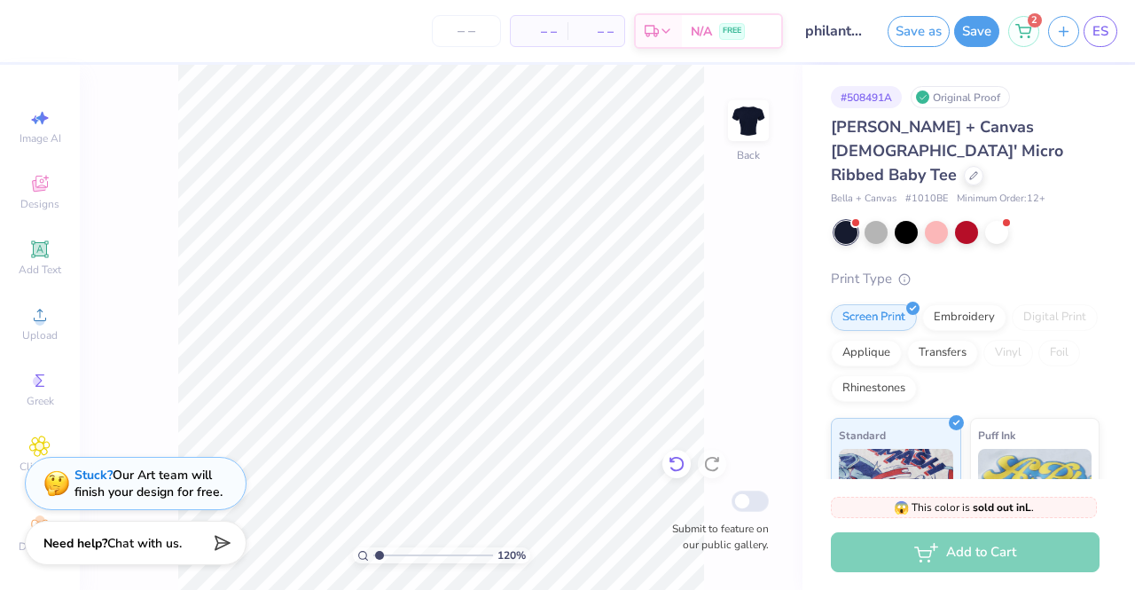
click at [676, 464] on icon at bounding box center [677, 464] width 18 height 18
click at [198, 480] on div "Stuck? Our Art team will finish your design for free." at bounding box center [149, 481] width 148 height 34
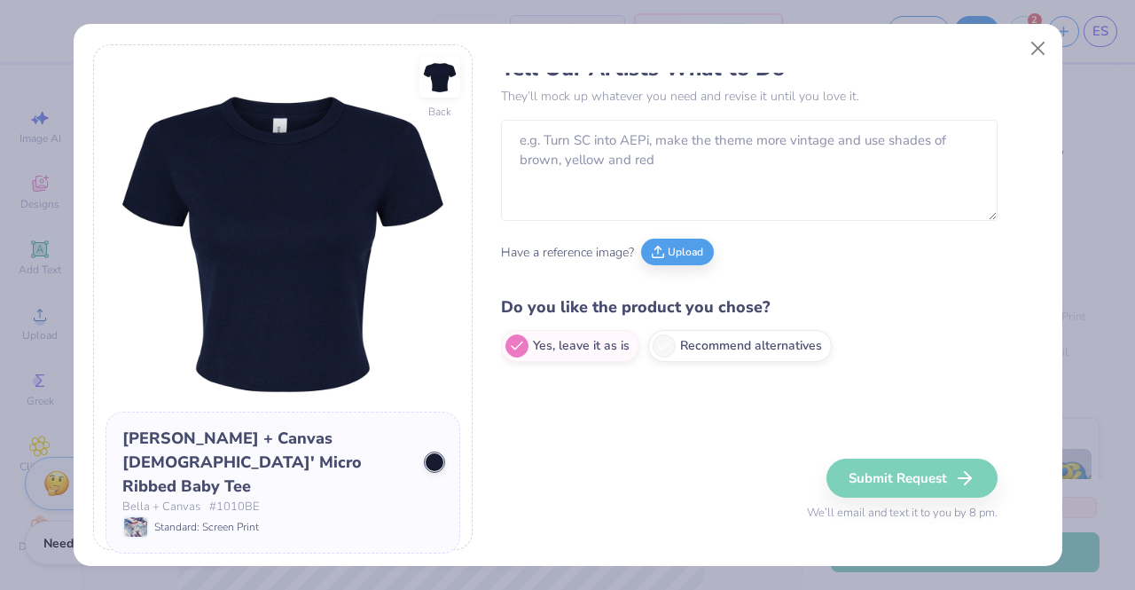
scroll to position [29, 0]
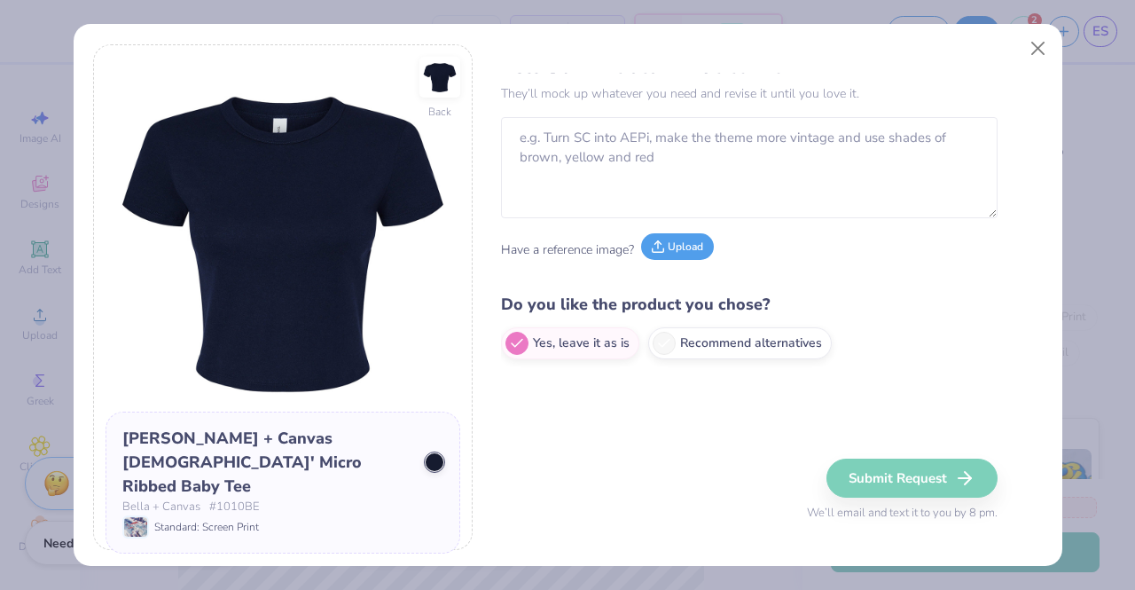
click at [663, 251] on button "Upload" at bounding box center [677, 246] width 73 height 27
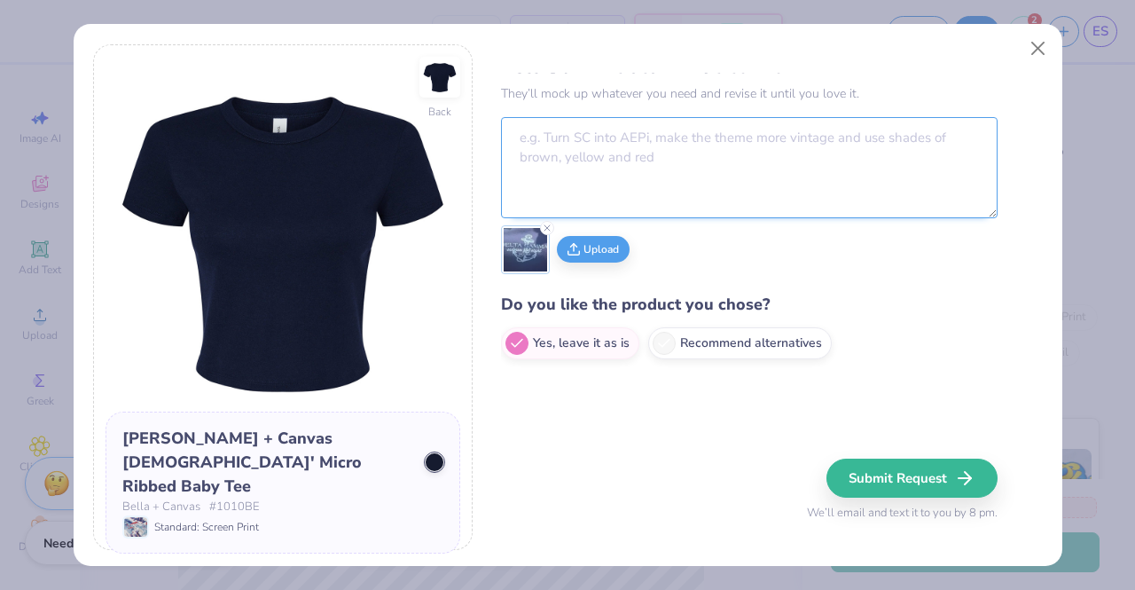
click at [634, 166] on textarea at bounding box center [749, 167] width 497 height 101
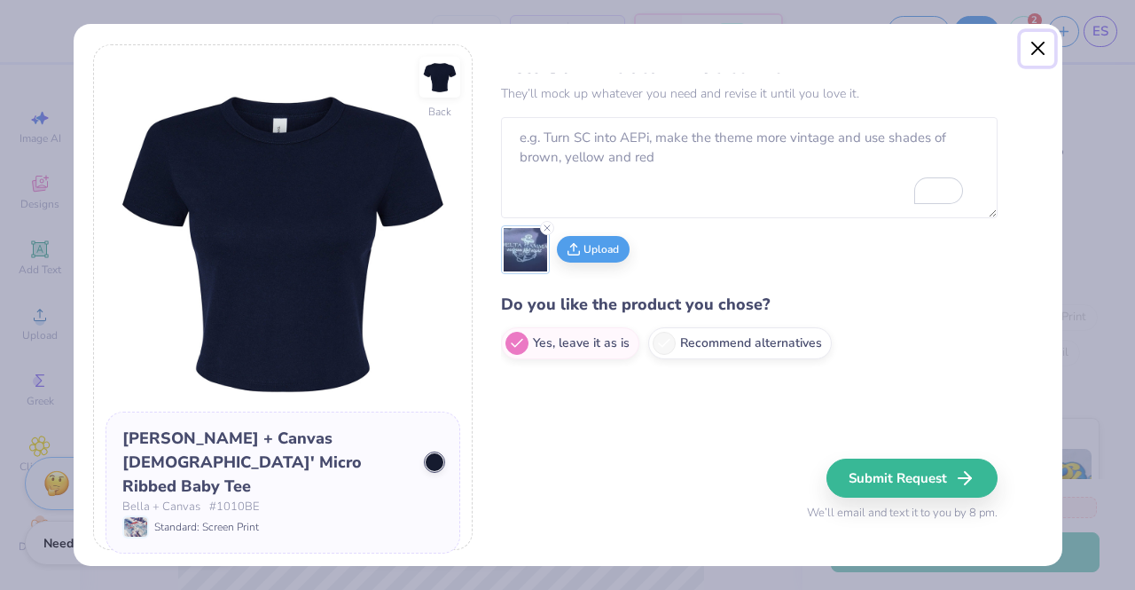
click at [1040, 45] on button "Close" at bounding box center [1038, 49] width 34 height 34
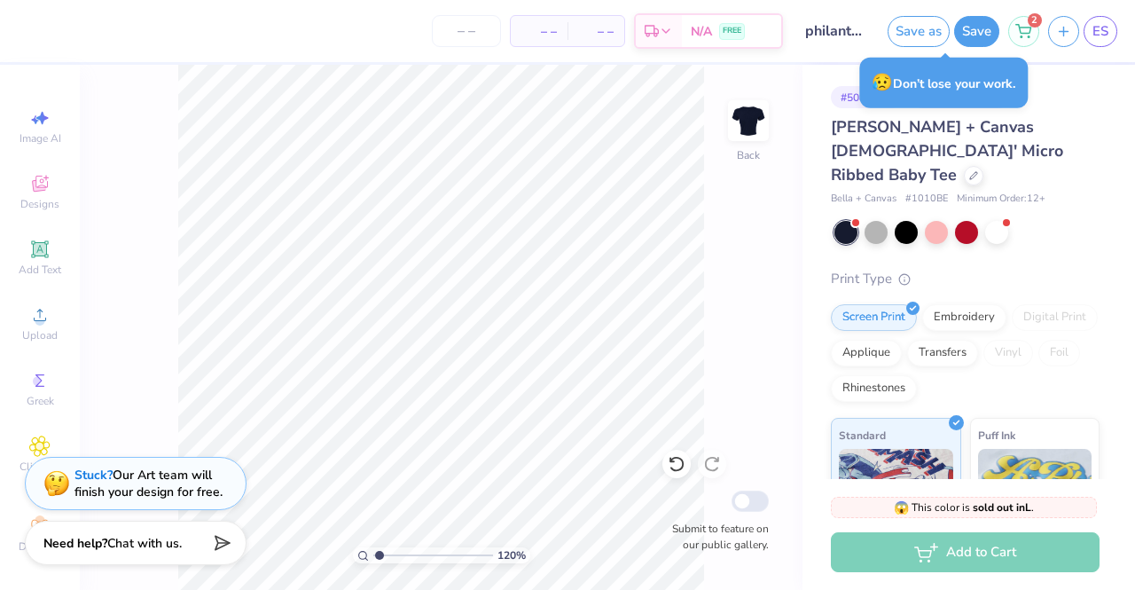
type input "1.19556109649586"
